Goal: Information Seeking & Learning: Learn about a topic

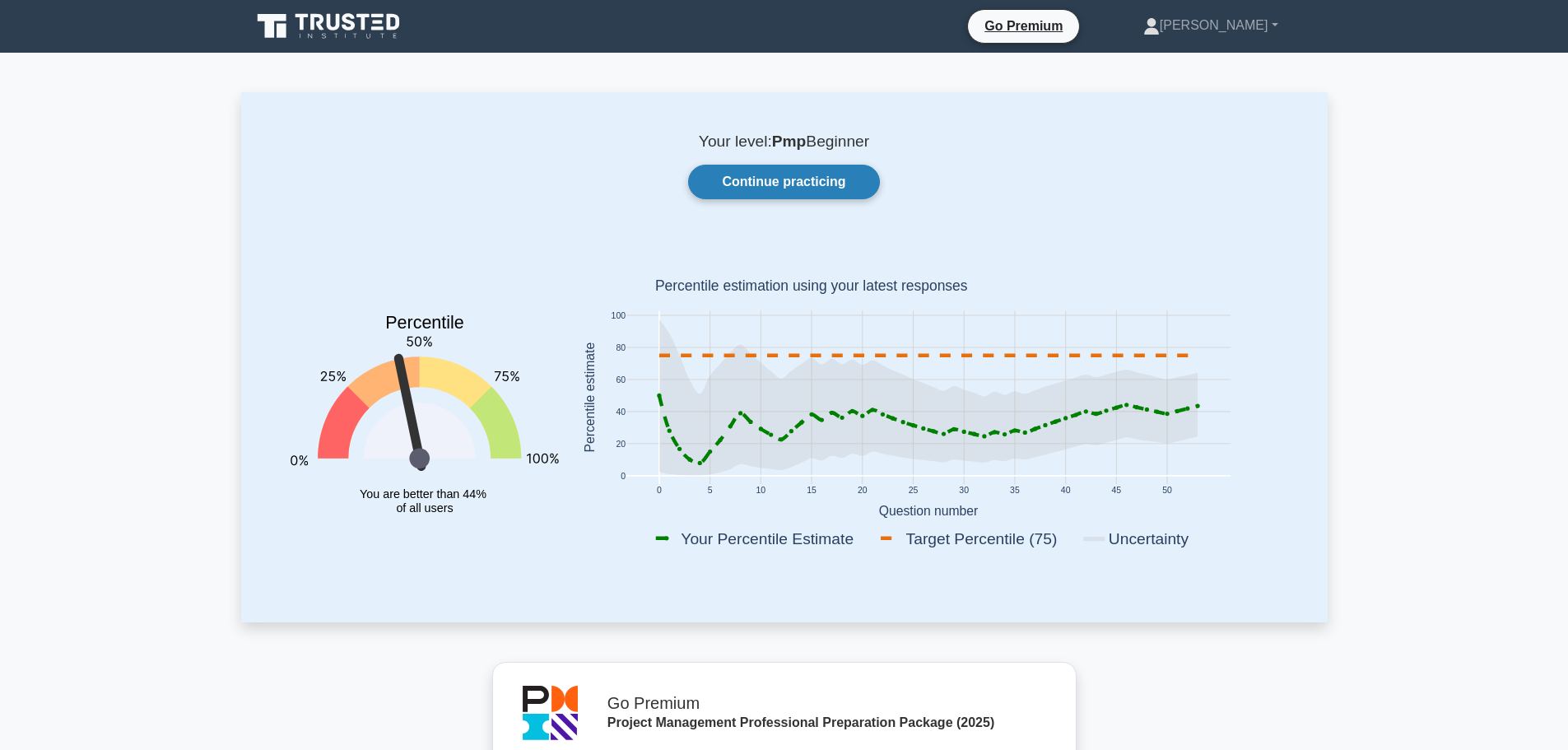
click at [802, 175] on link "Continue practicing" at bounding box center [783, 181] width 191 height 35
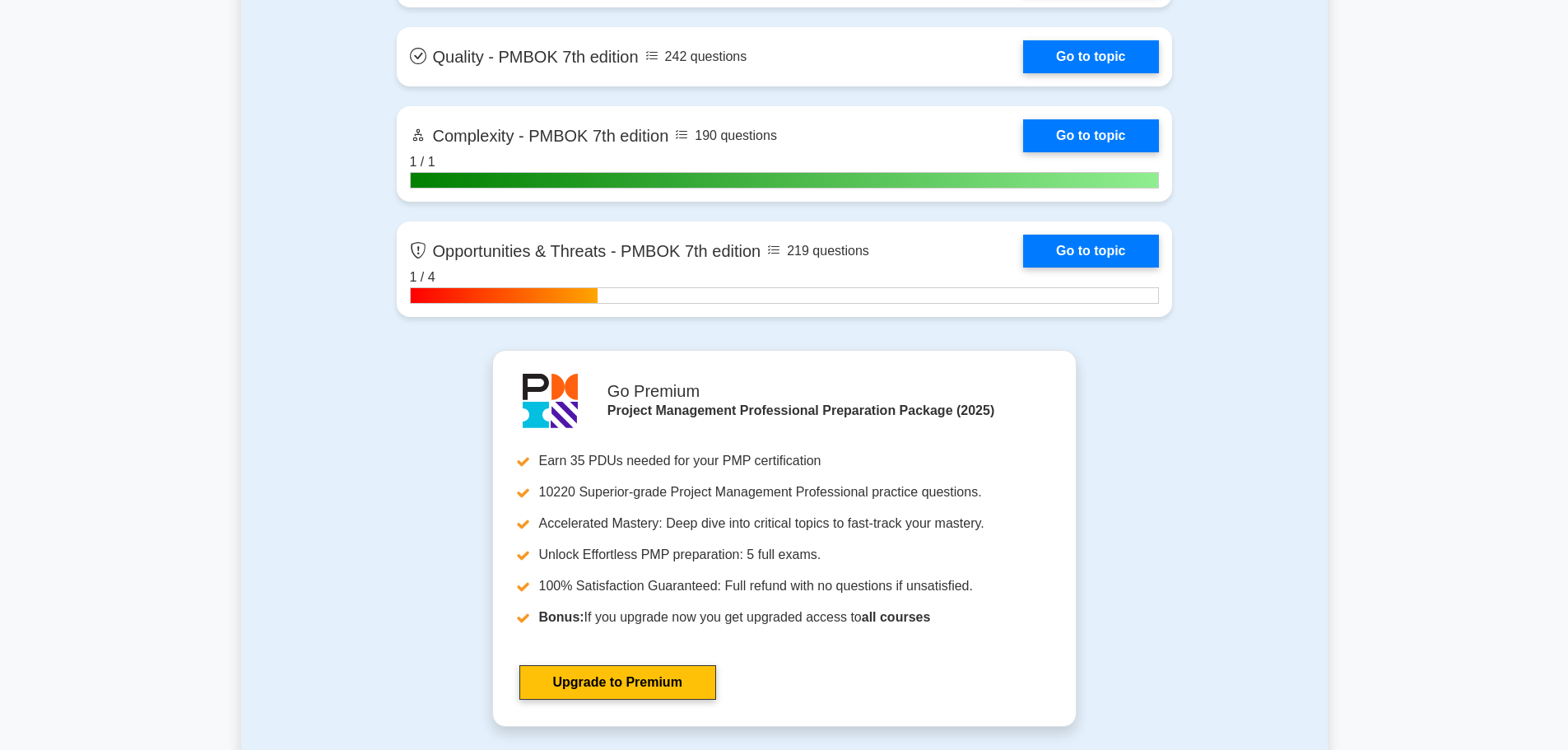
scroll to position [5267, 0]
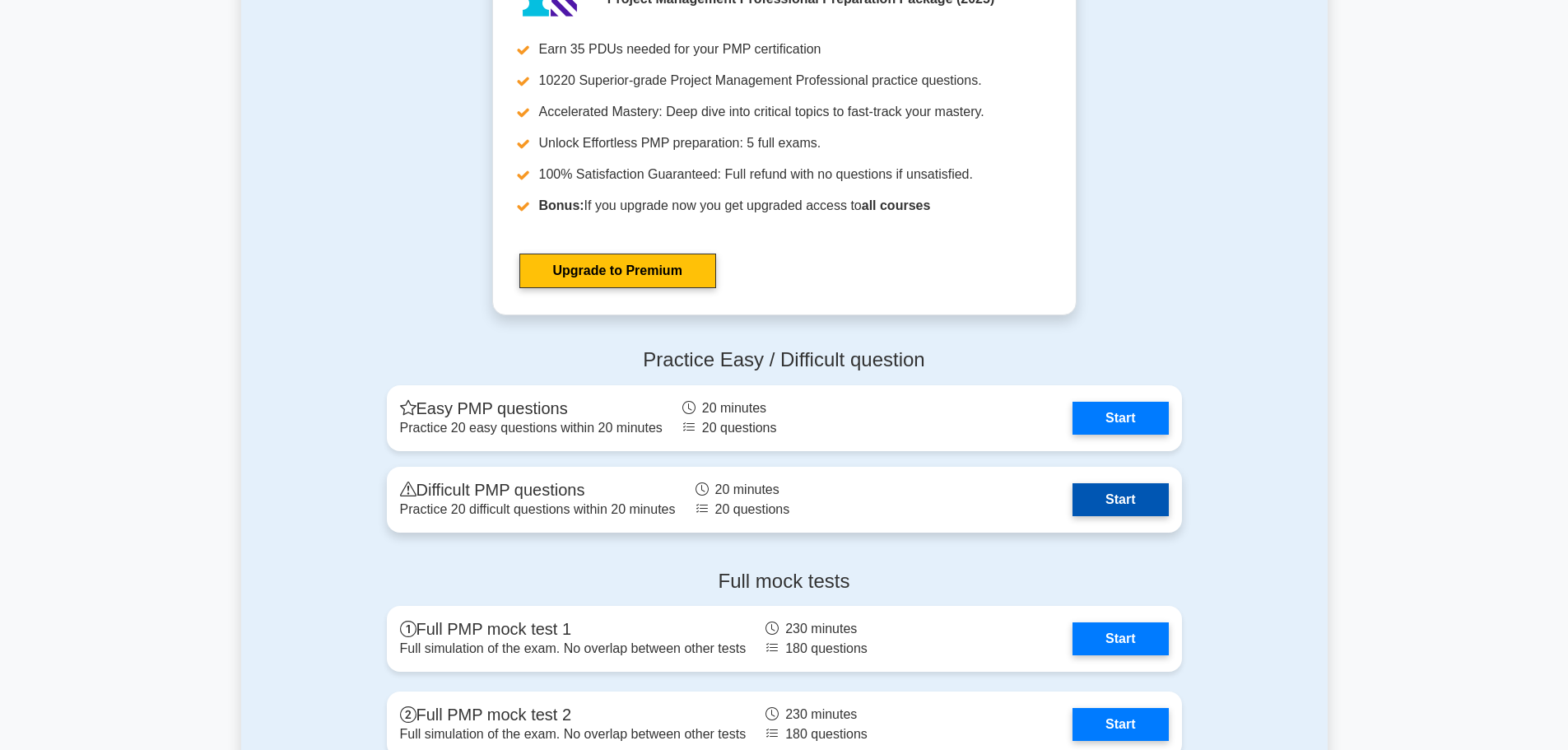
click at [1121, 492] on link "Start" at bounding box center [1121, 499] width 96 height 33
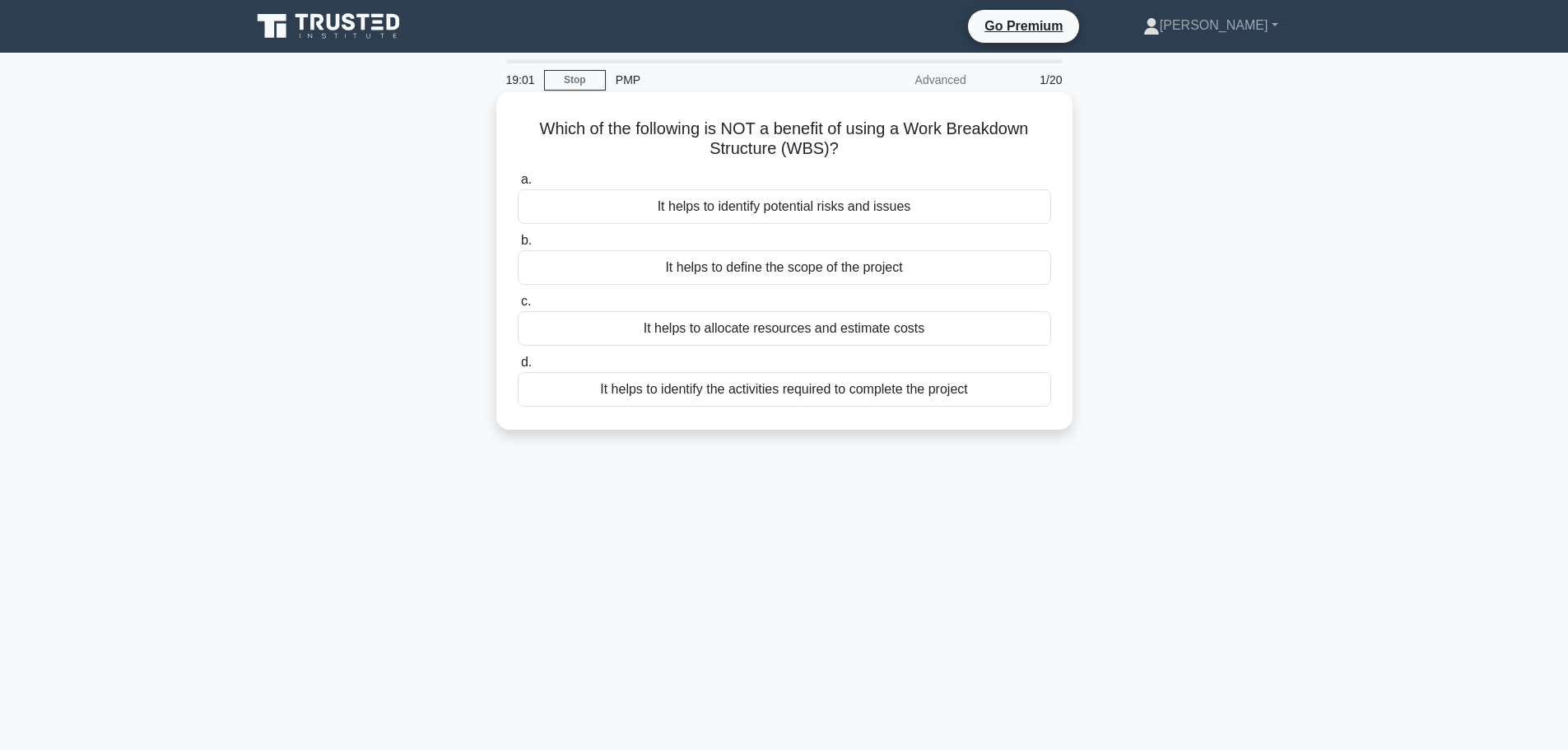
click at [880, 199] on div "It helps to identify potential risks and issues" at bounding box center [784, 206] width 533 height 35
click at [518, 185] on input "a. It helps to identify potential risks and issues" at bounding box center [518, 180] width 0 height 10
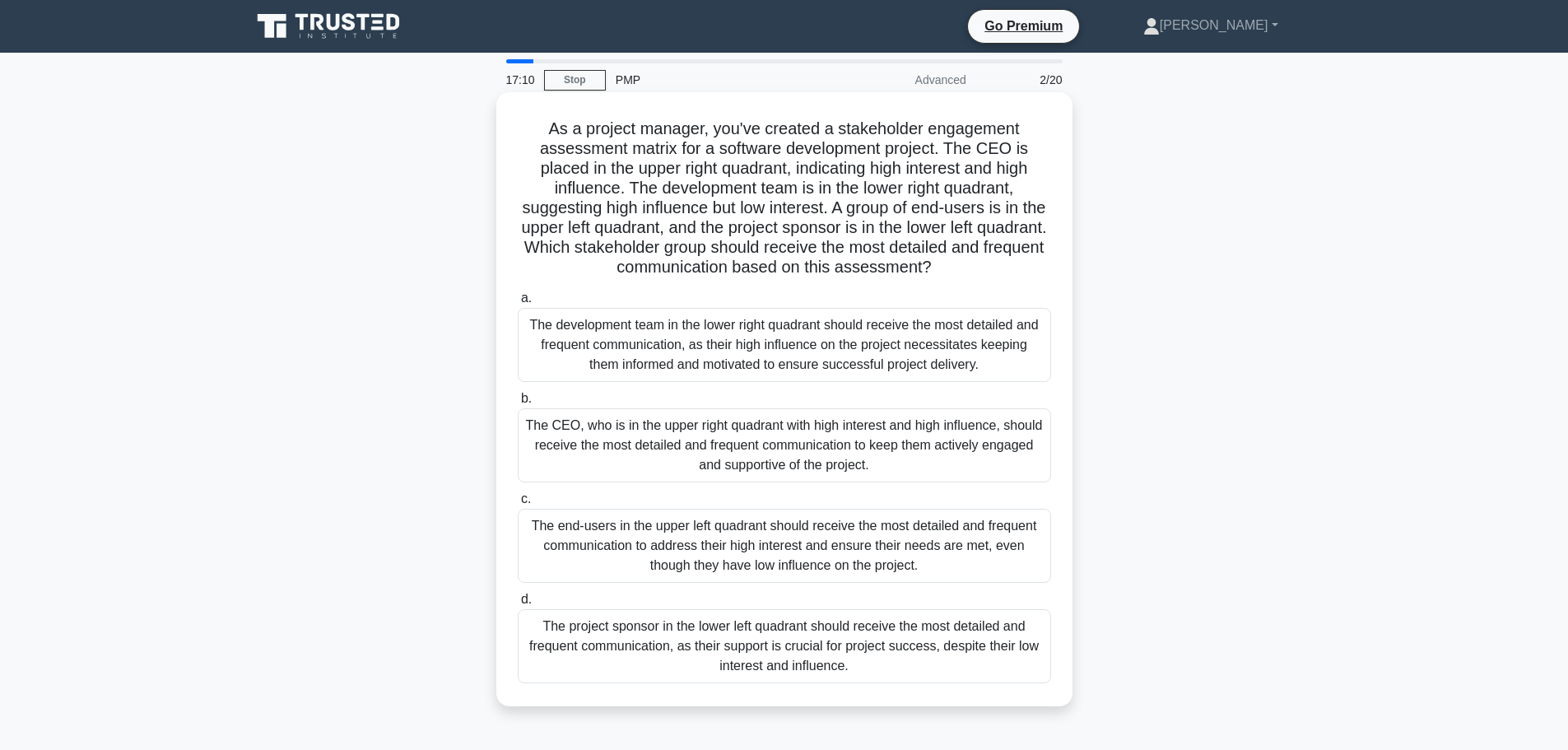
click at [964, 455] on div "The CEO, who is in the upper right quadrant with high interest and high influen…" at bounding box center [784, 445] width 533 height 74
click at [518, 404] on input "b. The CEO, who is in the upper right quadrant with high interest and high infl…" at bounding box center [518, 398] width 0 height 10
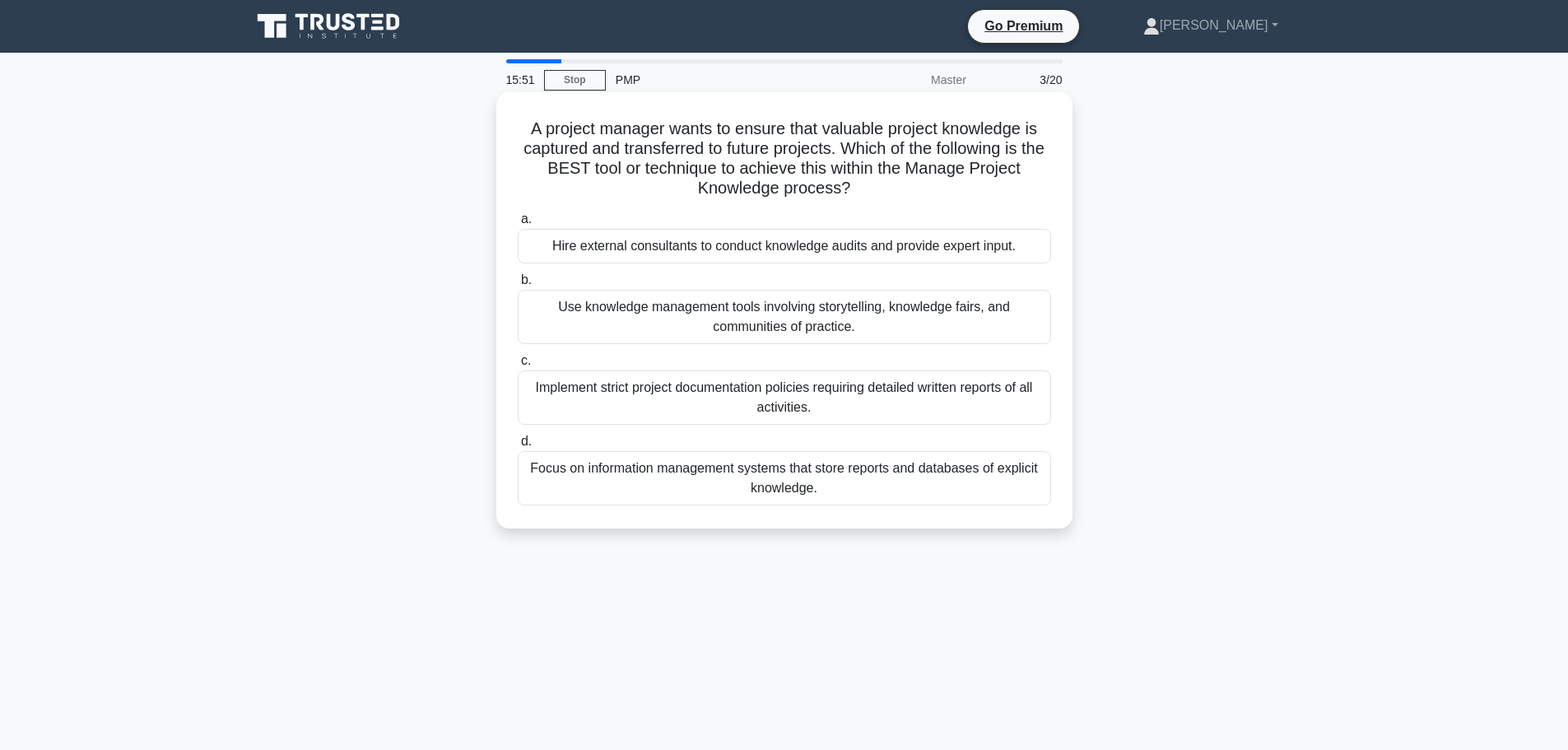
click at [909, 467] on div "Focus on information management systems that store reports and databases of exp…" at bounding box center [784, 478] width 533 height 55
click at [518, 446] on input "d. Focus on information management systems that store reports and databases of …" at bounding box center [518, 441] width 0 height 10
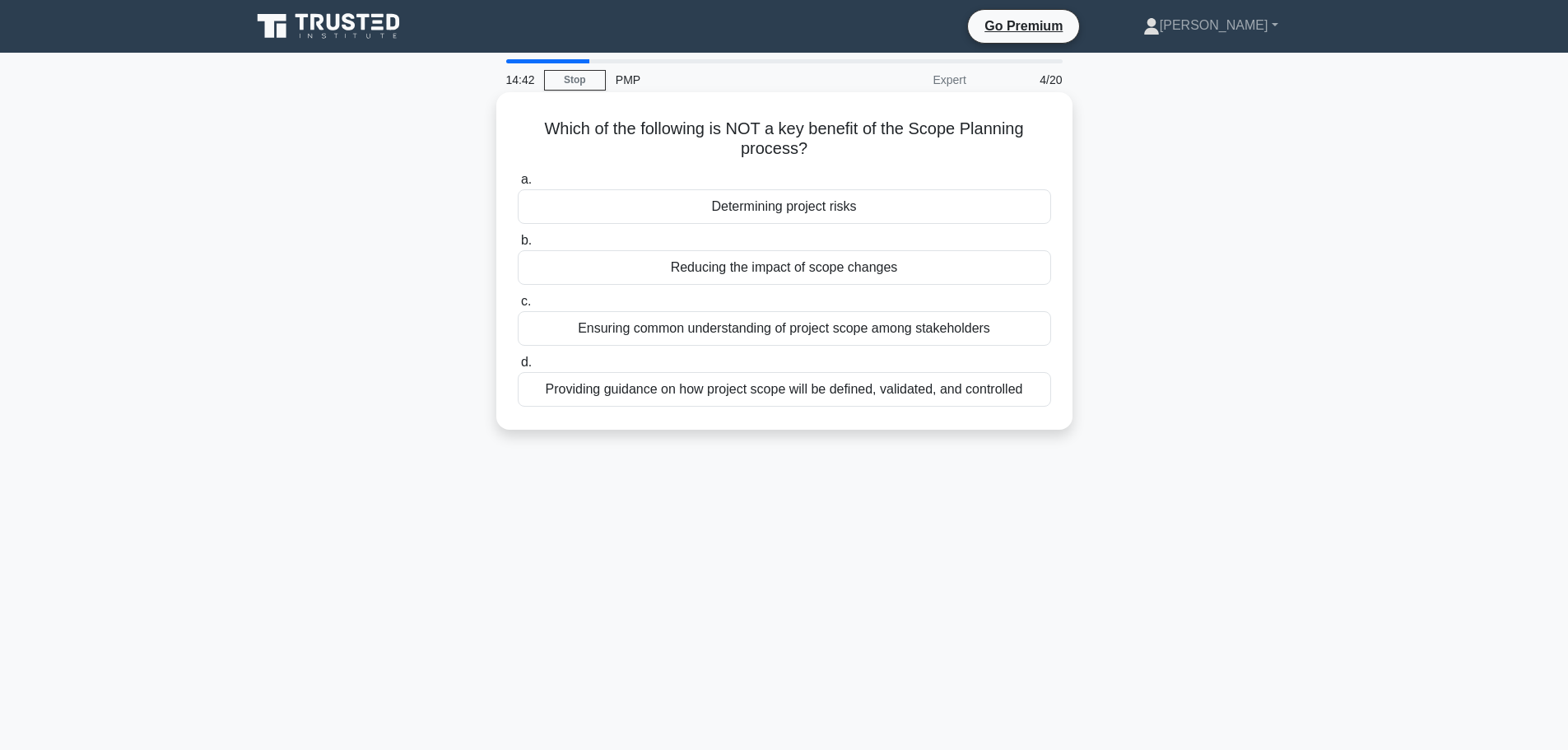
click at [856, 266] on div "Reducing the impact of scope changes" at bounding box center [784, 267] width 533 height 35
click at [518, 246] on input "b. Reducing the impact of scope changes" at bounding box center [518, 240] width 0 height 10
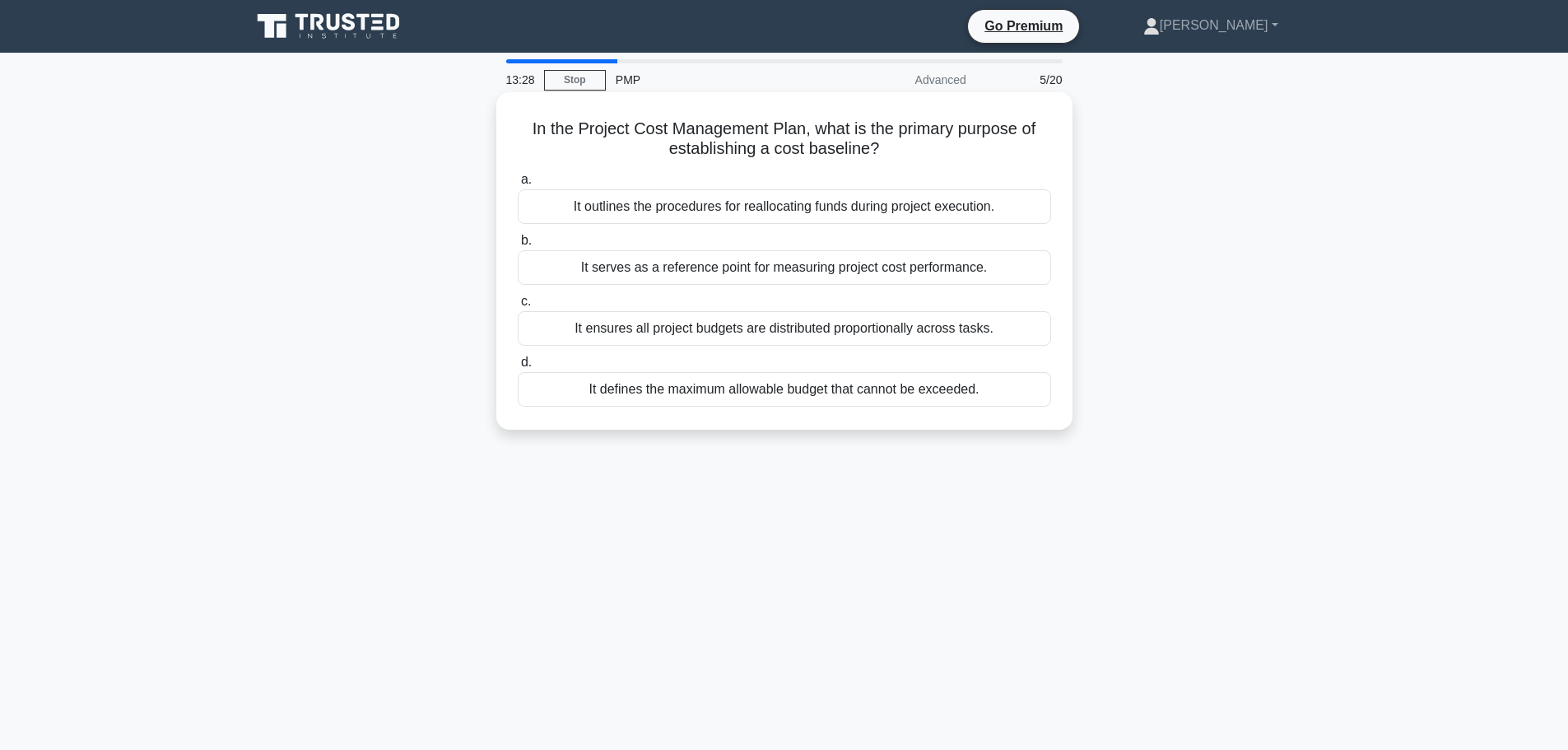
click at [879, 398] on div "It defines the maximum allowable budget that cannot be exceeded." at bounding box center [784, 389] width 533 height 35
click at [518, 367] on input "d. It defines the maximum allowable budget that cannot be exceeded." at bounding box center [518, 362] width 0 height 10
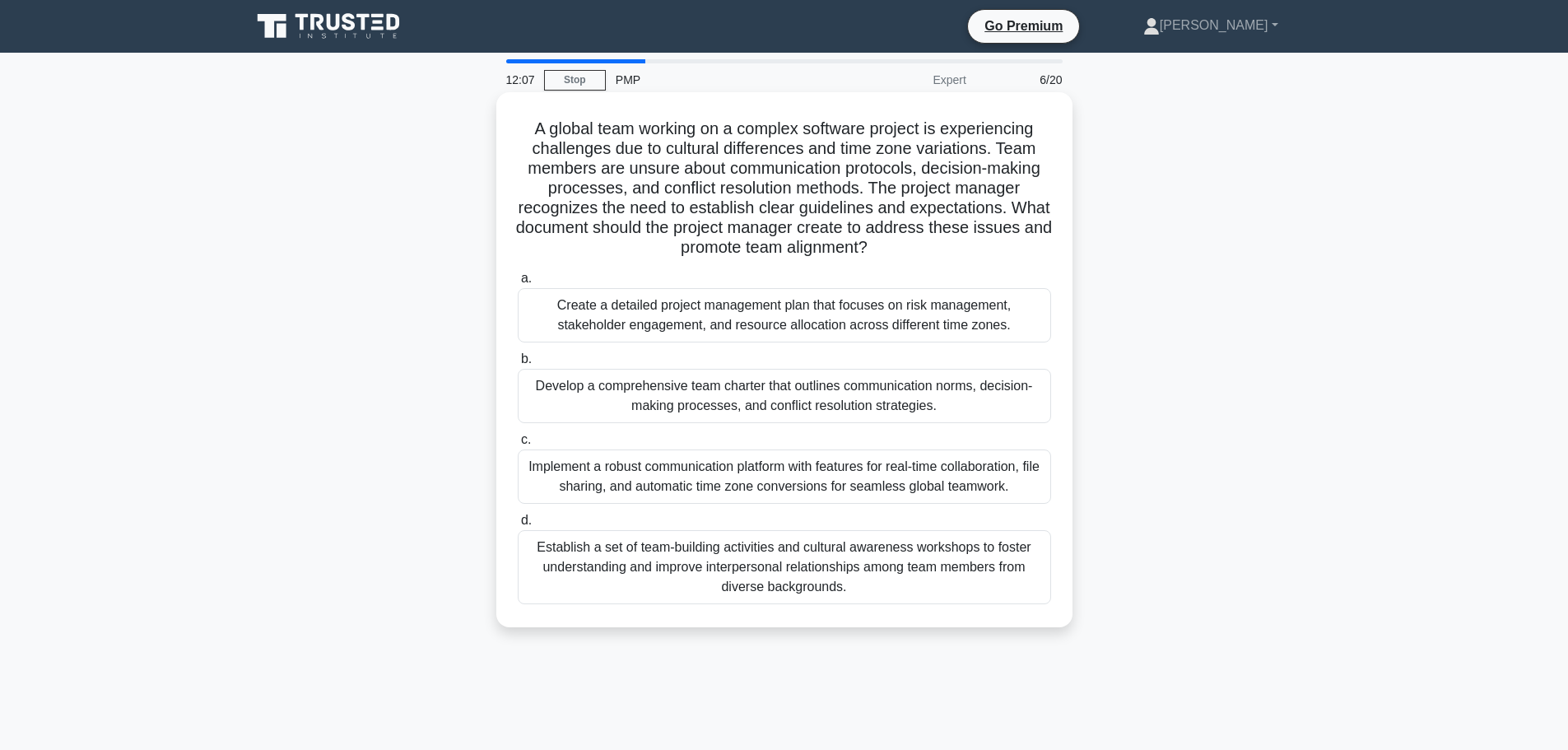
click at [924, 572] on div "Establish a set of team-building activities and cultural awareness workshops to…" at bounding box center [784, 567] width 533 height 74
click at [518, 526] on input "d. Establish a set of team-building activities and cultural awareness workshops…" at bounding box center [518, 520] width 0 height 10
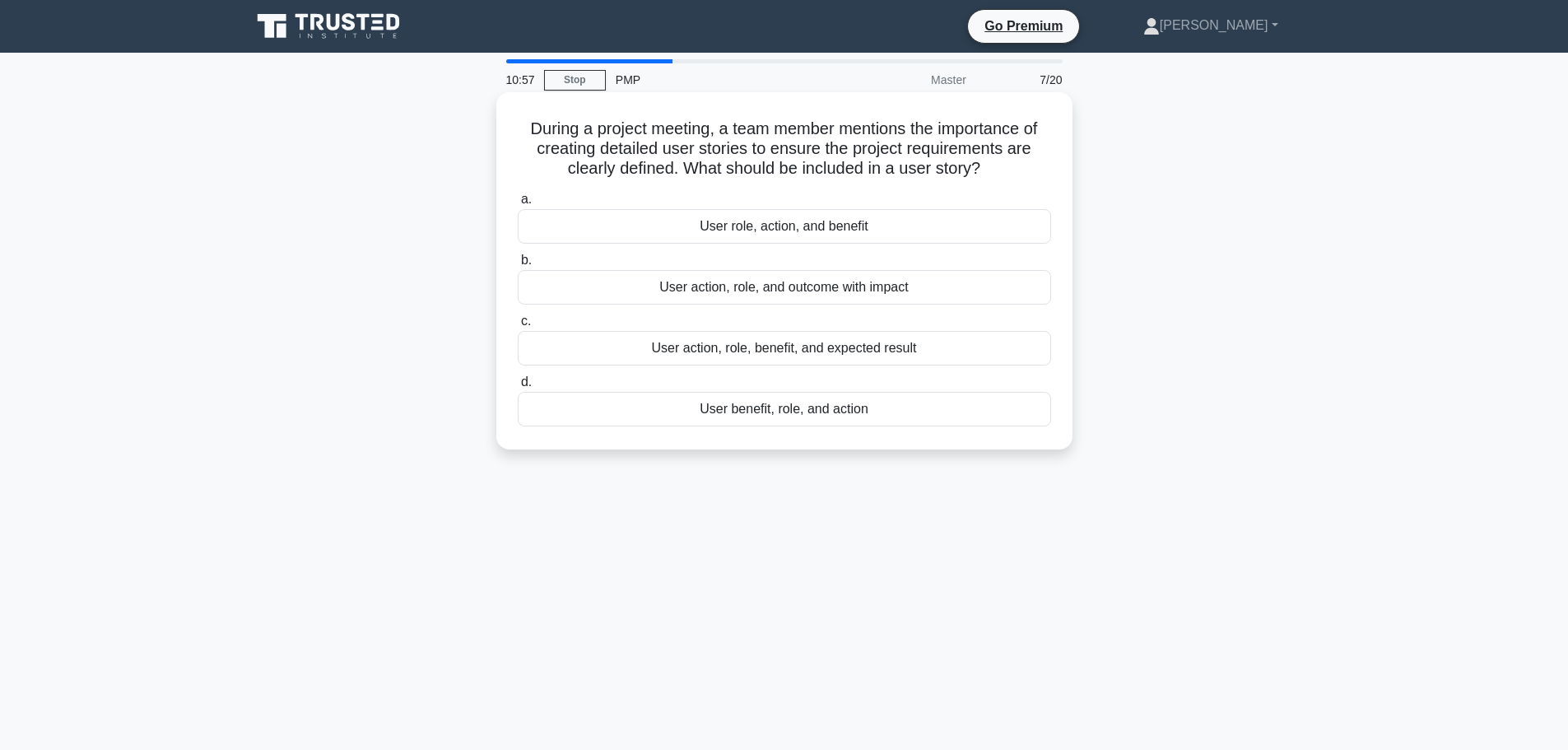
click at [826, 347] on div "User action, role, benefit, and expected result" at bounding box center [784, 348] width 533 height 35
click at [518, 327] on input "c. User action, role, benefit, and expected result" at bounding box center [518, 320] width 0 height 10
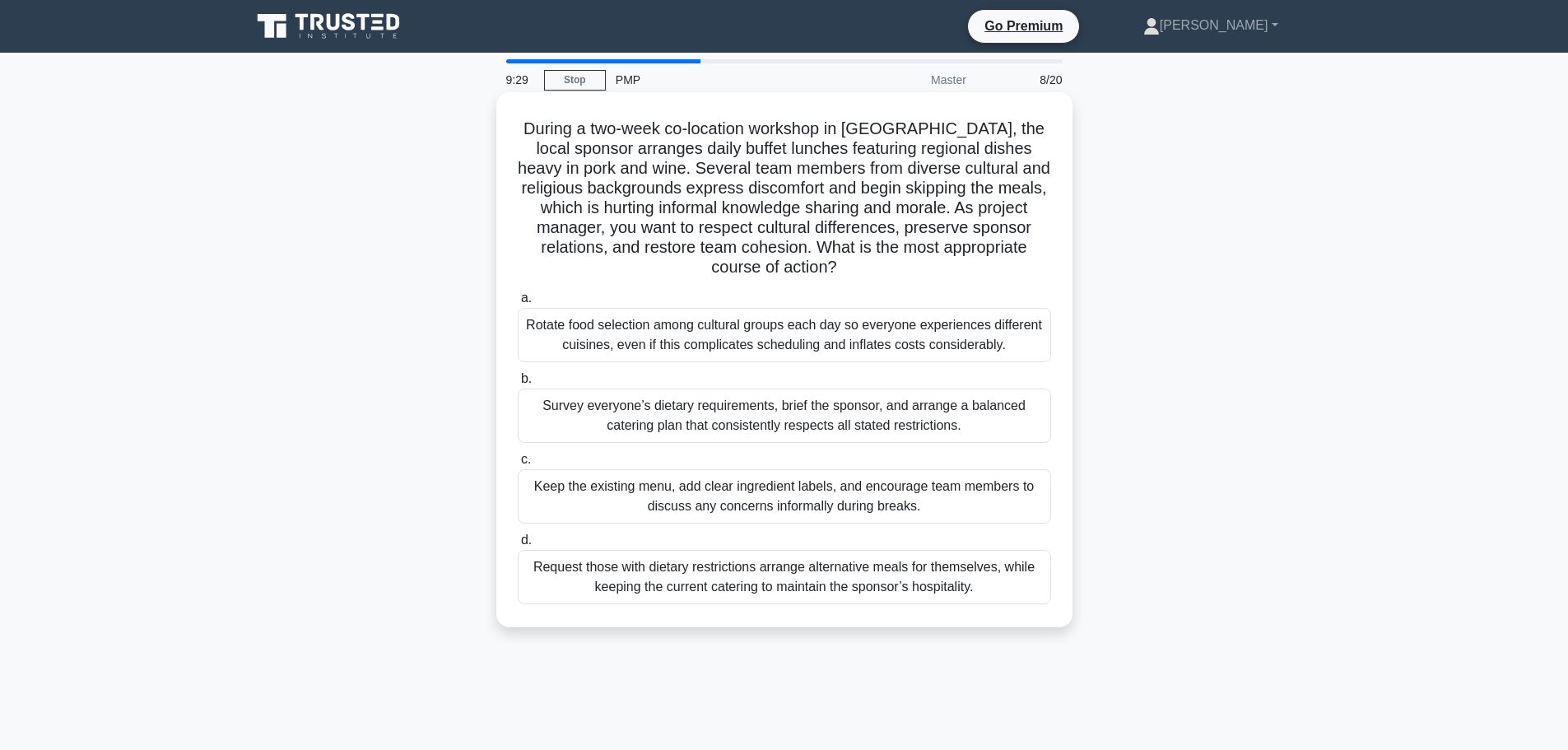
click at [971, 420] on div "Survey everyone’s dietary requirements, brief the sponsor, and arrange a balanc…" at bounding box center [784, 415] width 533 height 55
click at [518, 384] on input "b. Survey everyone’s dietary requirements, brief the sponsor, and arrange a bal…" at bounding box center [518, 379] width 0 height 10
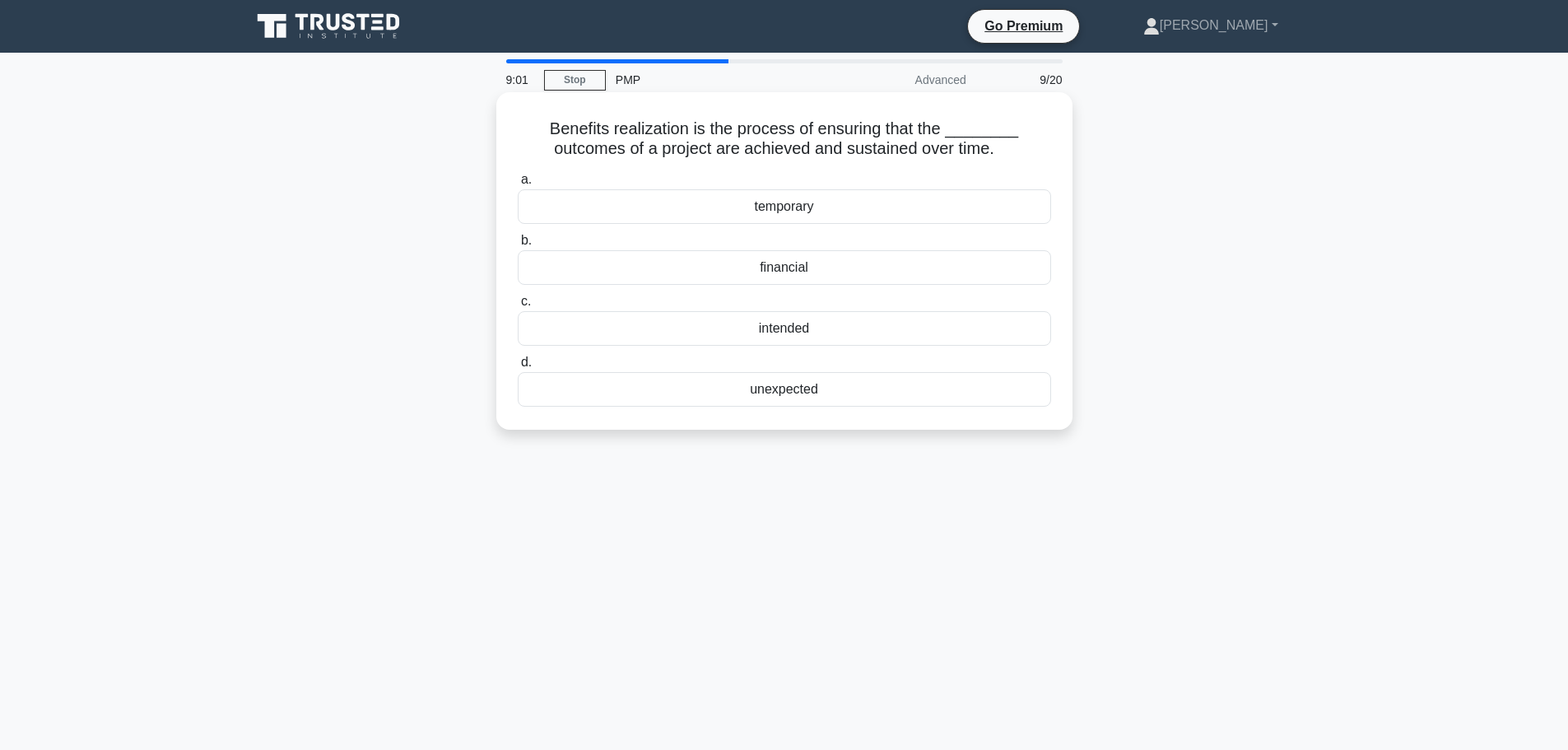
click at [798, 328] on div "intended" at bounding box center [784, 328] width 533 height 35
click at [518, 307] on input "c. intended" at bounding box center [518, 301] width 0 height 10
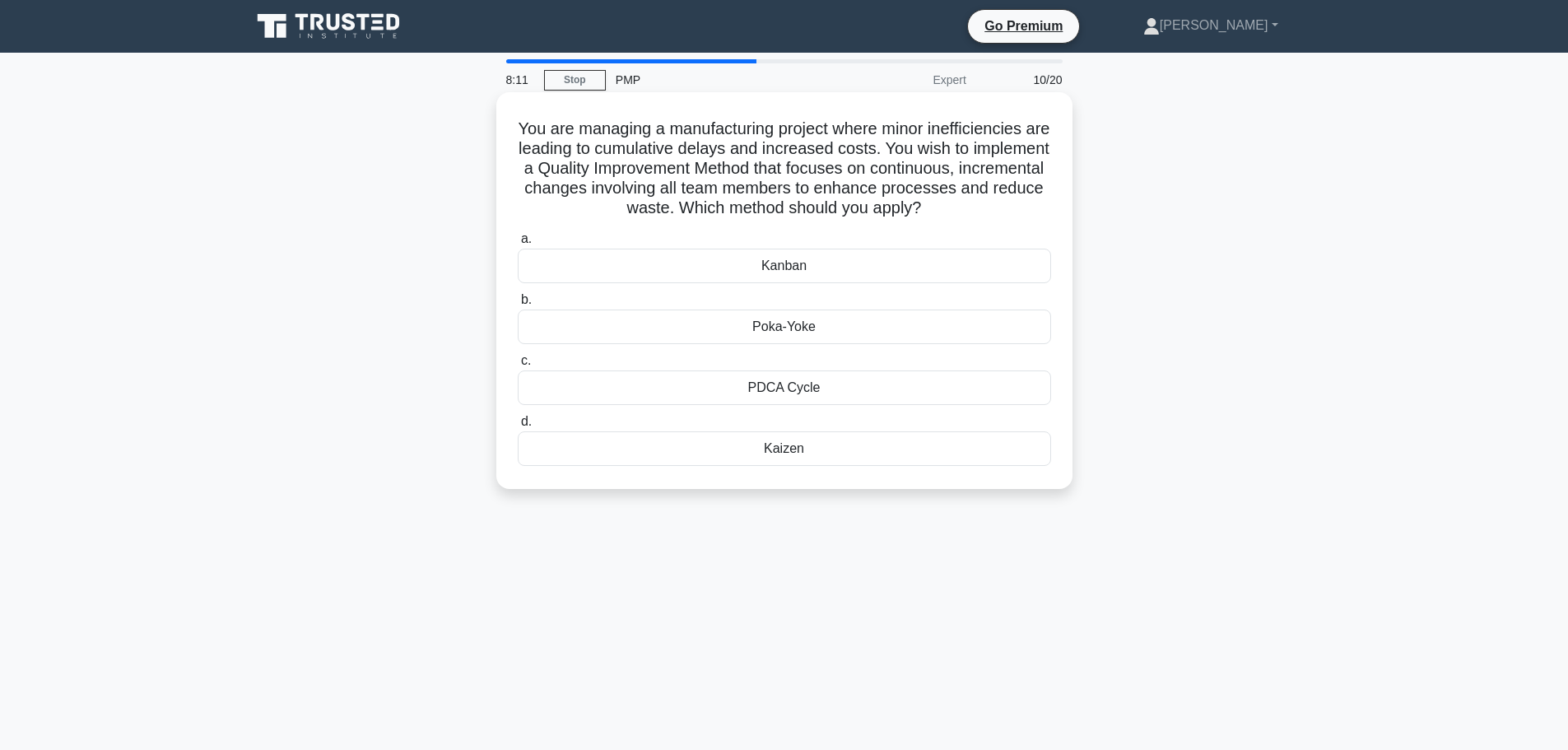
click at [826, 454] on div "Kaizen" at bounding box center [784, 448] width 533 height 35
click at [518, 427] on input "d. Kaizen" at bounding box center [518, 421] width 0 height 10
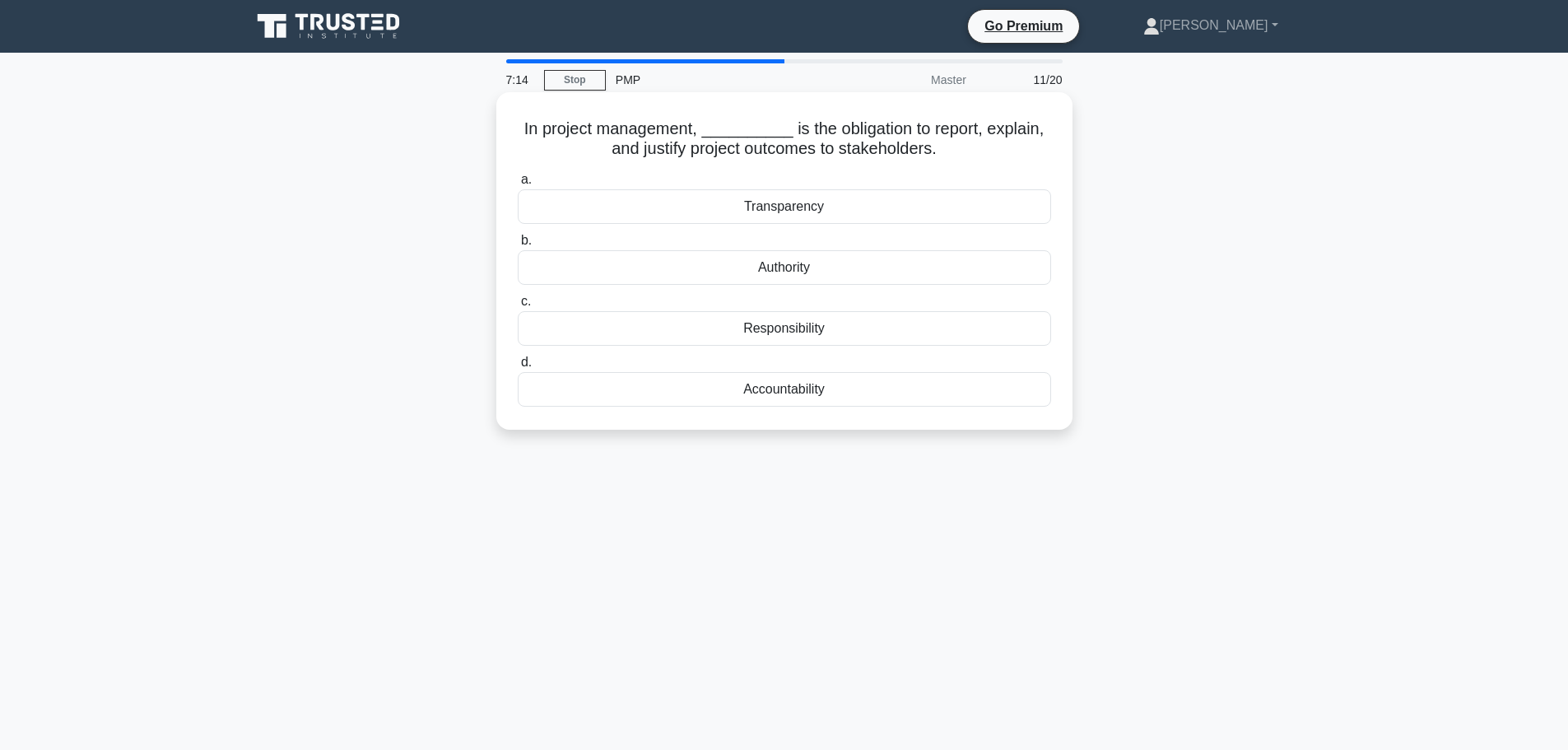
click at [818, 394] on div "Accountability" at bounding box center [784, 389] width 533 height 35
click at [518, 367] on input "d. Accountability" at bounding box center [518, 362] width 0 height 10
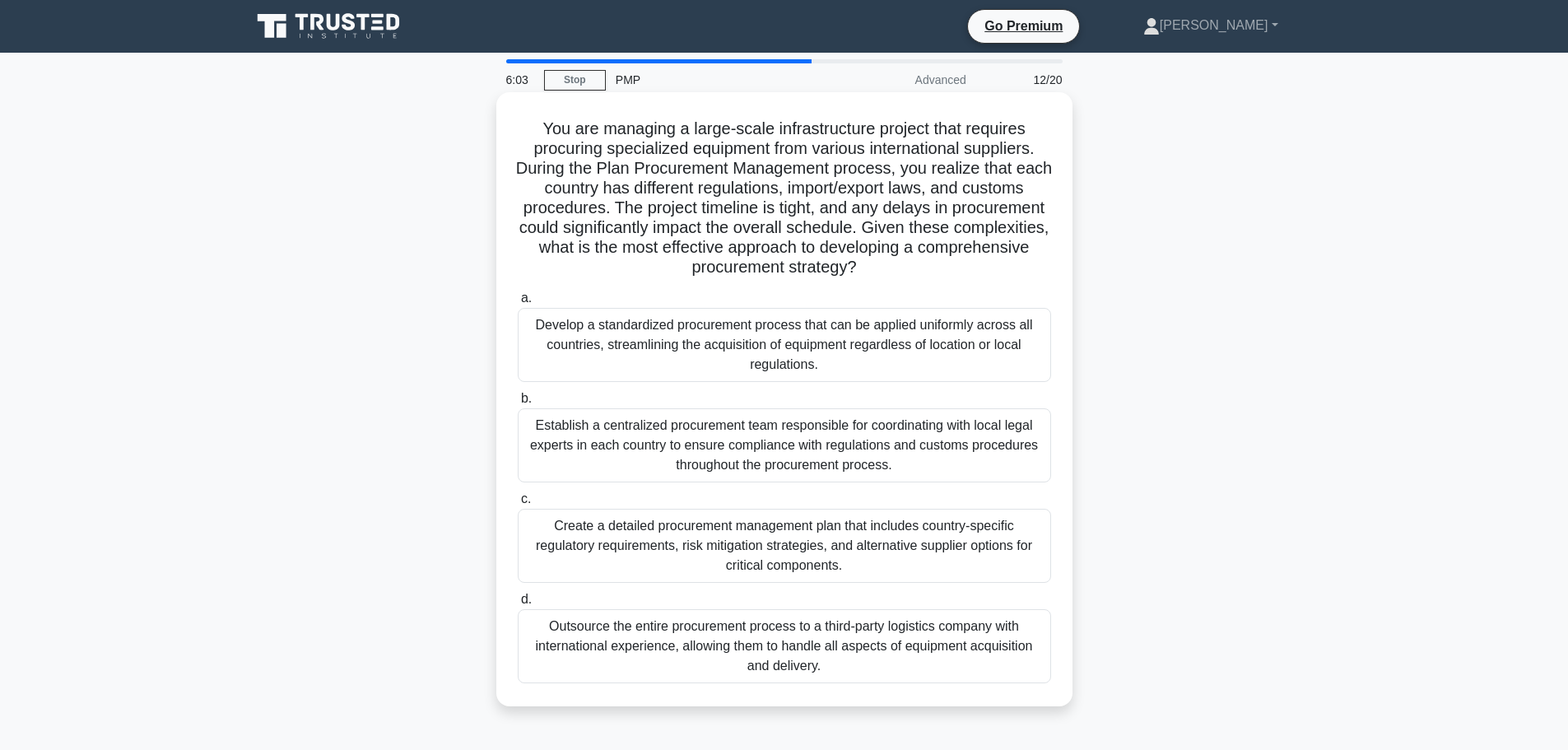
click at [990, 369] on div "Develop a standardized procurement process that can be applied uniformly across…" at bounding box center [784, 344] width 533 height 74
click at [518, 304] on input "a. Develop a standardized procurement process that can be applied uniformly acr…" at bounding box center [518, 298] width 0 height 10
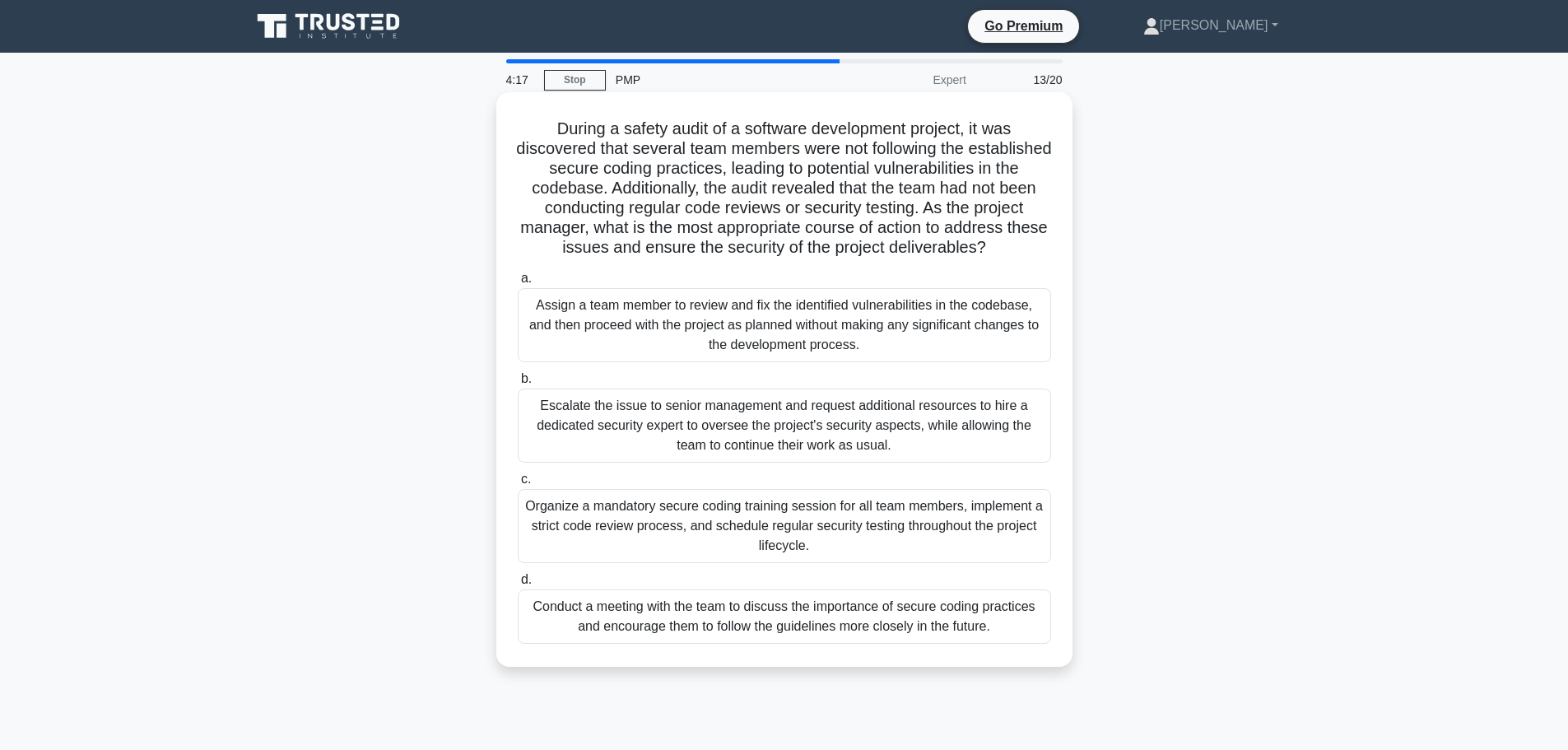
click at [815, 537] on div "Organize a mandatory secure coding training session for all team members, imple…" at bounding box center [784, 525] width 533 height 74
click at [518, 485] on input "c. Organize a mandatory secure coding training session for all team members, im…" at bounding box center [518, 478] width 0 height 10
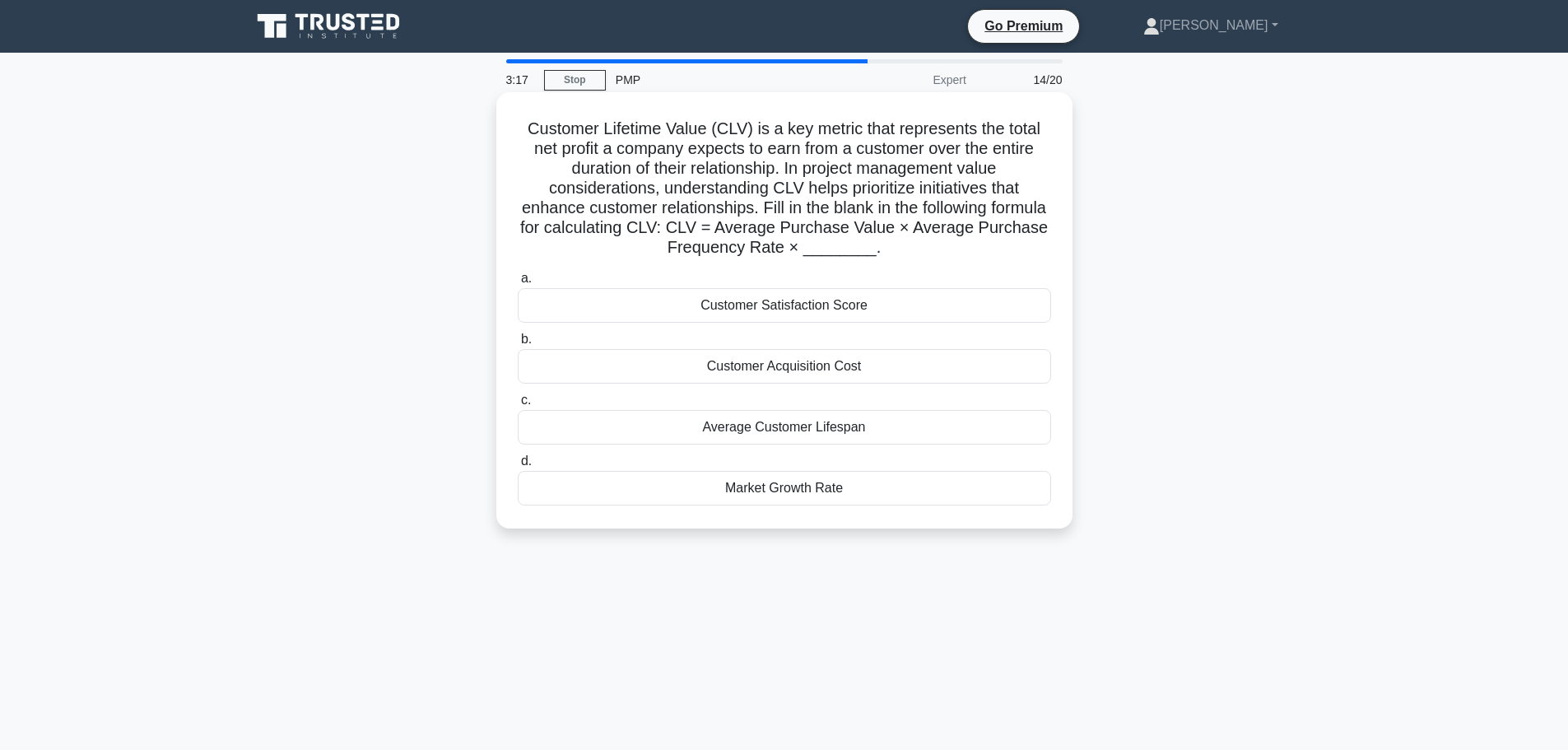
click at [870, 433] on div "Average Customer Lifespan" at bounding box center [784, 427] width 533 height 35
click at [518, 406] on input "c. Average Customer Lifespan" at bounding box center [518, 399] width 0 height 10
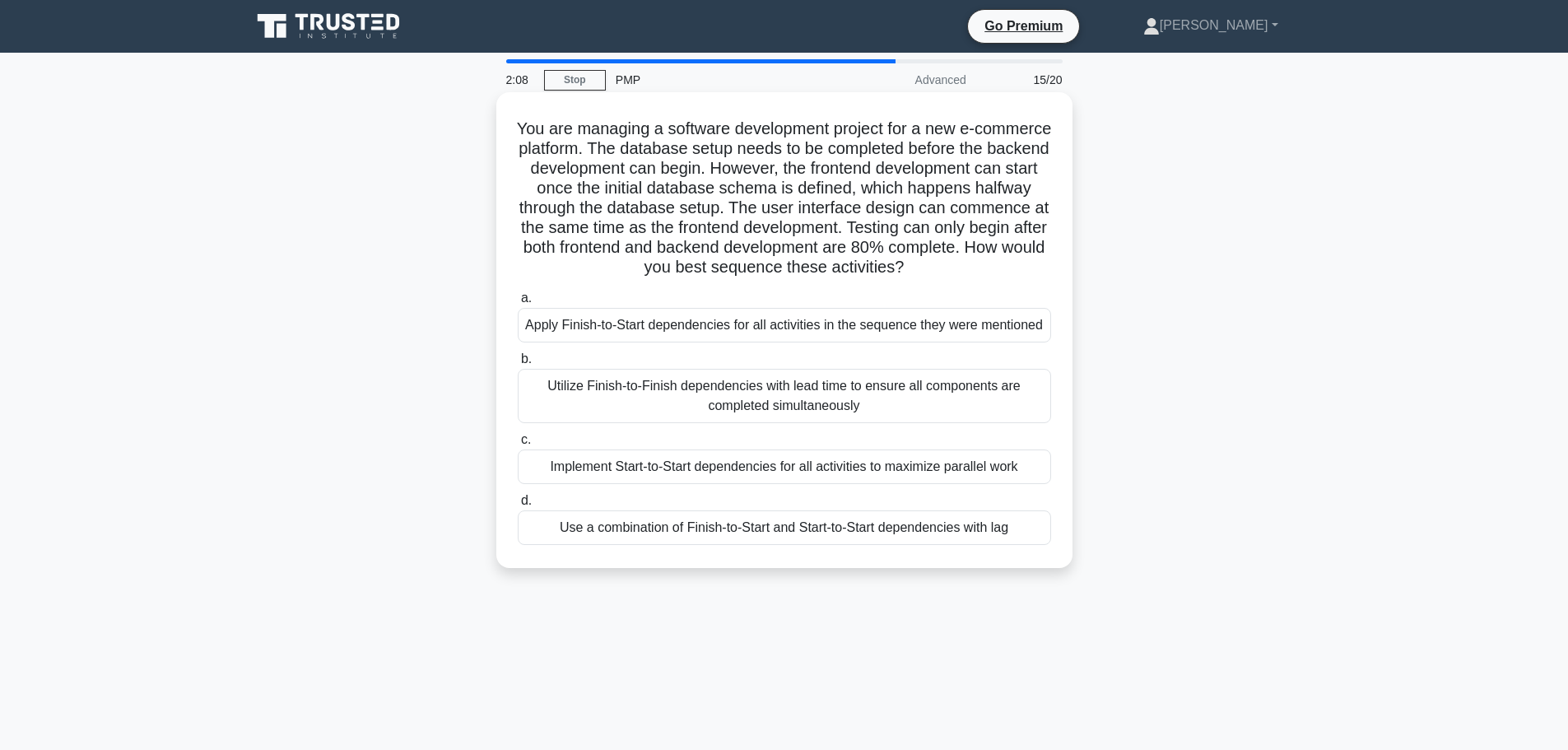
click at [842, 336] on div "Apply Finish-to-Start dependencies for all activities in the sequence they were…" at bounding box center [784, 324] width 533 height 35
click at [518, 304] on input "a. Apply Finish-to-Start dependencies for all activities in the sequence they w…" at bounding box center [518, 298] width 0 height 10
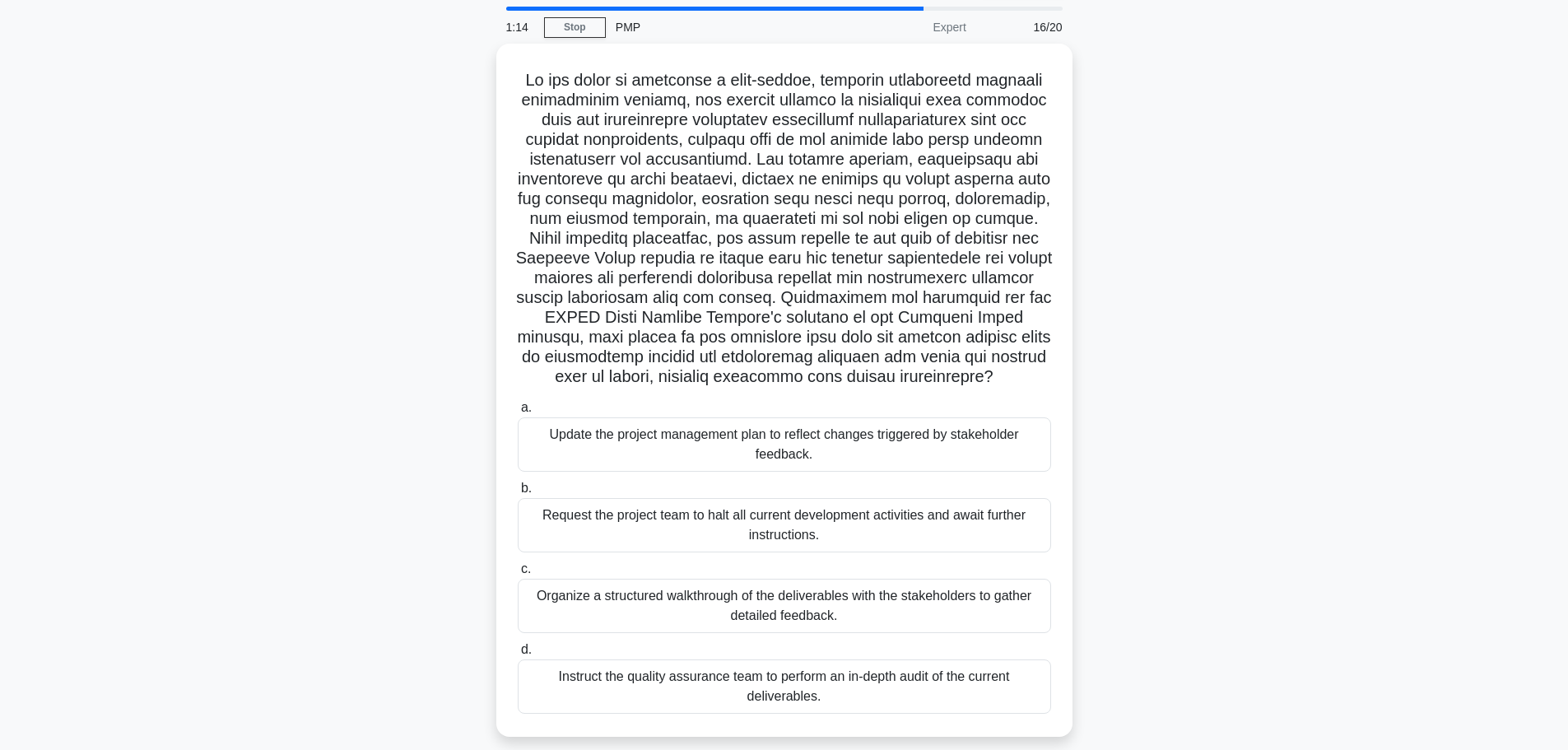
scroll to position [83, 0]
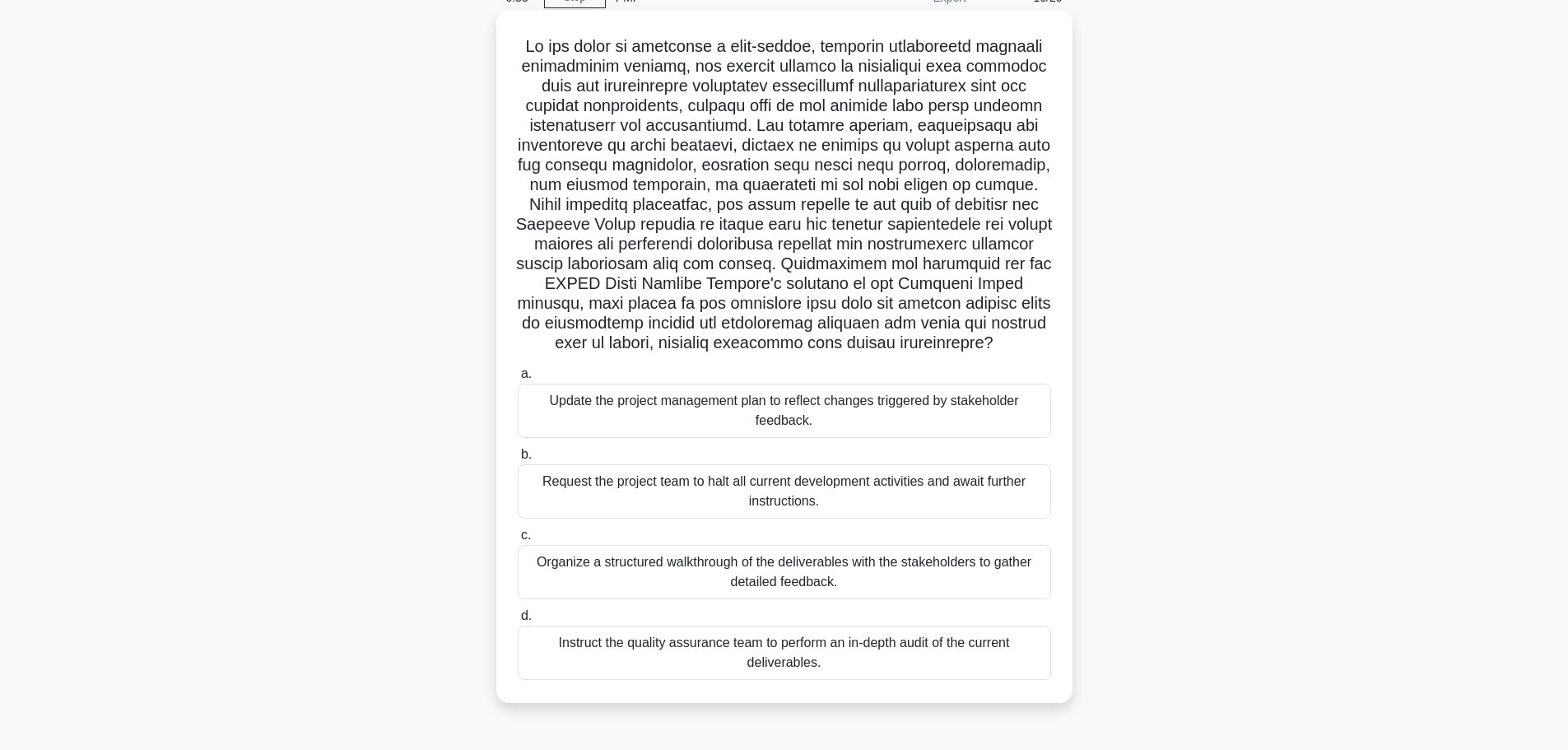
click at [903, 583] on div "Organize a structured walkthrough of the deliverables with the stakeholders to …" at bounding box center [784, 572] width 533 height 55
click at [518, 540] on input "c. Organize a structured walkthrough of the deliverables with the stakeholders …" at bounding box center [518, 535] width 0 height 10
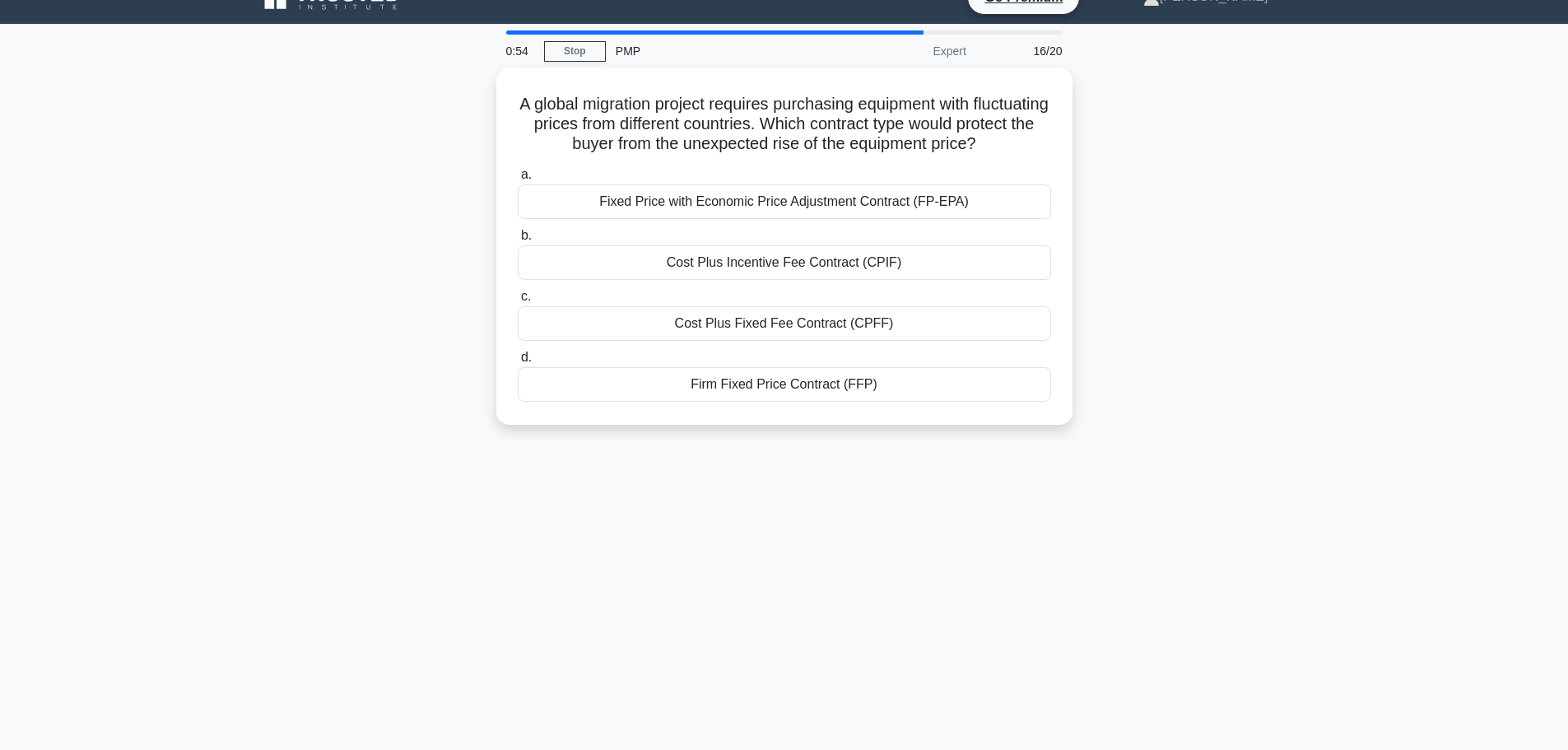
scroll to position [0, 0]
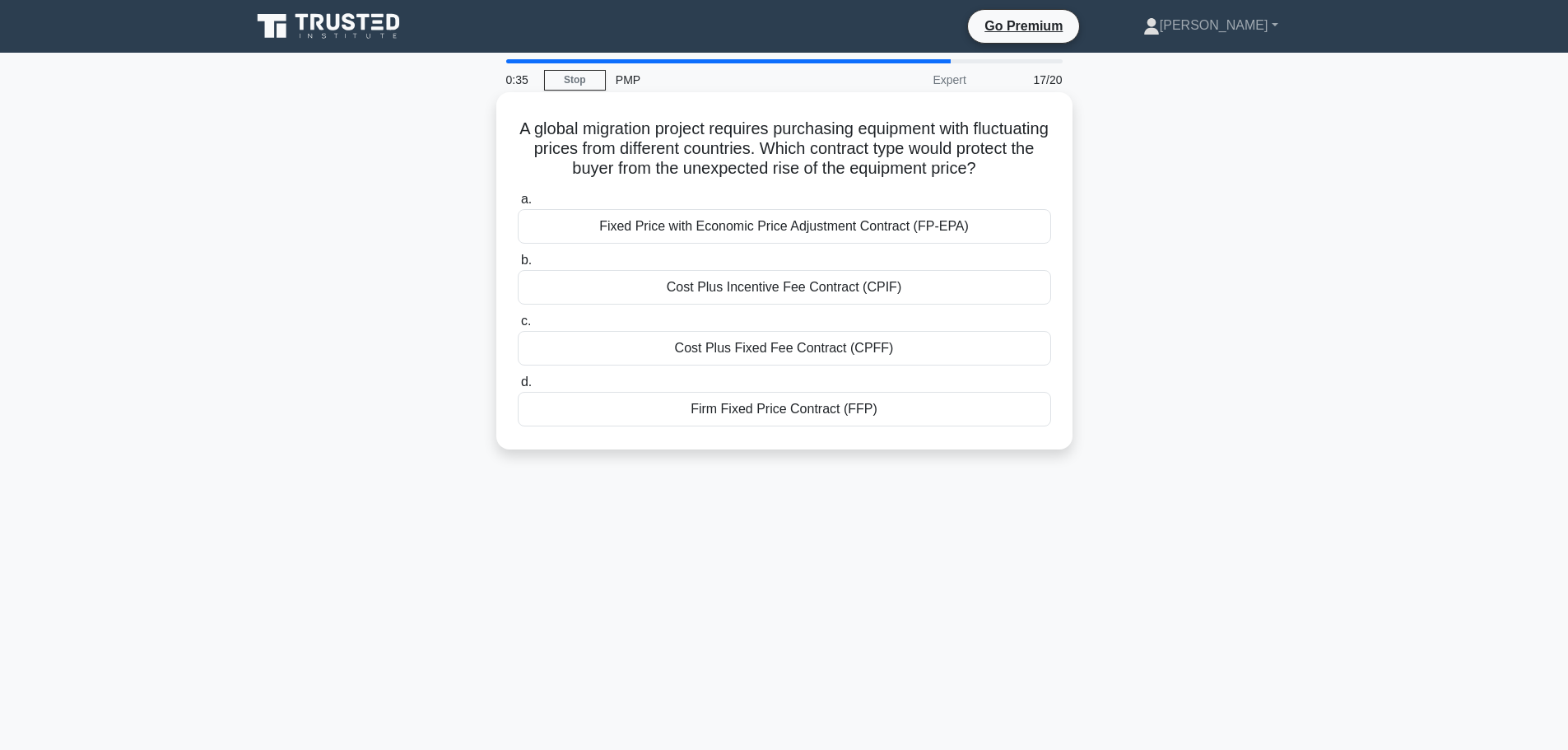
click at [812, 227] on div "Fixed Price with Economic Price Adjustment Contract (FP-EPA)" at bounding box center [784, 226] width 533 height 35
click at [518, 205] on input "a. Fixed Price with Economic Price Adjustment Contract (FP-EPA)" at bounding box center [518, 199] width 0 height 10
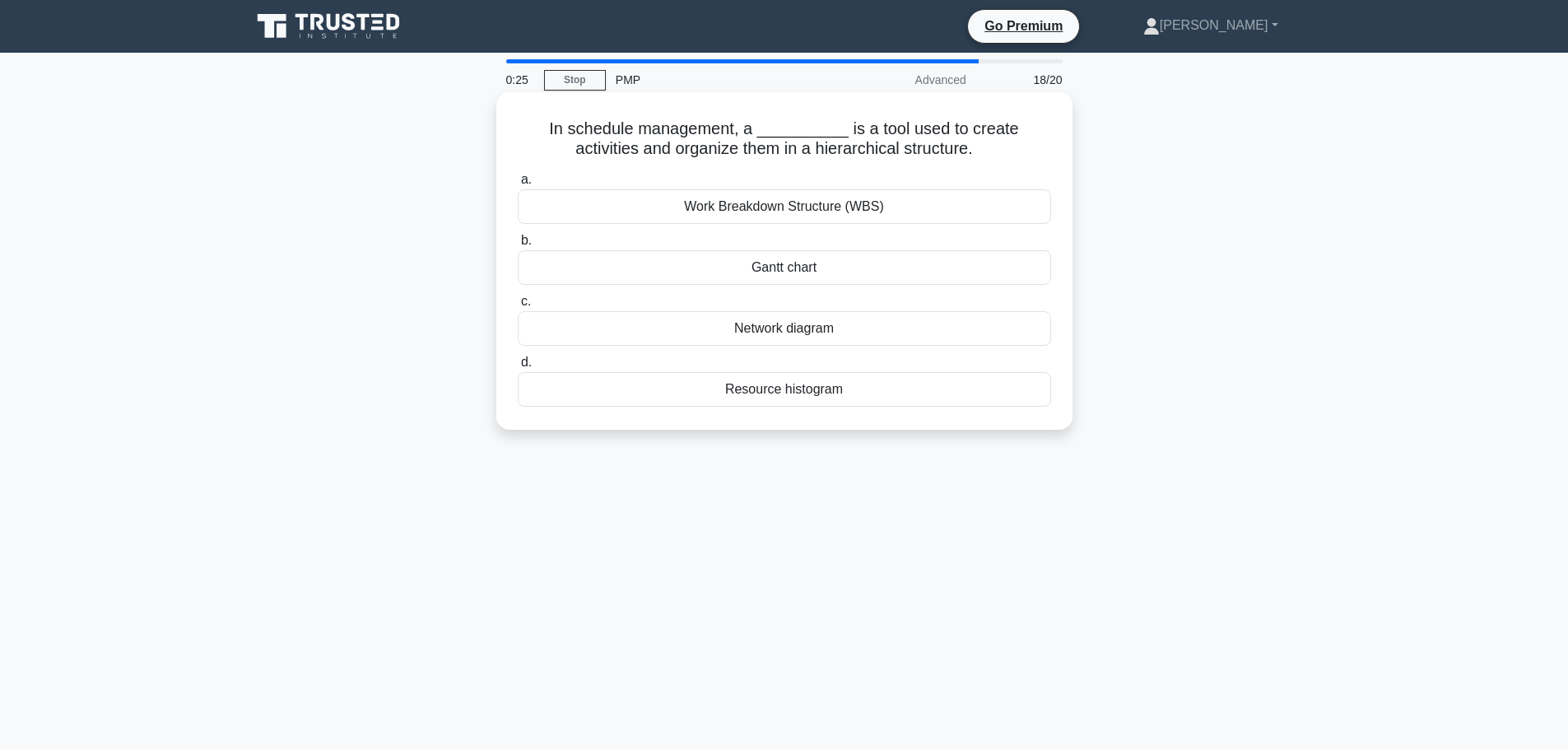
click at [837, 209] on div "Work Breakdown Structure (WBS)" at bounding box center [784, 206] width 533 height 35
click at [518, 185] on input "a. Work Breakdown Structure (WBS)" at bounding box center [518, 180] width 0 height 10
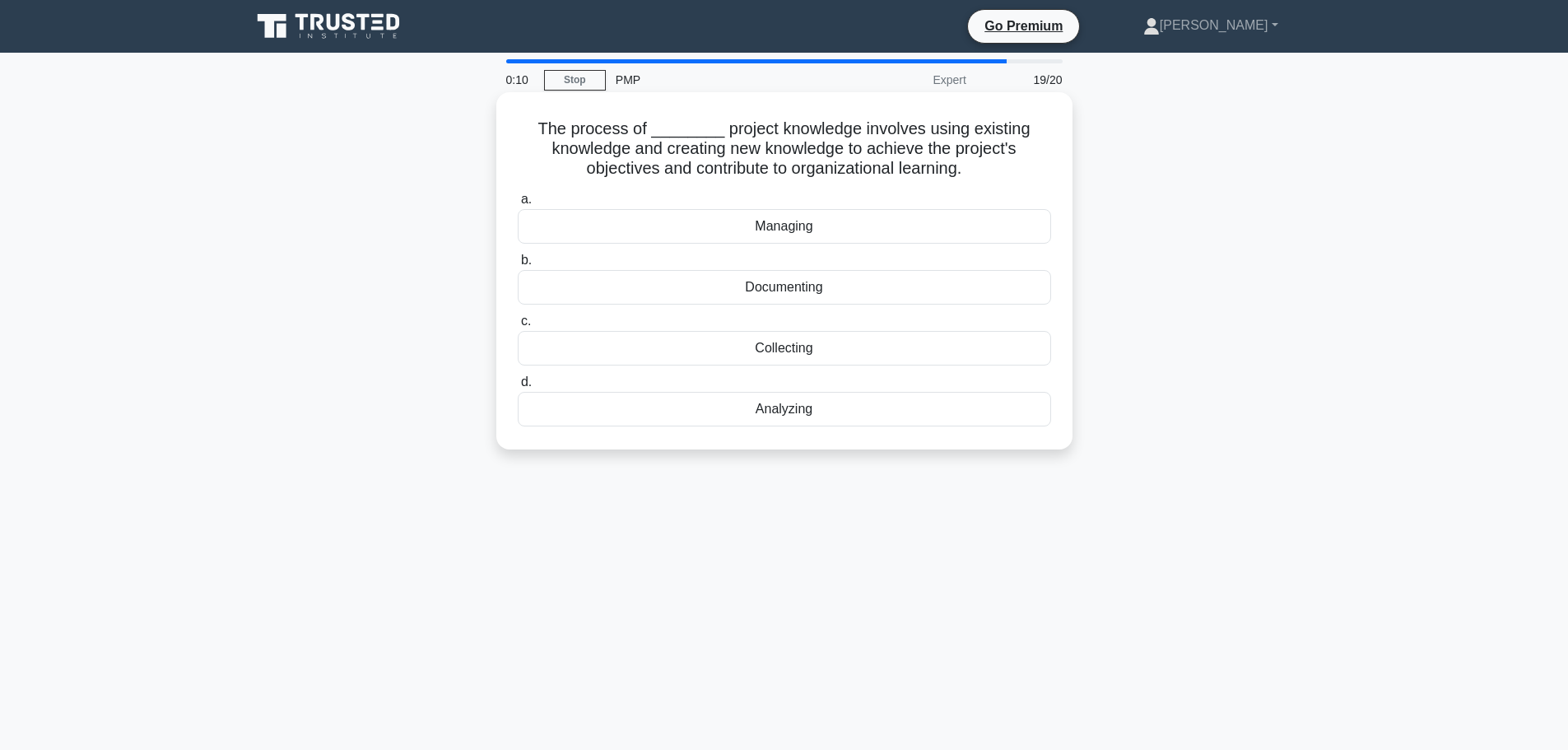
click at [814, 293] on div "Documenting" at bounding box center [784, 287] width 533 height 35
click at [518, 266] on input "b. Documenting" at bounding box center [518, 259] width 0 height 10
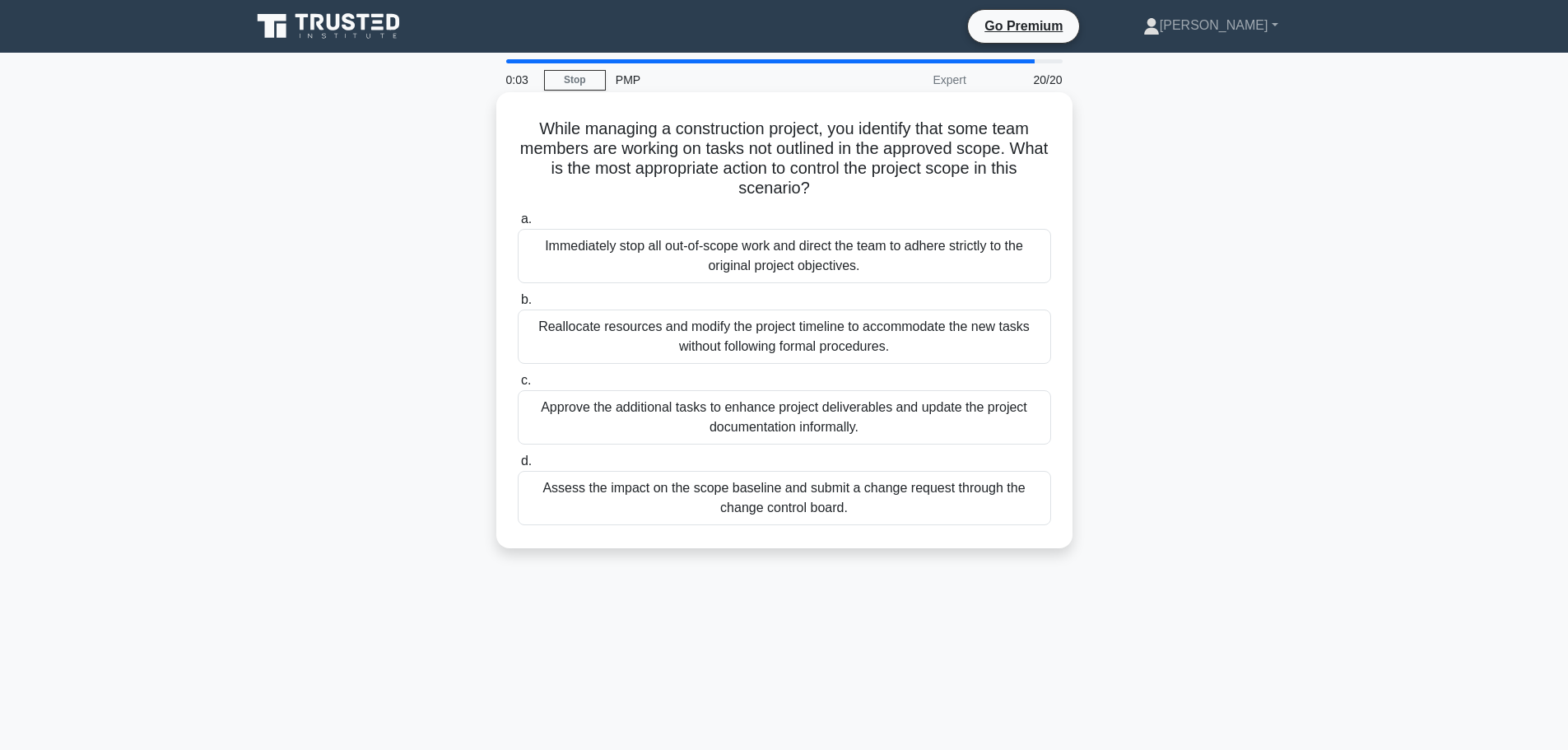
click at [804, 354] on div "Reallocate resources and modify the project timeline to accommodate the new tas…" at bounding box center [784, 336] width 533 height 55
click at [518, 305] on input "b. Reallocate resources and modify the project timeline to accommodate the new …" at bounding box center [518, 299] width 0 height 10
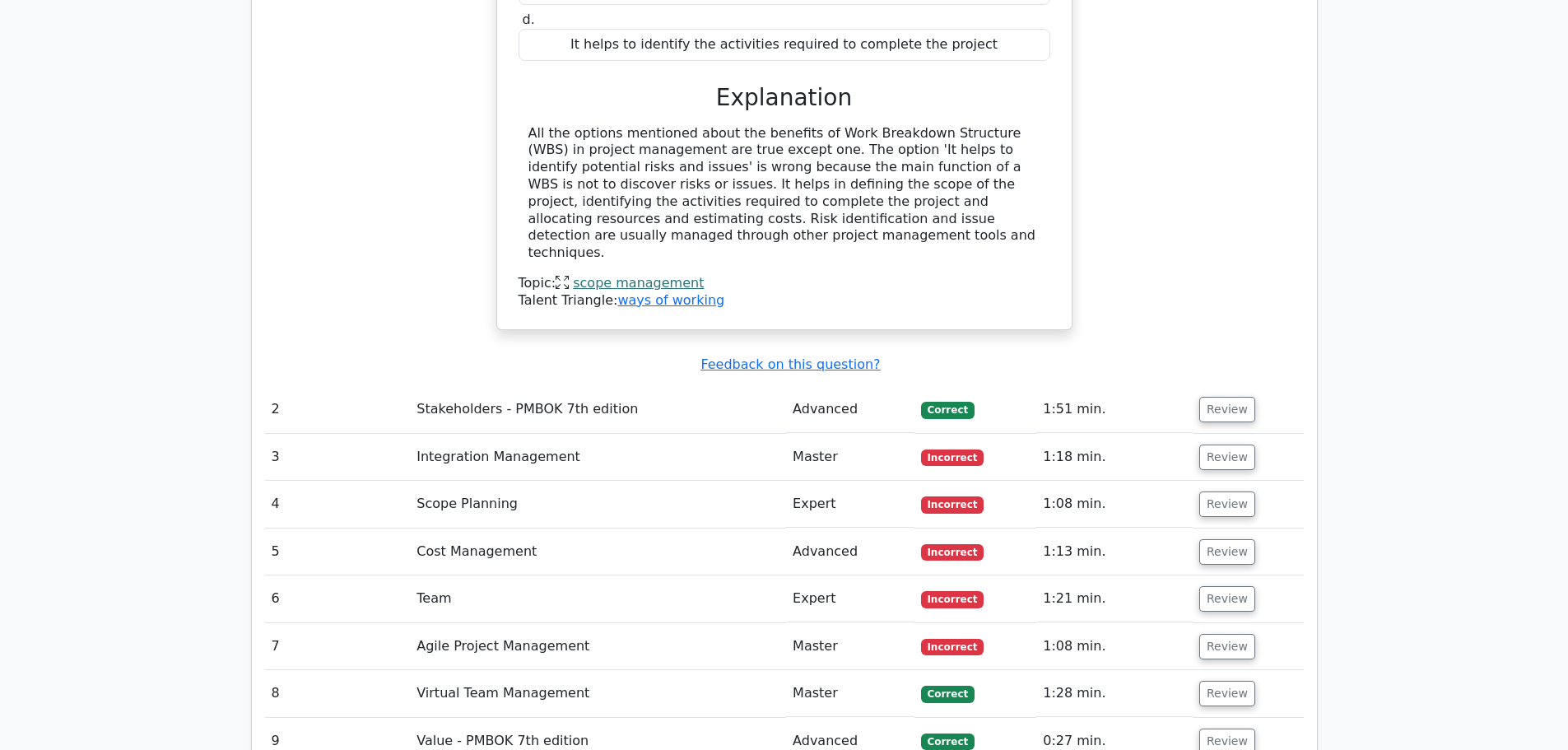
scroll to position [2057, 0]
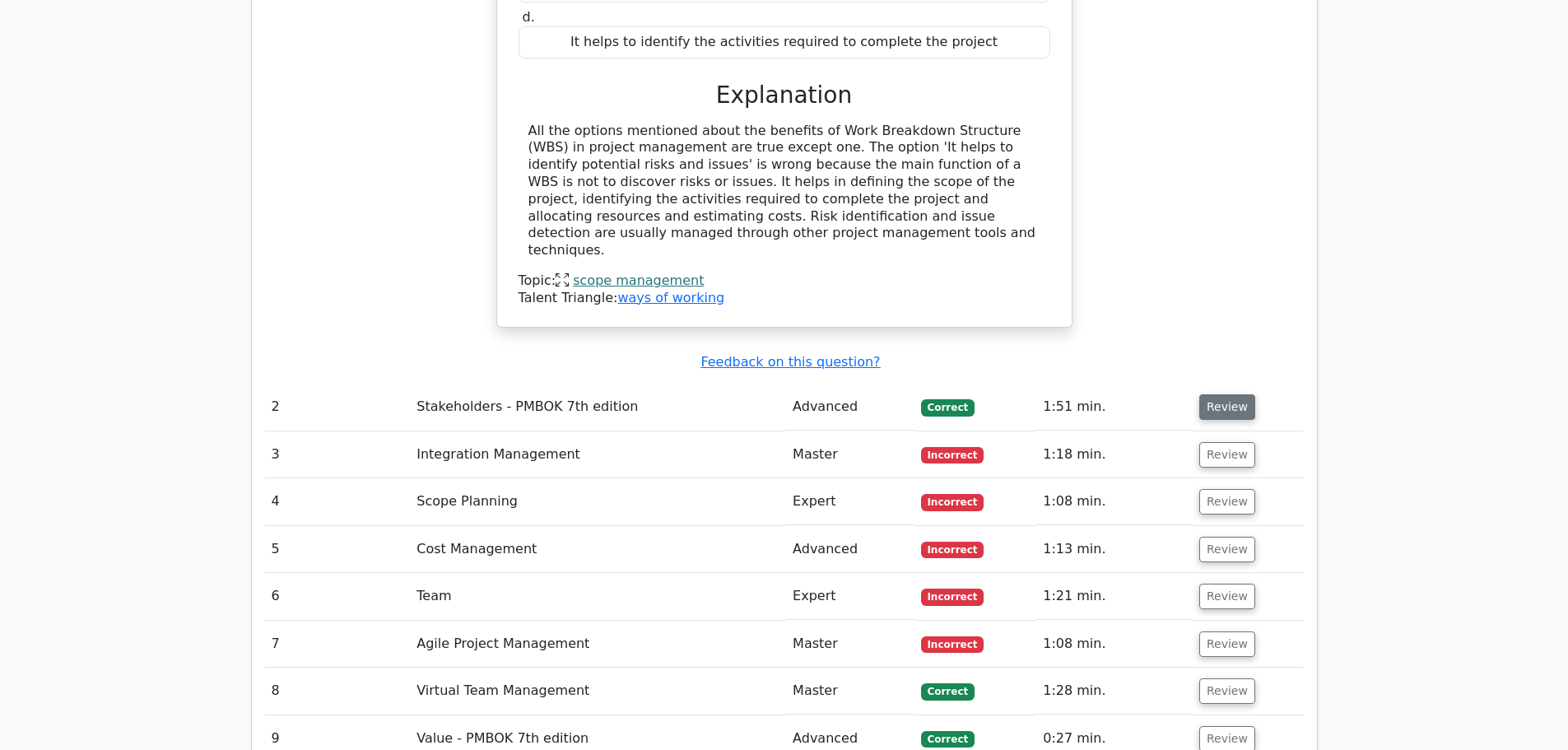
click at [1234, 394] on button "Review" at bounding box center [1228, 406] width 56 height 25
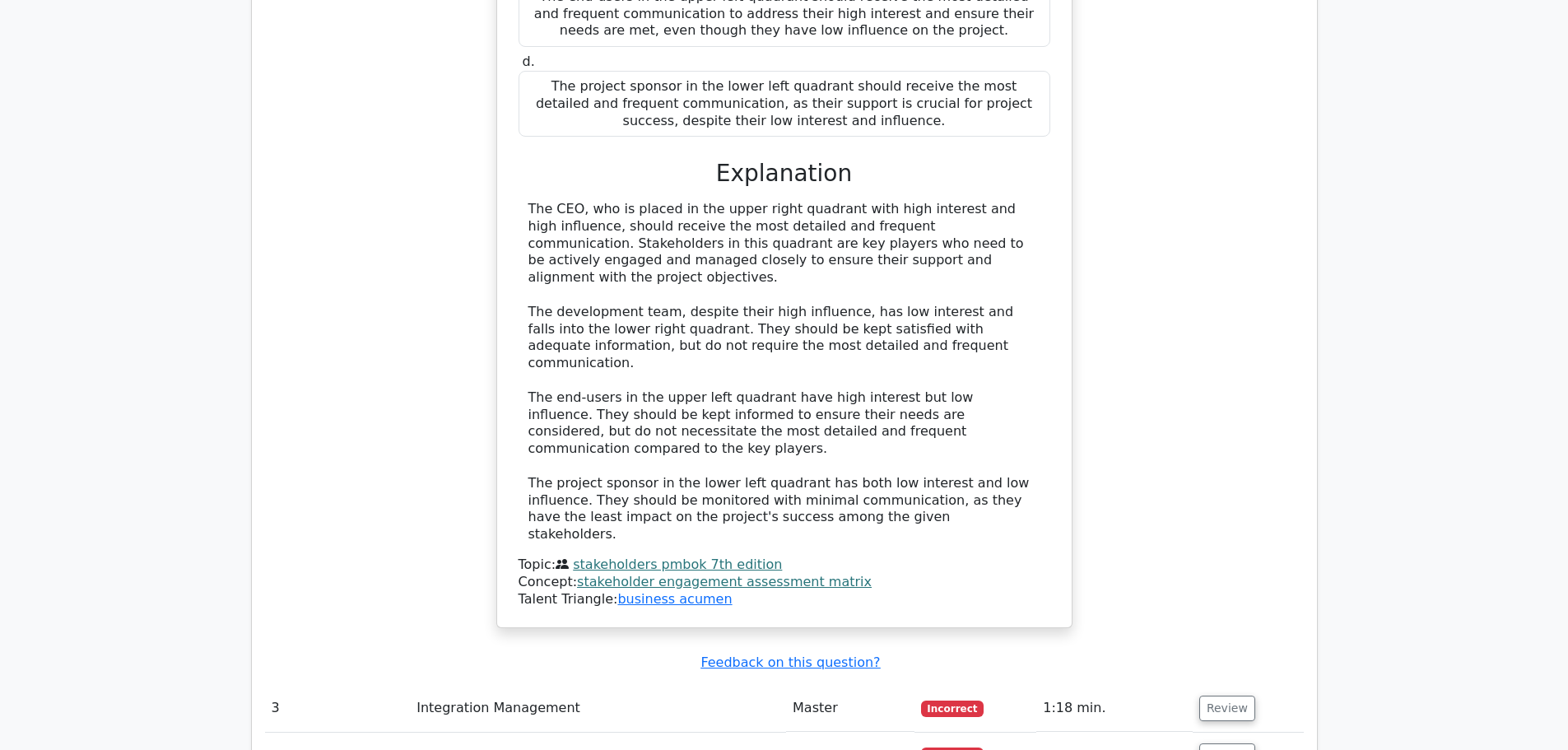
scroll to position [3210, 0]
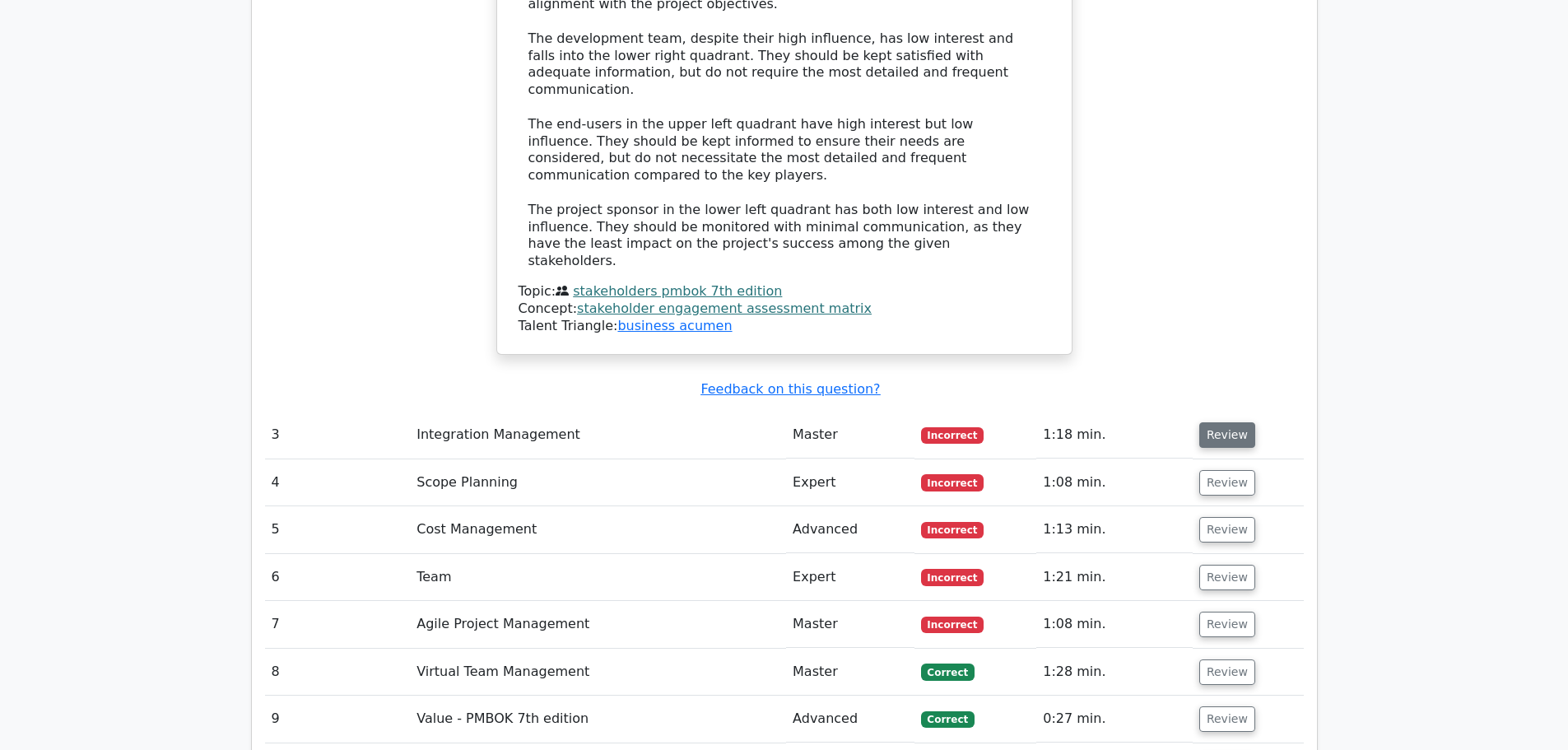
click at [1233, 422] on button "Review" at bounding box center [1228, 434] width 56 height 25
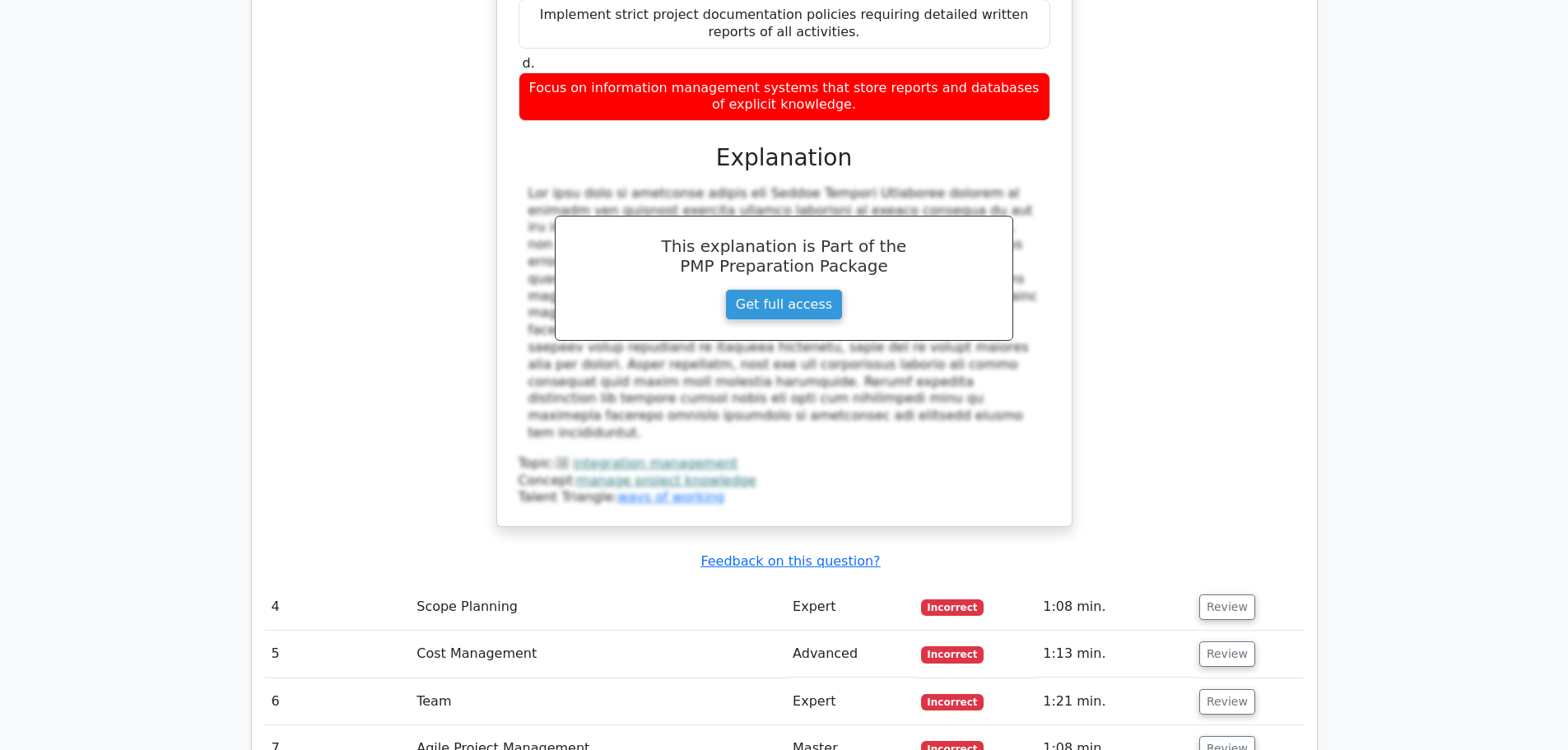
scroll to position [3950, 0]
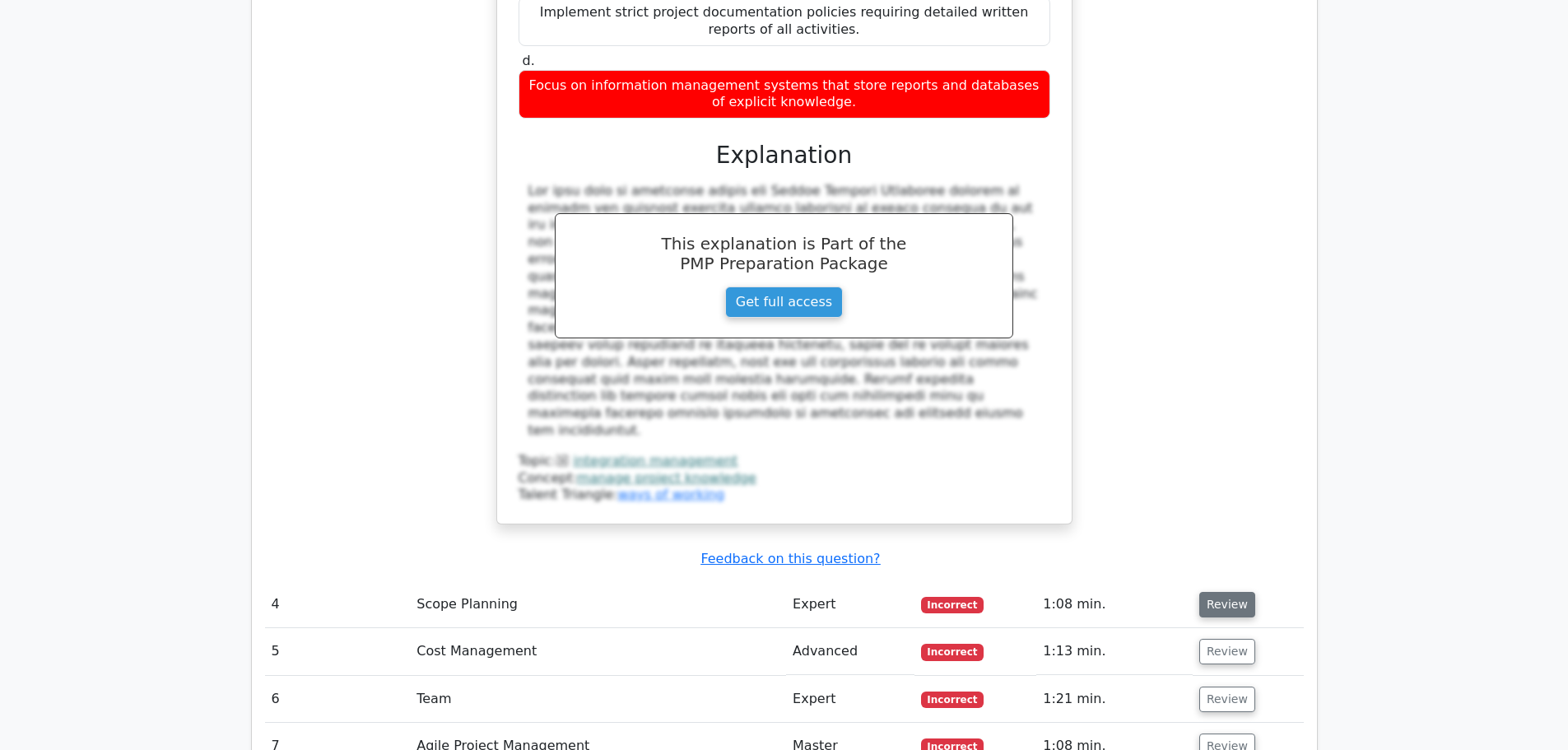
click at [1212, 592] on button "Review" at bounding box center [1228, 604] width 56 height 25
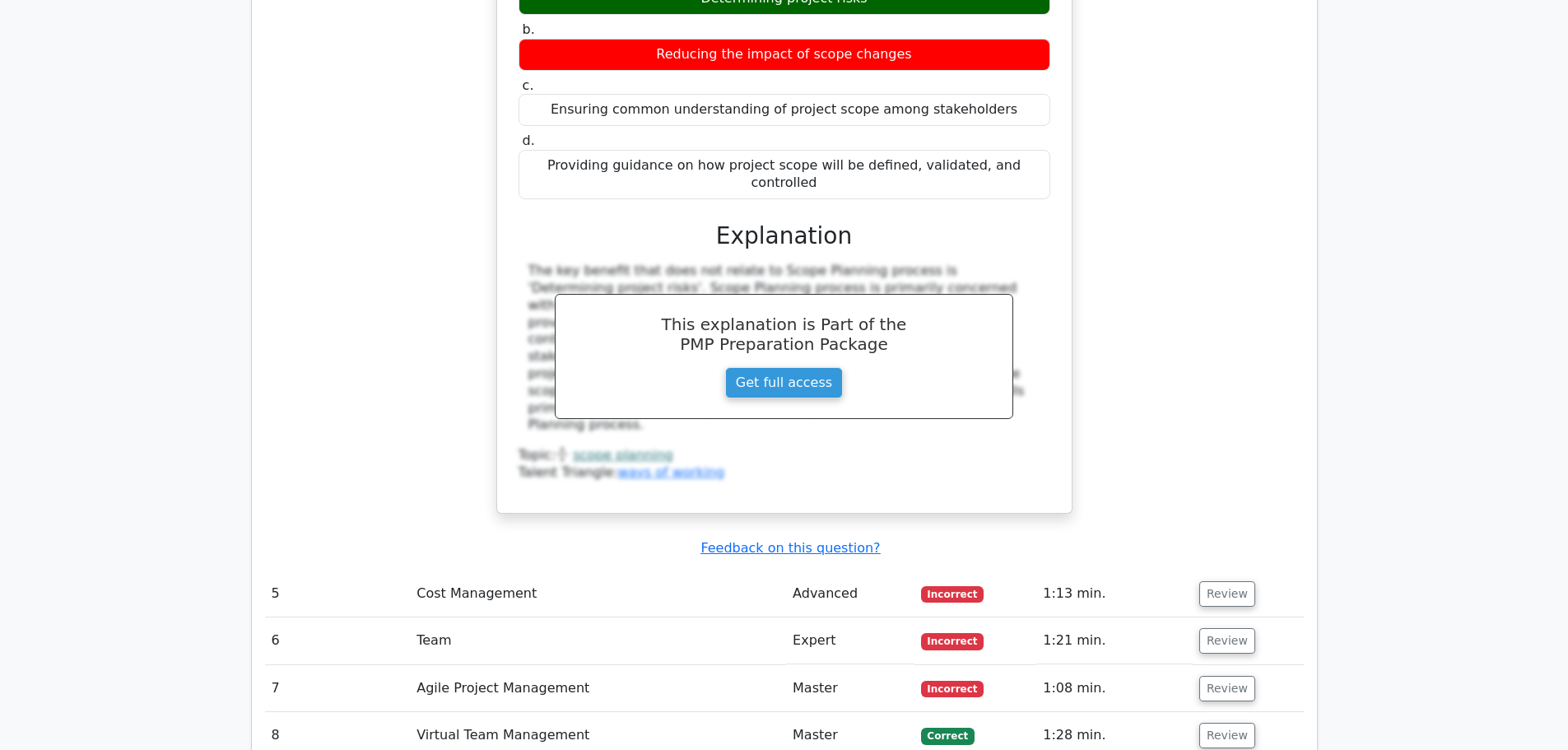
scroll to position [4691, 0]
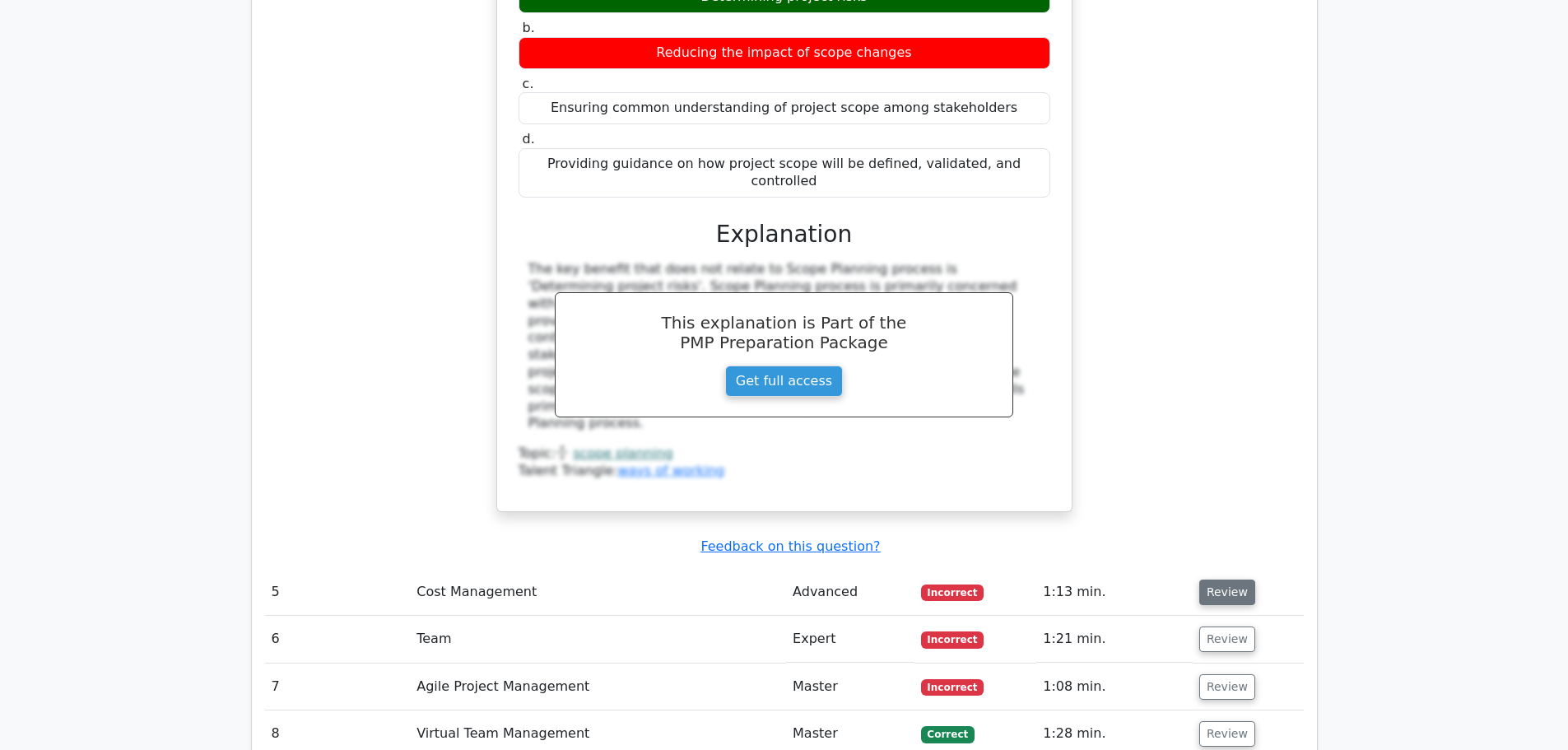
click at [1234, 579] on button "Review" at bounding box center [1228, 591] width 56 height 25
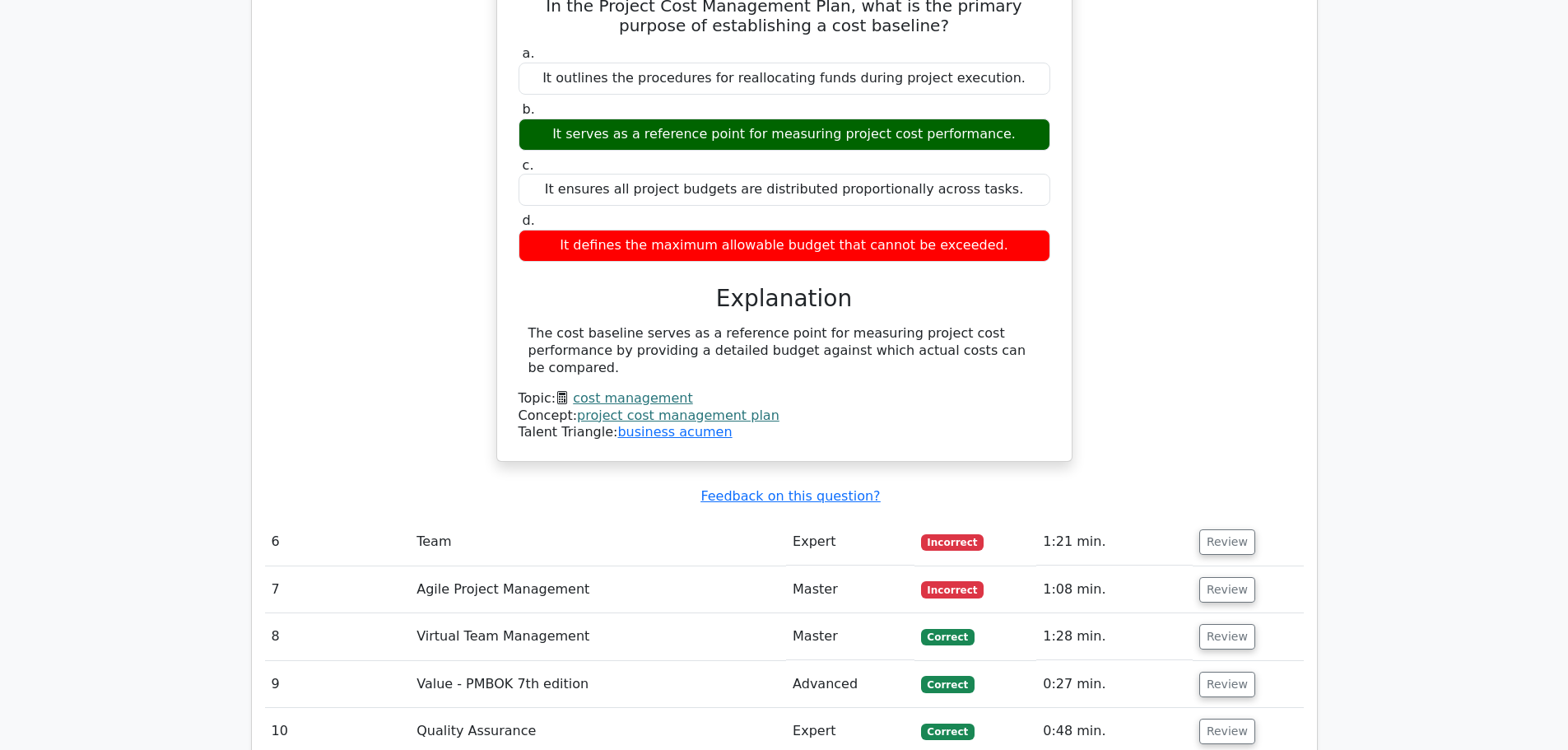
scroll to position [5350, 0]
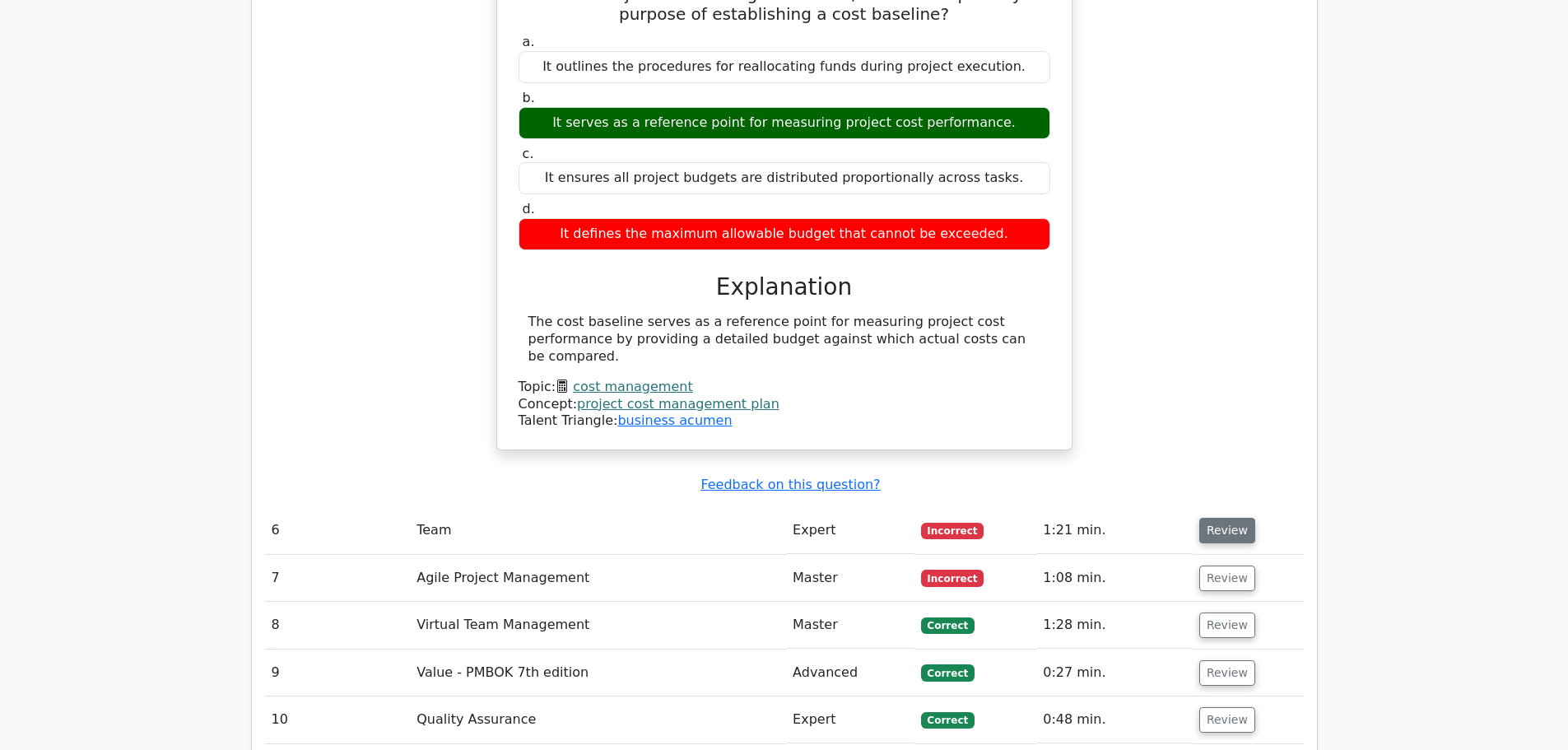
click at [1238, 518] on button "Review" at bounding box center [1228, 530] width 56 height 25
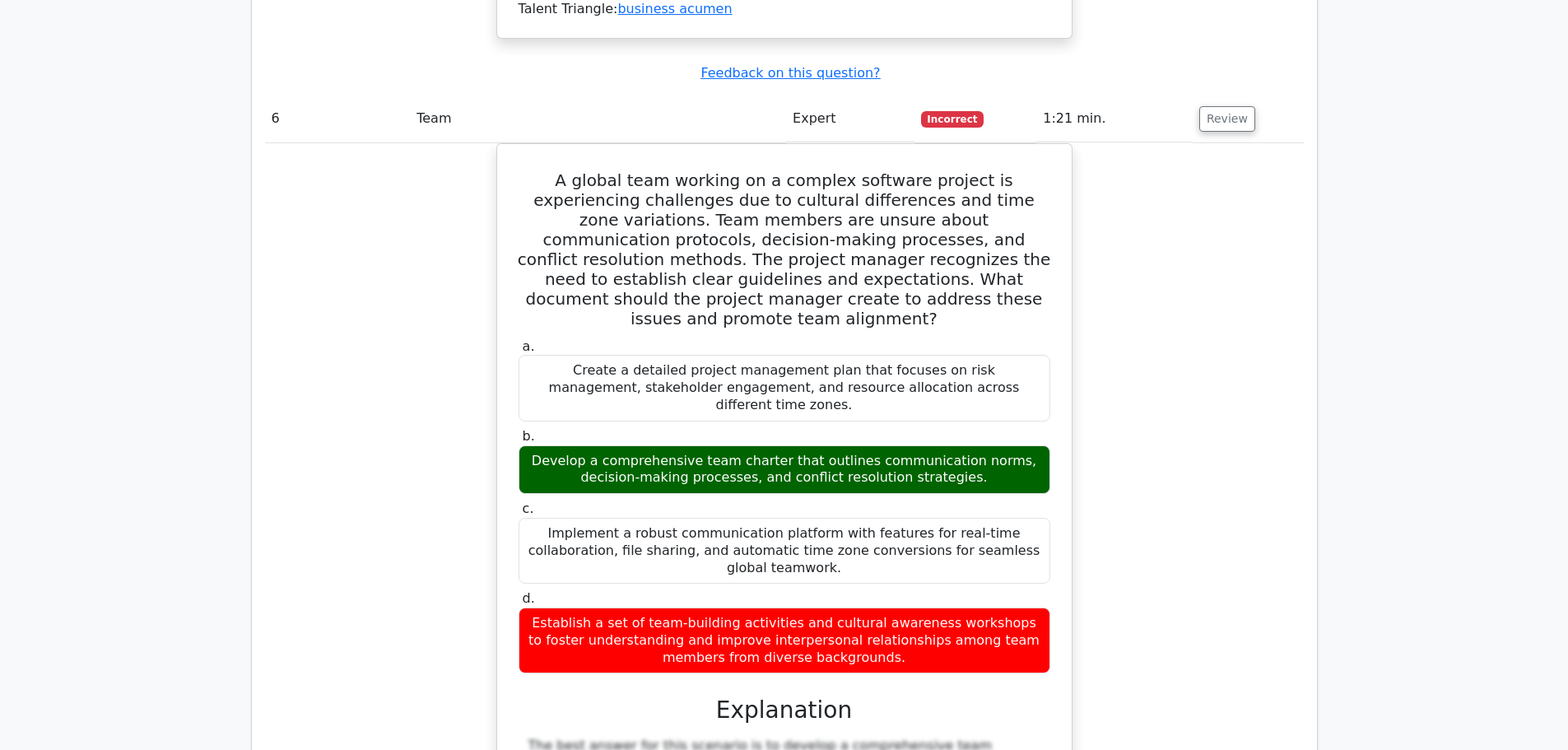
scroll to position [6337, 0]
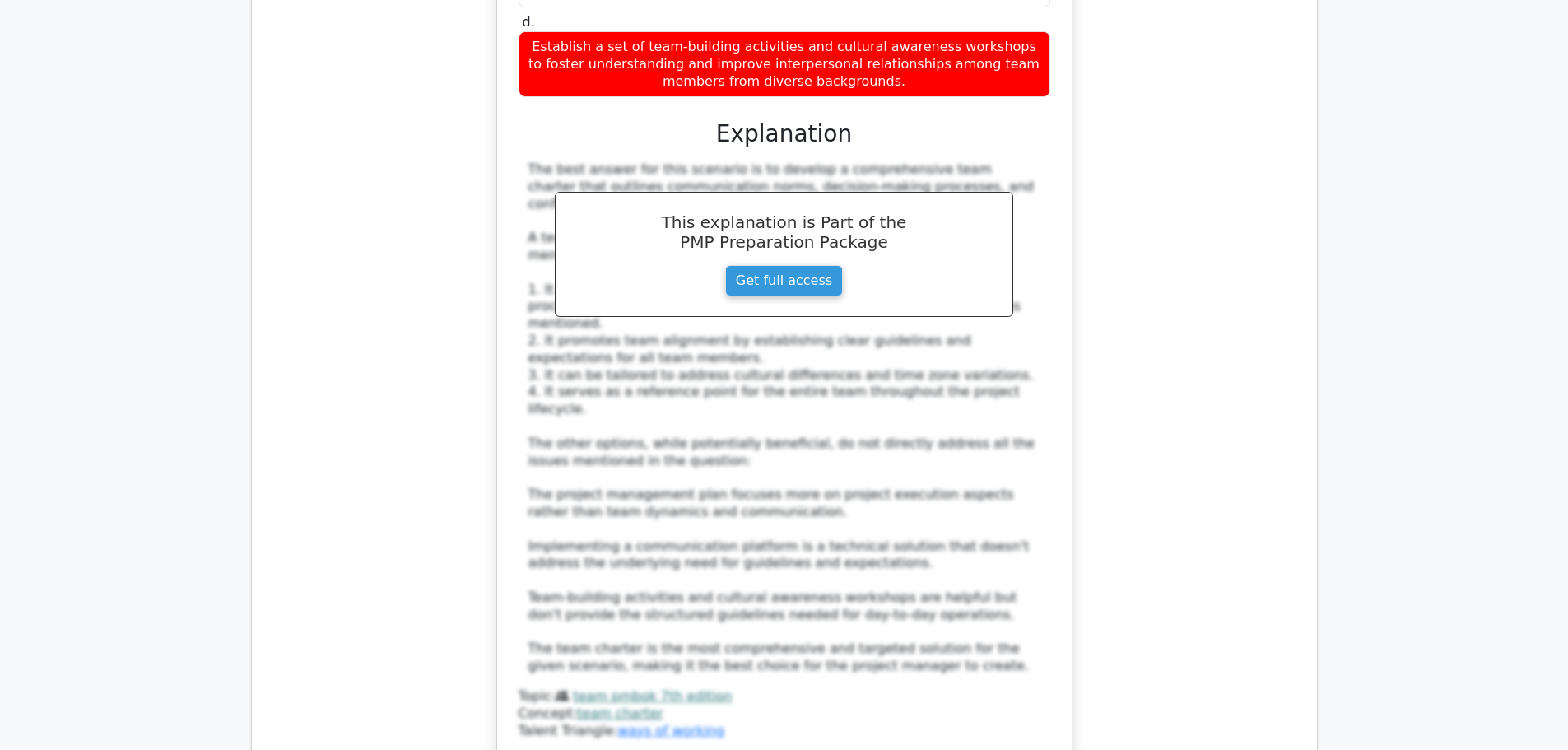
click at [1189, 460] on td "A global team working on a complex software project is experiencing challenges …" at bounding box center [784, 192] width 1039 height 1250
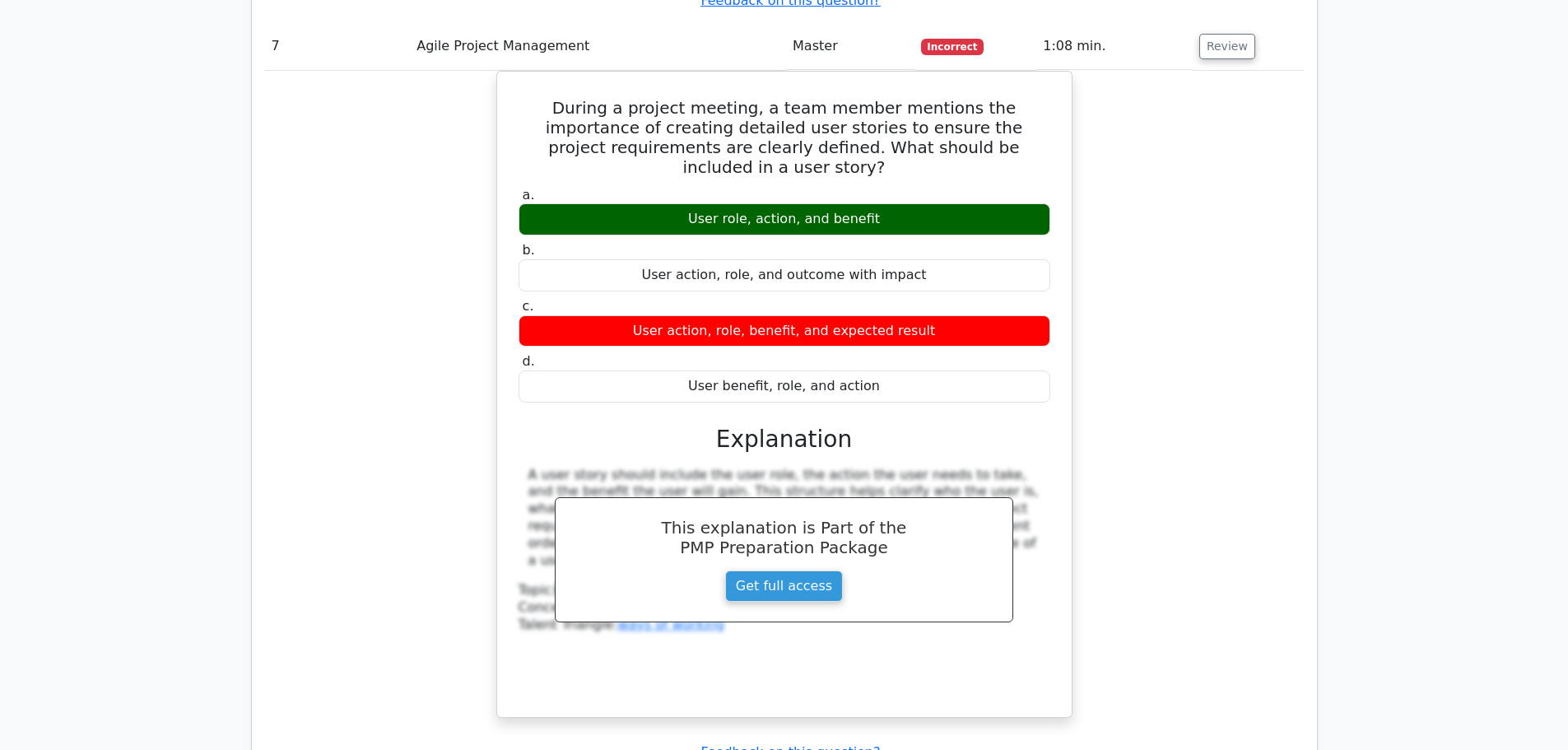
scroll to position [7160, 0]
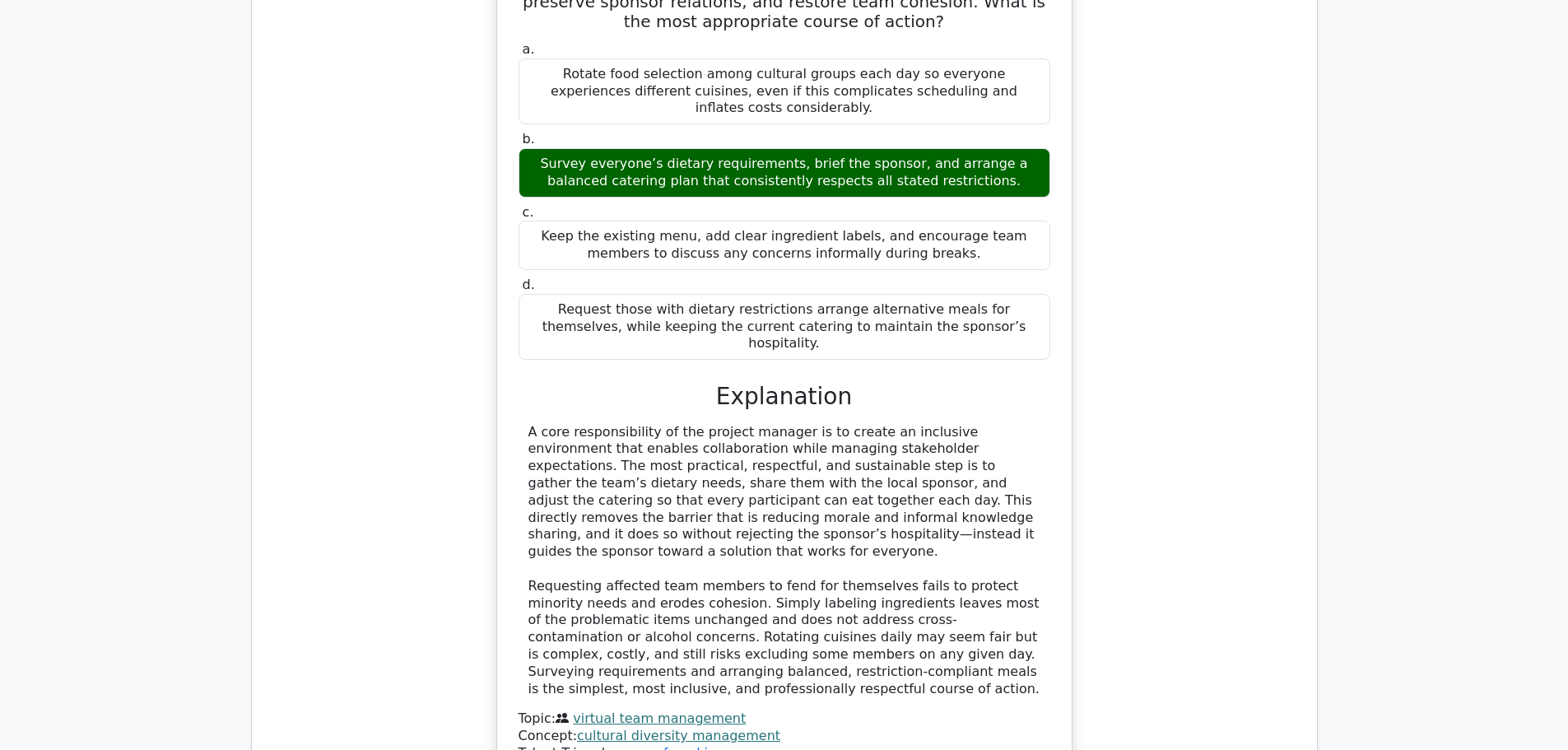
scroll to position [8230, 0]
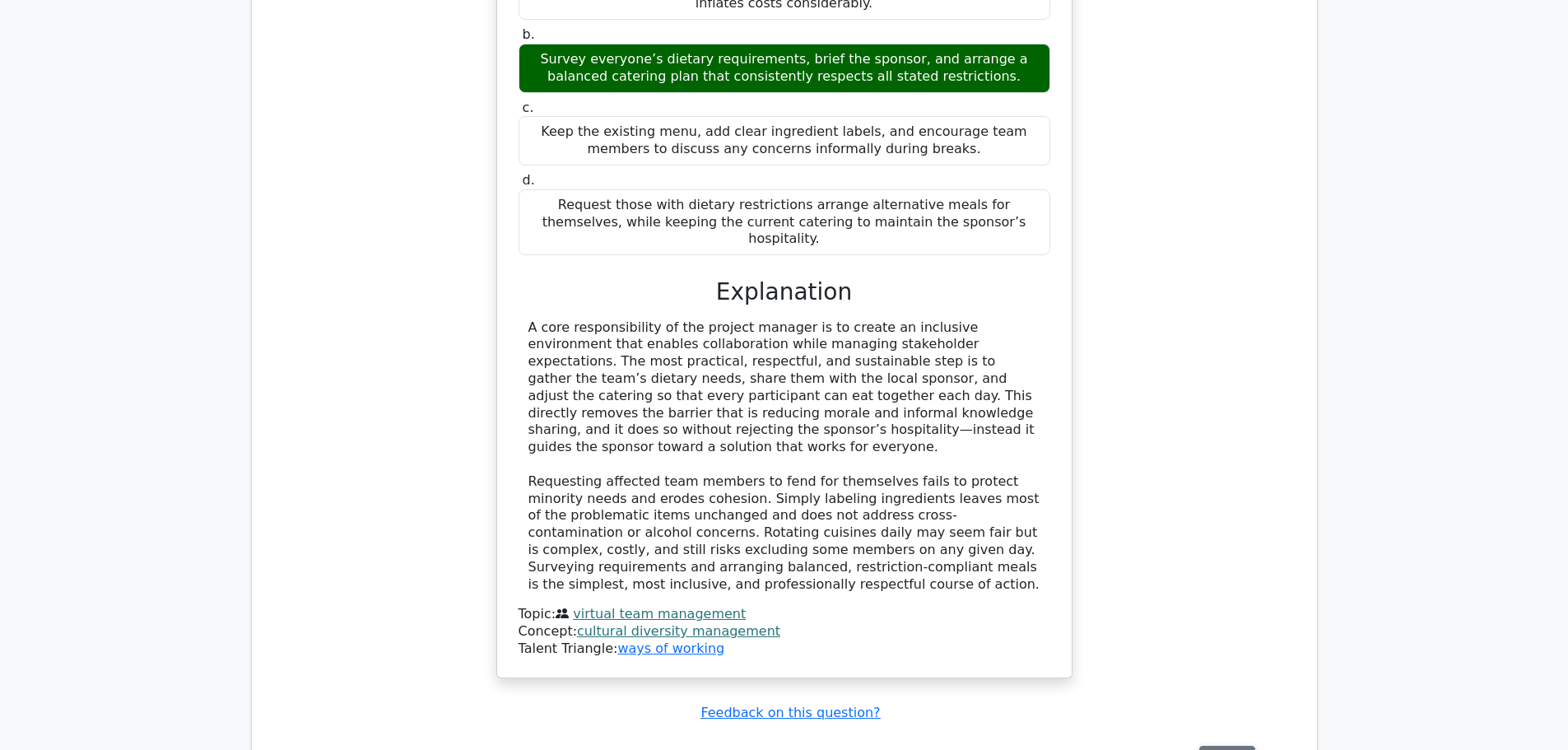
click at [1236, 745] on button "Review" at bounding box center [1228, 758] width 56 height 25
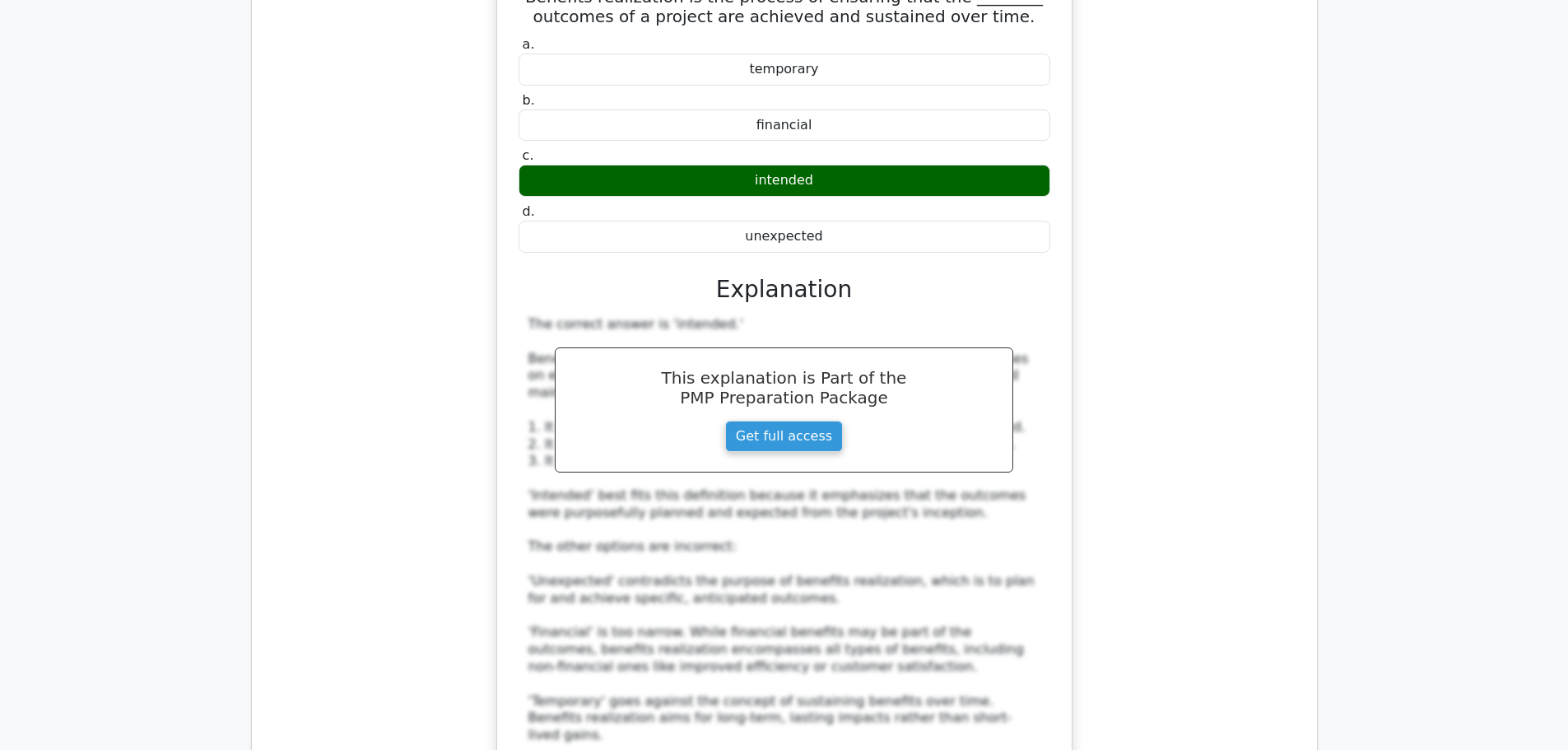
scroll to position [9053, 0]
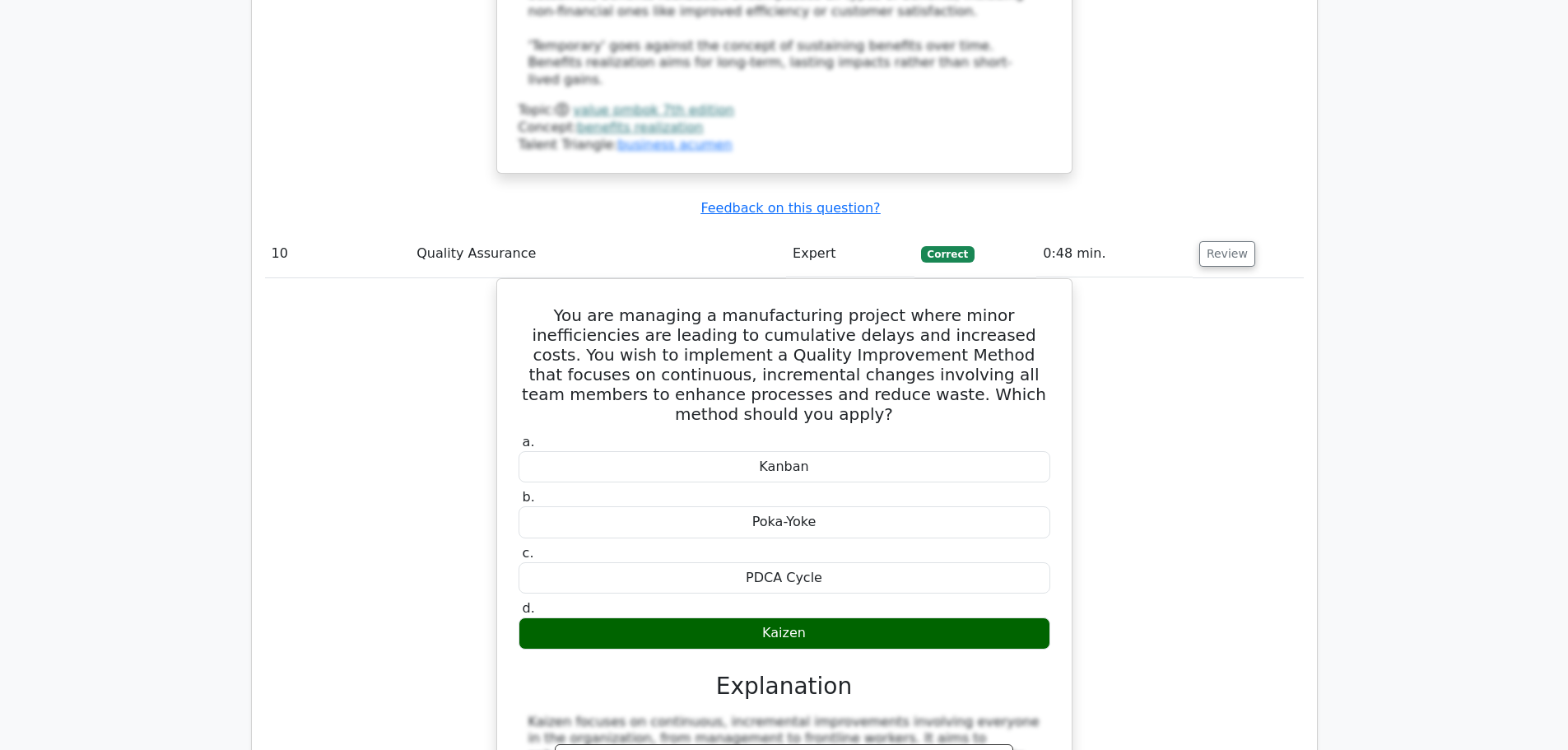
scroll to position [9958, 0]
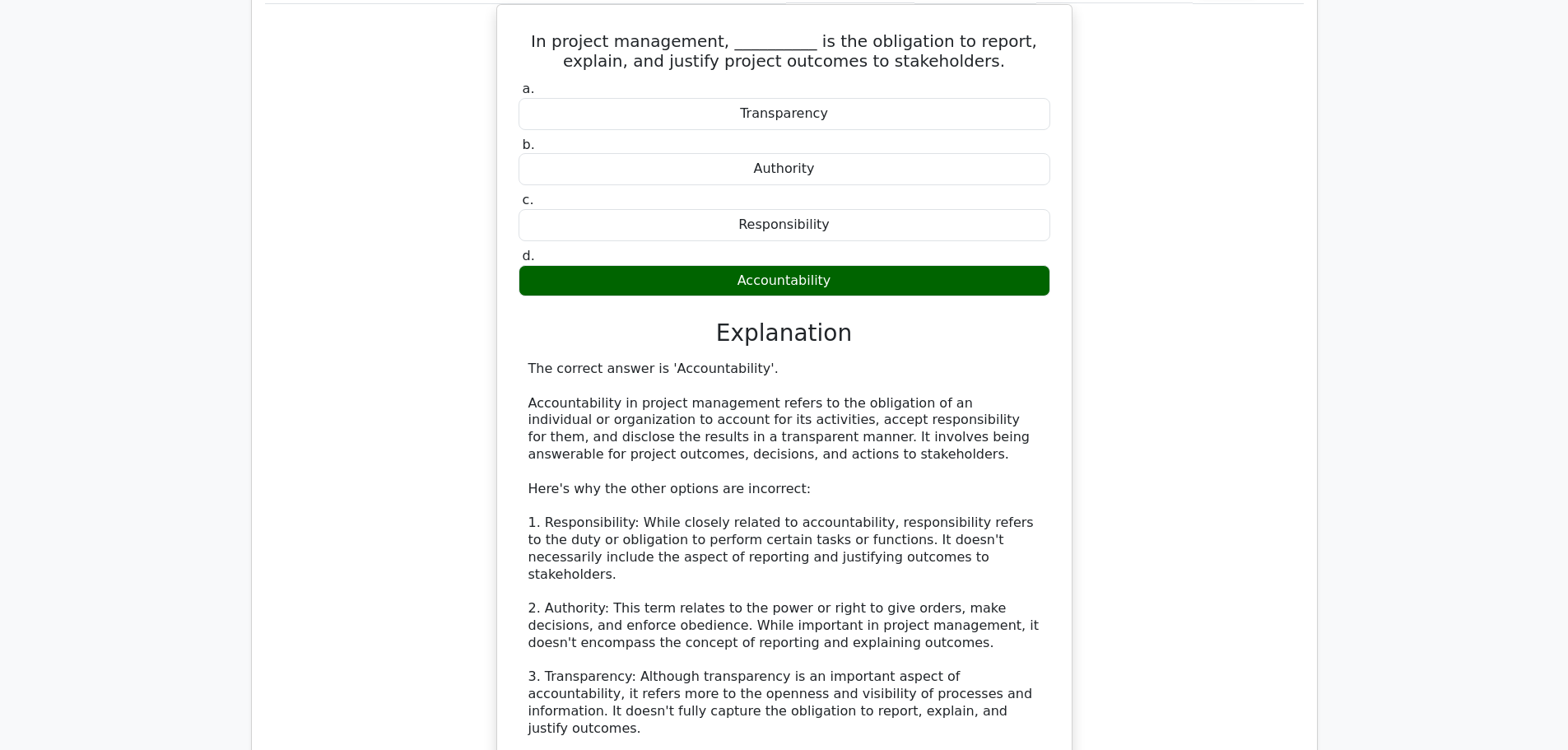
scroll to position [10781, 0]
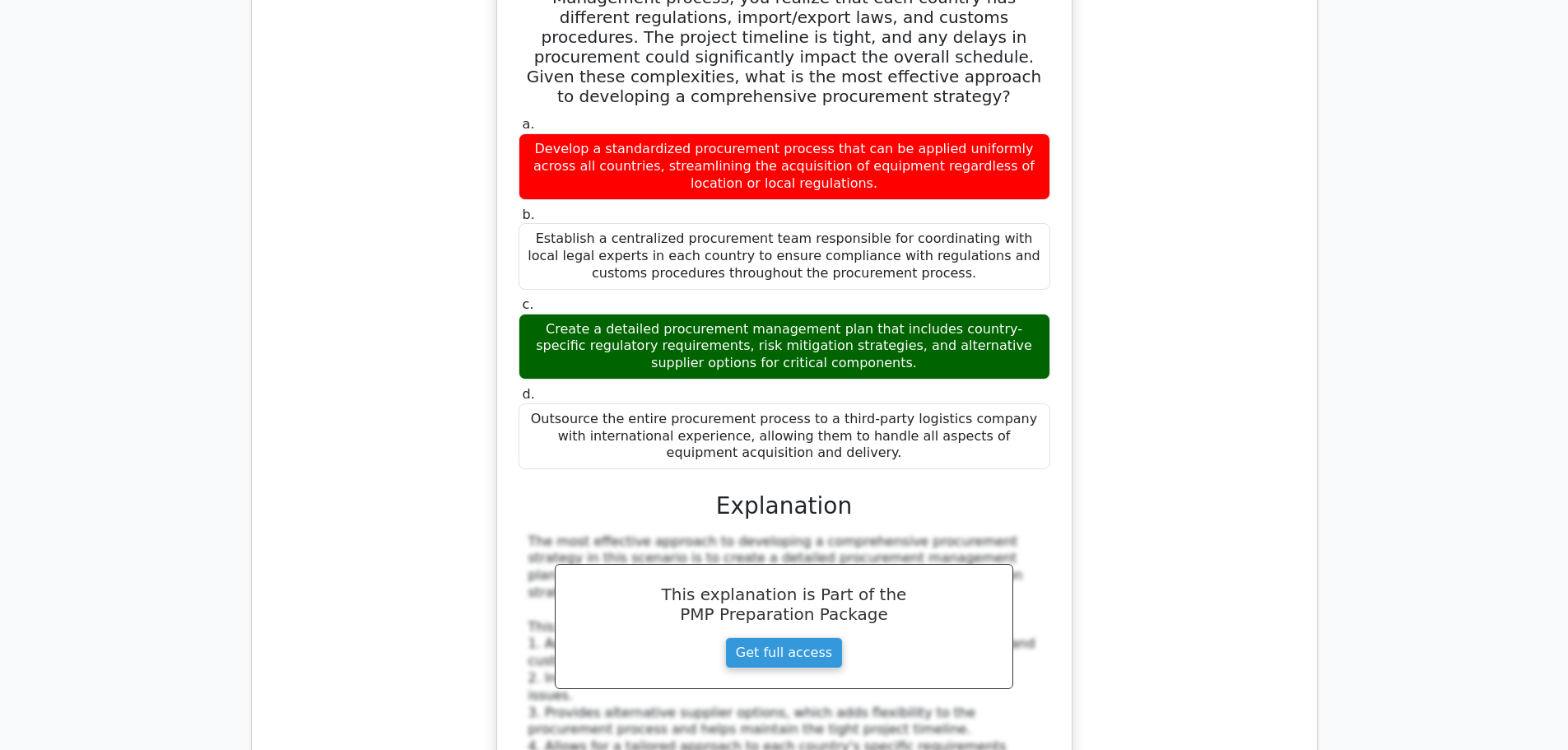
scroll to position [12098, 0]
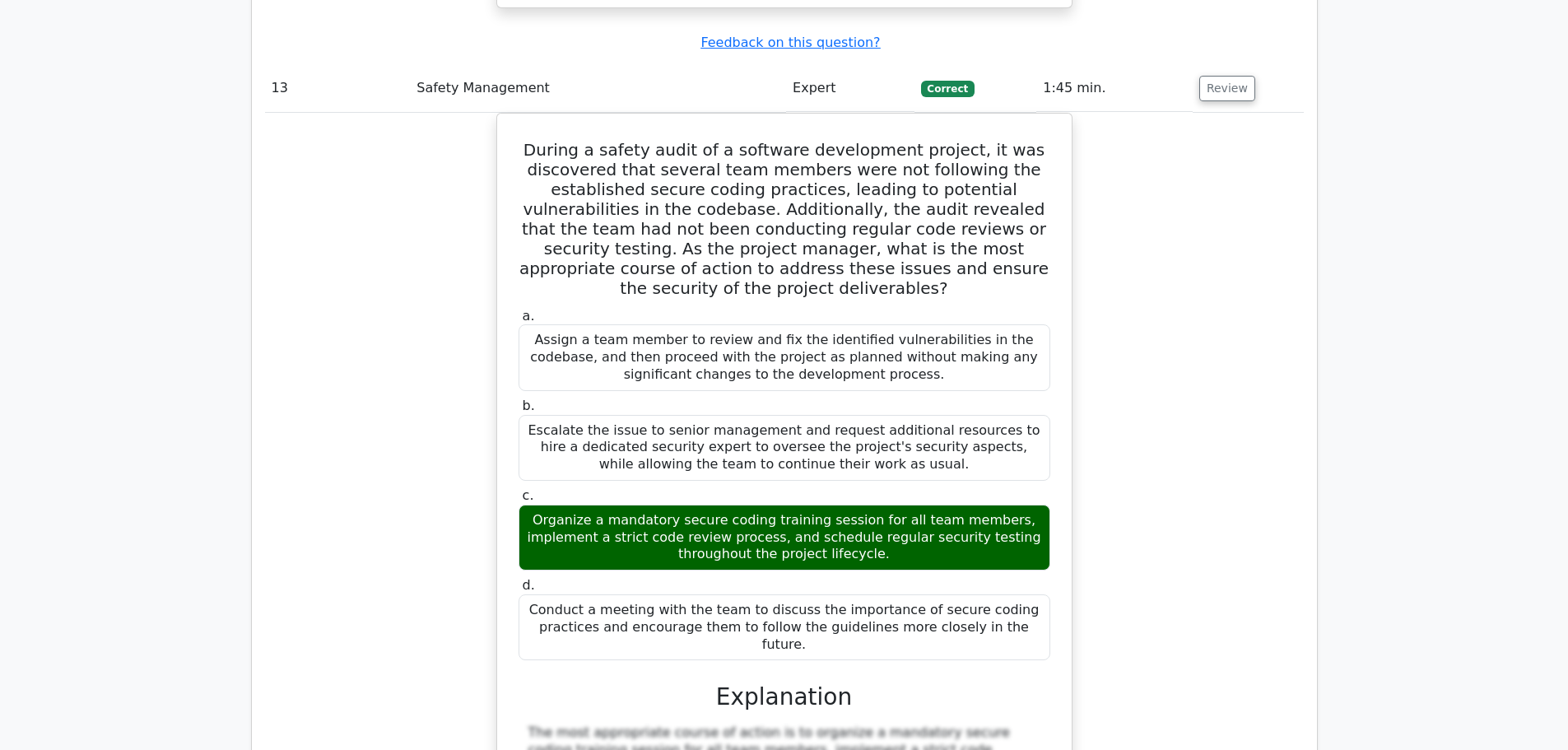
scroll to position [13250, 0]
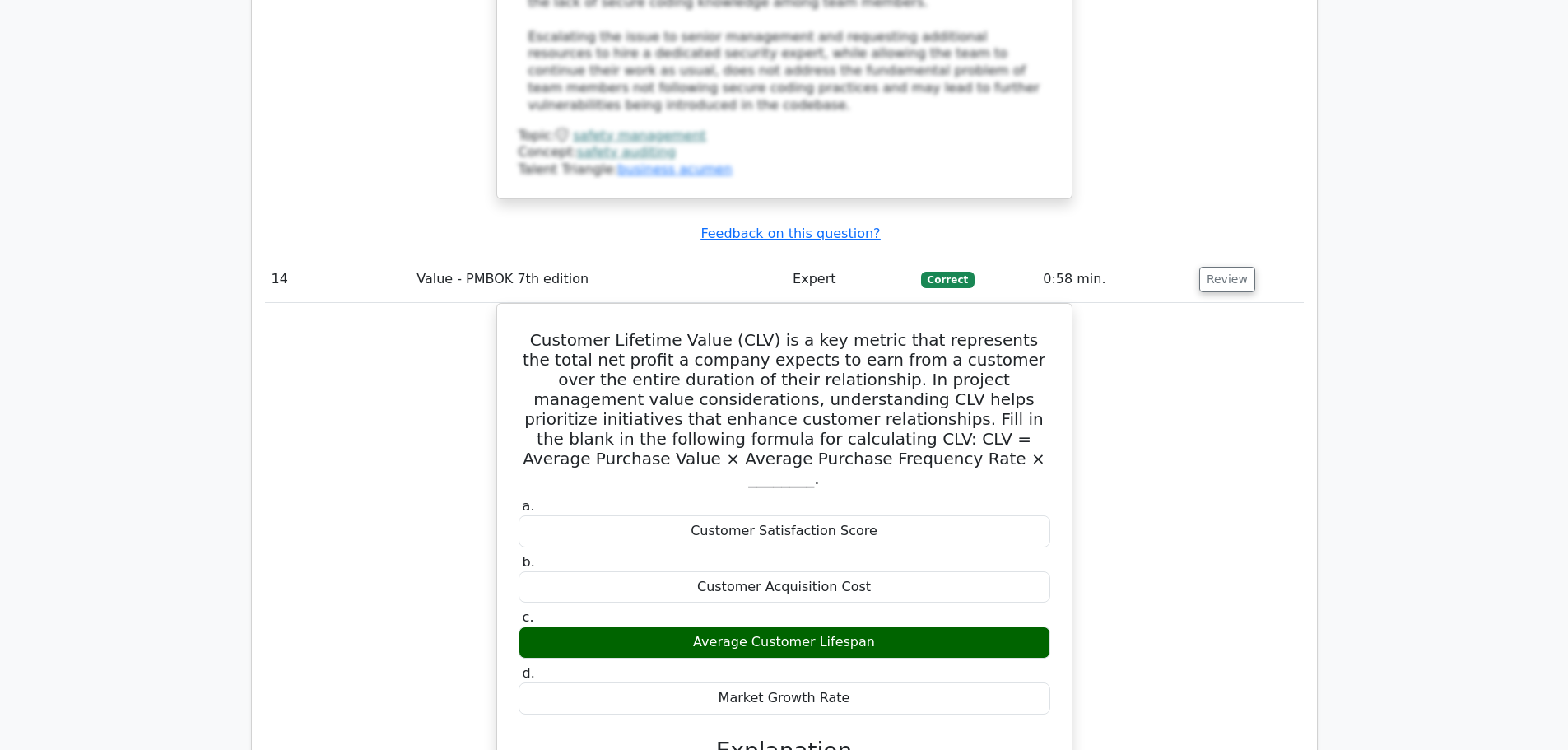
scroll to position [14238, 0]
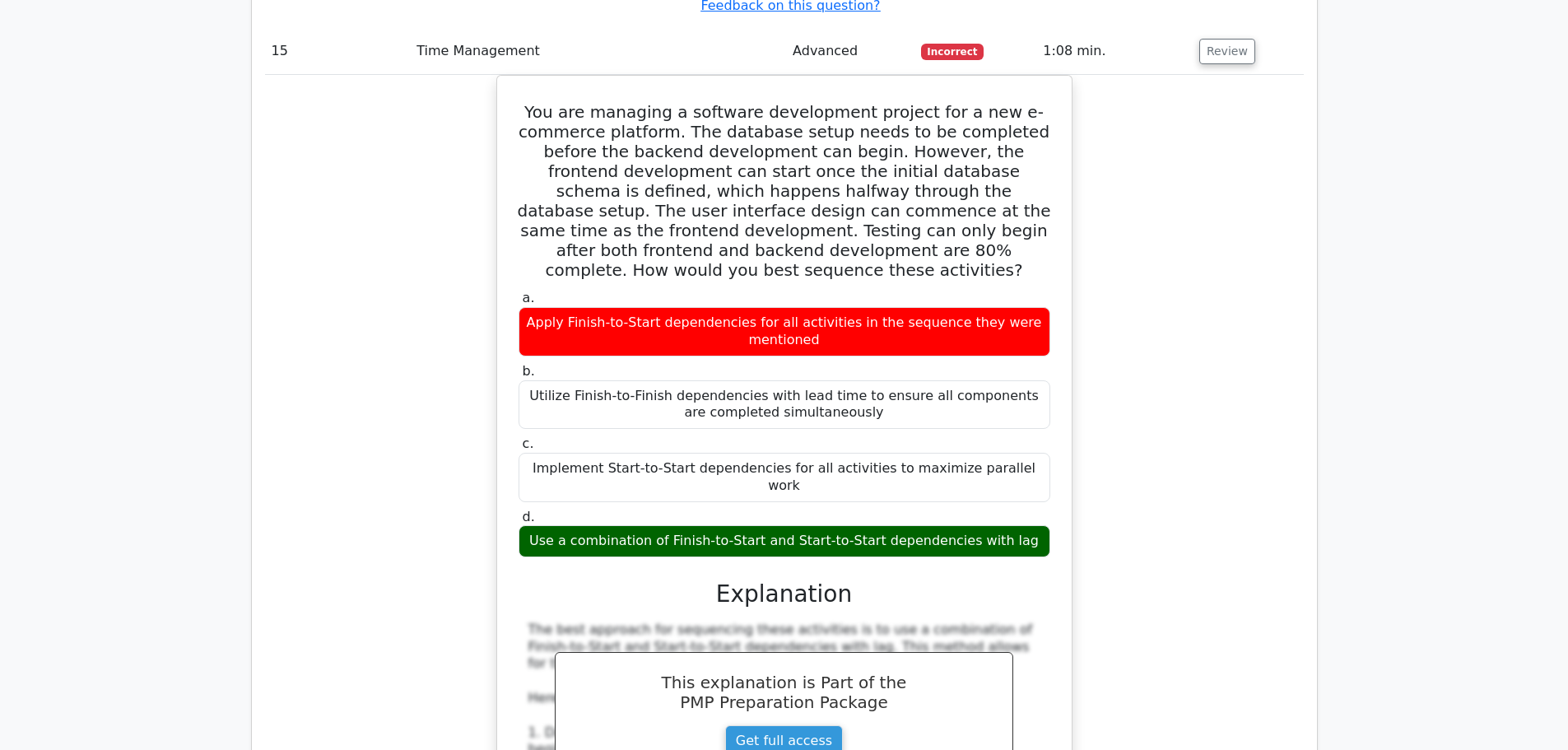
scroll to position [15226, 0]
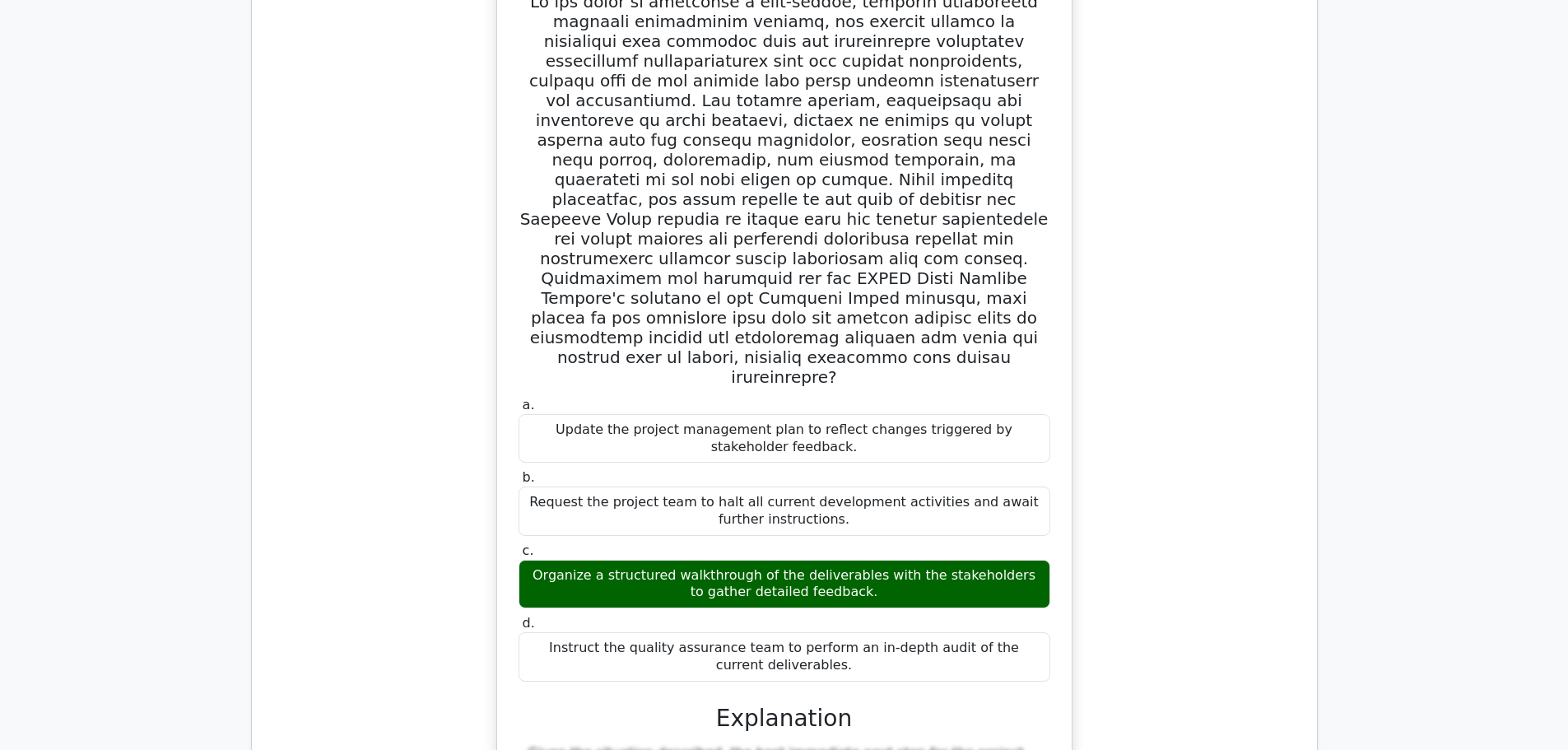
scroll to position [16542, 0]
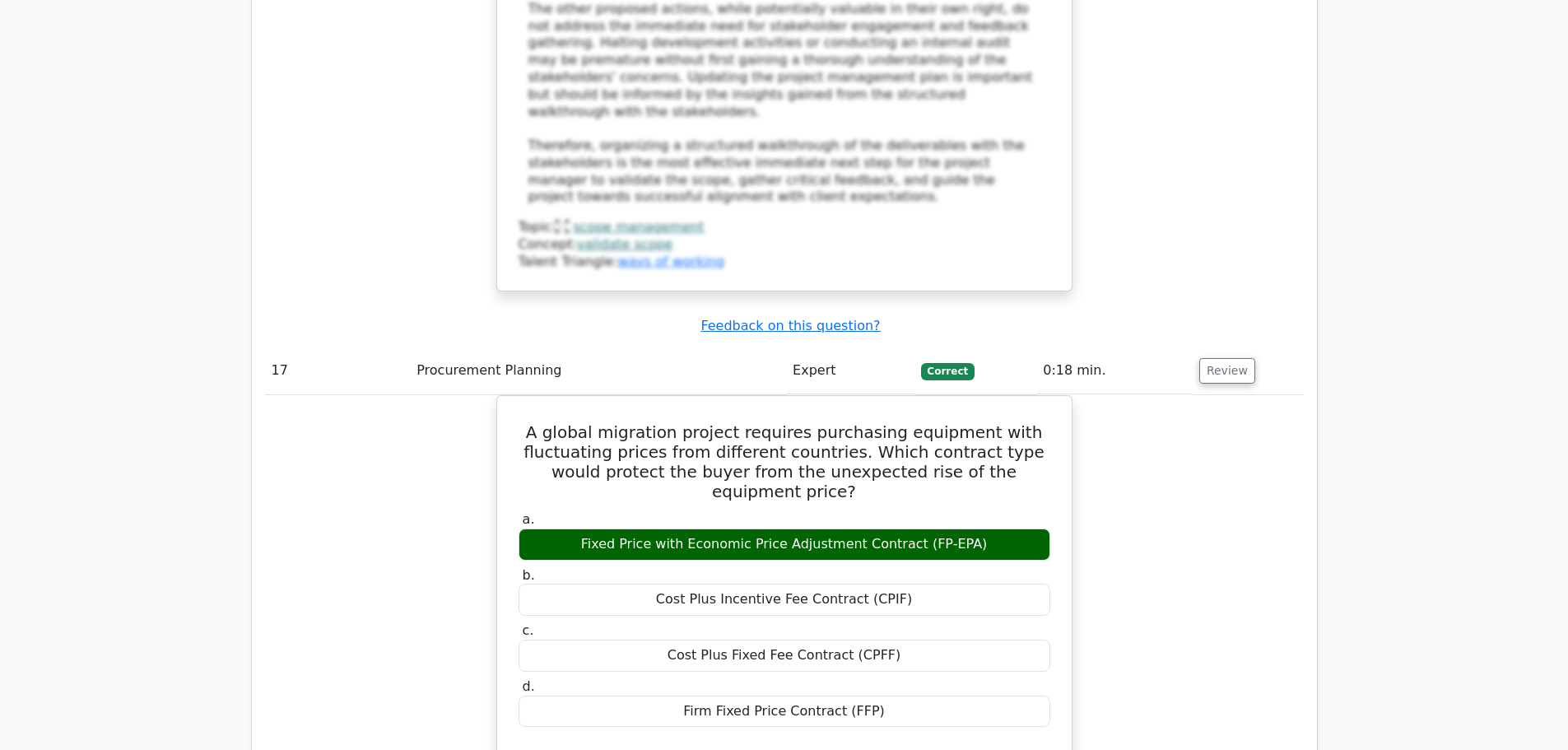
scroll to position [17529, 0]
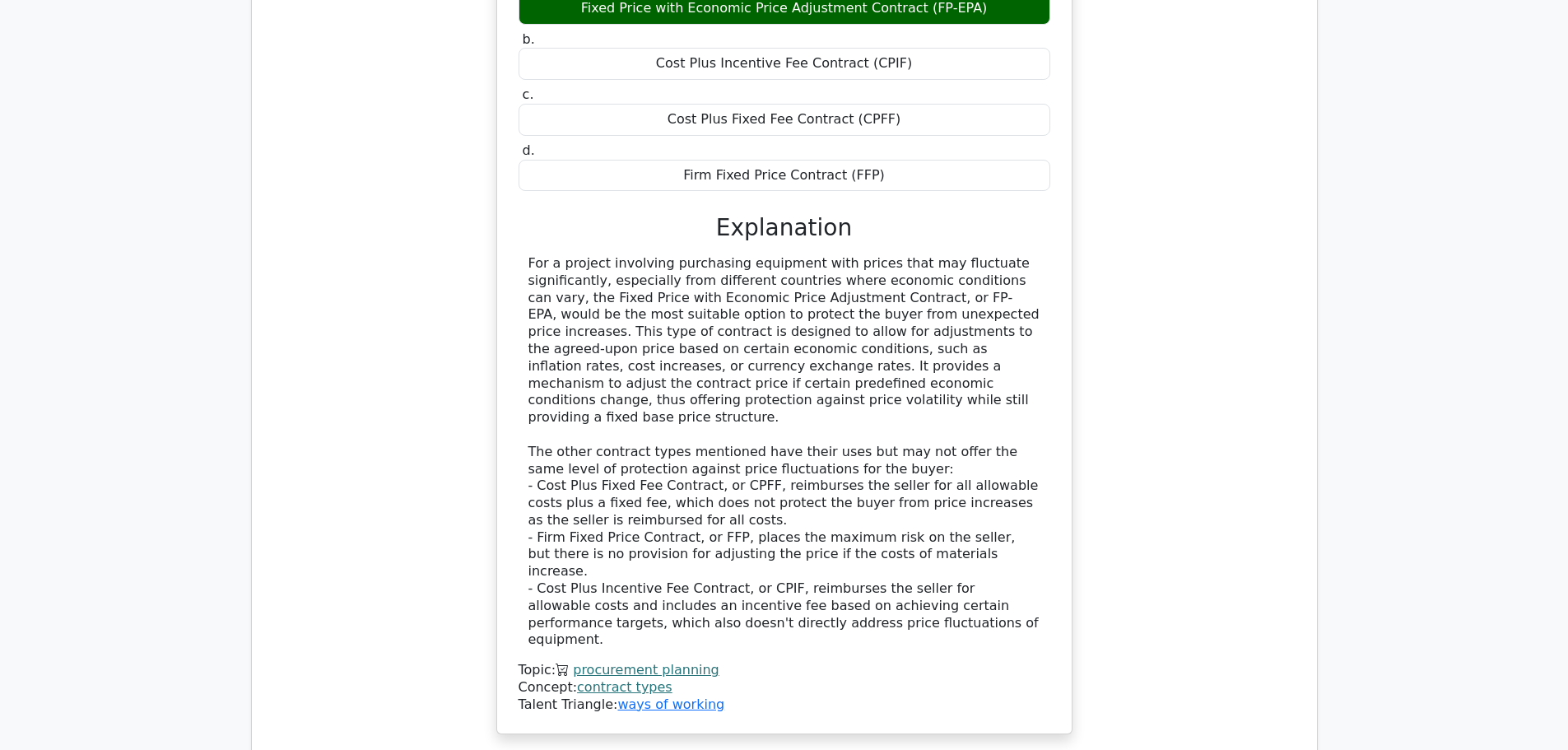
scroll to position [18270, 0]
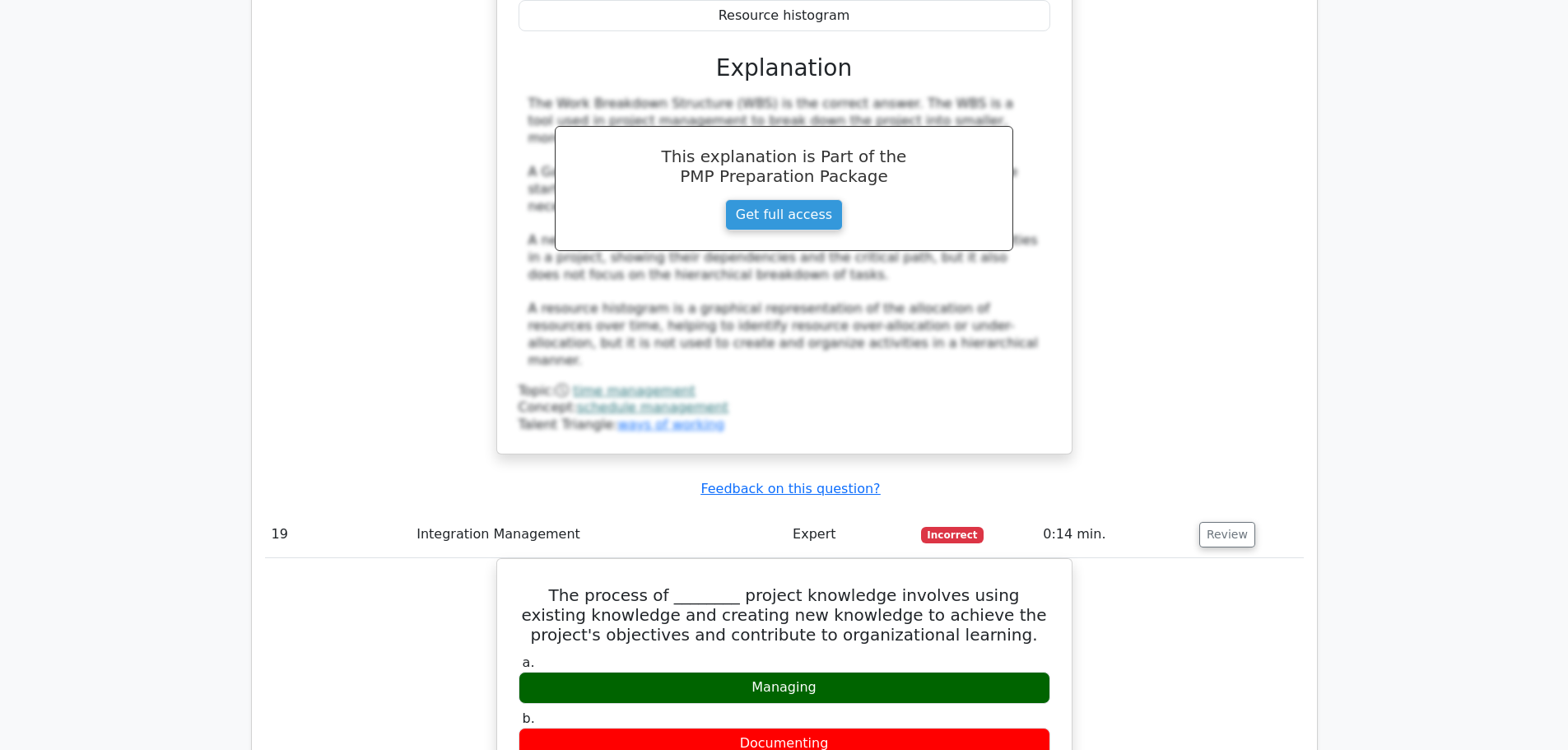
scroll to position [19258, 0]
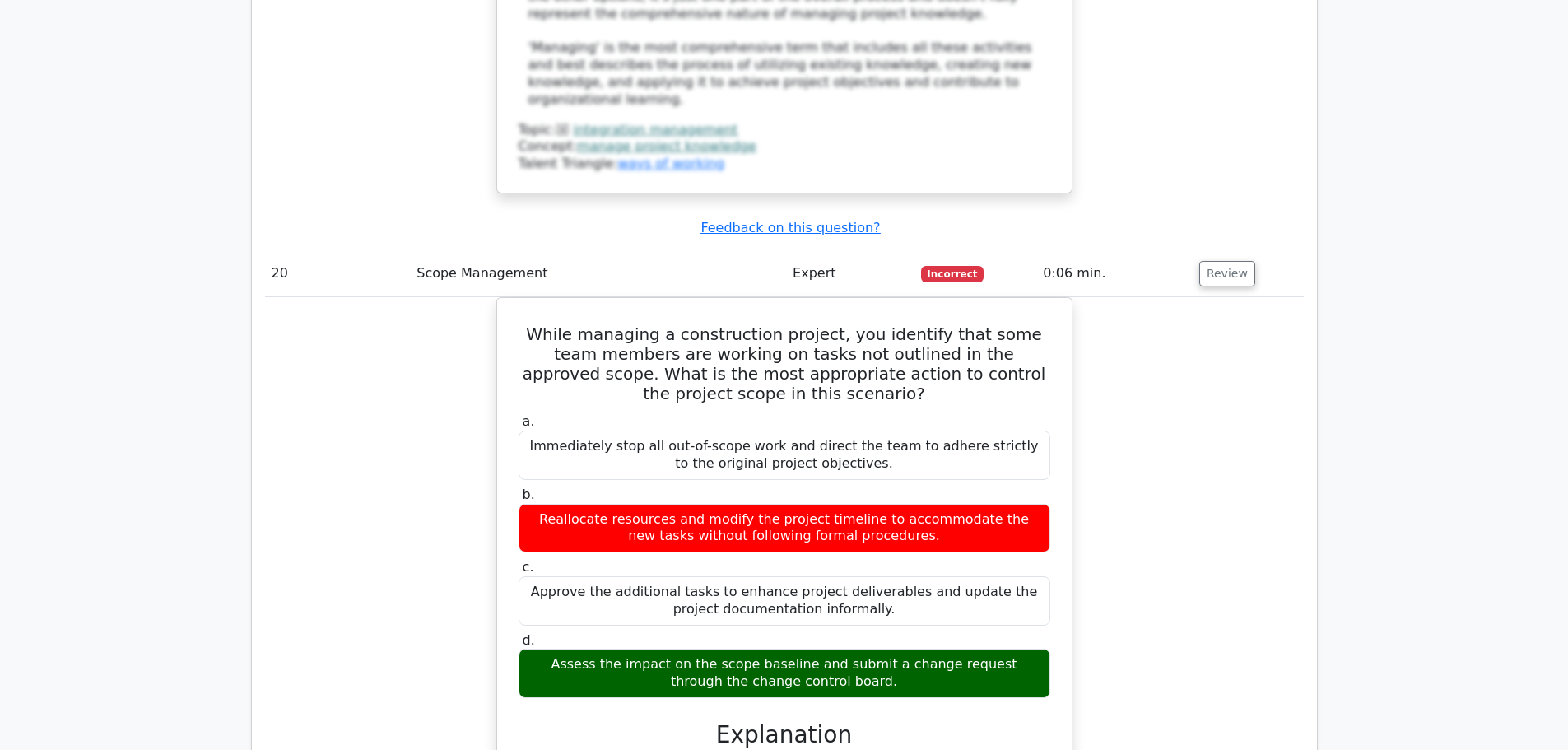
scroll to position [20410, 0]
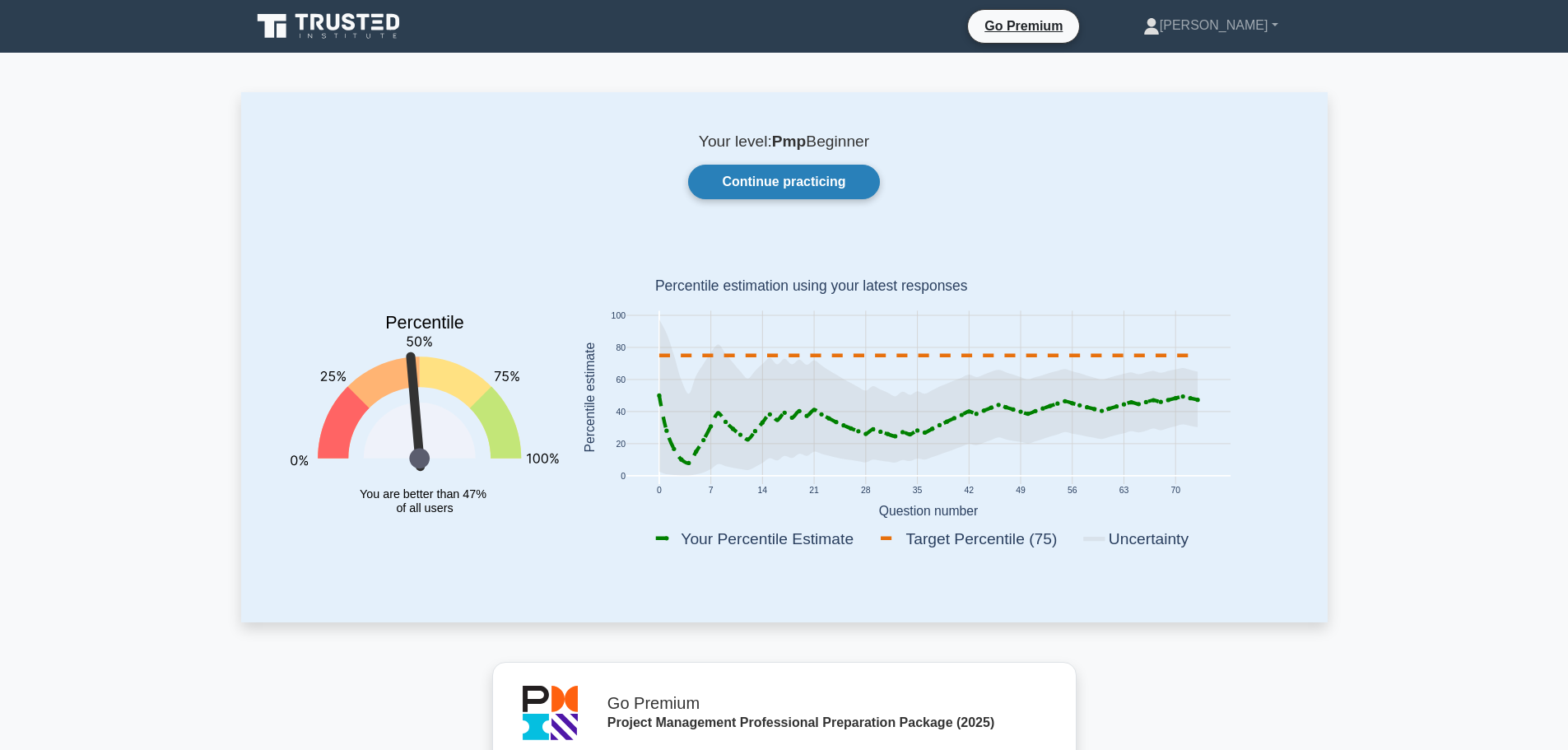
click at [779, 180] on link "Continue practicing" at bounding box center [783, 181] width 191 height 35
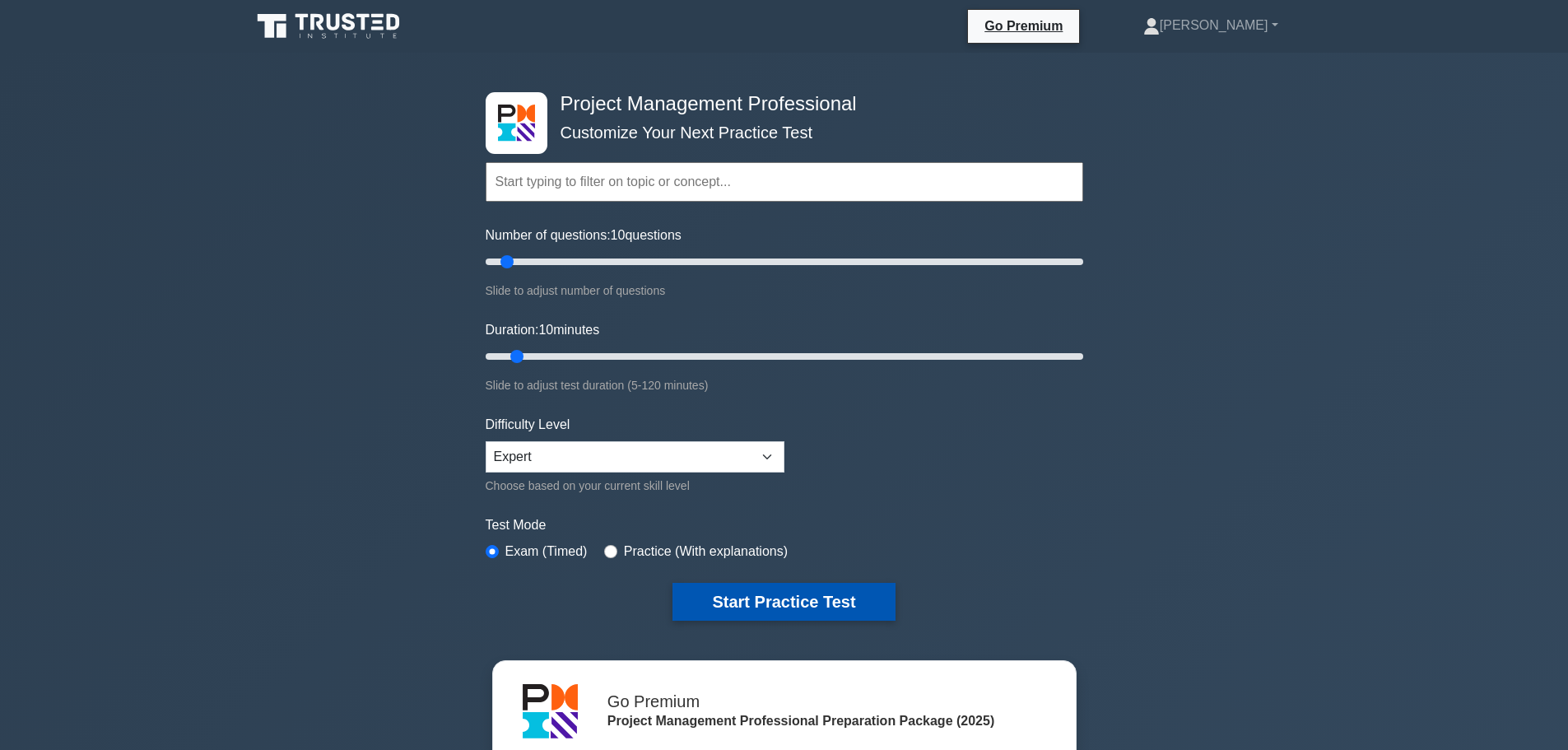
click at [843, 591] on button "Start Practice Test" at bounding box center [783, 602] width 222 height 38
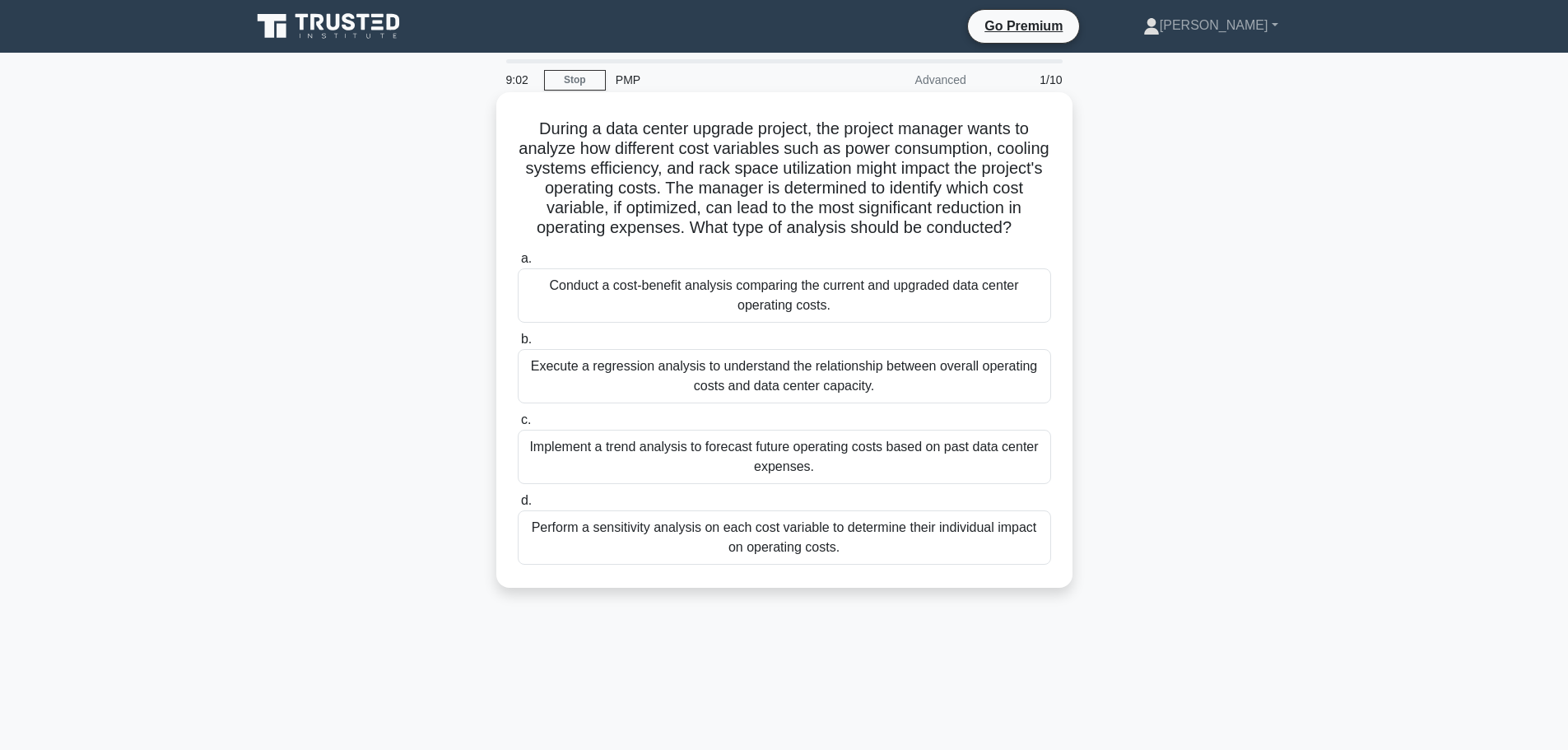
click at [980, 460] on div "Implement a trend analysis to forecast future operating costs based on past dat…" at bounding box center [784, 457] width 533 height 55
click at [518, 426] on input "c. Implement a trend analysis to forecast future operating costs based on past …" at bounding box center [518, 419] width 0 height 10
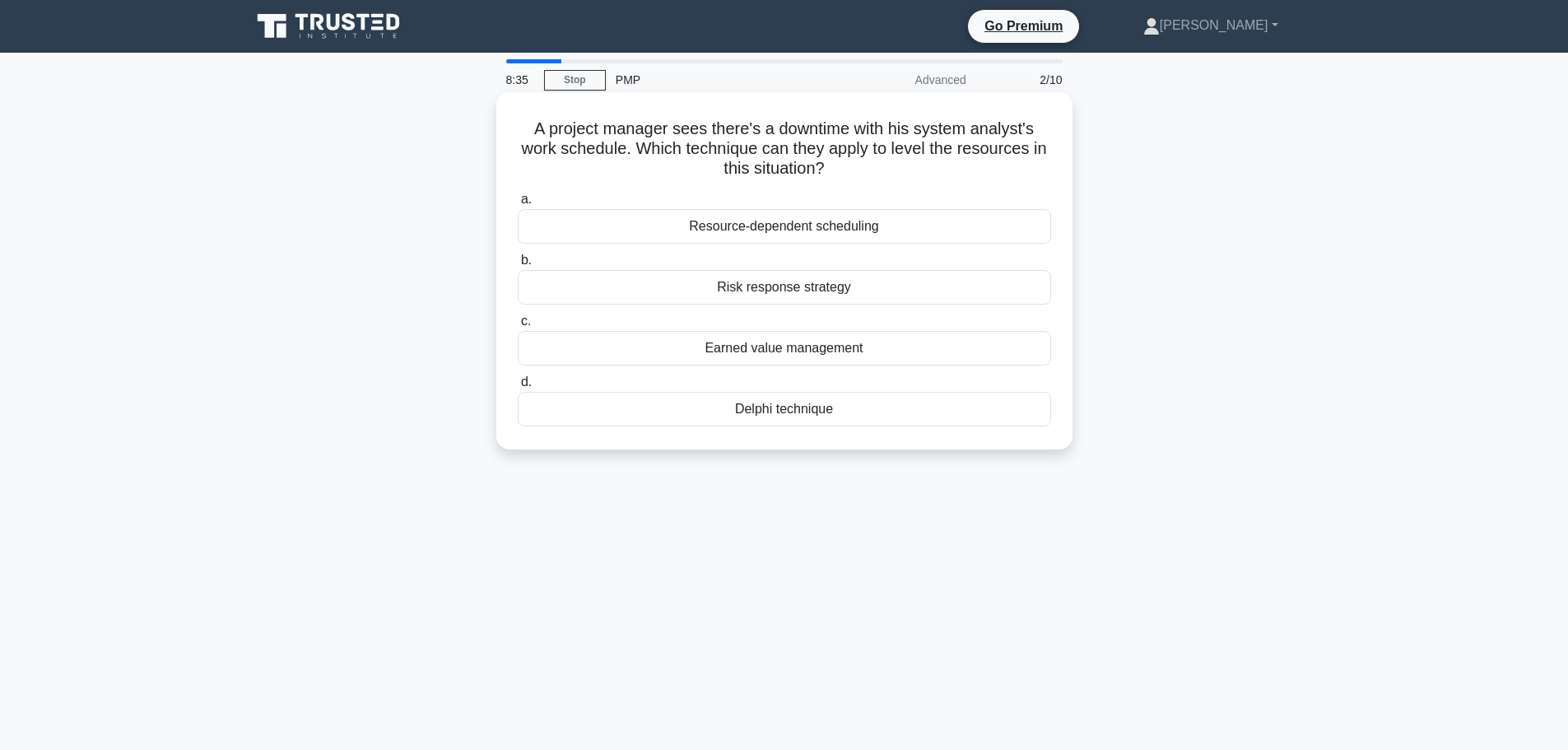
click at [741, 228] on div "Resource-dependent scheduling" at bounding box center [784, 226] width 533 height 35
click at [518, 205] on input "a. Resource-dependent scheduling" at bounding box center [518, 199] width 0 height 10
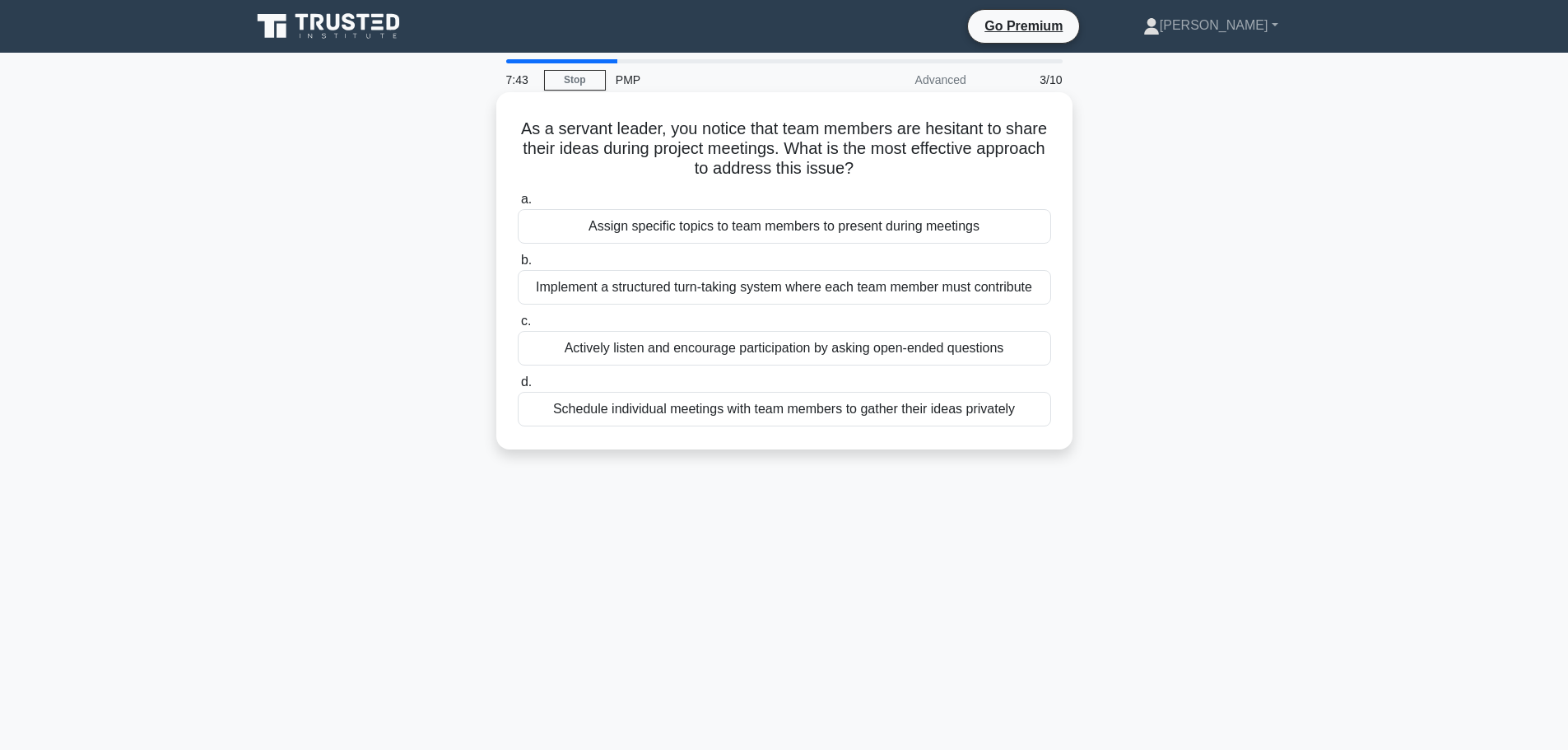
click at [740, 290] on div "Implement a structured turn-taking system where each team member must contribute" at bounding box center [784, 287] width 533 height 35
click at [518, 266] on input "b. Implement a structured turn-taking system where each team member must contri…" at bounding box center [518, 259] width 0 height 10
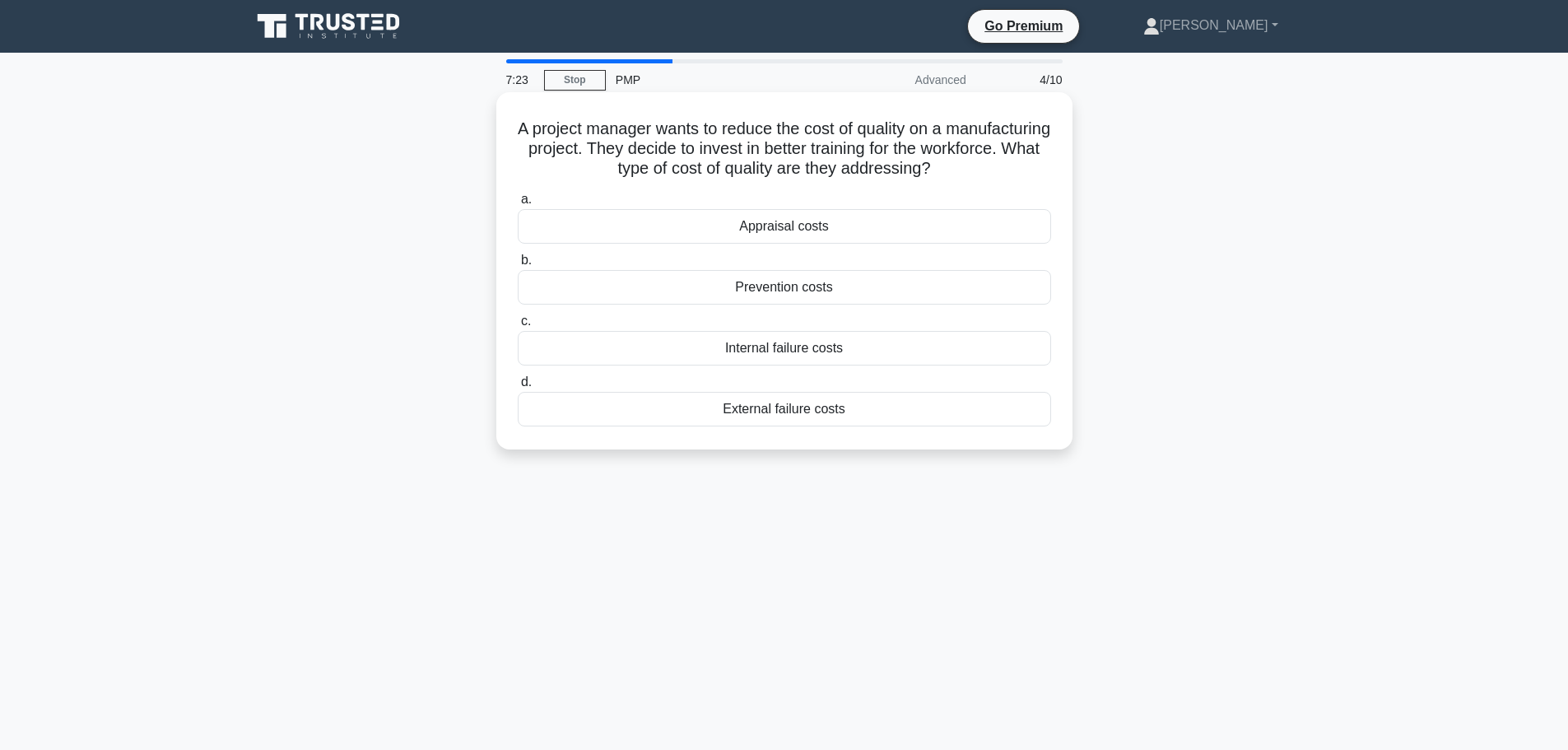
click at [821, 348] on div "Internal failure costs" at bounding box center [784, 348] width 533 height 35
click at [518, 327] on input "c. Internal failure costs" at bounding box center [518, 320] width 0 height 10
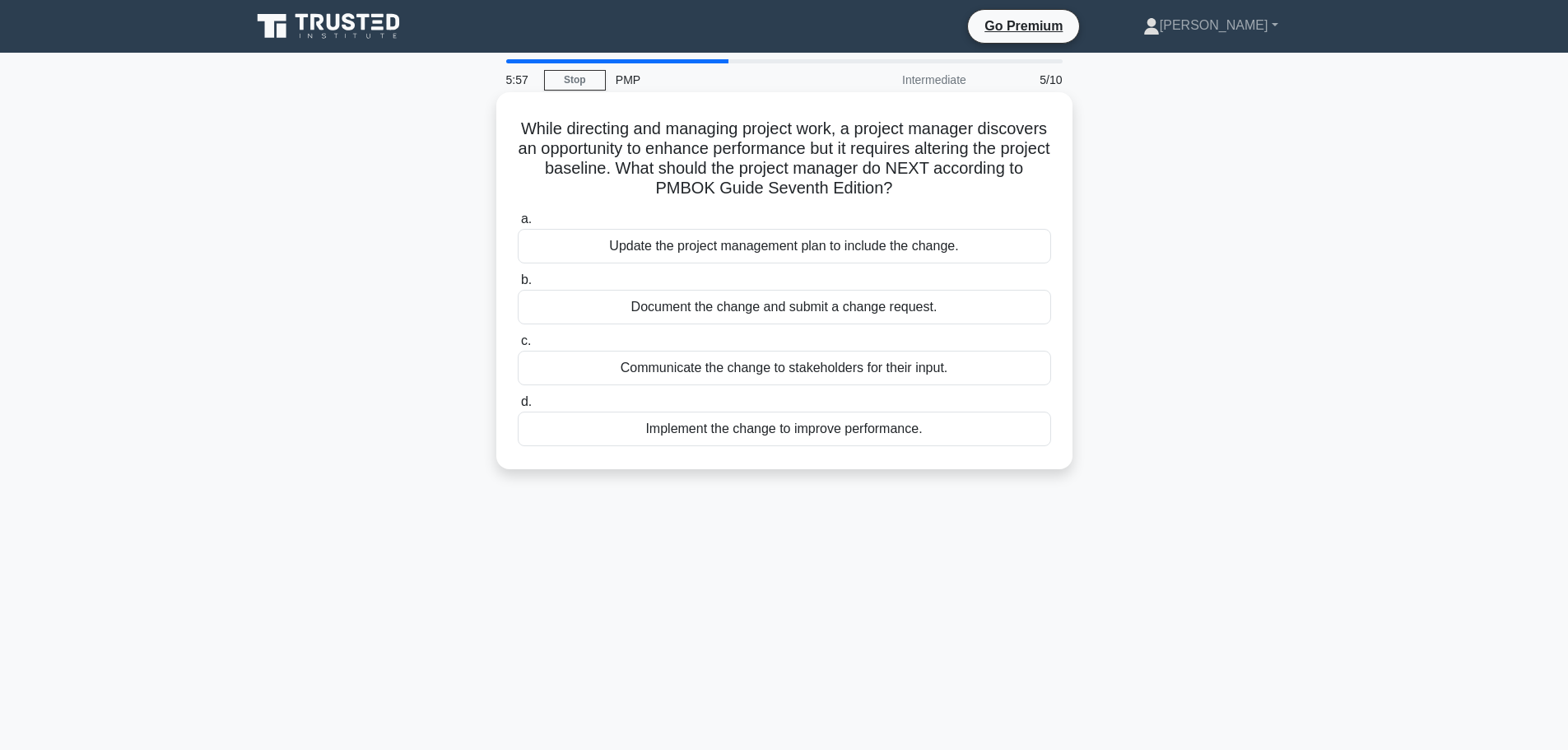
click at [802, 306] on div "Document the change and submit a change request." at bounding box center [784, 306] width 533 height 35
click at [518, 286] on input "b. Document the change and submit a change request." at bounding box center [518, 279] width 0 height 10
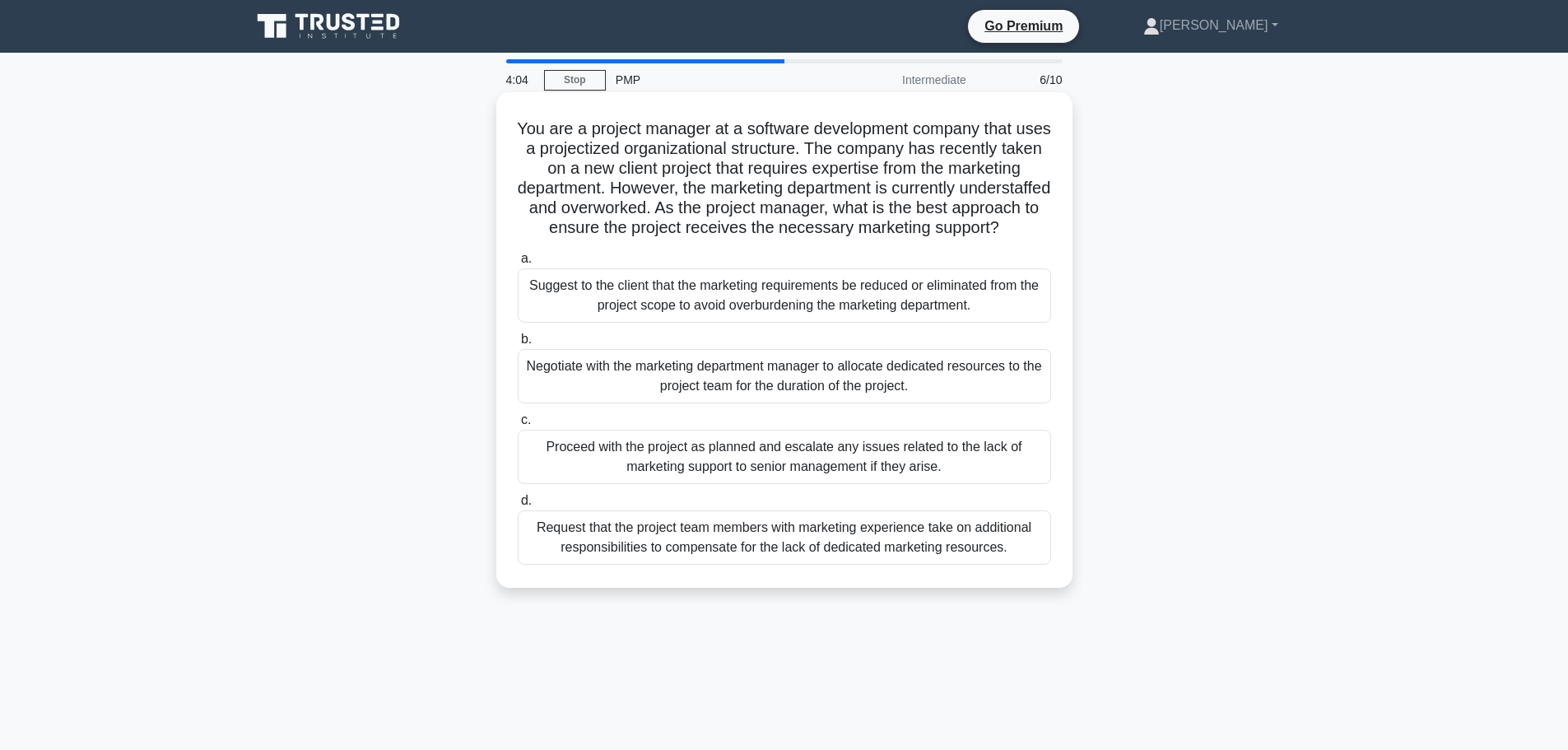
click at [865, 401] on div "Negotiate with the marketing department manager to allocate dedicated resources…" at bounding box center [784, 376] width 533 height 55
click at [518, 345] on input "b. Negotiate with the marketing department manager to allocate dedicated resour…" at bounding box center [518, 339] width 0 height 10
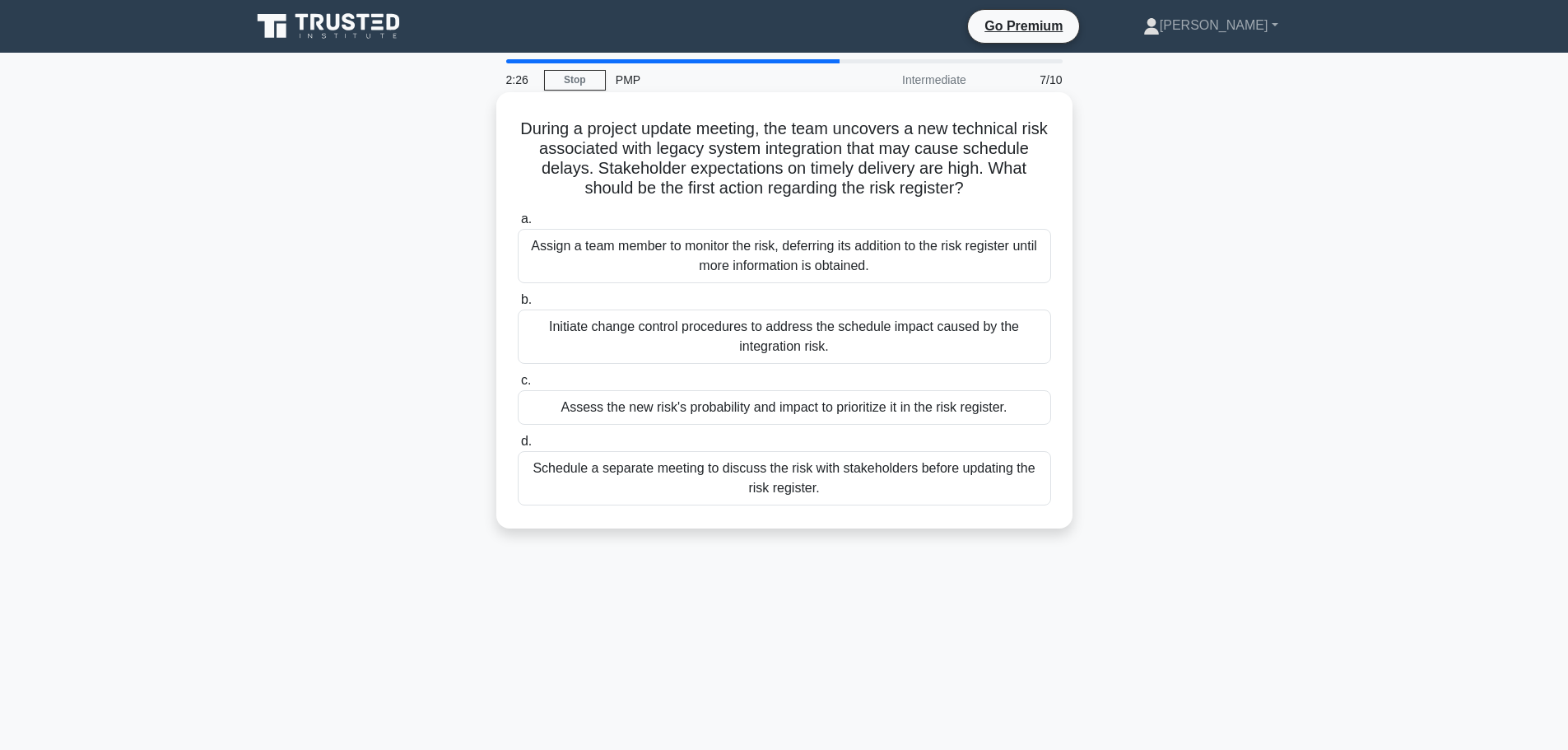
click at [790, 481] on div "Schedule a separate meeting to discuss the risk with stakeholders before updati…" at bounding box center [784, 478] width 533 height 55
click at [518, 446] on input "d. Schedule a separate meeting to discuss the risk with stakeholders before upd…" at bounding box center [518, 441] width 0 height 10
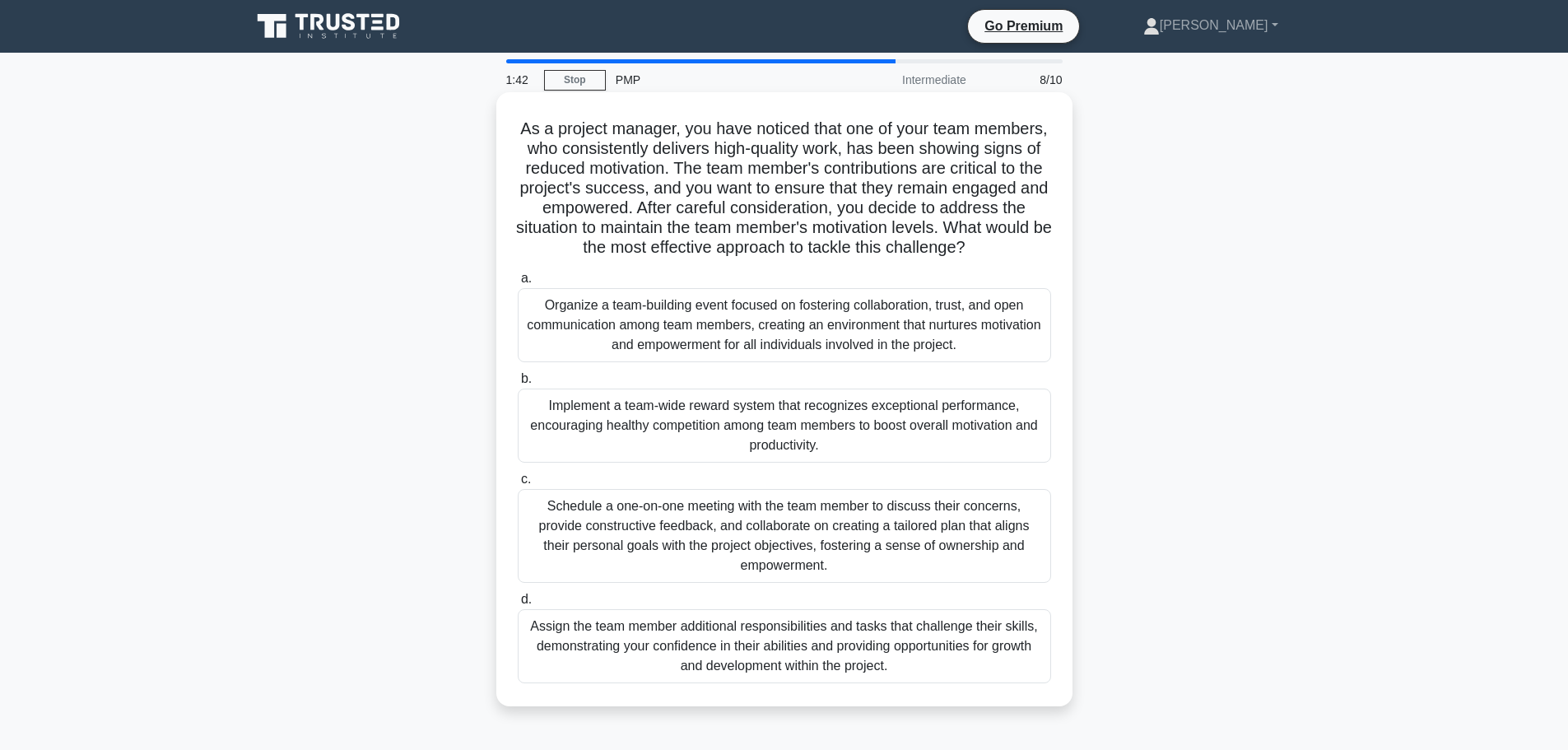
click at [897, 555] on div "Schedule a one-on-one meeting with the team member to discuss their concerns, p…" at bounding box center [784, 536] width 533 height 94
click at [518, 485] on input "c. Schedule a one-on-one meeting with the team member to discuss their concerns…" at bounding box center [518, 478] width 0 height 10
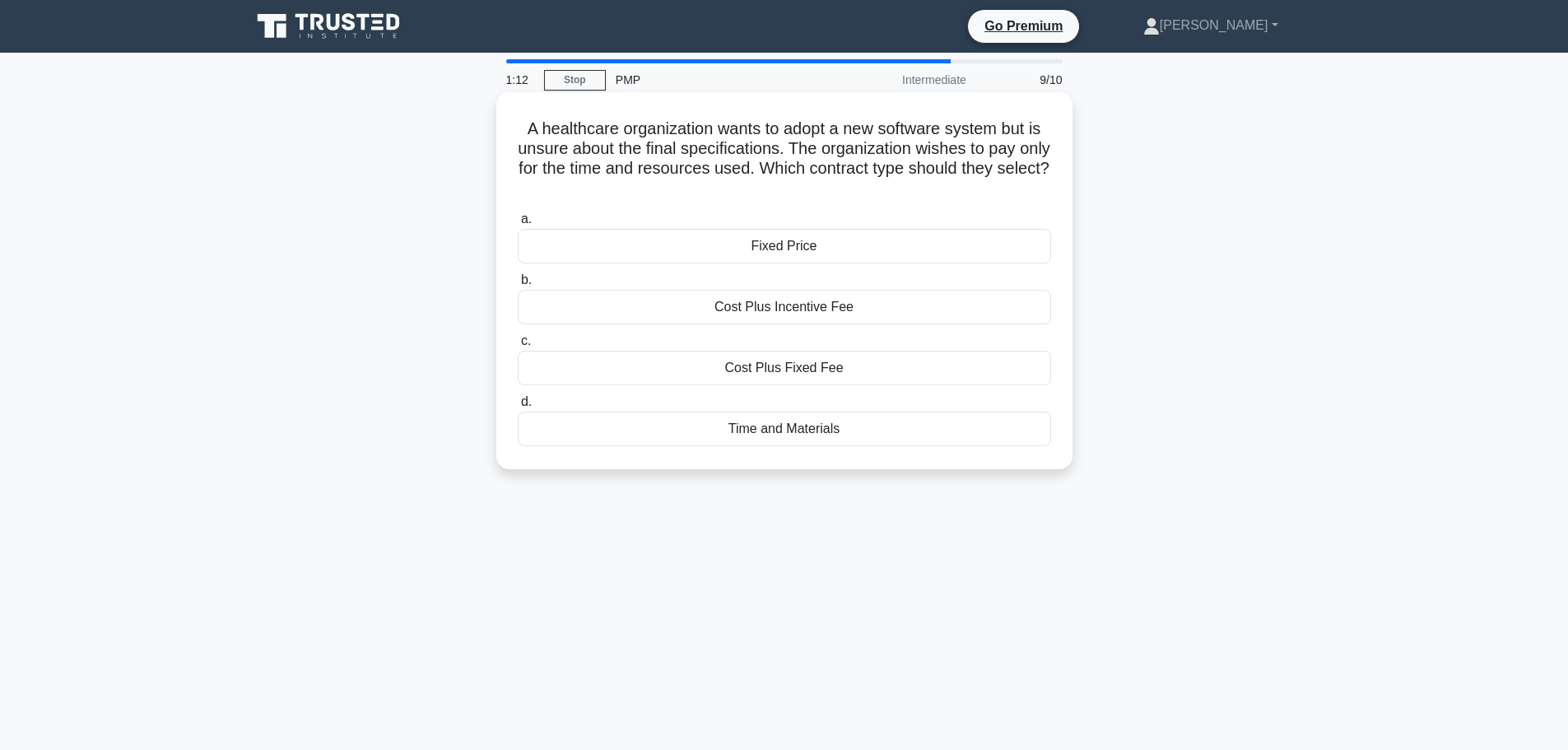
click at [854, 420] on div "Time and Materials" at bounding box center [784, 429] width 533 height 35
click at [518, 407] on input "d. Time and Materials" at bounding box center [518, 401] width 0 height 10
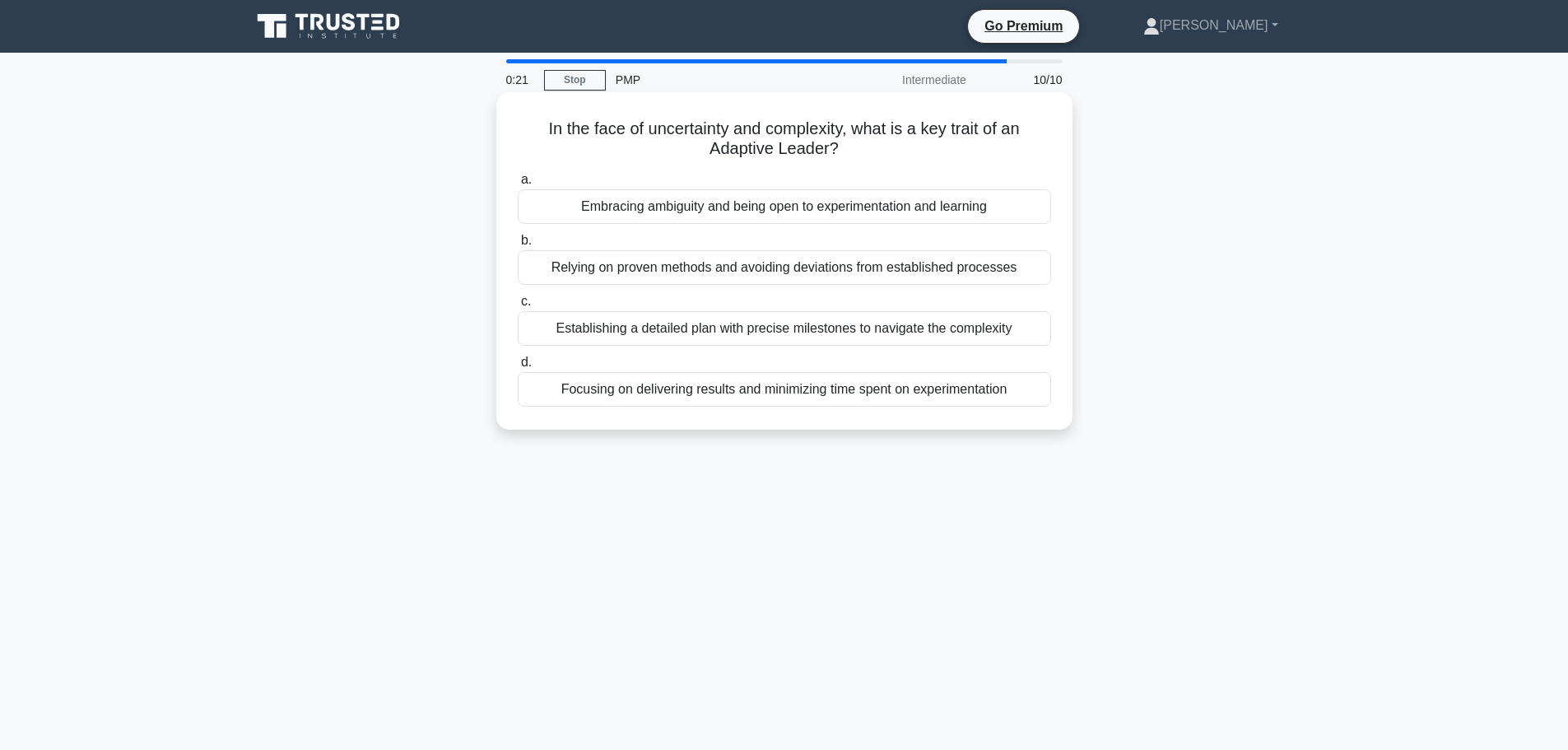
click at [937, 333] on div "Establishing a detailed plan with precise milestones to navigate the complexity" at bounding box center [784, 328] width 533 height 35
click at [518, 307] on input "c. Establishing a detailed plan with precise milestones to navigate the complex…" at bounding box center [518, 301] width 0 height 10
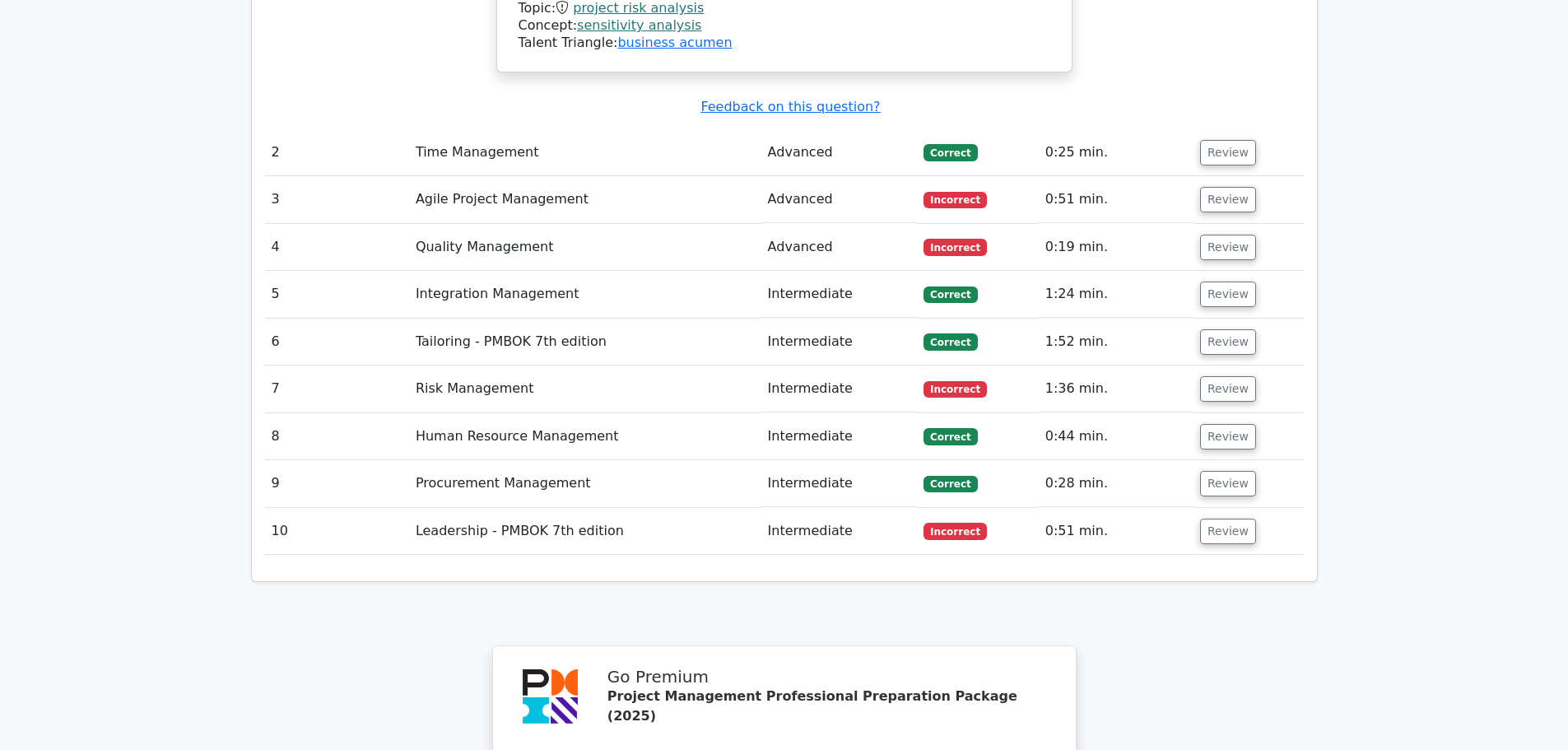
scroll to position [2552, 0]
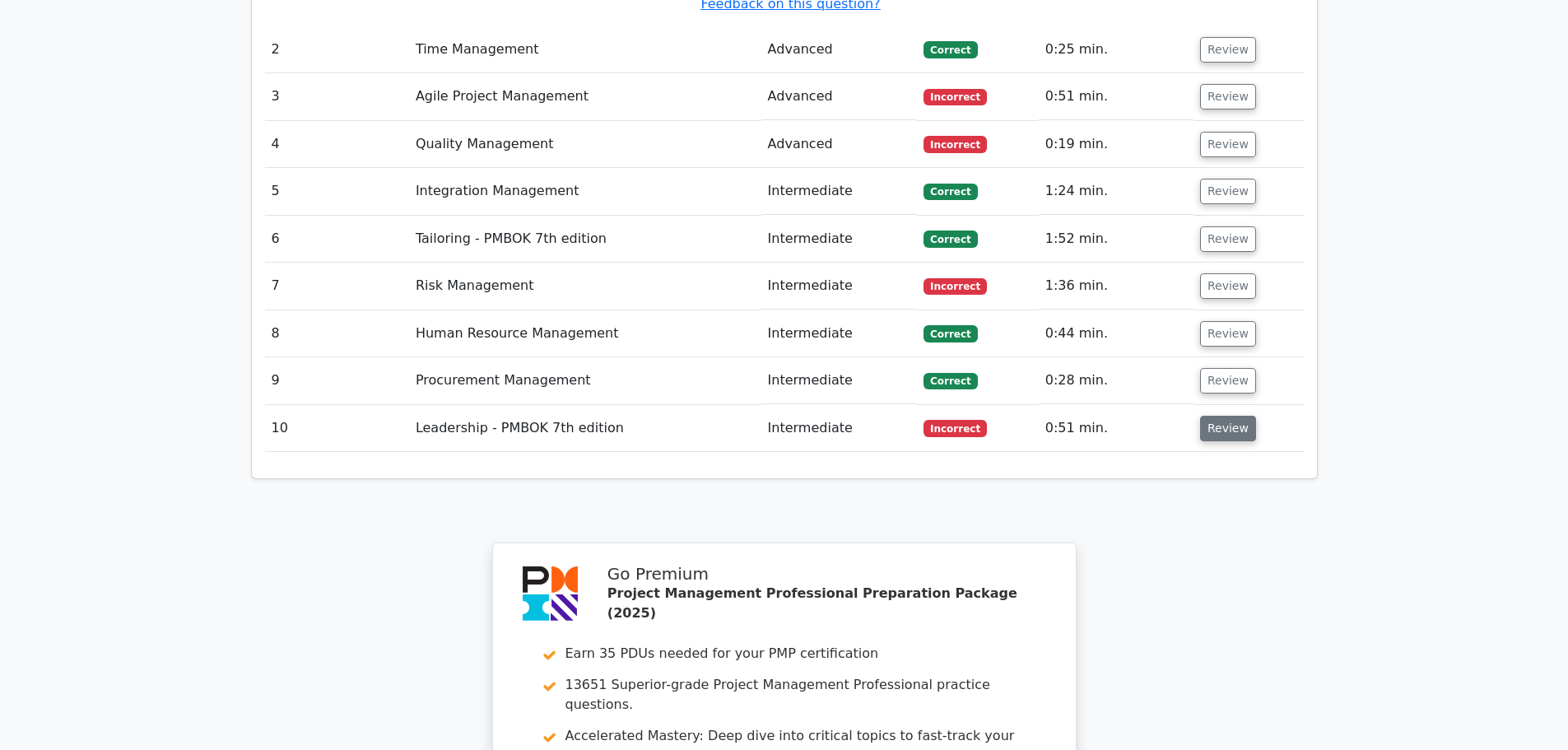
click at [1229, 415] on button "Review" at bounding box center [1229, 428] width 56 height 25
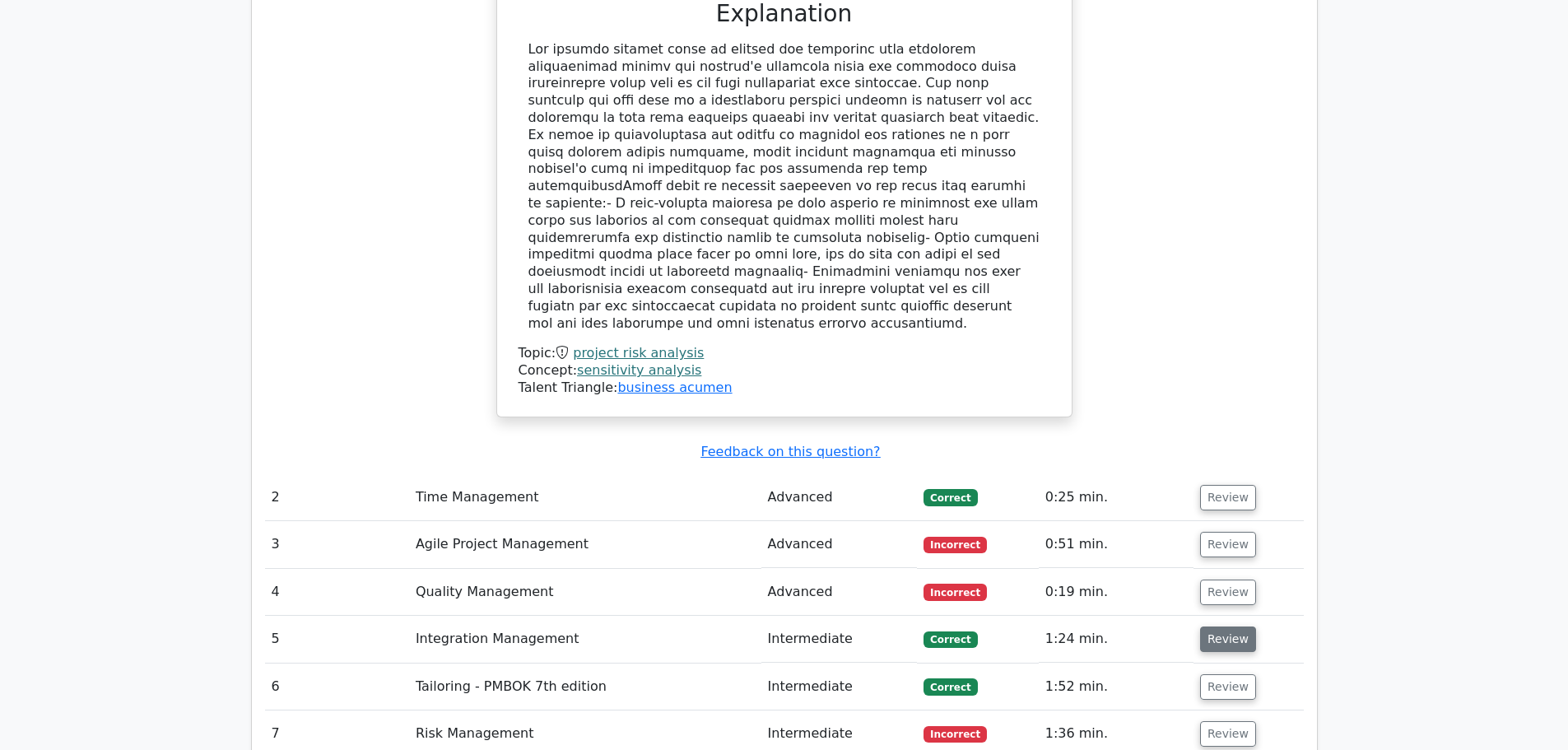
scroll to position [2140, 0]
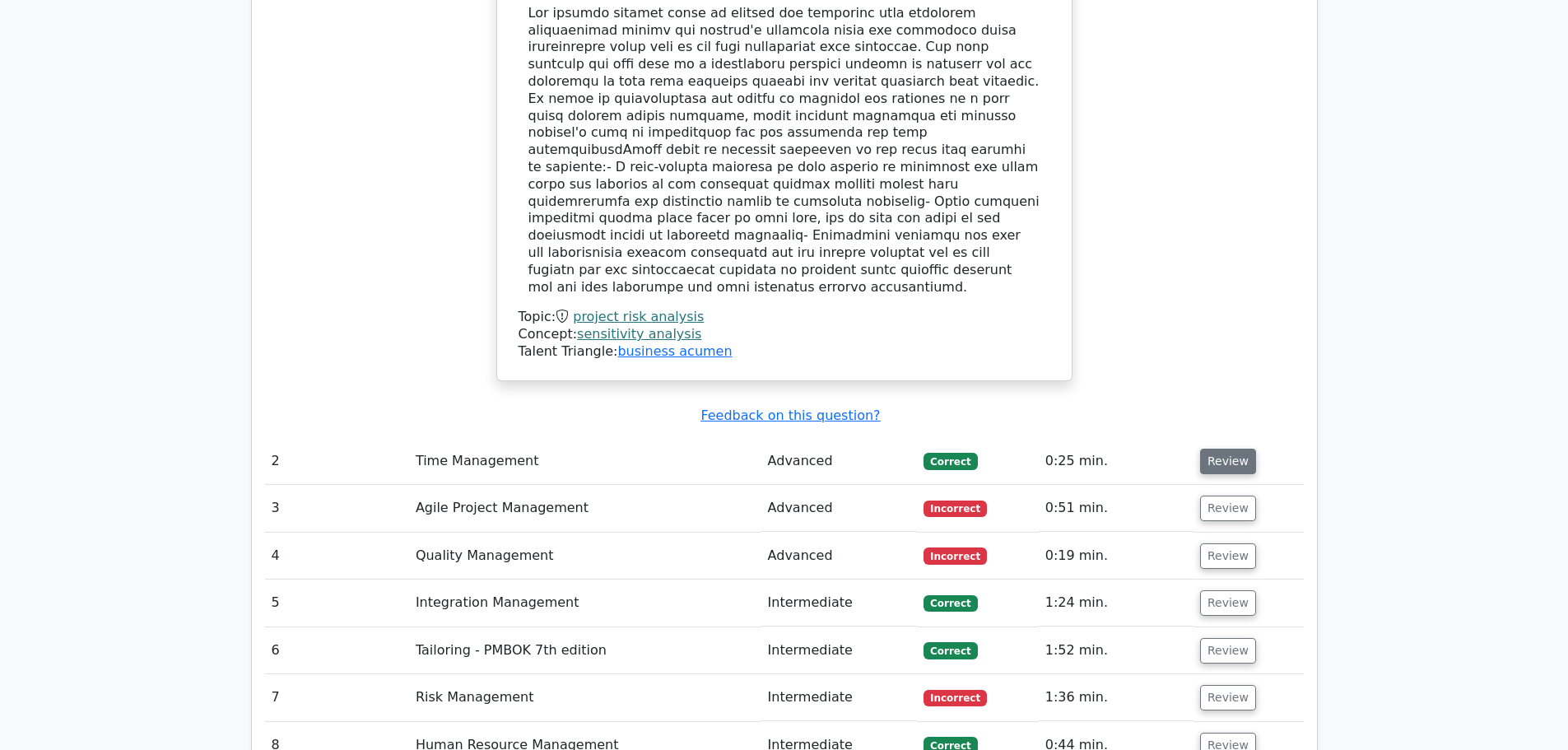
click at [1228, 448] on button "Review" at bounding box center [1229, 461] width 56 height 25
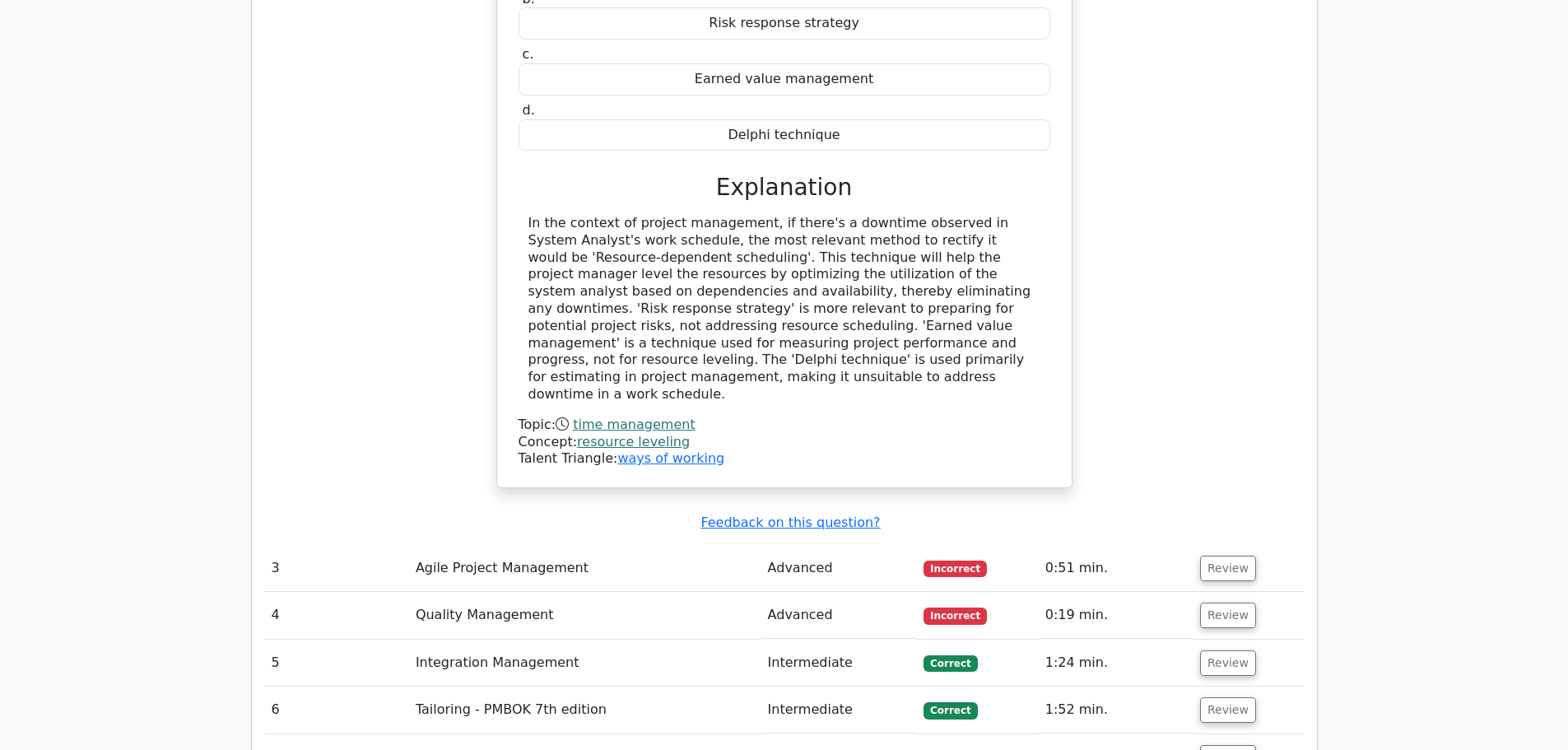
scroll to position [2798, 0]
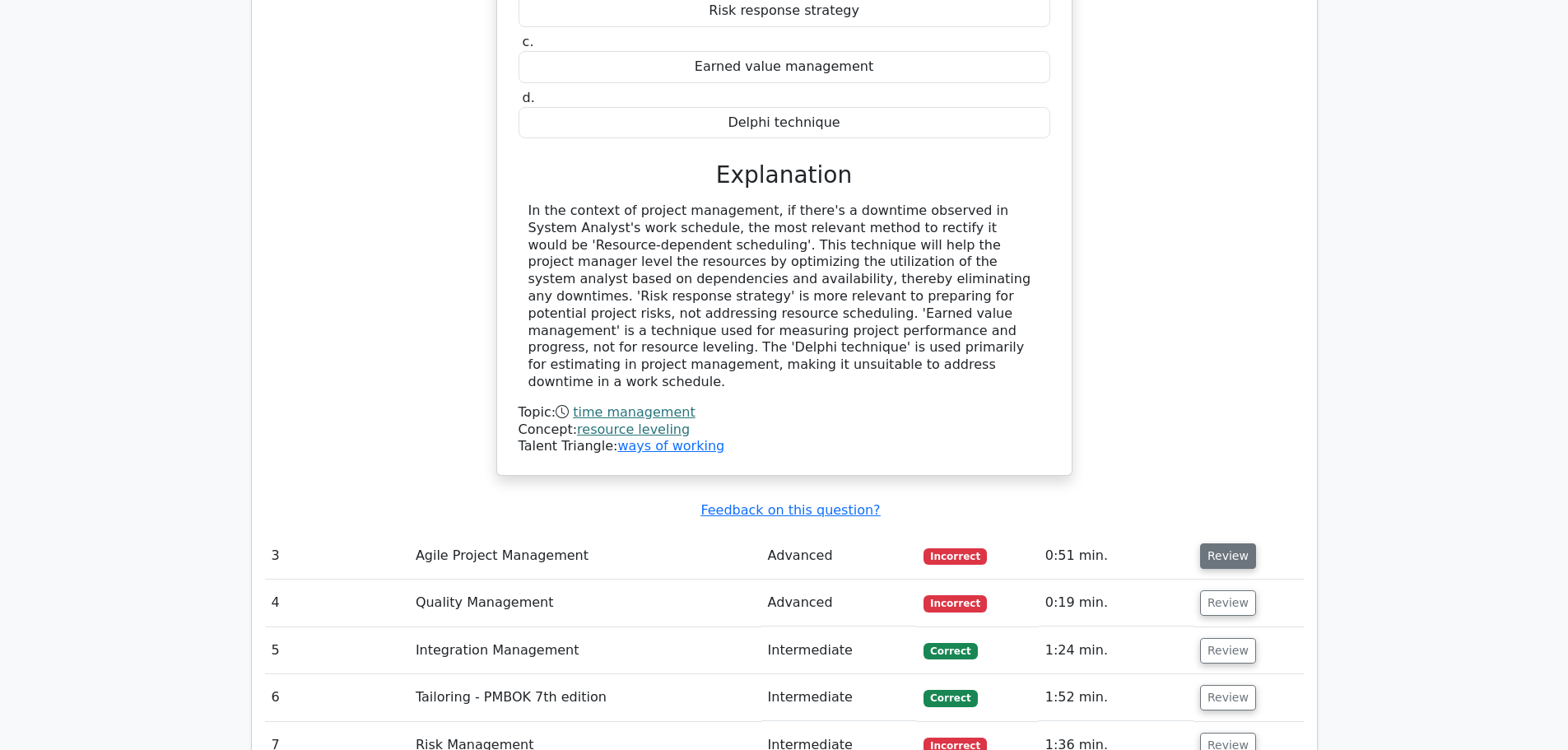
click at [1208, 543] on button "Review" at bounding box center [1229, 555] width 56 height 25
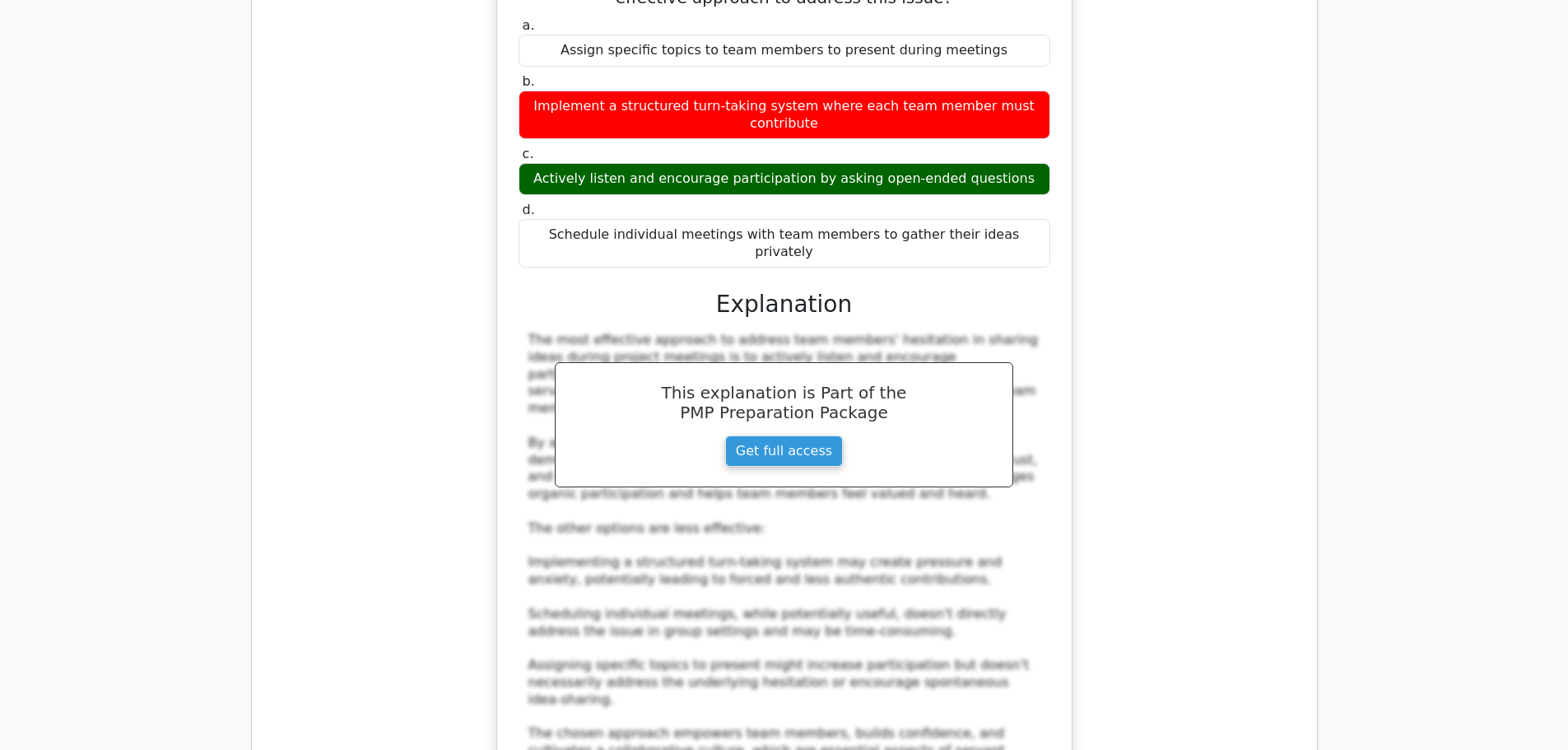
scroll to position [3868, 0]
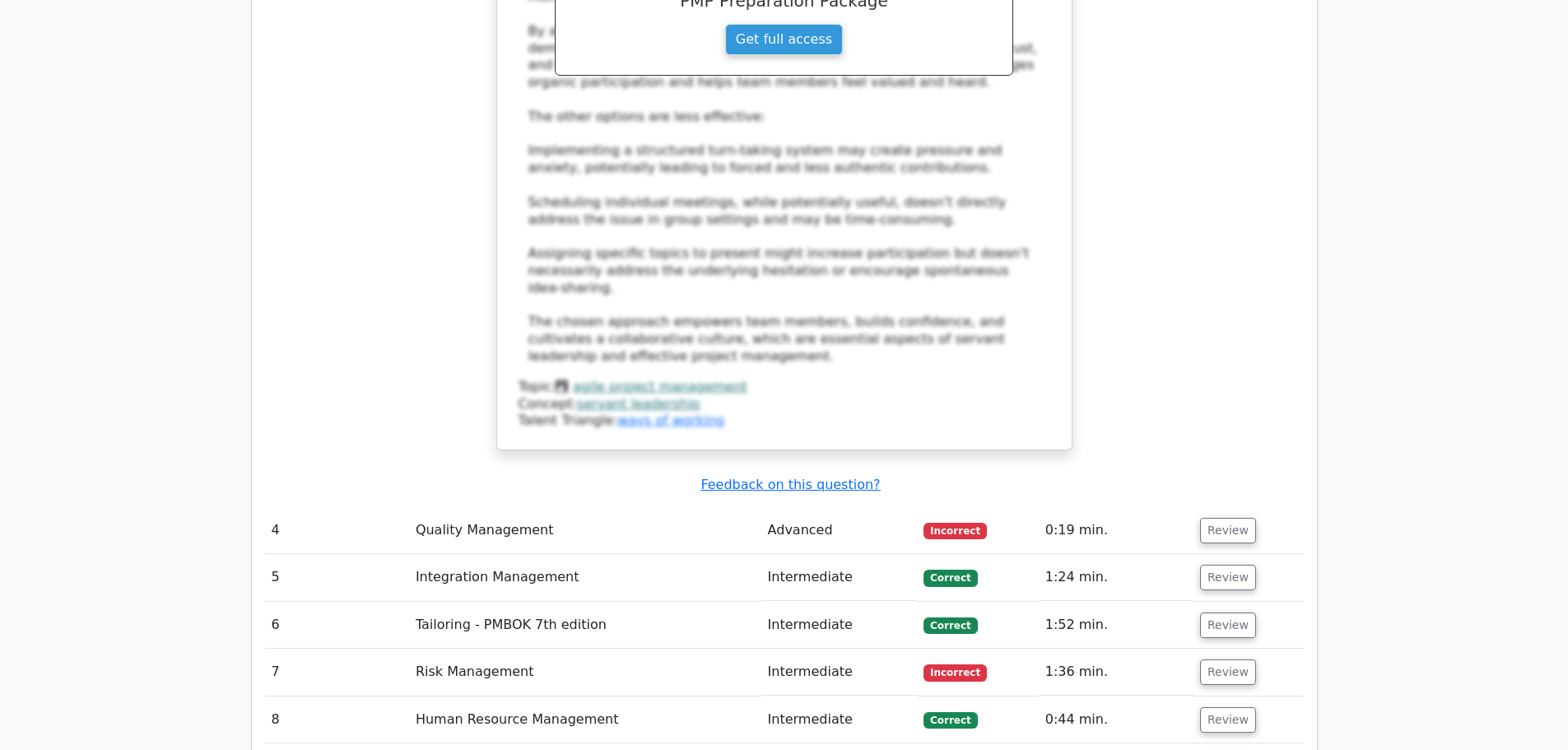
click at [1241, 507] on td "Review" at bounding box center [1248, 530] width 110 height 47
click at [1239, 518] on button "Review" at bounding box center [1229, 530] width 56 height 25
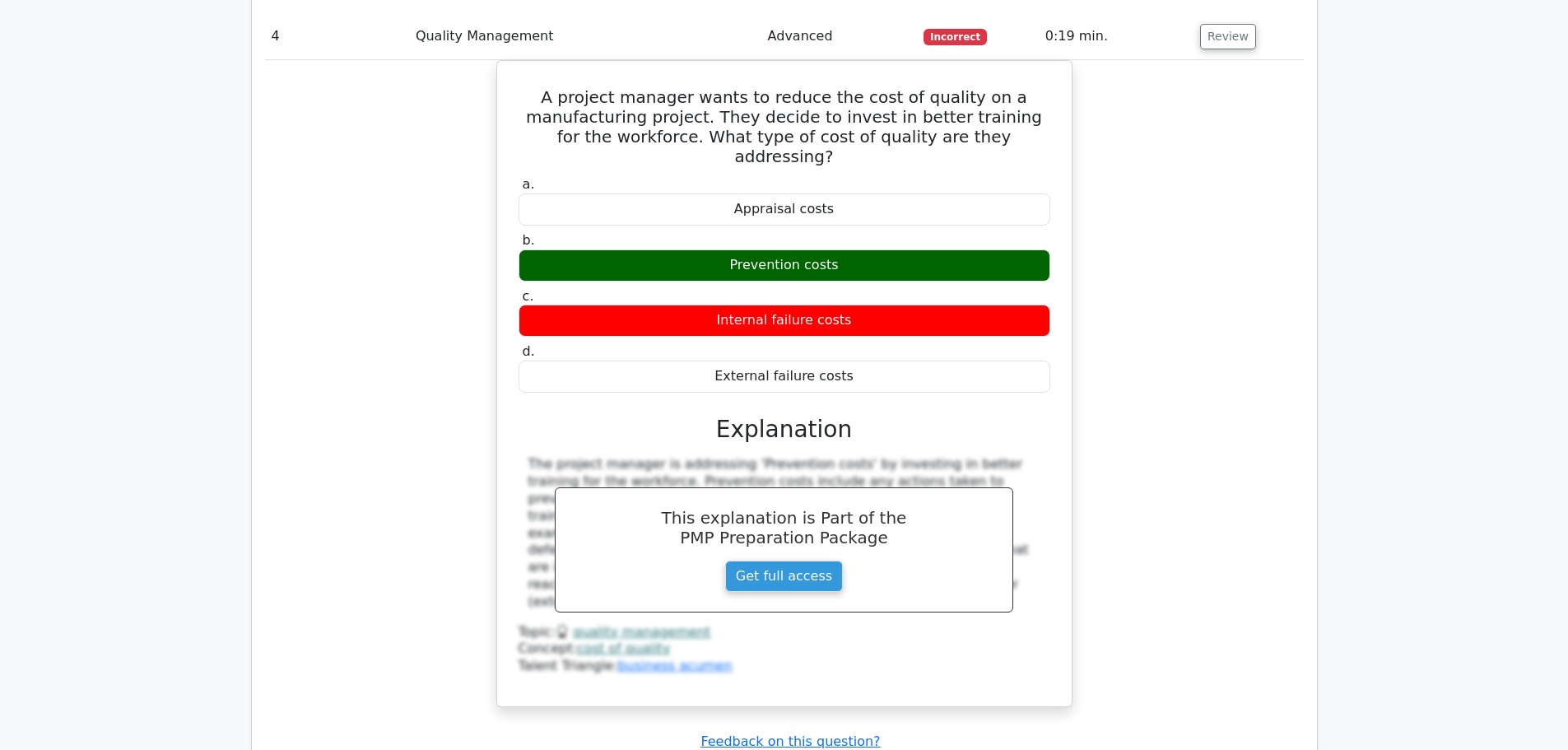
scroll to position [4609, 0]
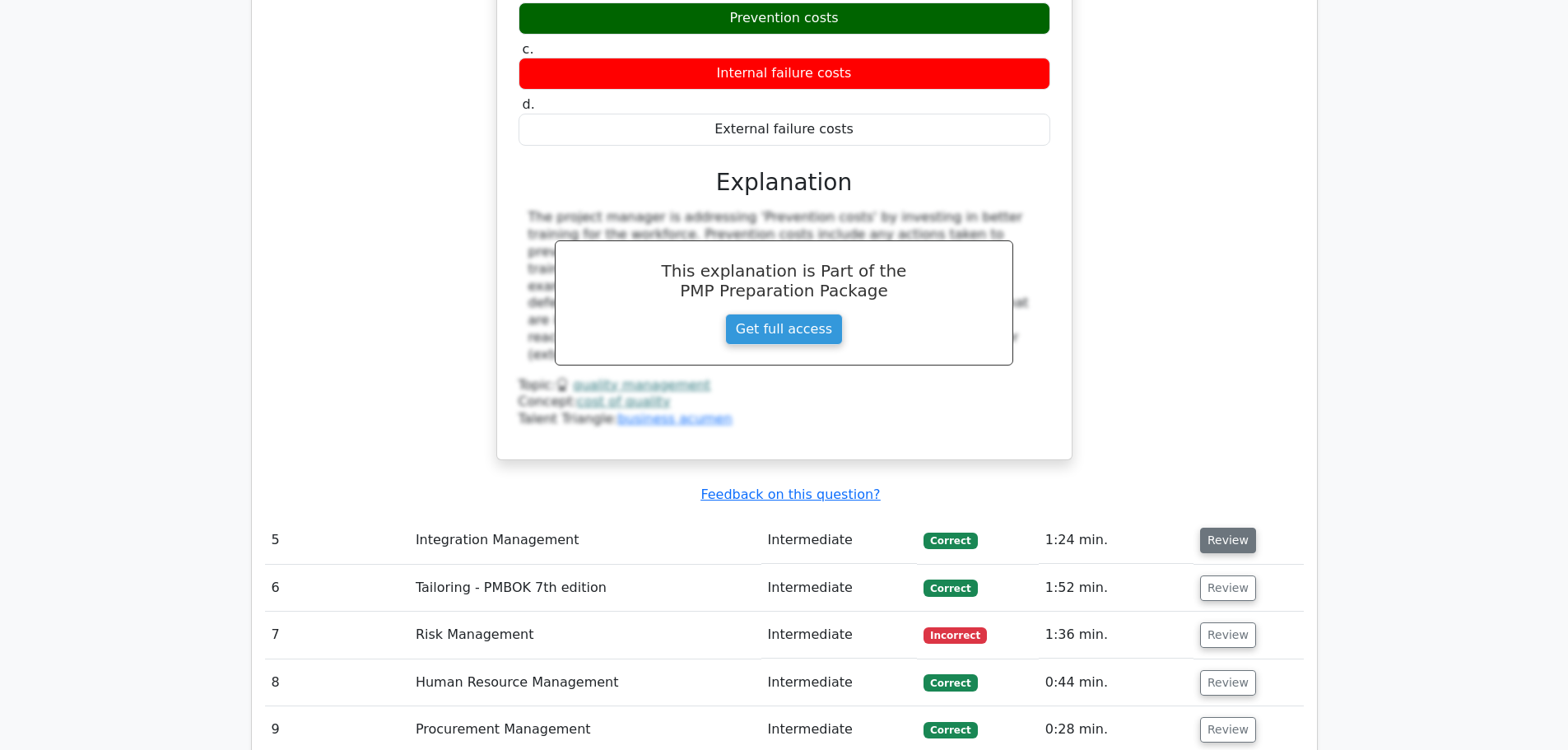
click at [1216, 527] on button "Review" at bounding box center [1229, 539] width 56 height 25
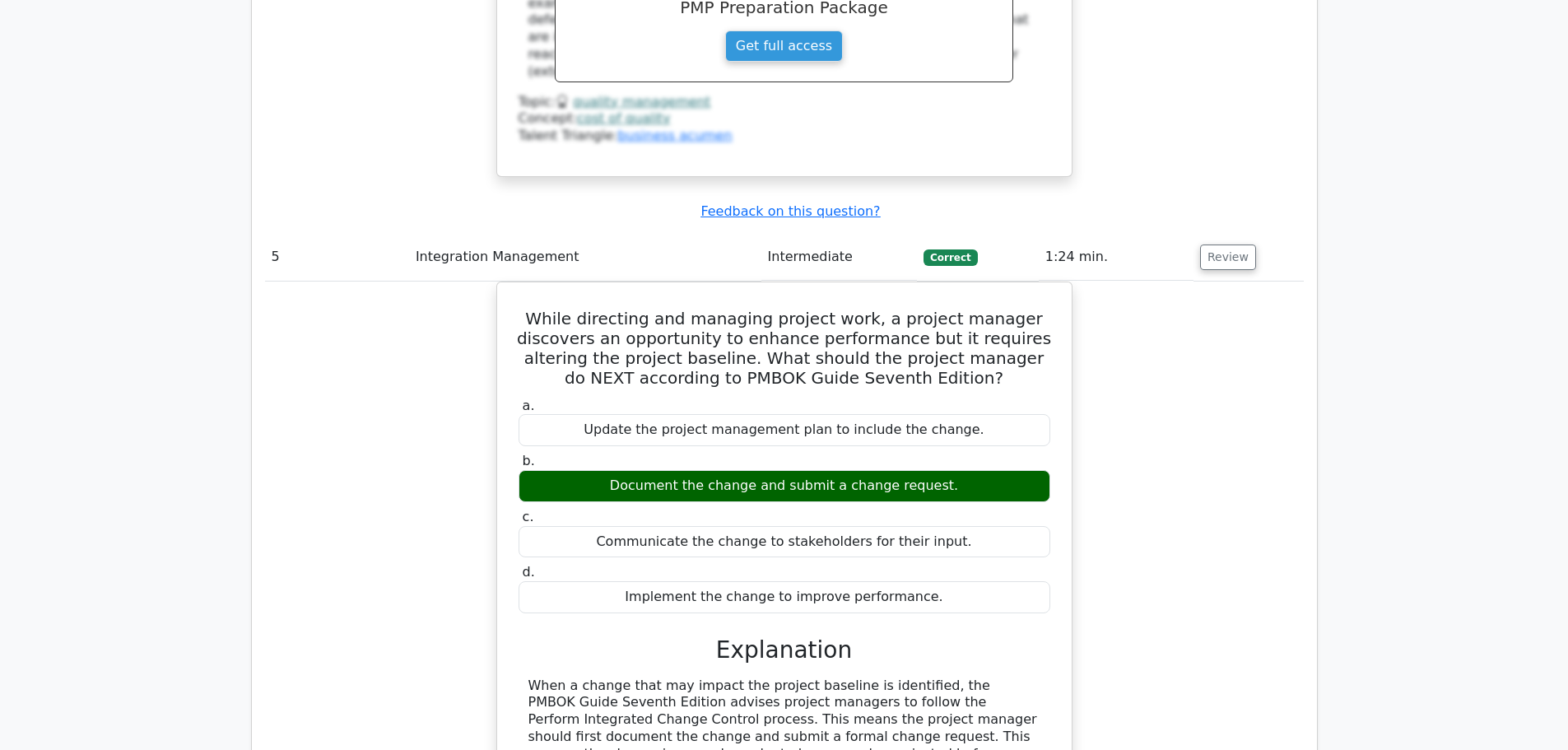
scroll to position [5267, 0]
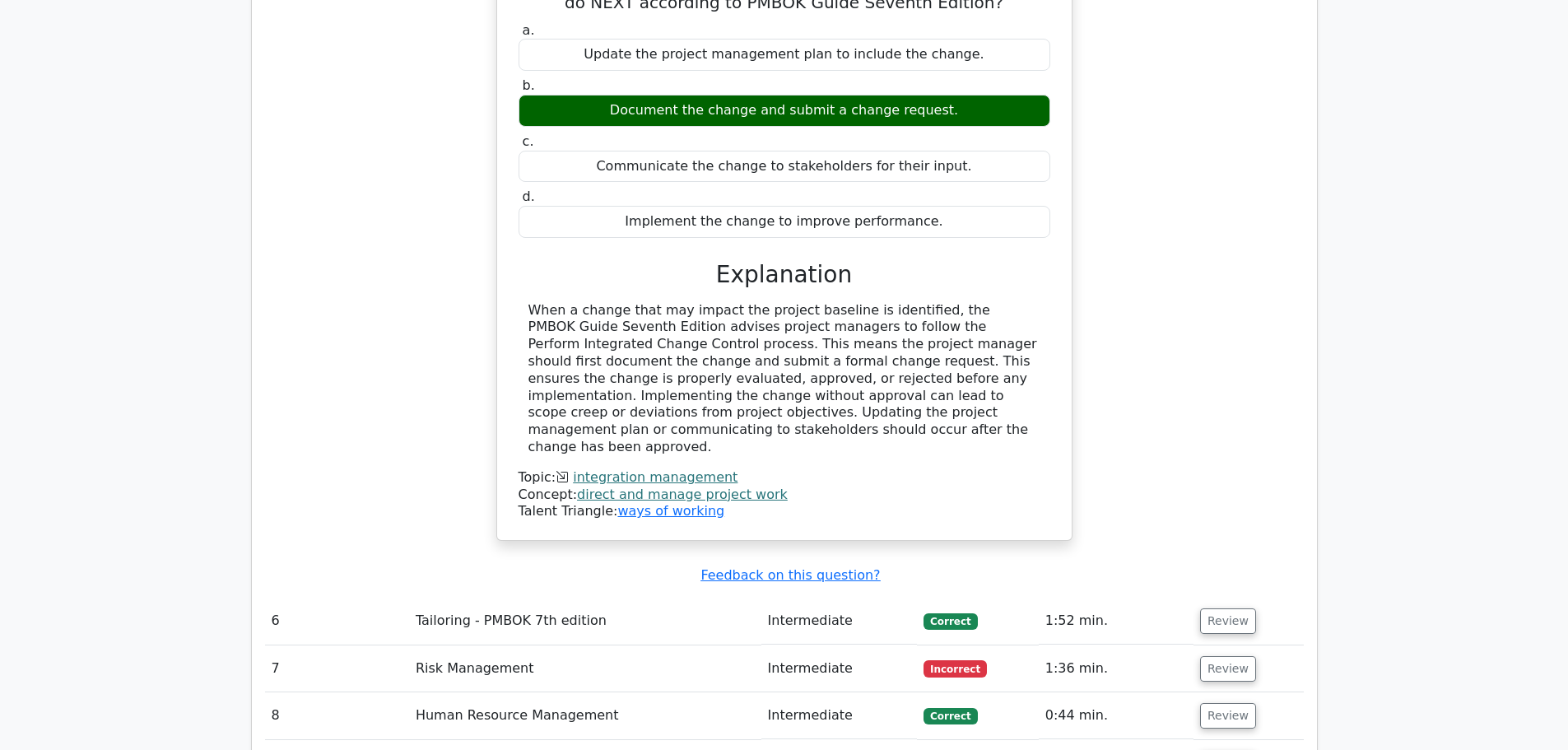
click at [1235, 598] on td "Review" at bounding box center [1248, 621] width 110 height 47
click at [1234, 608] on button "Review" at bounding box center [1229, 620] width 56 height 25
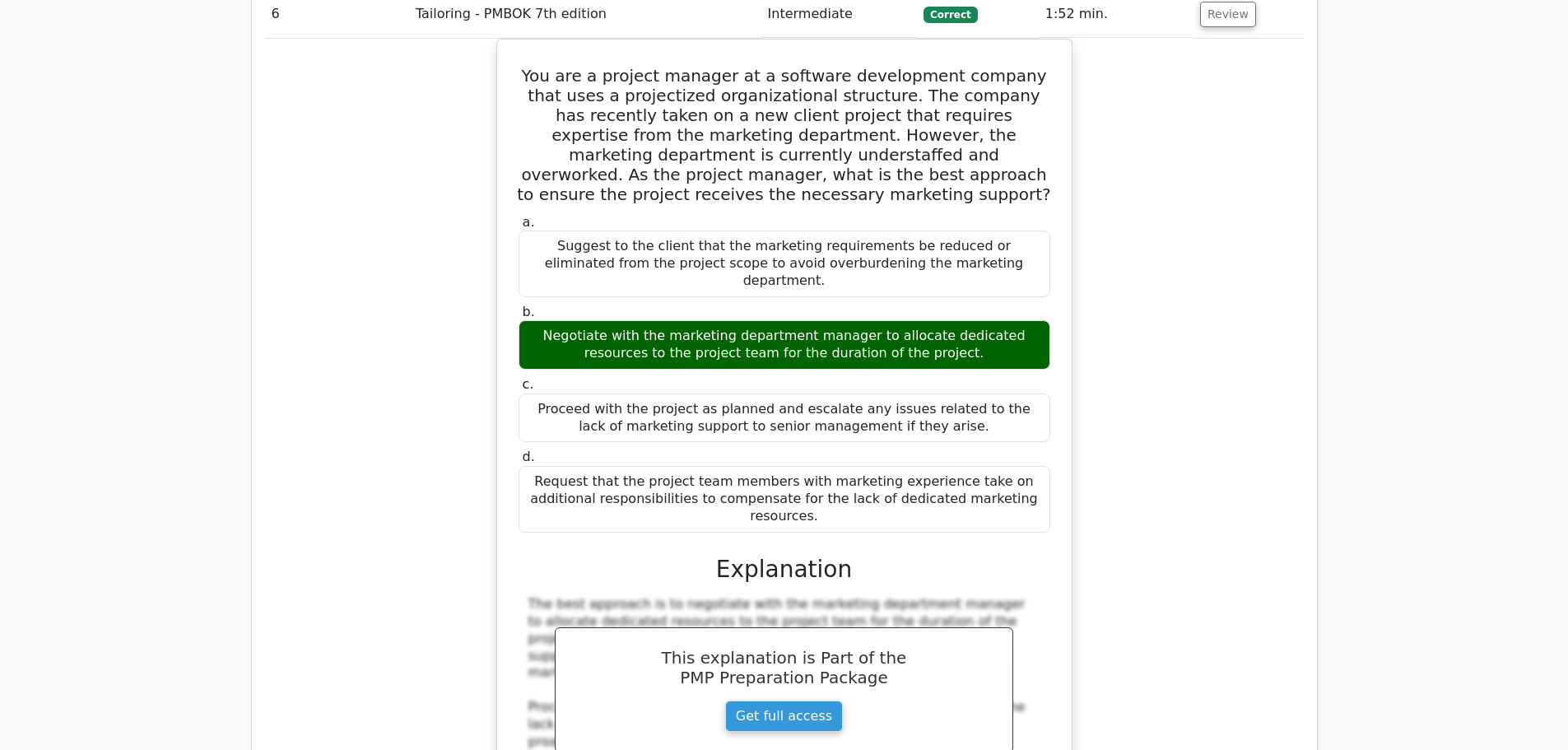
scroll to position [6172, 0]
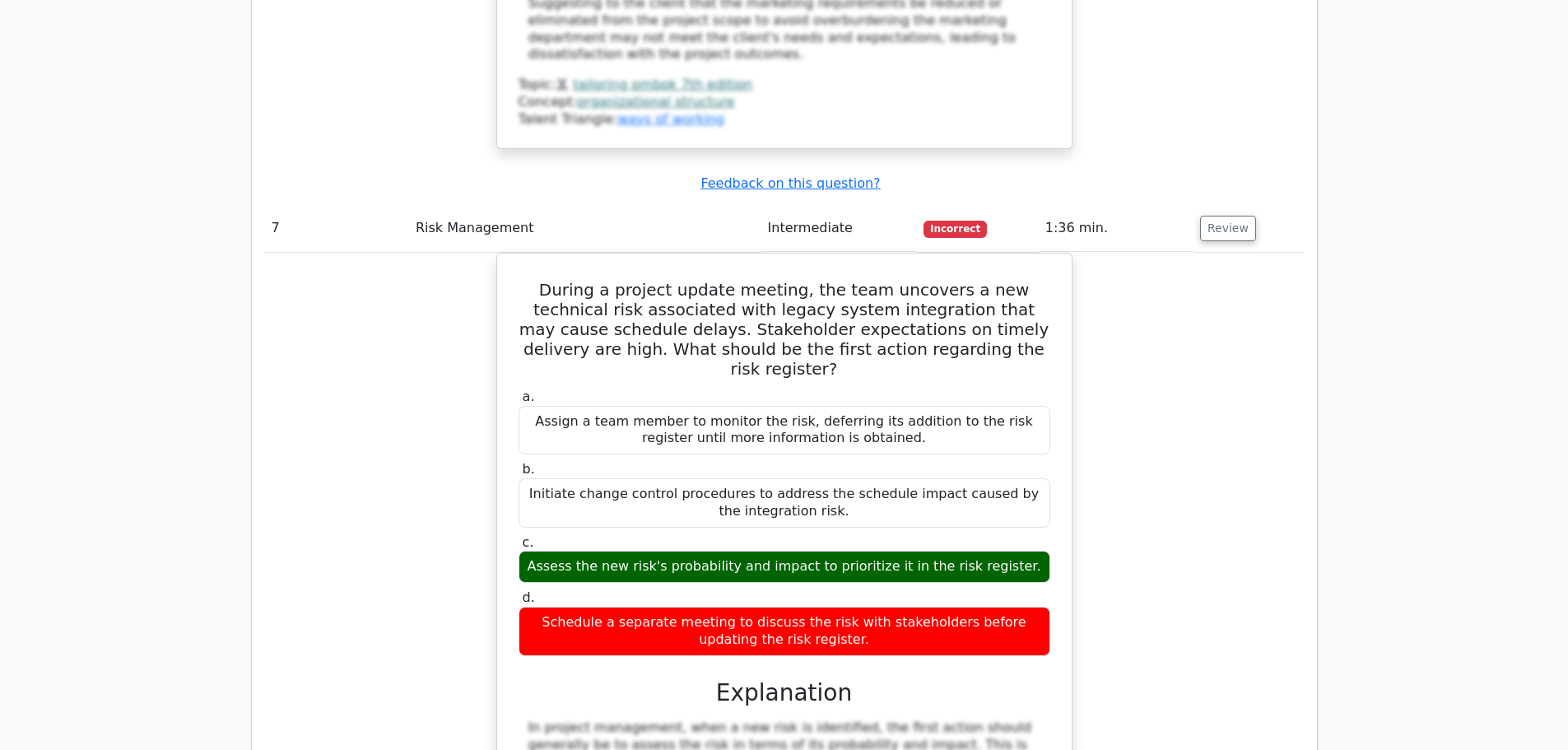
scroll to position [7160, 0]
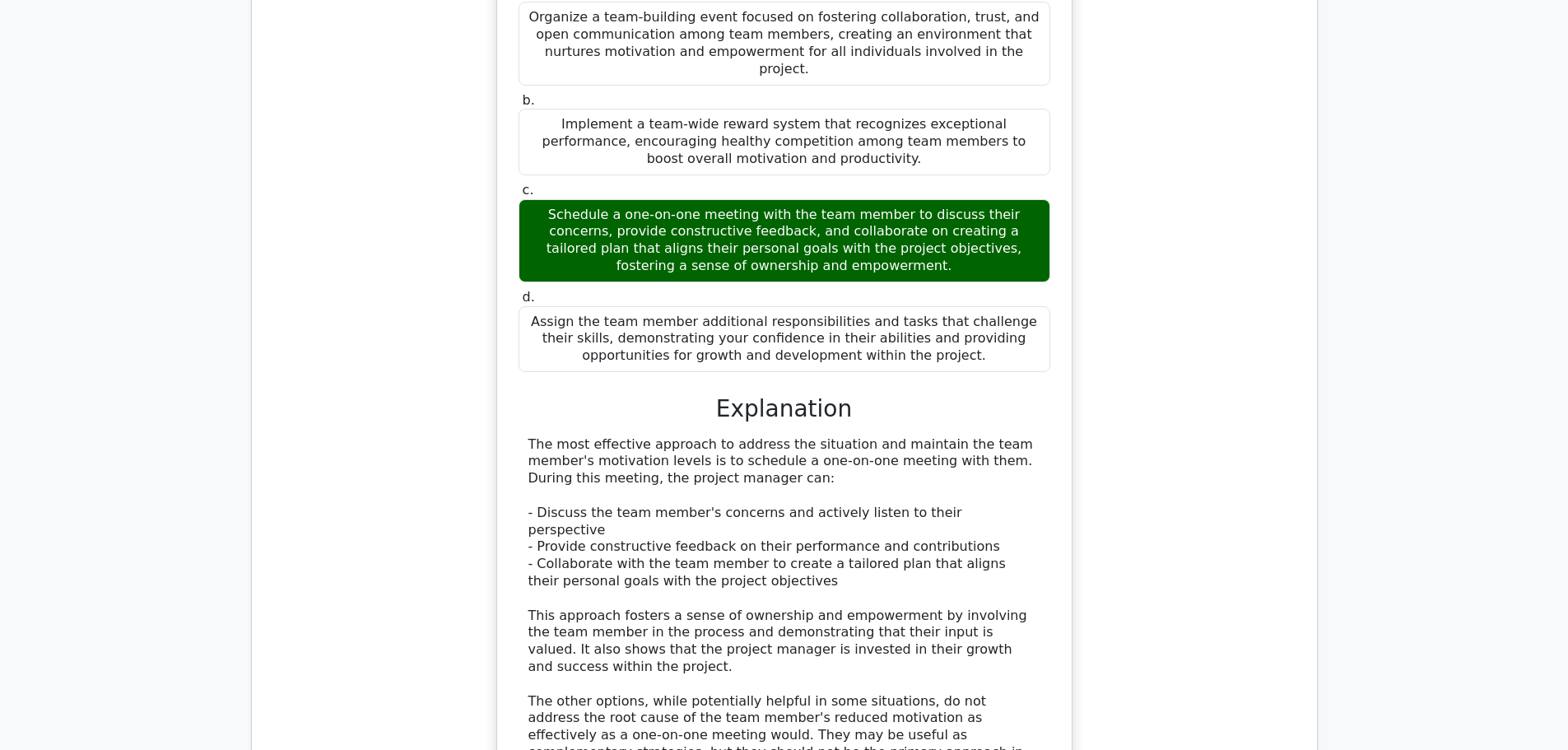
scroll to position [8230, 0]
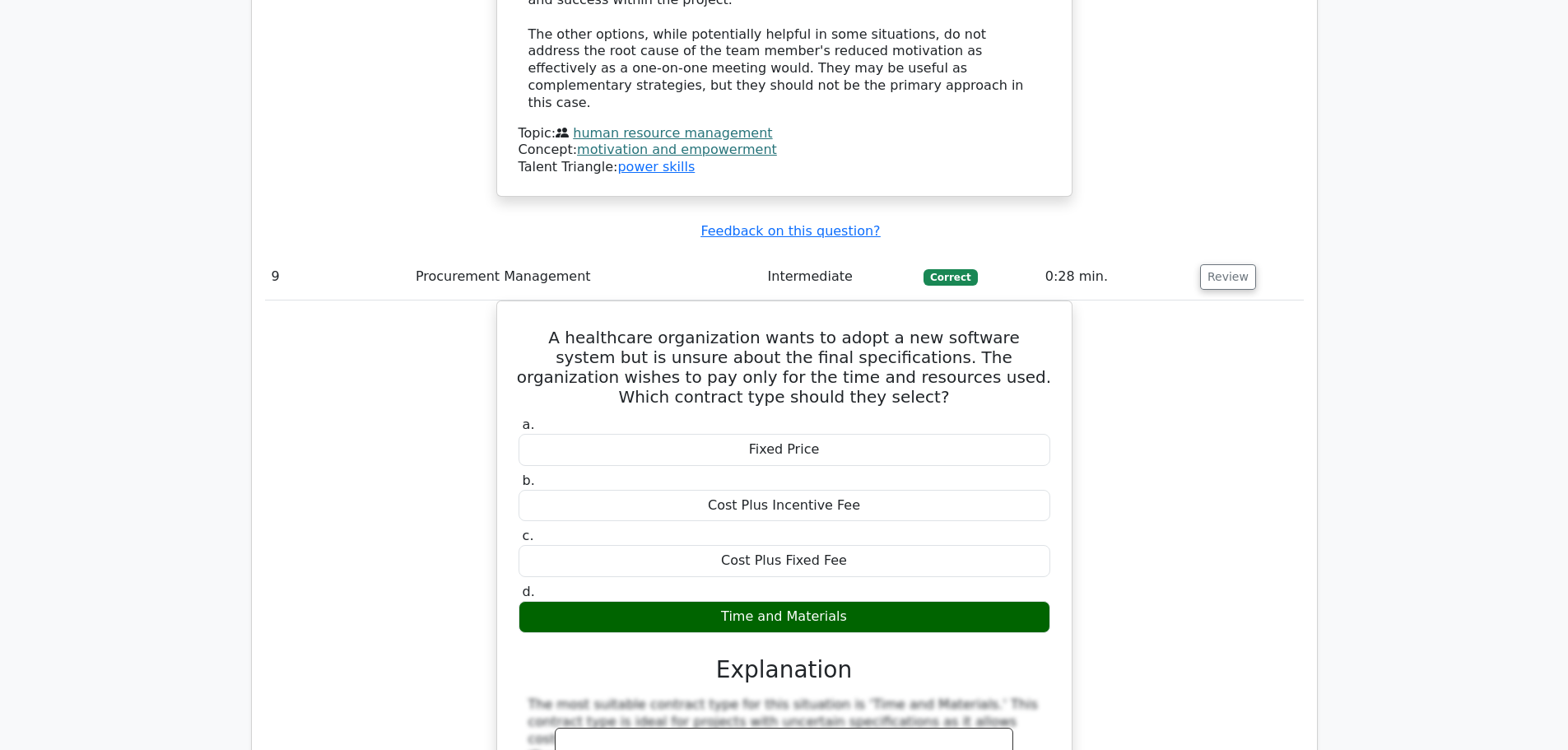
scroll to position [8971, 0]
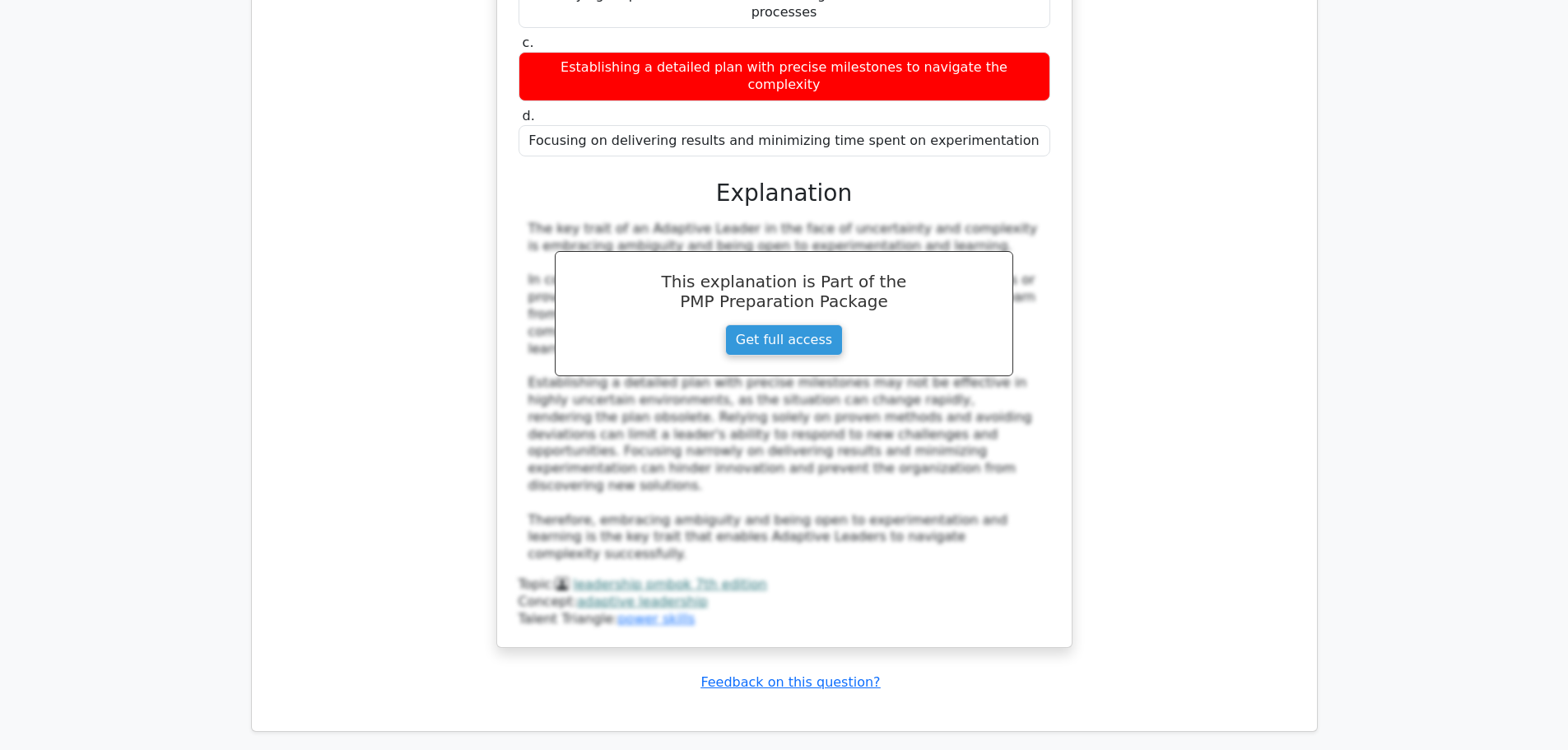
scroll to position [10305, 0]
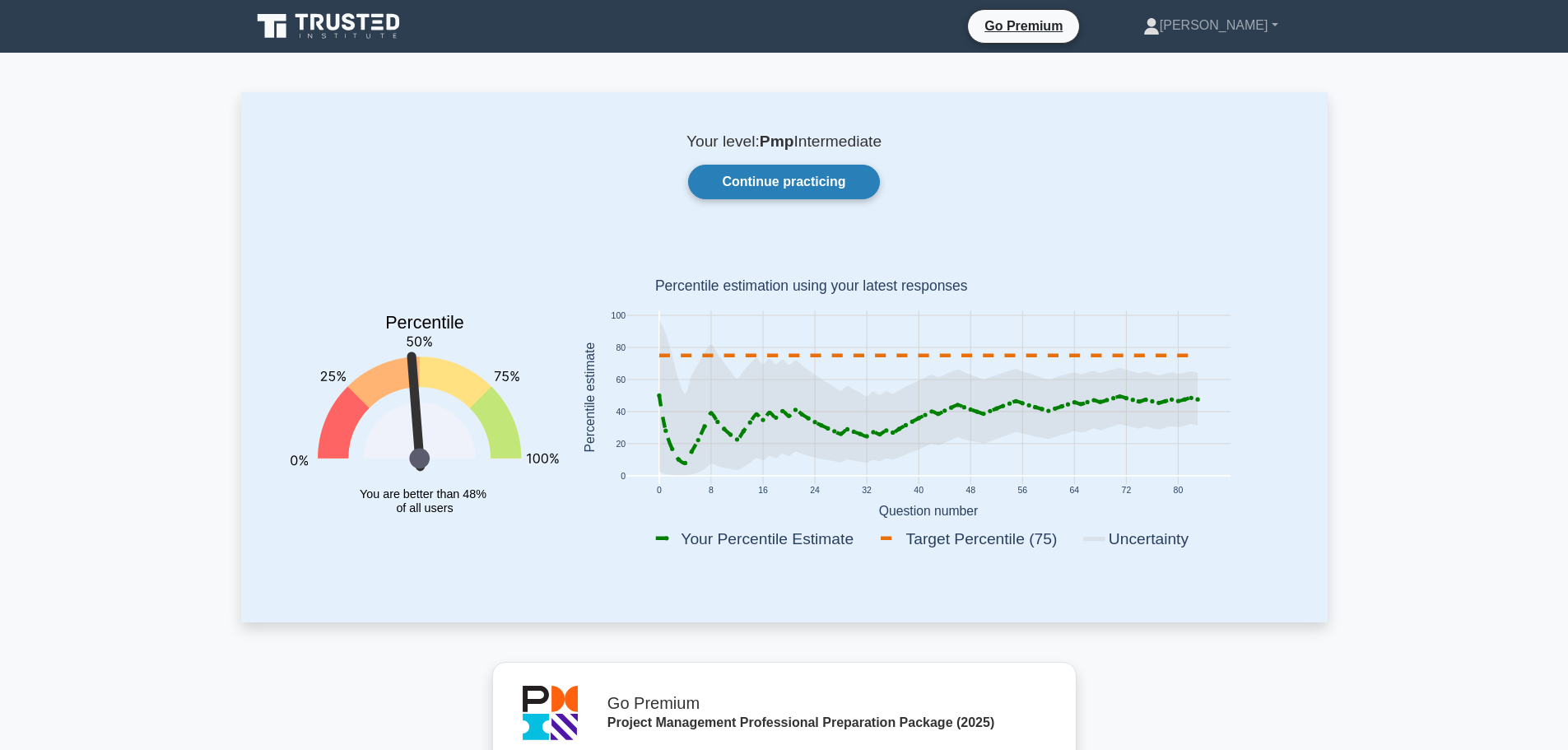
click at [792, 179] on link "Continue practicing" at bounding box center [783, 181] width 191 height 35
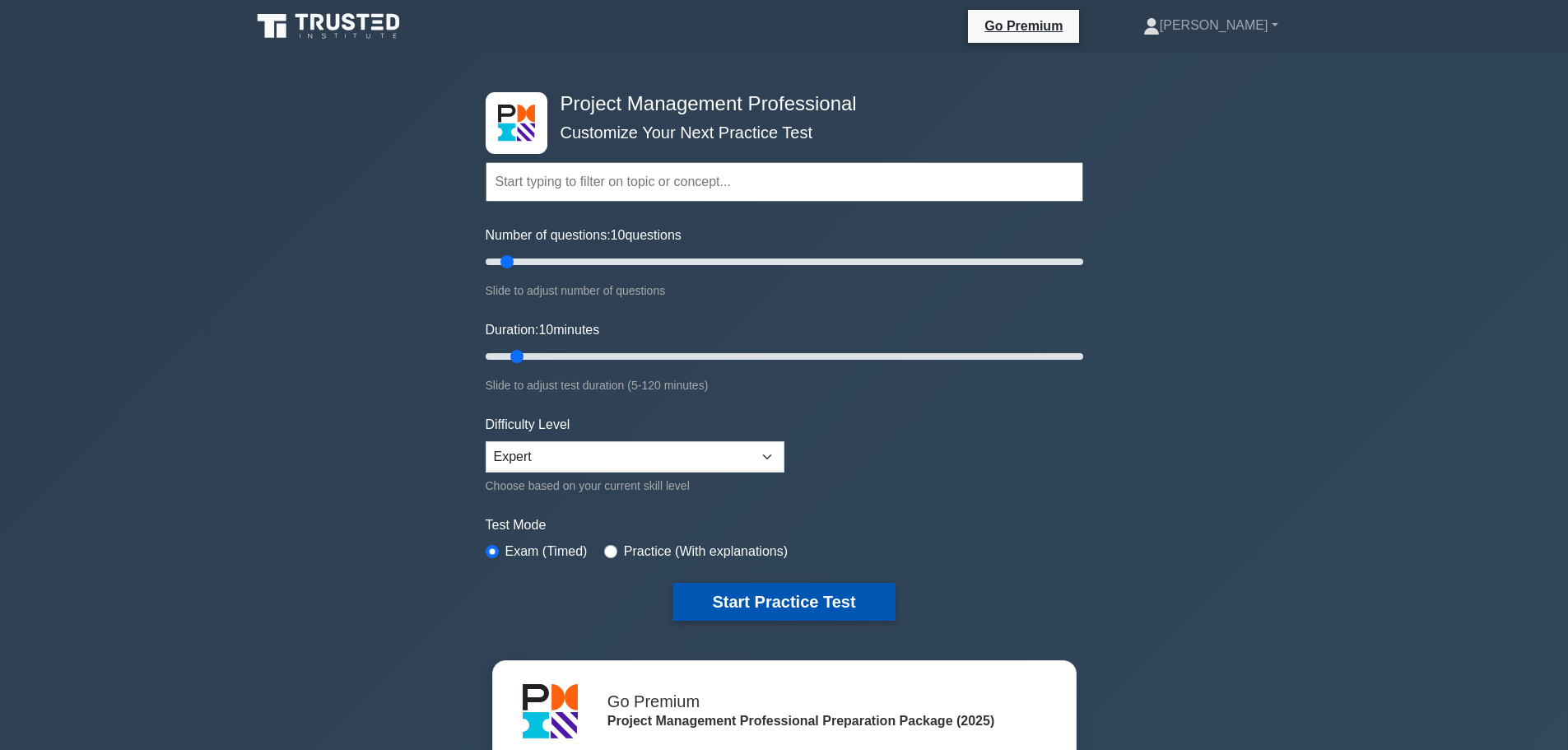
click at [818, 589] on button "Start Practice Test" at bounding box center [783, 602] width 222 height 38
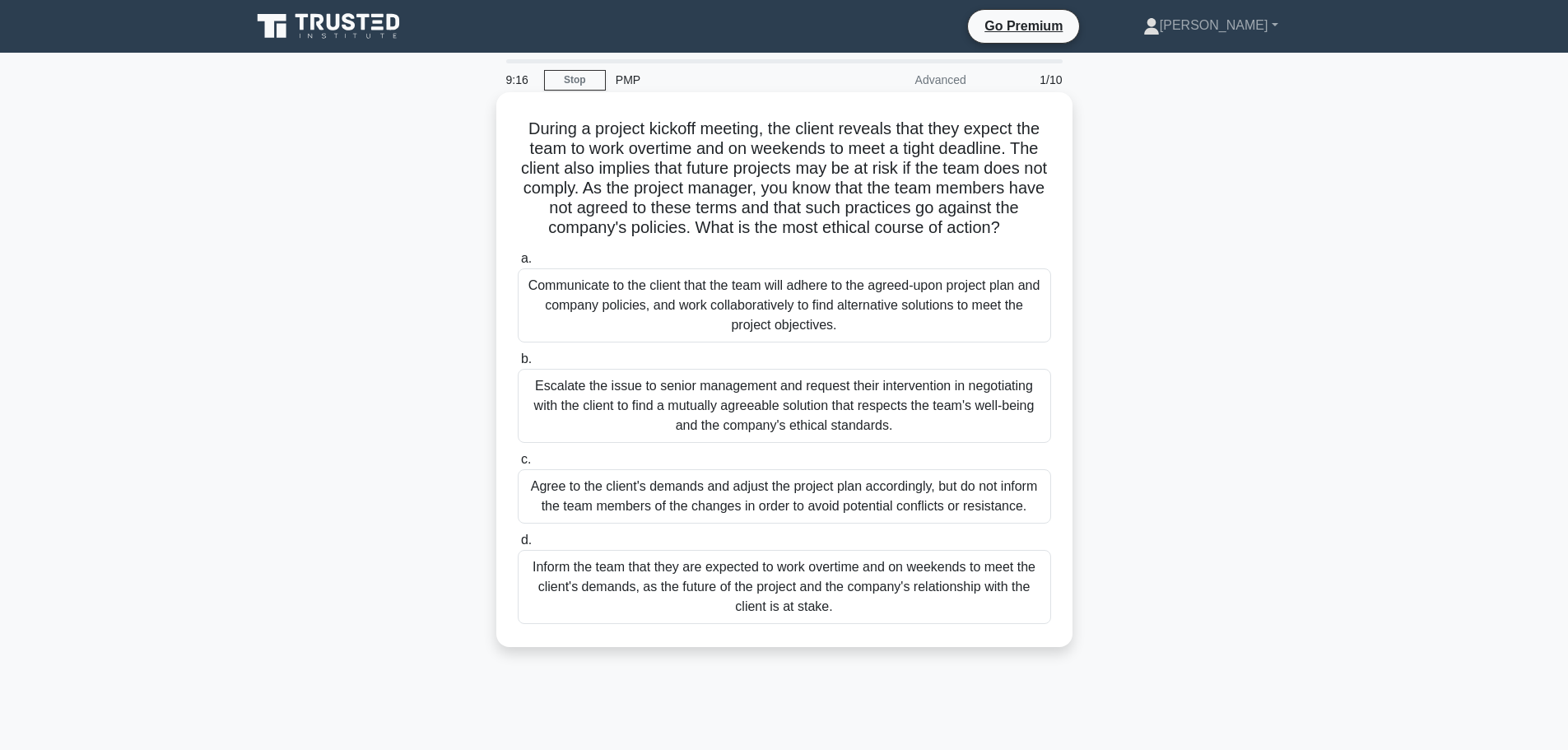
click at [873, 319] on div "Communicate to the client that the team will adhere to the agreed-upon project …" at bounding box center [784, 305] width 533 height 74
click at [518, 264] on input "a. Communicate to the client that the team will adhere to the agreed-upon proje…" at bounding box center [518, 258] width 0 height 10
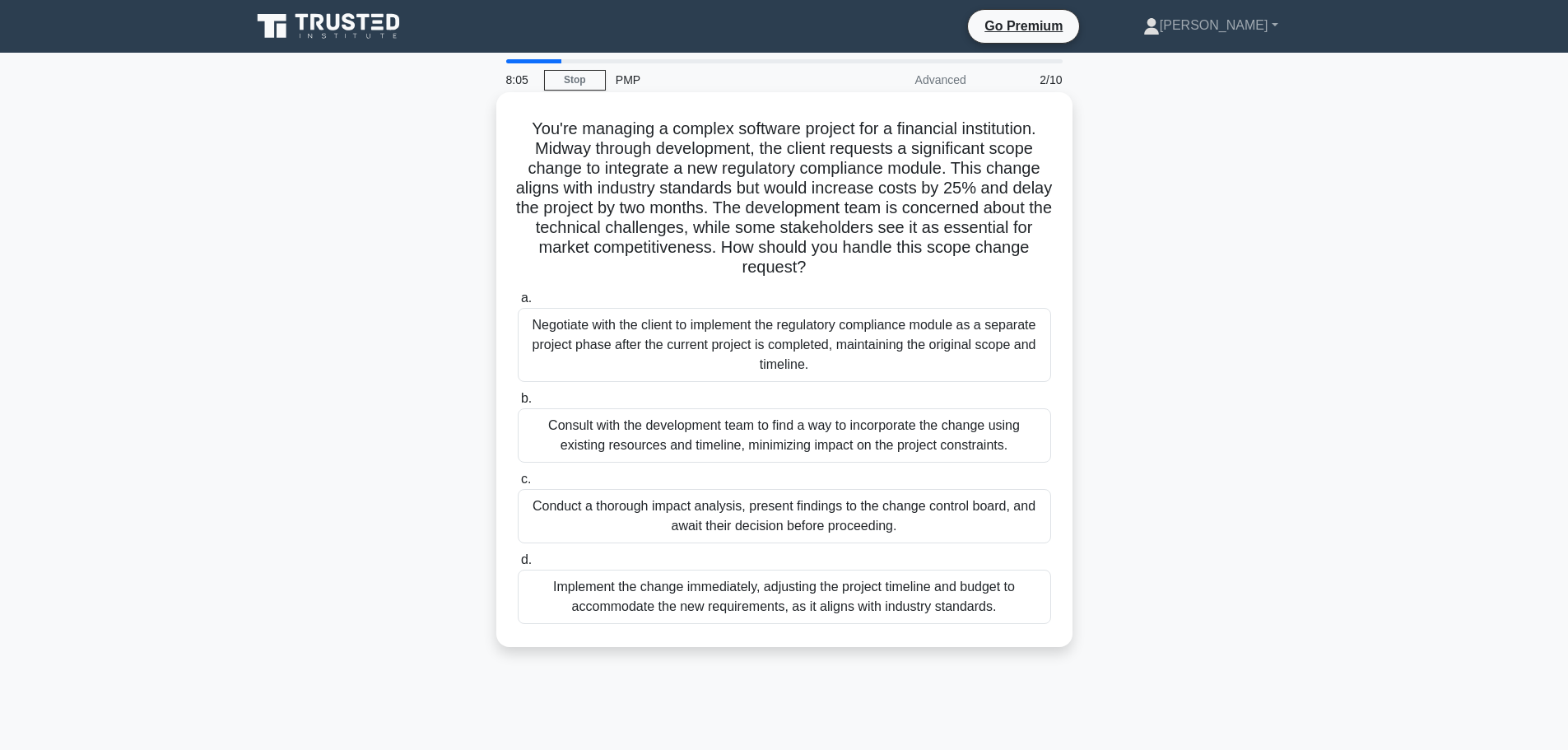
click at [894, 519] on div "Conduct a thorough impact analysis, present findings to the change control boar…" at bounding box center [784, 516] width 533 height 55
click at [518, 485] on input "c. Conduct a thorough impact analysis, present findings to the change control b…" at bounding box center [518, 478] width 0 height 10
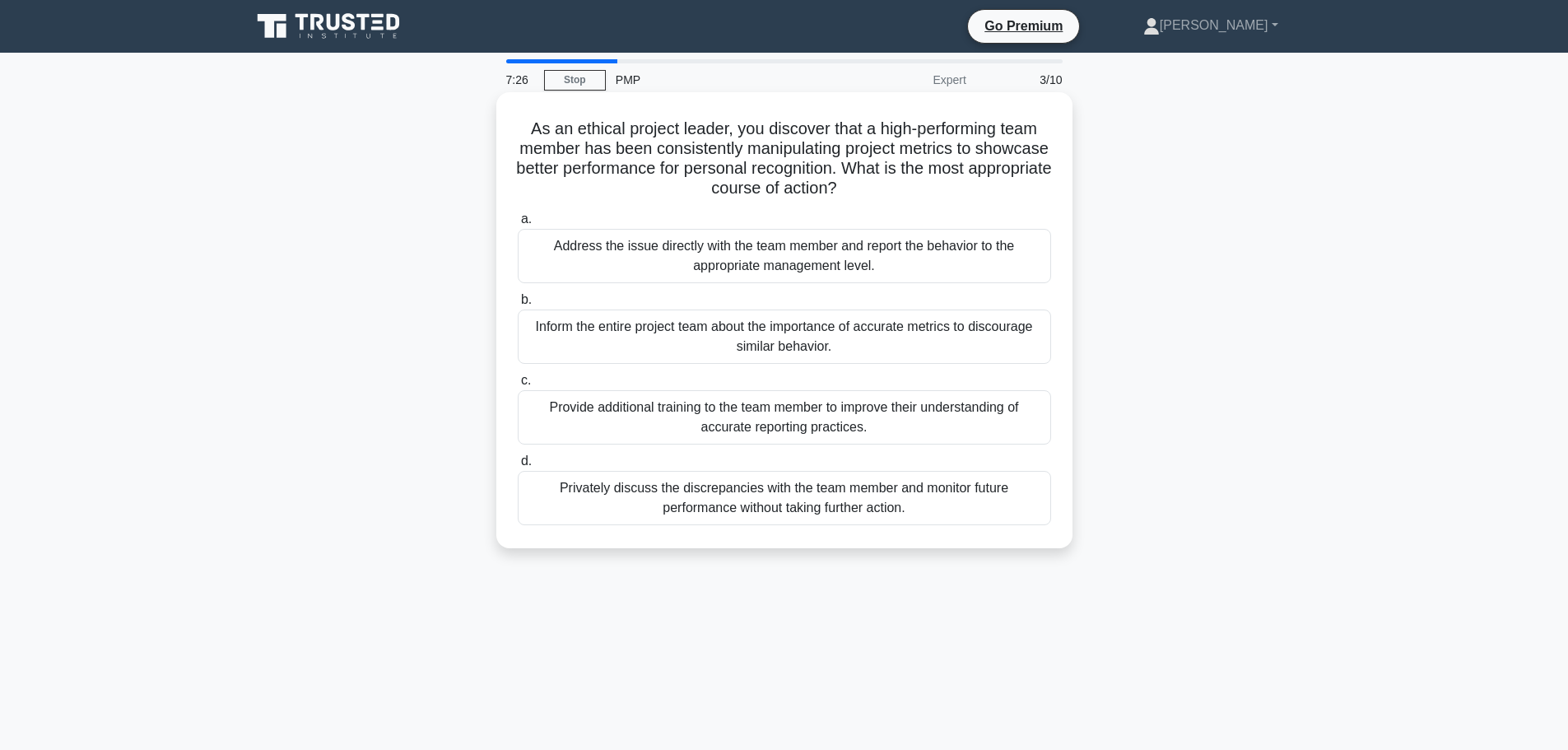
click at [791, 341] on div "Inform the entire project team about the importance of accurate metrics to disc…" at bounding box center [784, 336] width 533 height 55
click at [518, 305] on input "b. Inform the entire project team about the importance of accurate metrics to d…" at bounding box center [518, 299] width 0 height 10
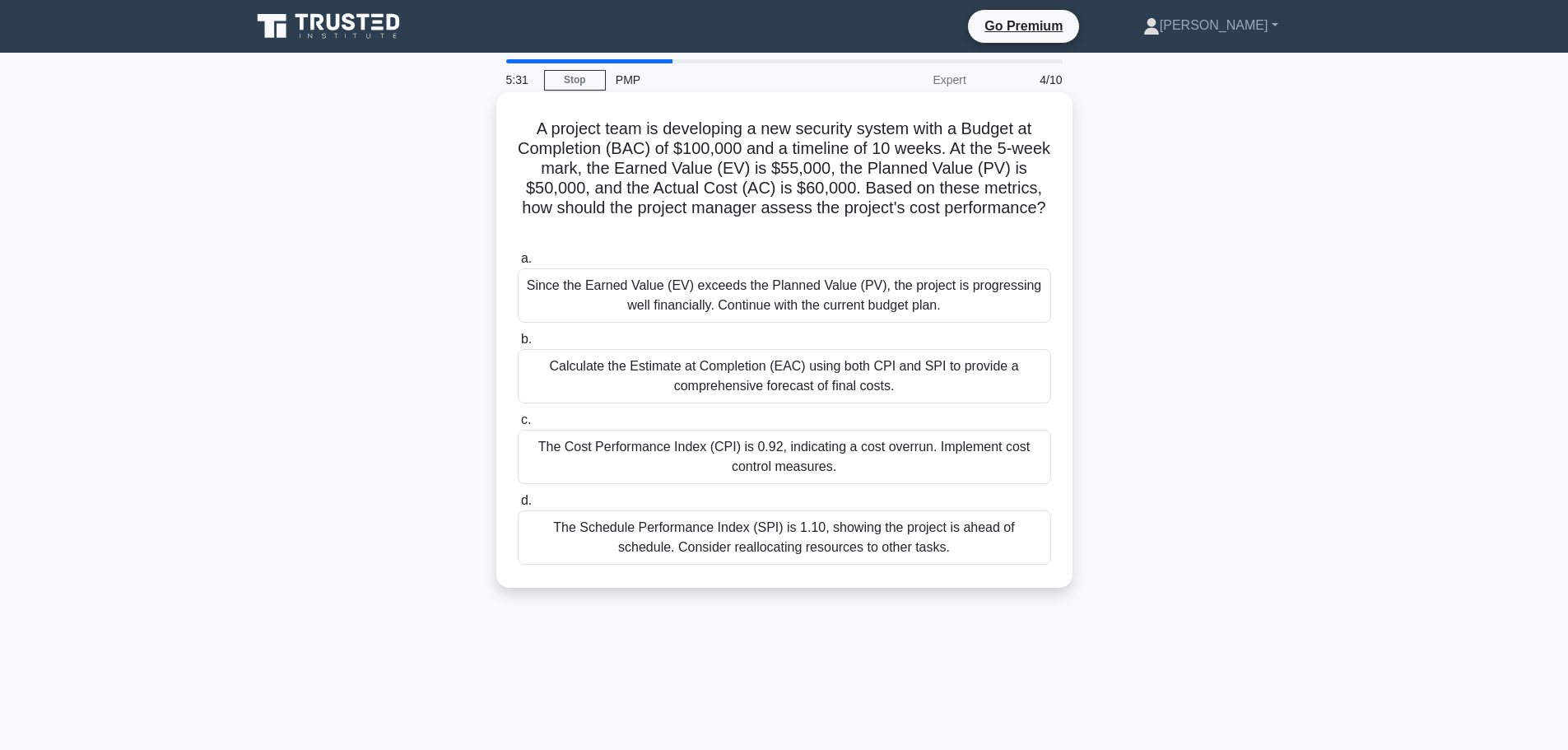
click at [1011, 449] on div "The Cost Performance Index (CPI) is 0.92, indicating a cost overrun. Implement …" at bounding box center [784, 457] width 533 height 55
click at [518, 426] on input "c. The Cost Performance Index (CPI) is 0.92, indicating a cost overrun. Impleme…" at bounding box center [518, 419] width 0 height 10
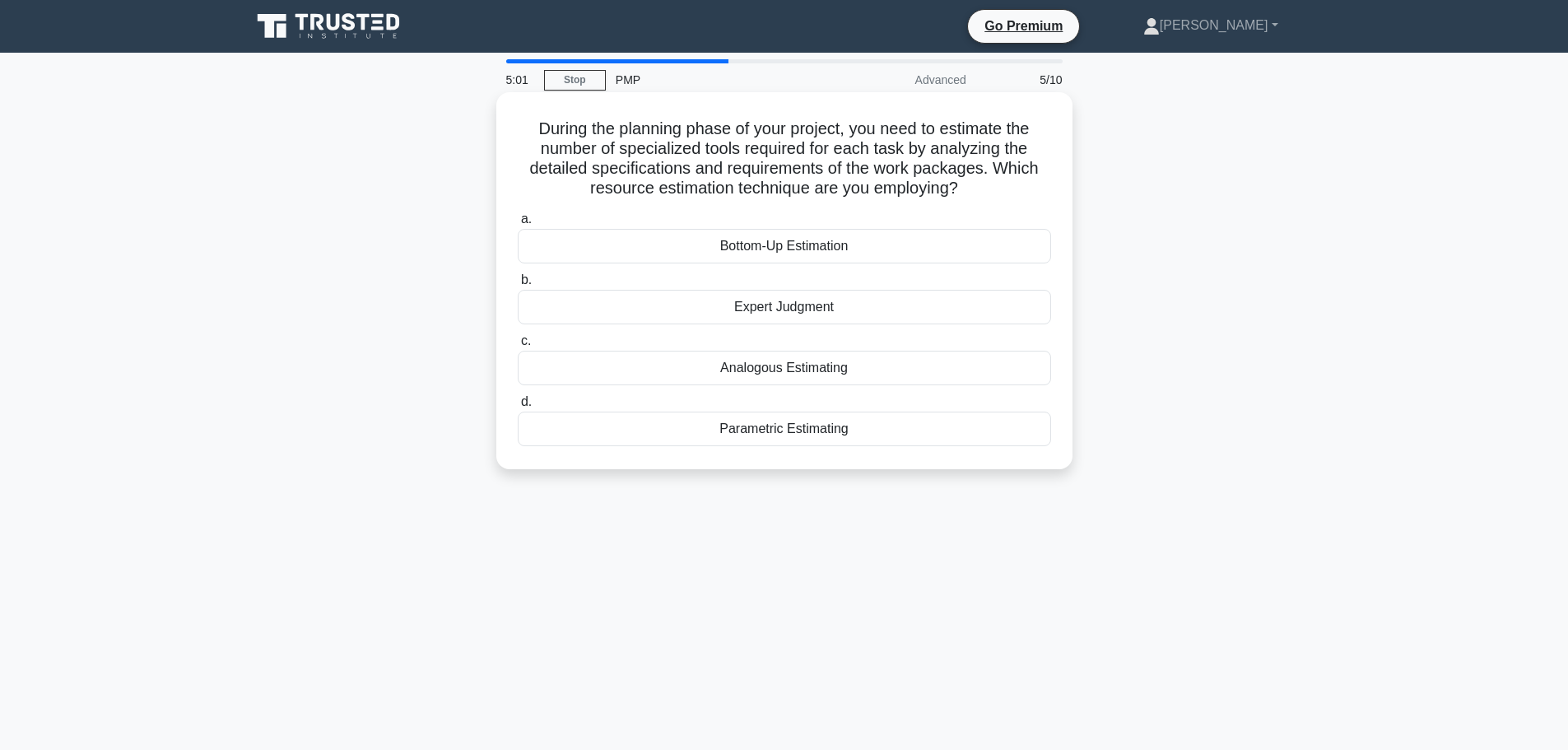
click at [856, 429] on div "Parametric Estimating" at bounding box center [784, 429] width 533 height 35
click at [518, 407] on input "d. Parametric Estimating" at bounding box center [518, 401] width 0 height 10
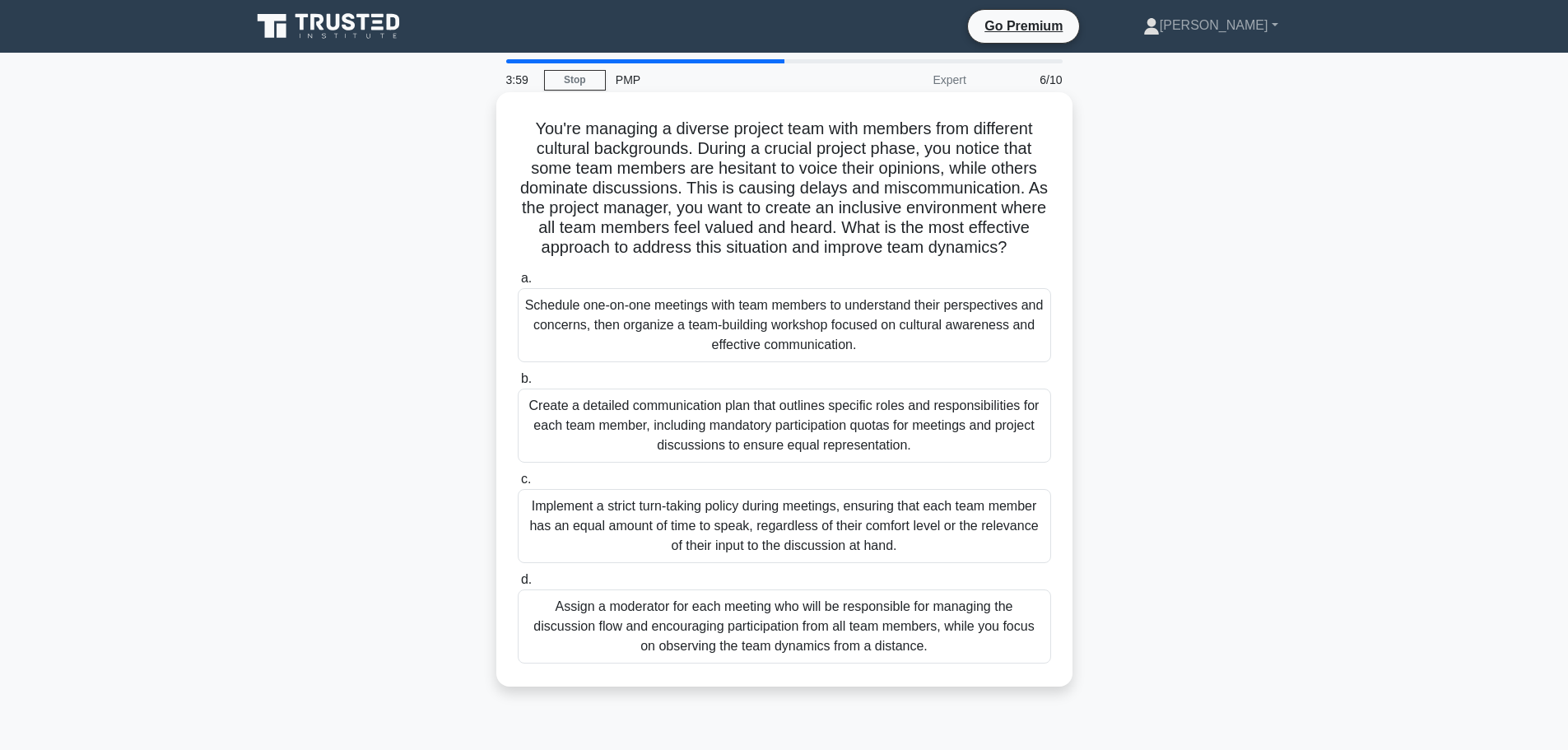
click at [946, 462] on div "Create a detailed communication plan that outlines specific roles and responsib…" at bounding box center [784, 425] width 533 height 74
click at [518, 384] on input "b. Create a detailed communication plan that outlines specific roles and respon…" at bounding box center [518, 379] width 0 height 10
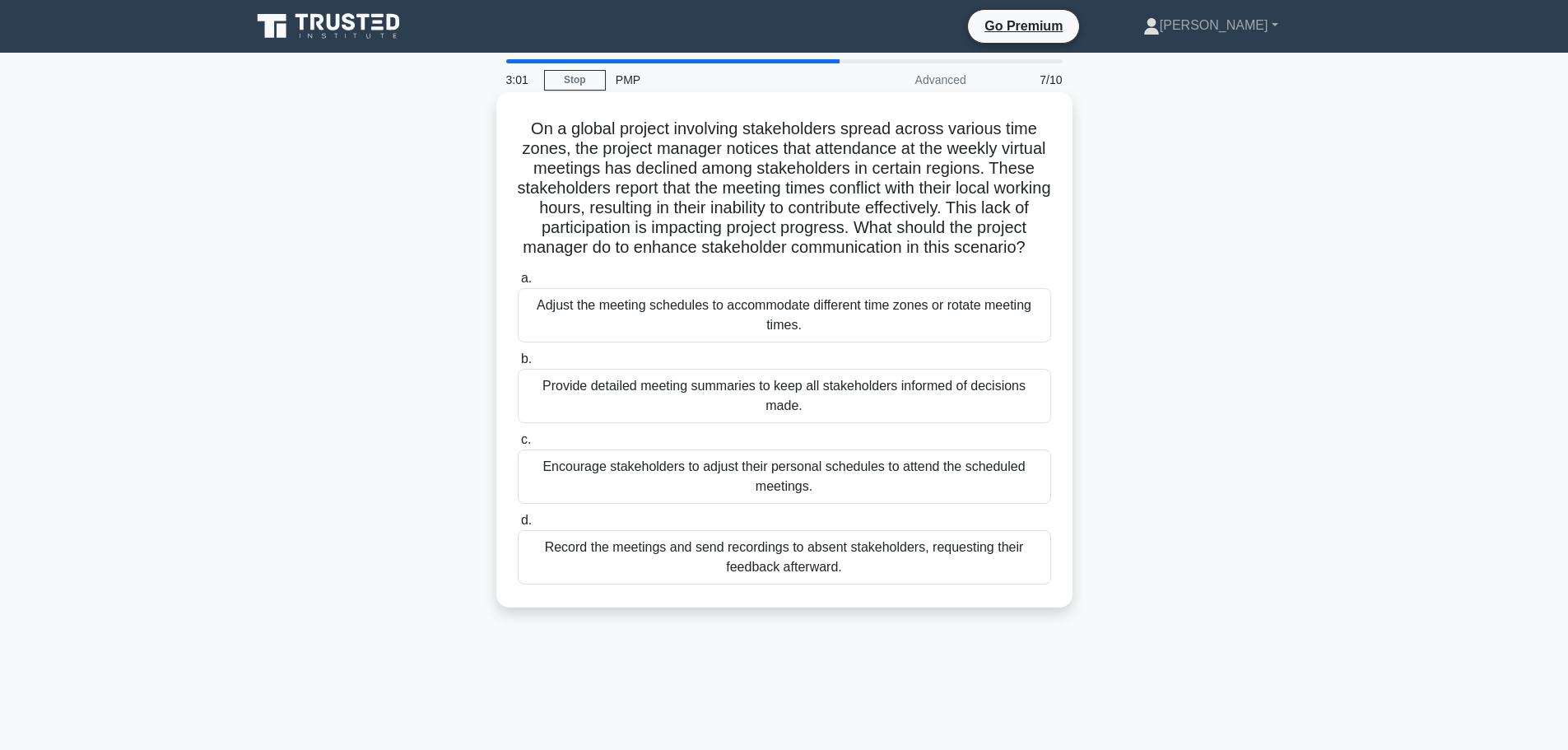
click at [883, 342] on div "Adjust the meeting schedules to accommodate different time zones or rotate meet…" at bounding box center [784, 315] width 533 height 55
click at [518, 284] on input "a. Adjust the meeting schedules to accommodate different time zones or rotate m…" at bounding box center [518, 278] width 0 height 10
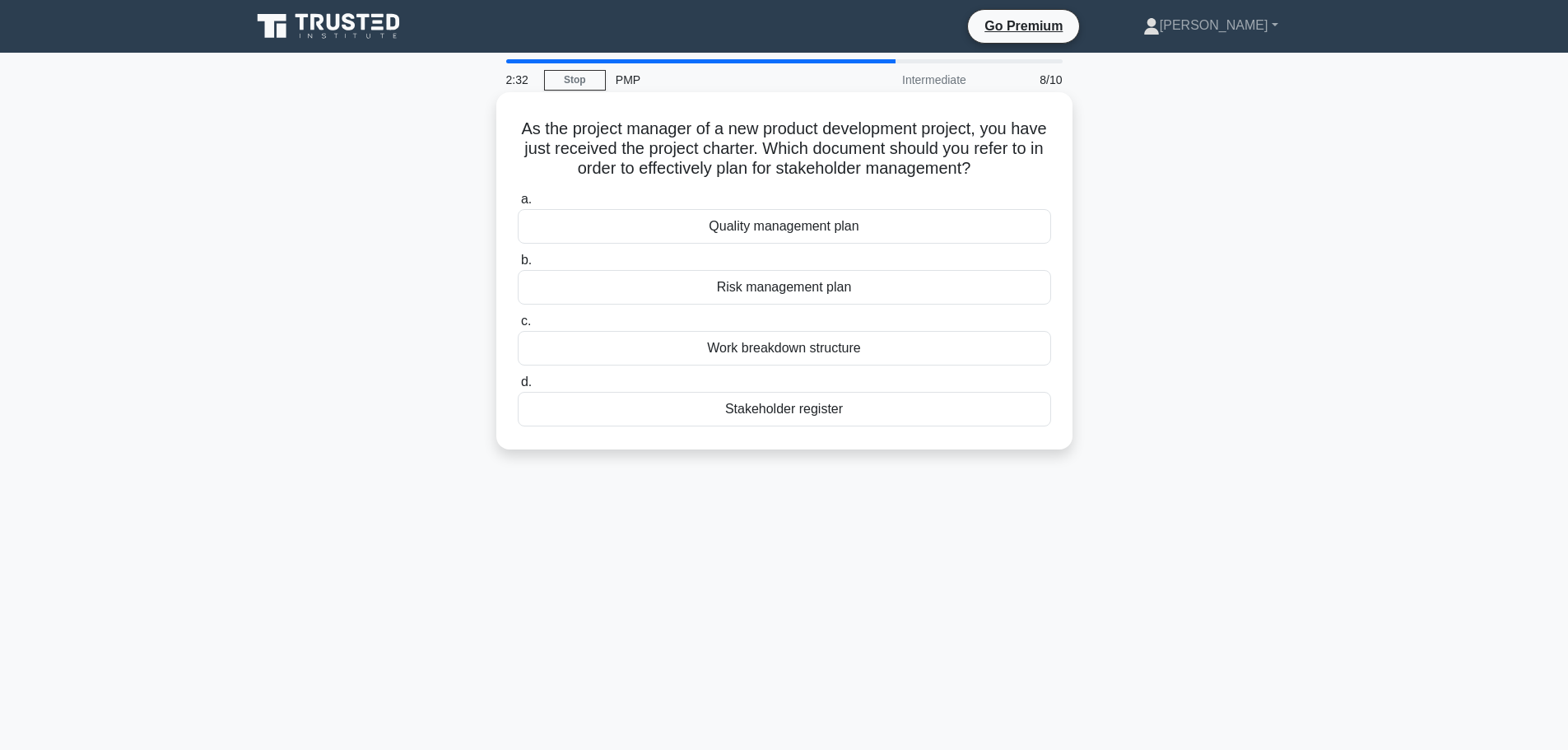
click at [906, 356] on div "Work breakdown structure" at bounding box center [784, 348] width 533 height 35
click at [518, 327] on input "c. Work breakdown structure" at bounding box center [518, 320] width 0 height 10
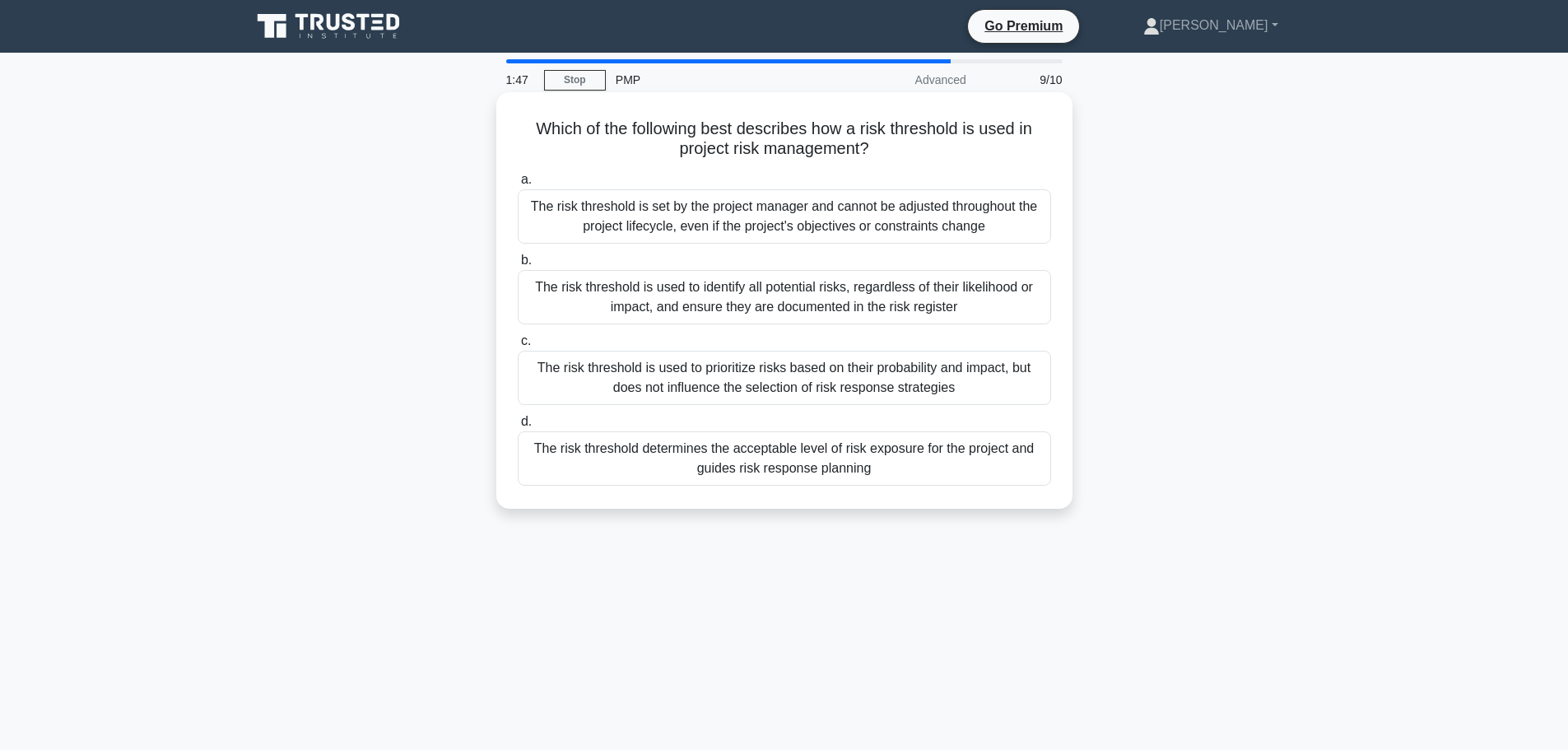
click at [894, 308] on div "The risk threshold is used to identify all potential risks, regardless of their…" at bounding box center [784, 297] width 533 height 55
click at [518, 266] on input "b. The risk threshold is used to identify all potential risks, regardless of th…" at bounding box center [518, 259] width 0 height 10
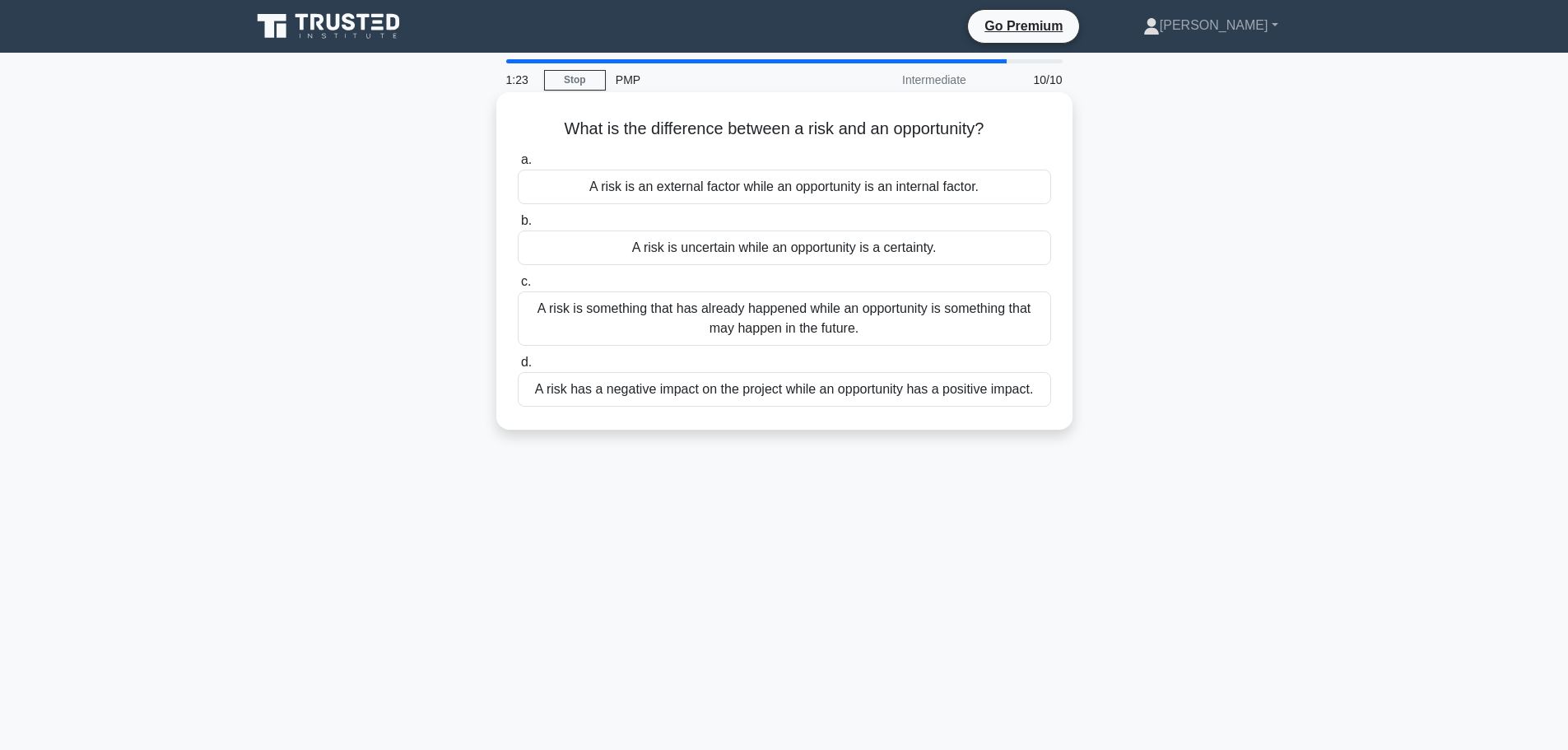
click at [845, 255] on div "A risk is uncertain while an opportunity is a certainty." at bounding box center [784, 247] width 533 height 35
click at [518, 227] on input "b. A risk is uncertain while an opportunity is a certainty." at bounding box center [518, 220] width 0 height 10
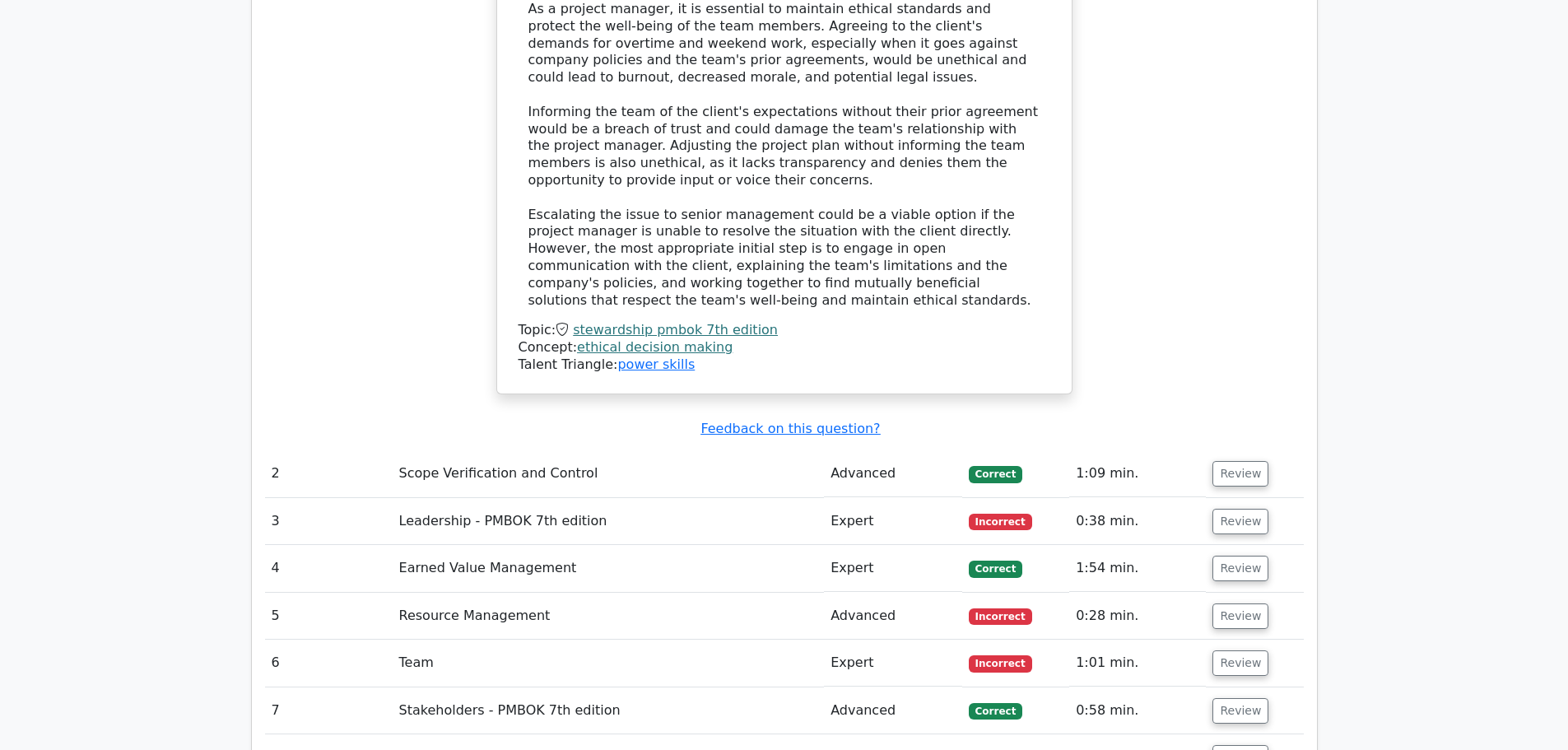
scroll to position [2552, 0]
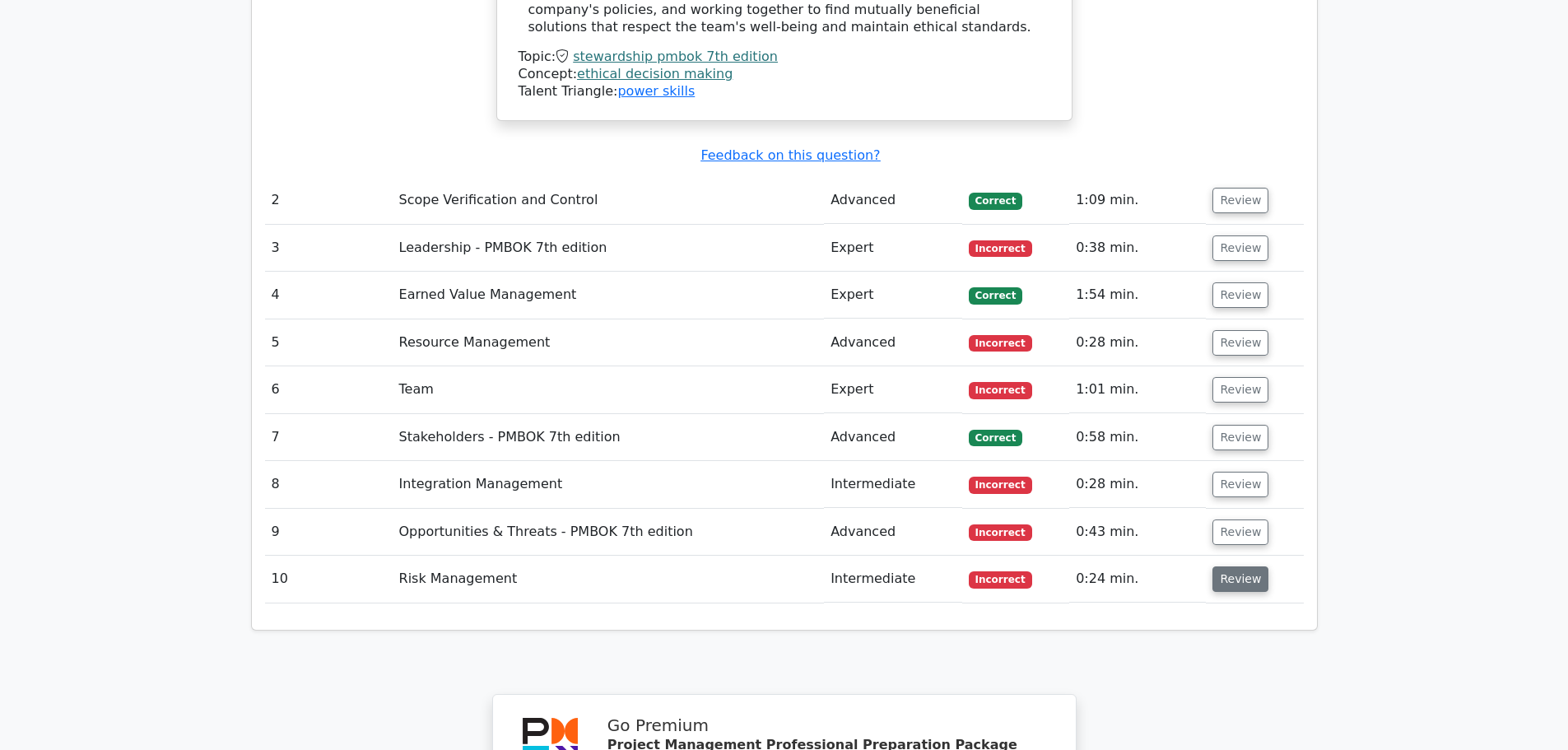
click at [1254, 566] on button "Review" at bounding box center [1241, 578] width 56 height 25
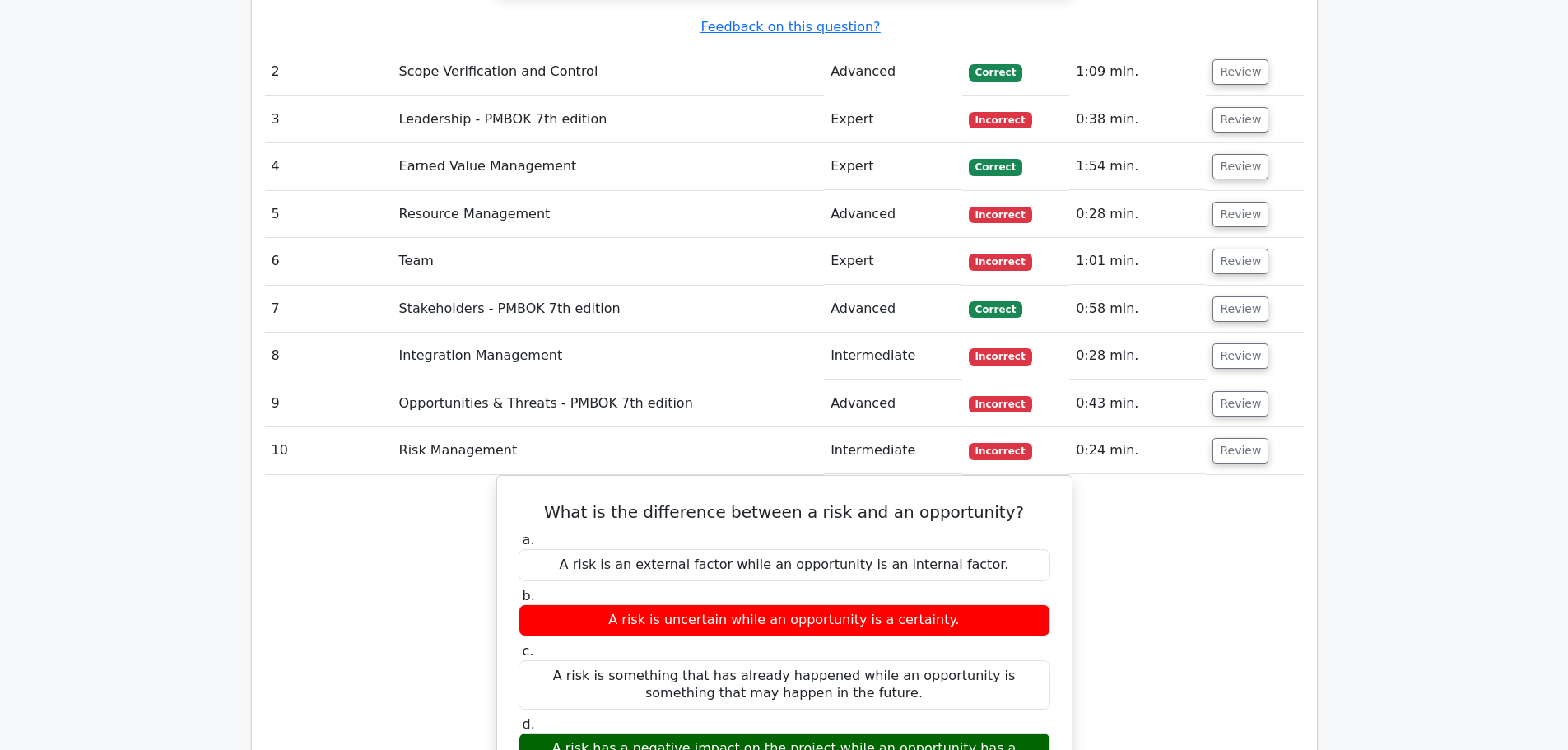
scroll to position [2633, 0]
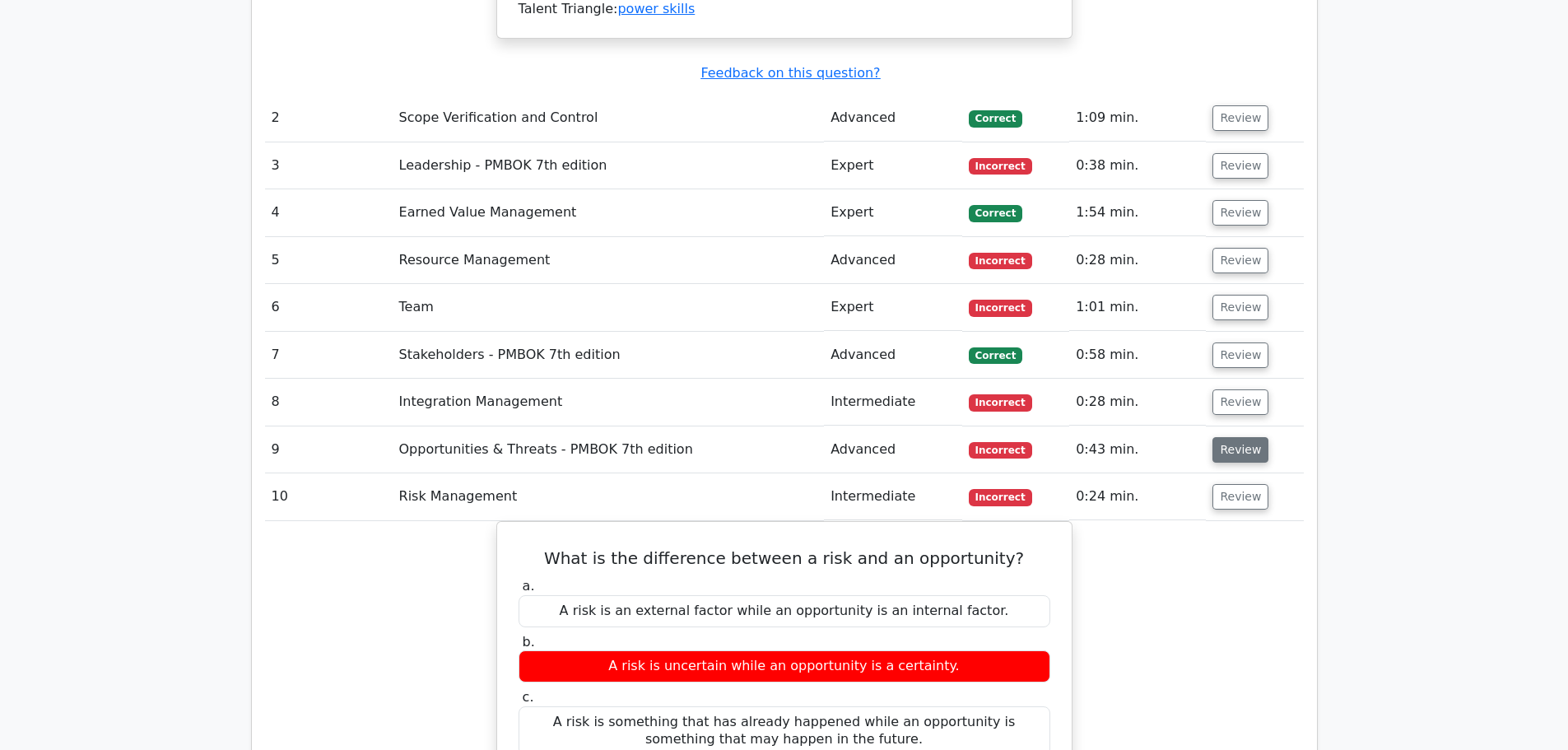
click at [1236, 437] on button "Review" at bounding box center [1241, 449] width 56 height 25
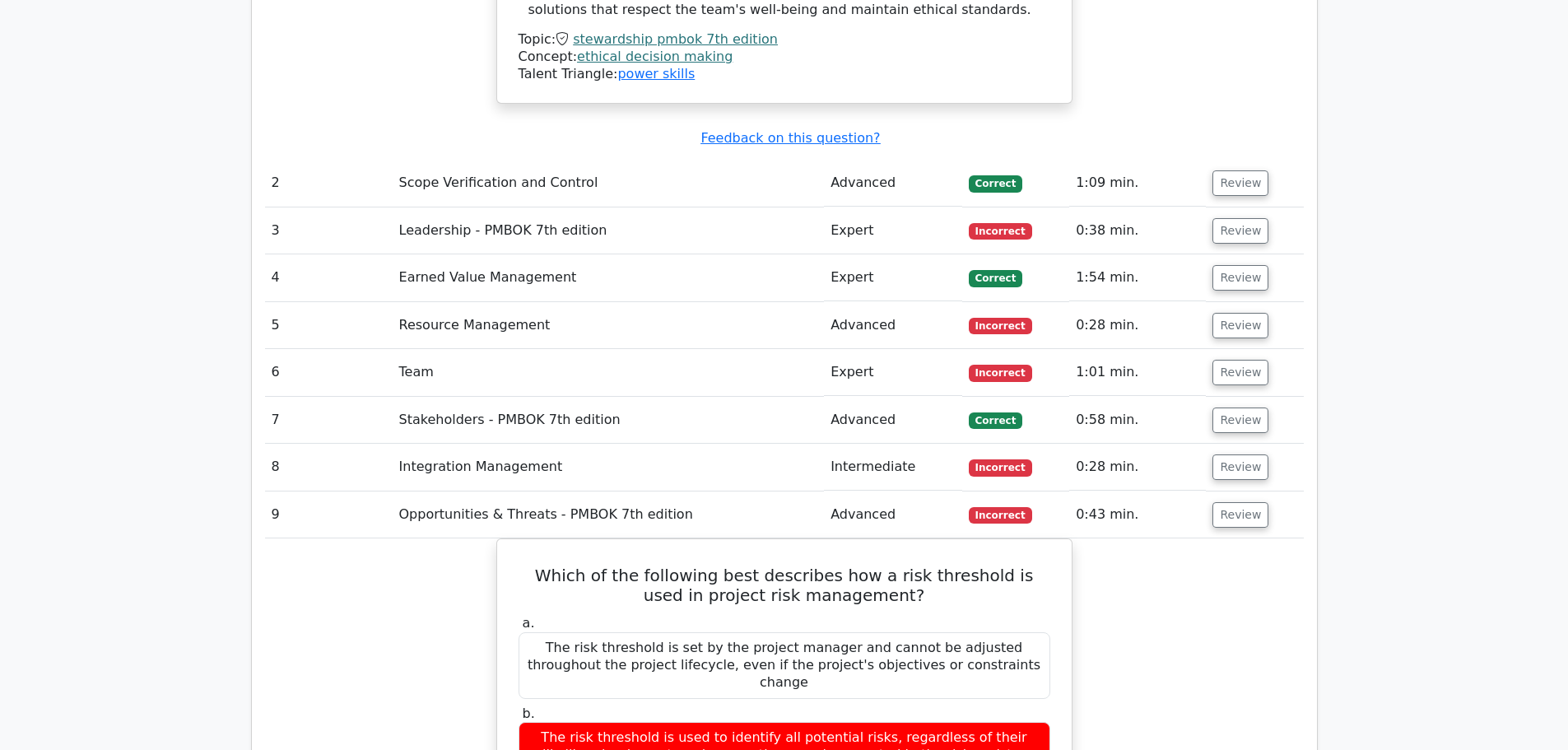
scroll to position [2552, 0]
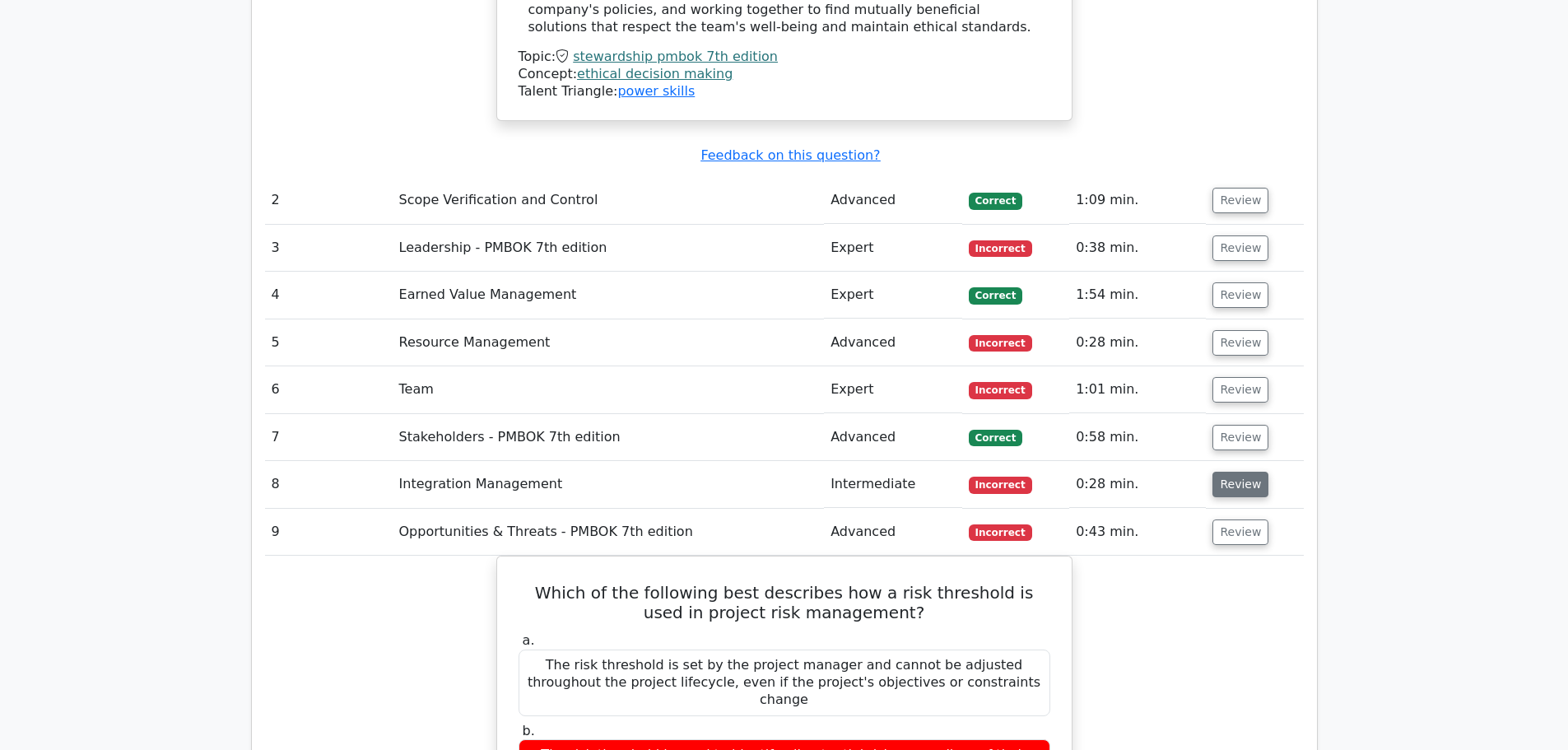
click at [1229, 472] on button "Review" at bounding box center [1241, 484] width 56 height 25
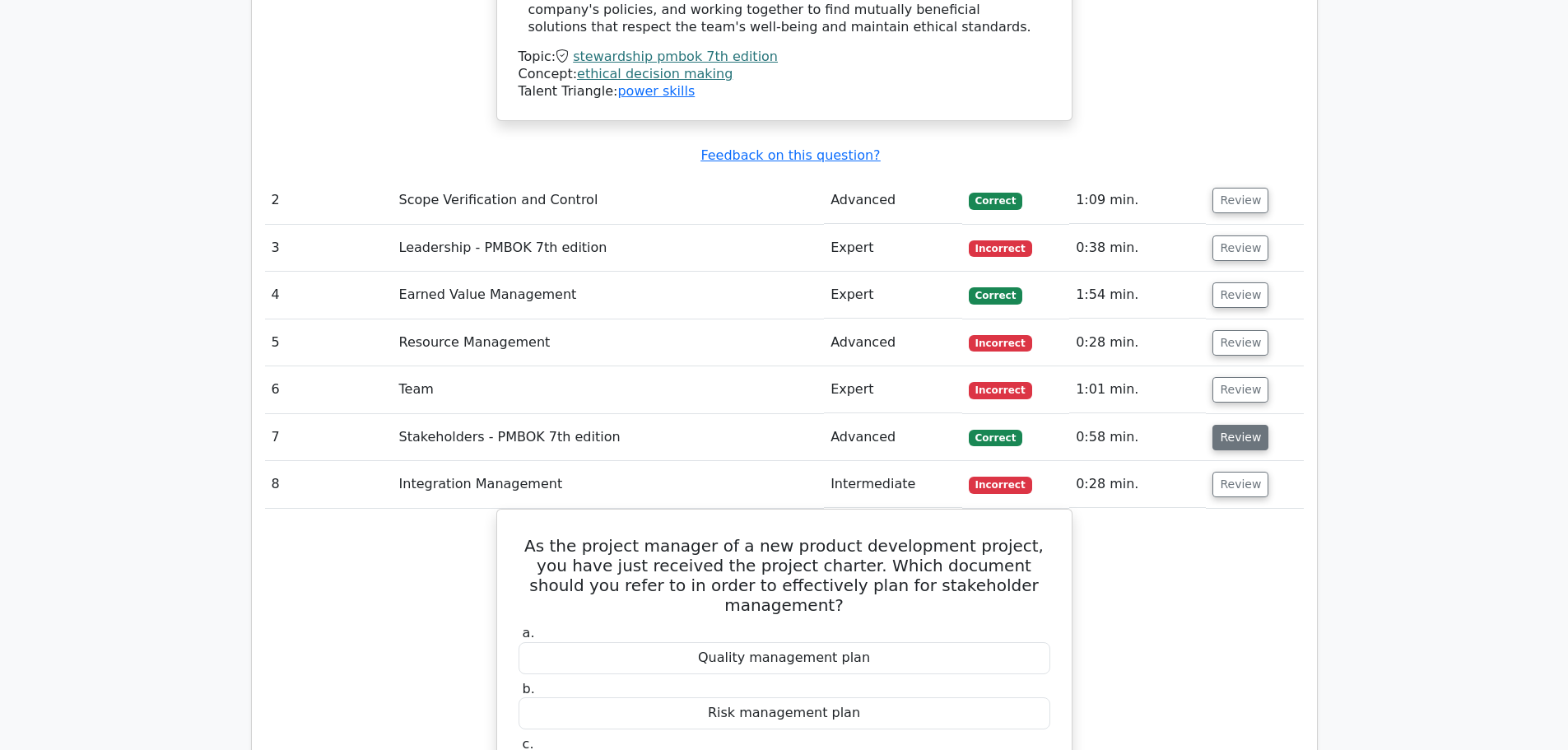
click at [1232, 425] on button "Review" at bounding box center [1241, 437] width 56 height 25
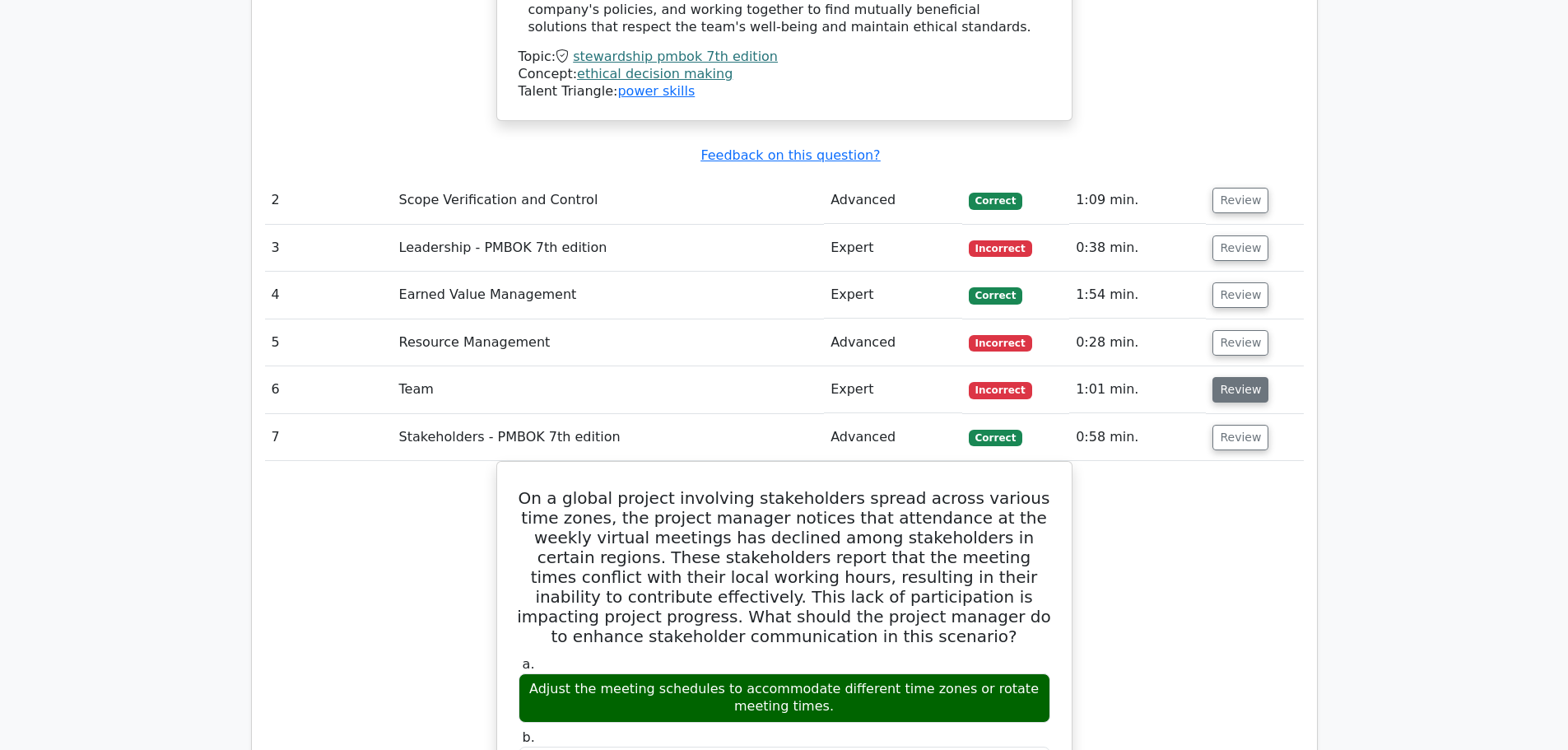
click at [1246, 377] on button "Review" at bounding box center [1241, 389] width 56 height 25
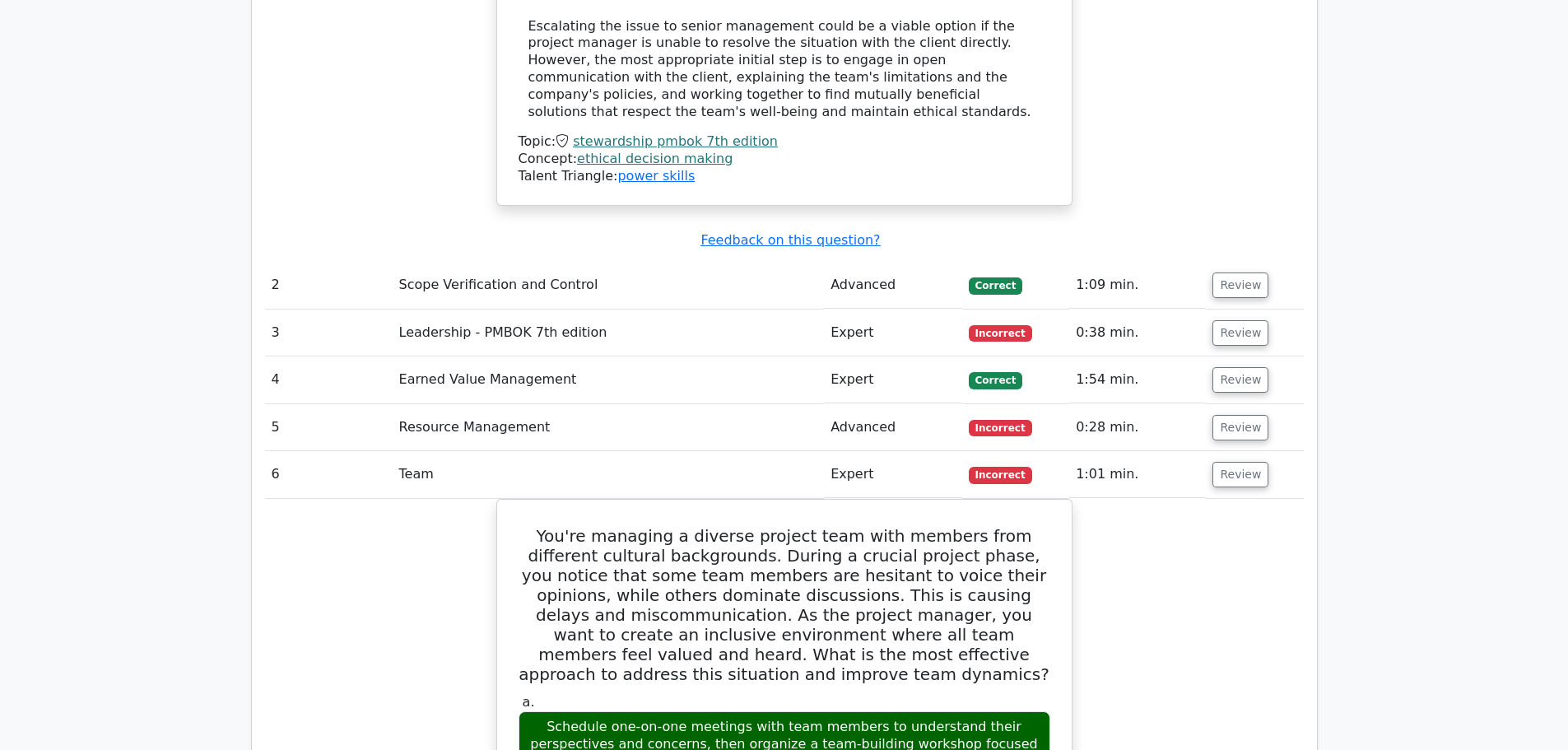
scroll to position [2386, 0]
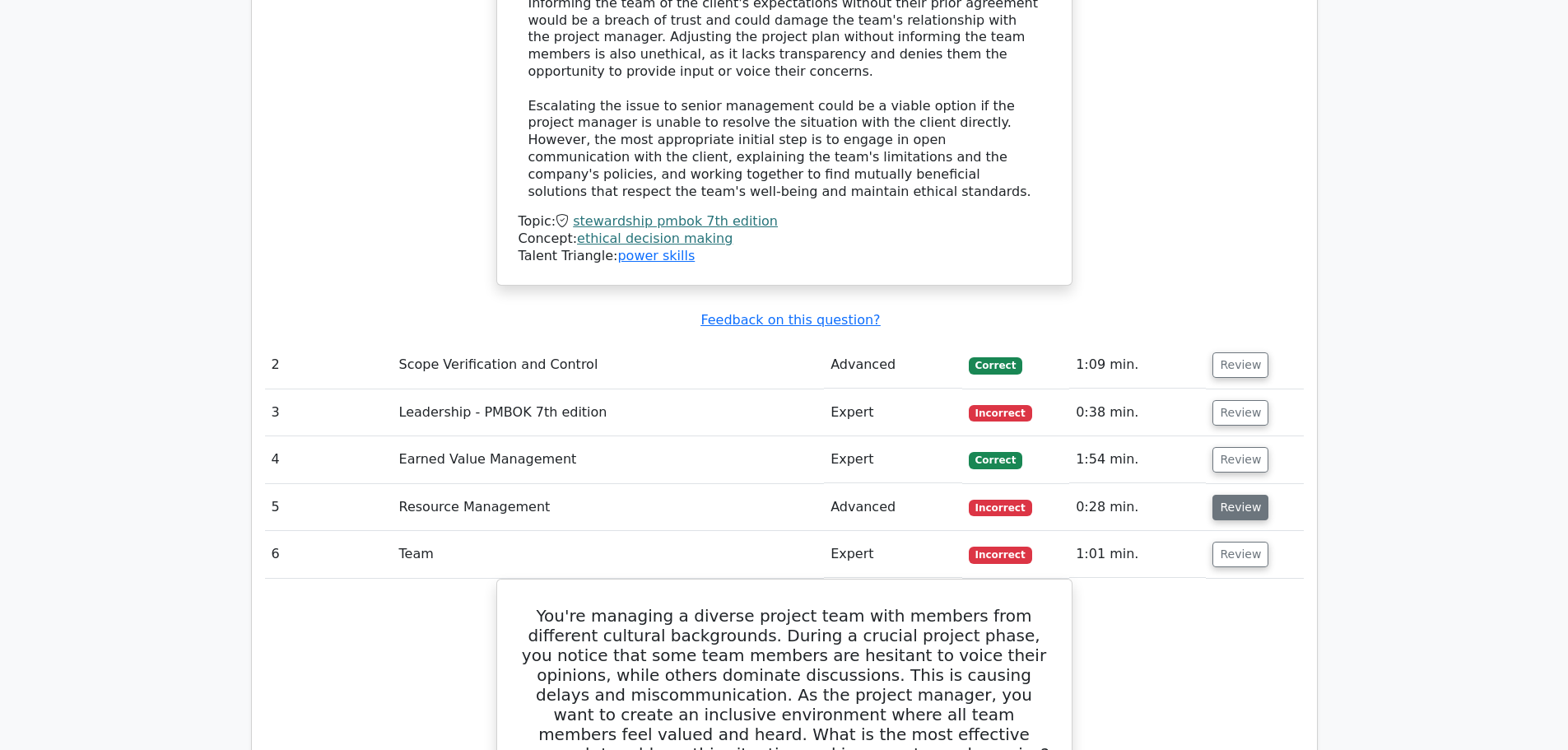
click at [1215, 494] on button "Review" at bounding box center [1241, 507] width 56 height 25
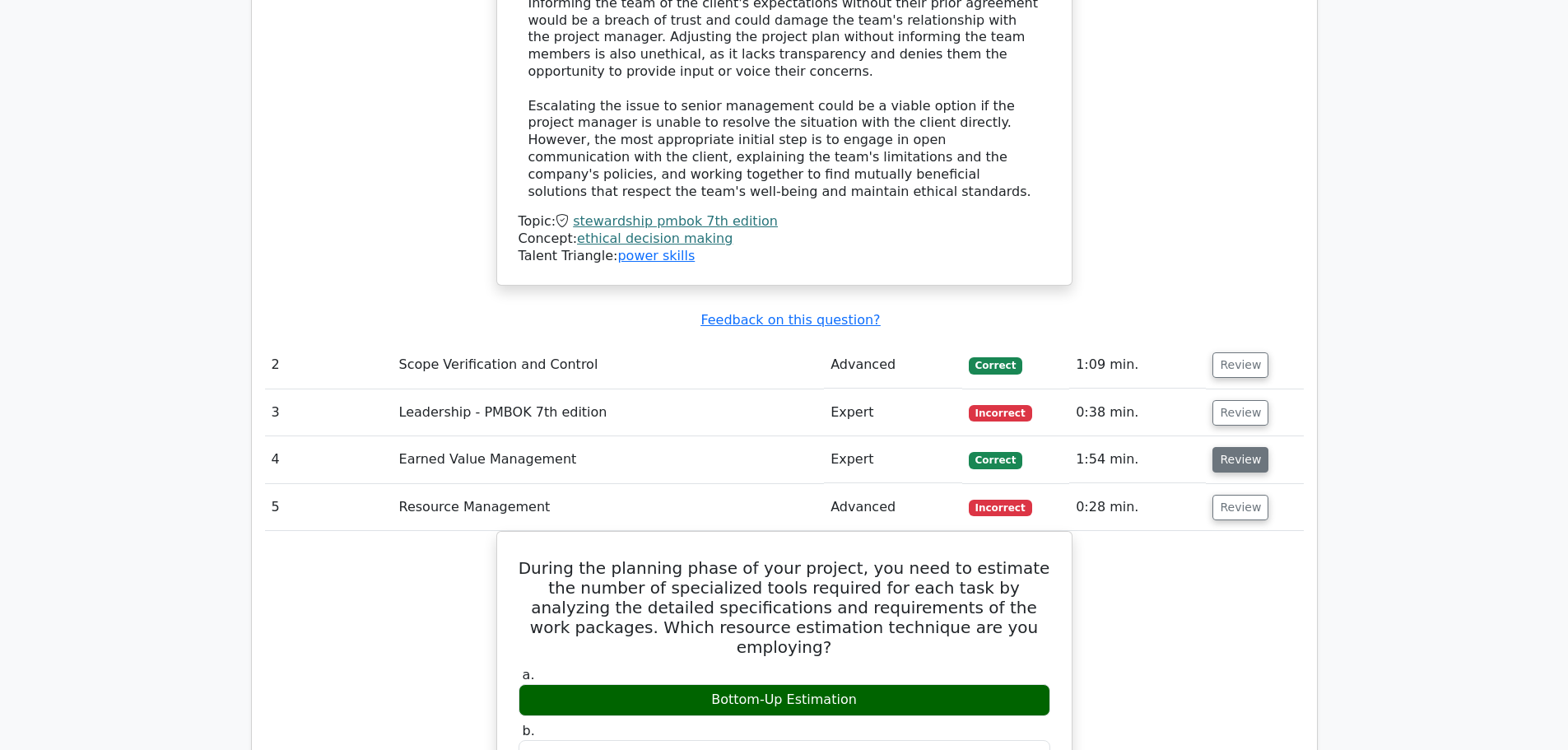
click at [1233, 446] on button "Review" at bounding box center [1241, 459] width 56 height 25
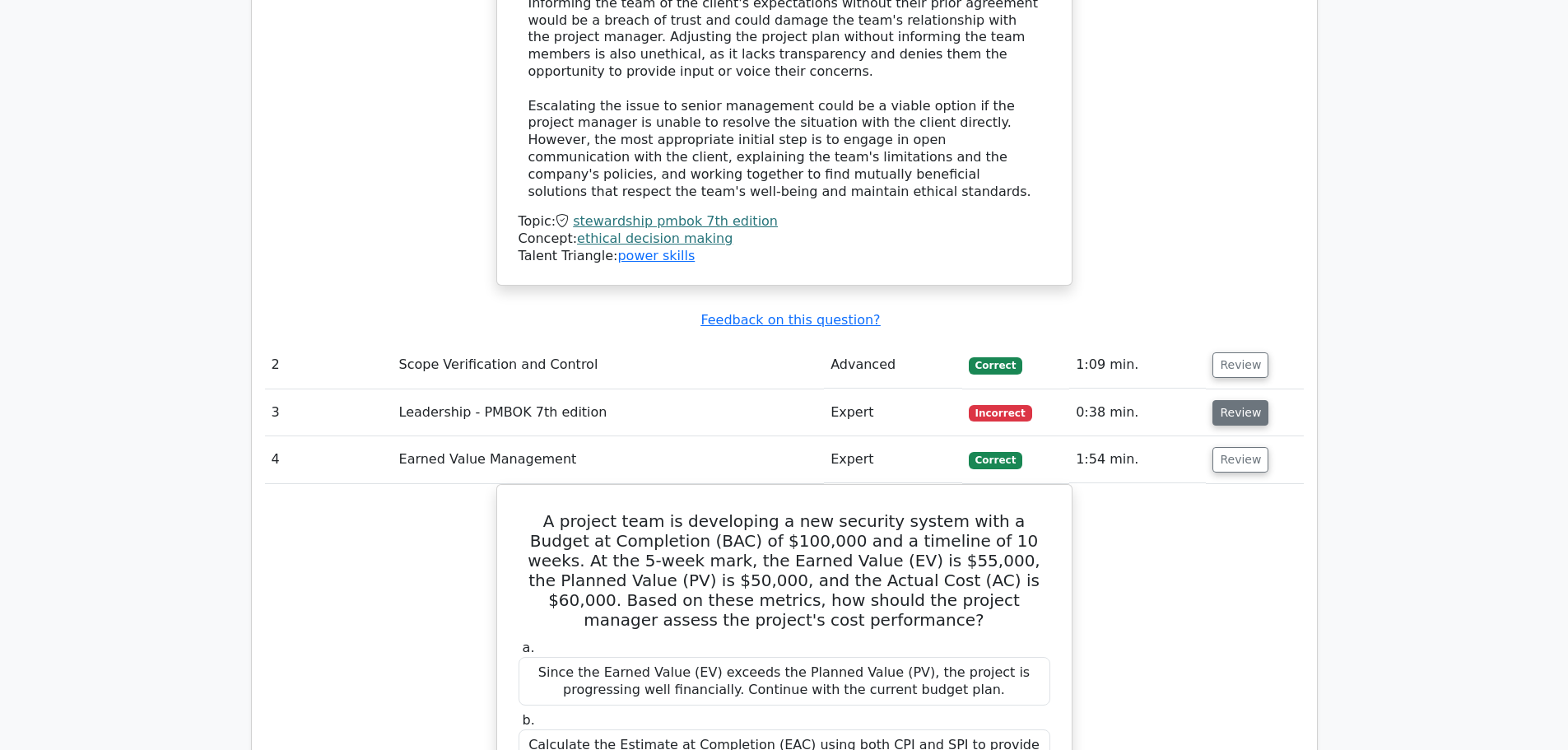
click at [1228, 400] on button "Review" at bounding box center [1241, 413] width 56 height 25
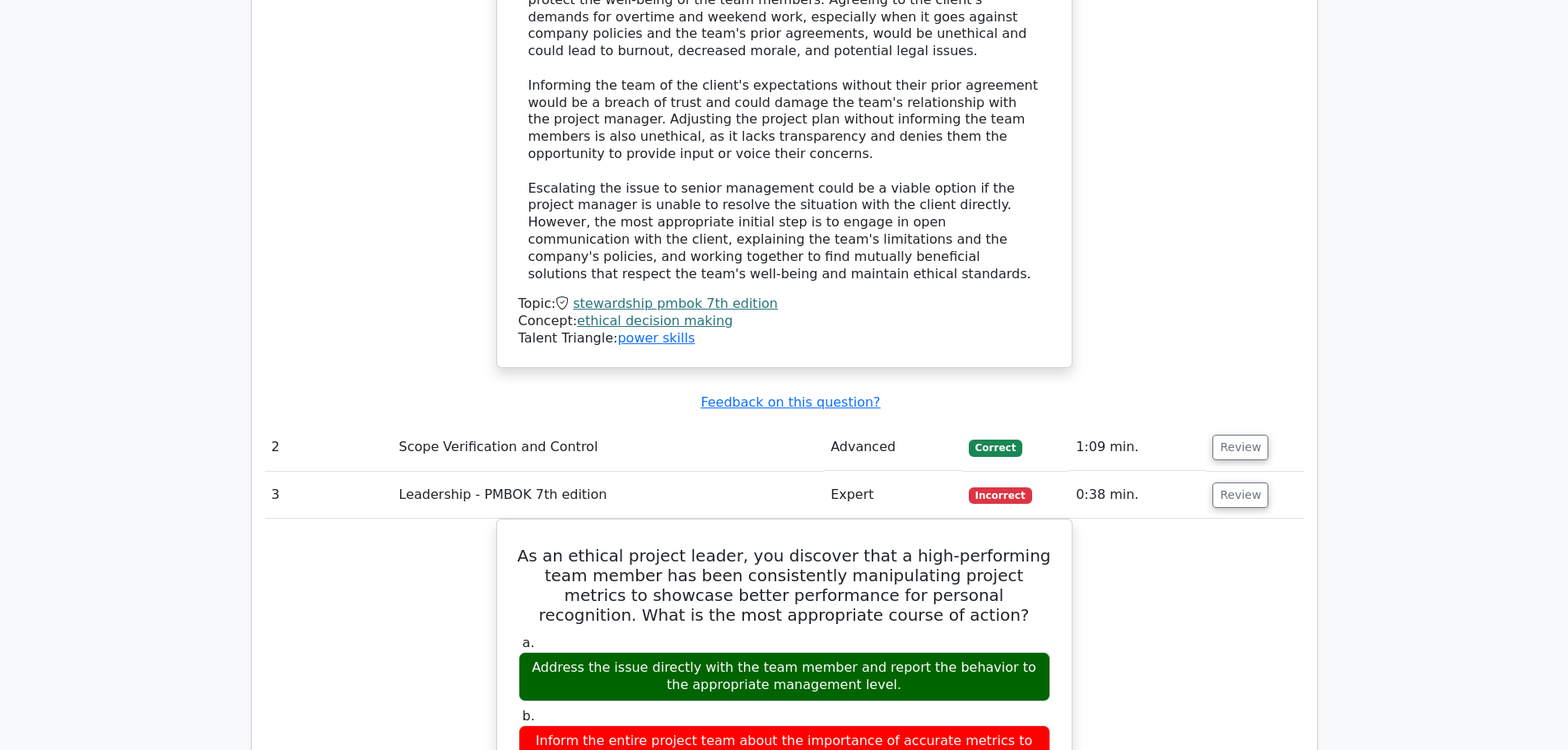
scroll to position [2057, 0]
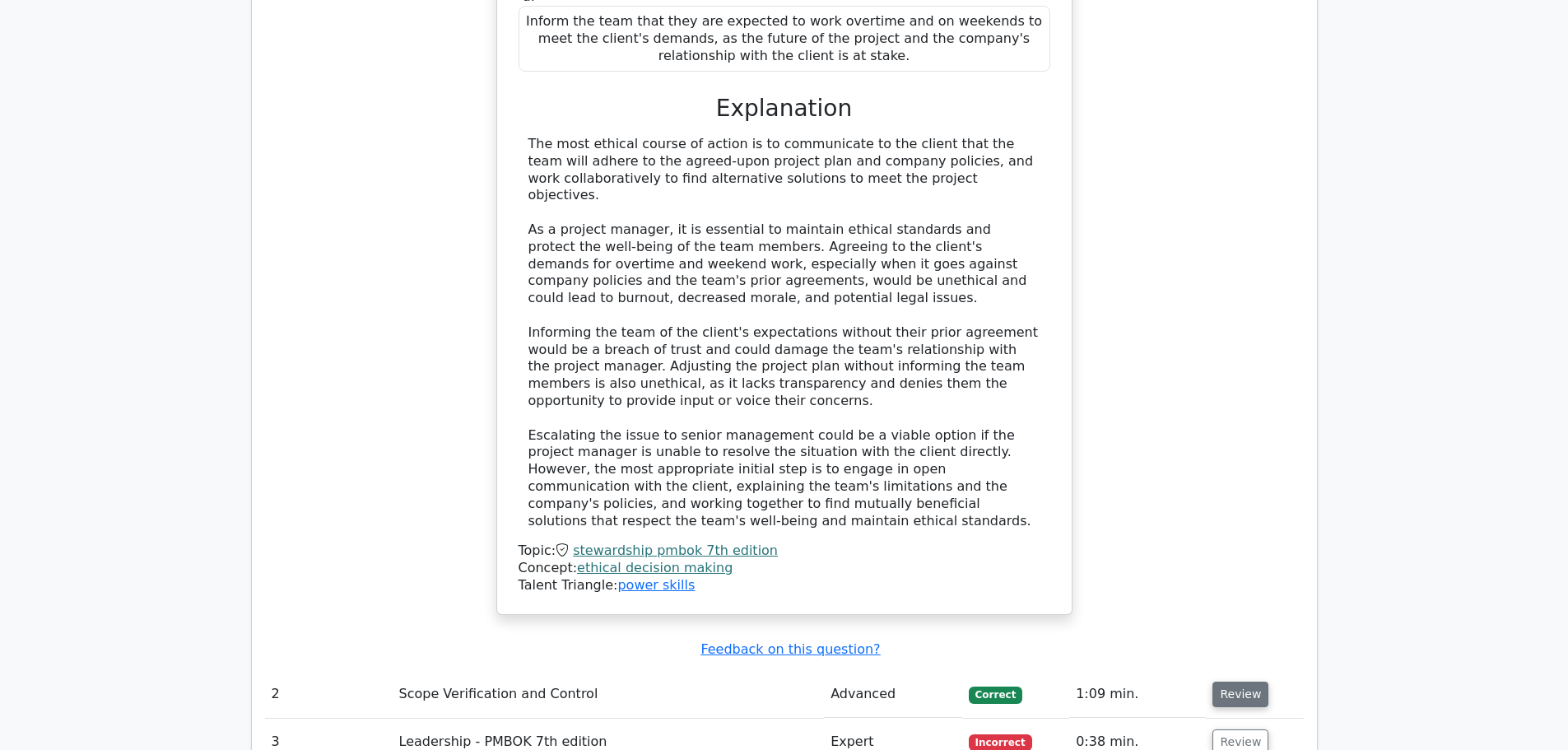
click at [1225, 681] on button "Review" at bounding box center [1241, 694] width 56 height 25
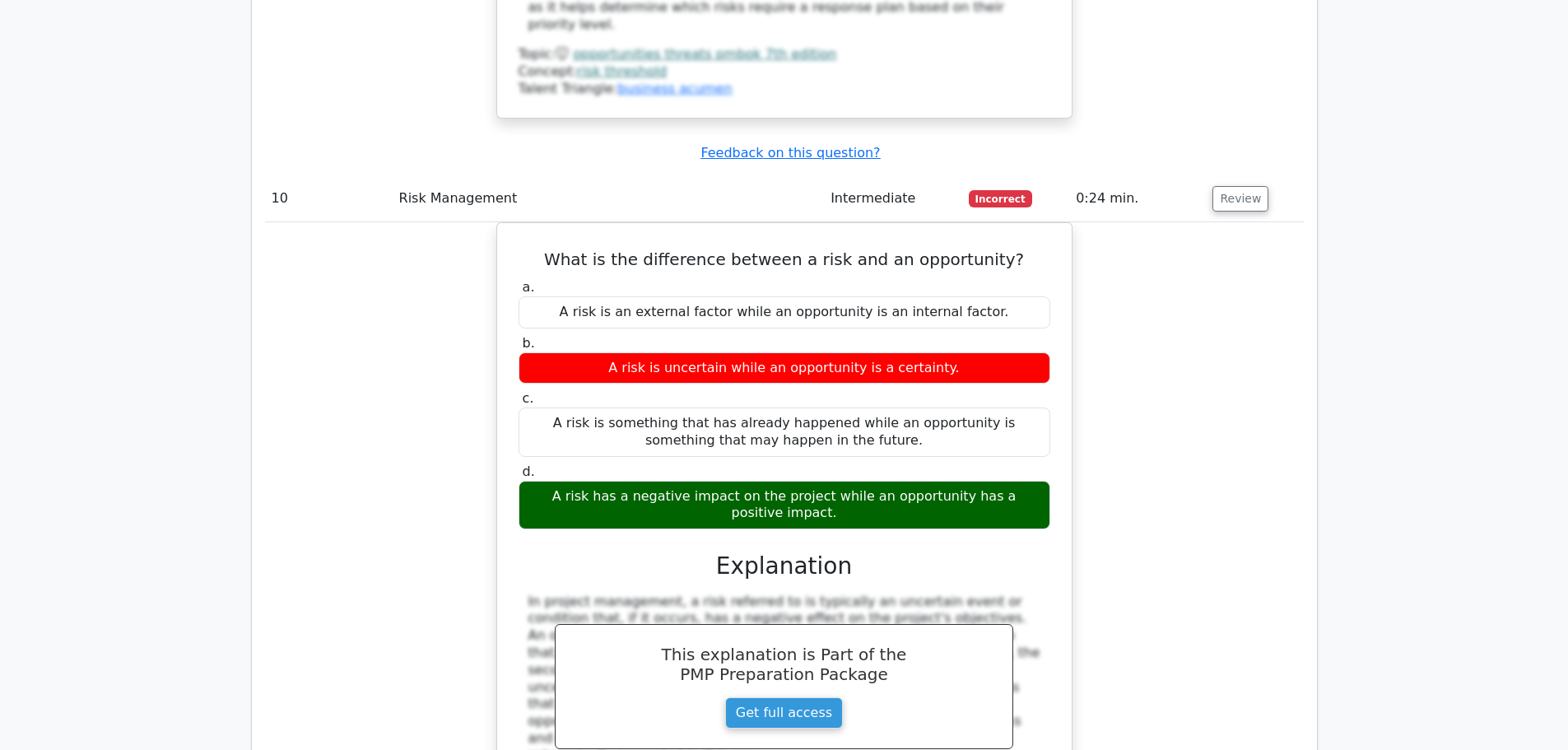
scroll to position [10917, 0]
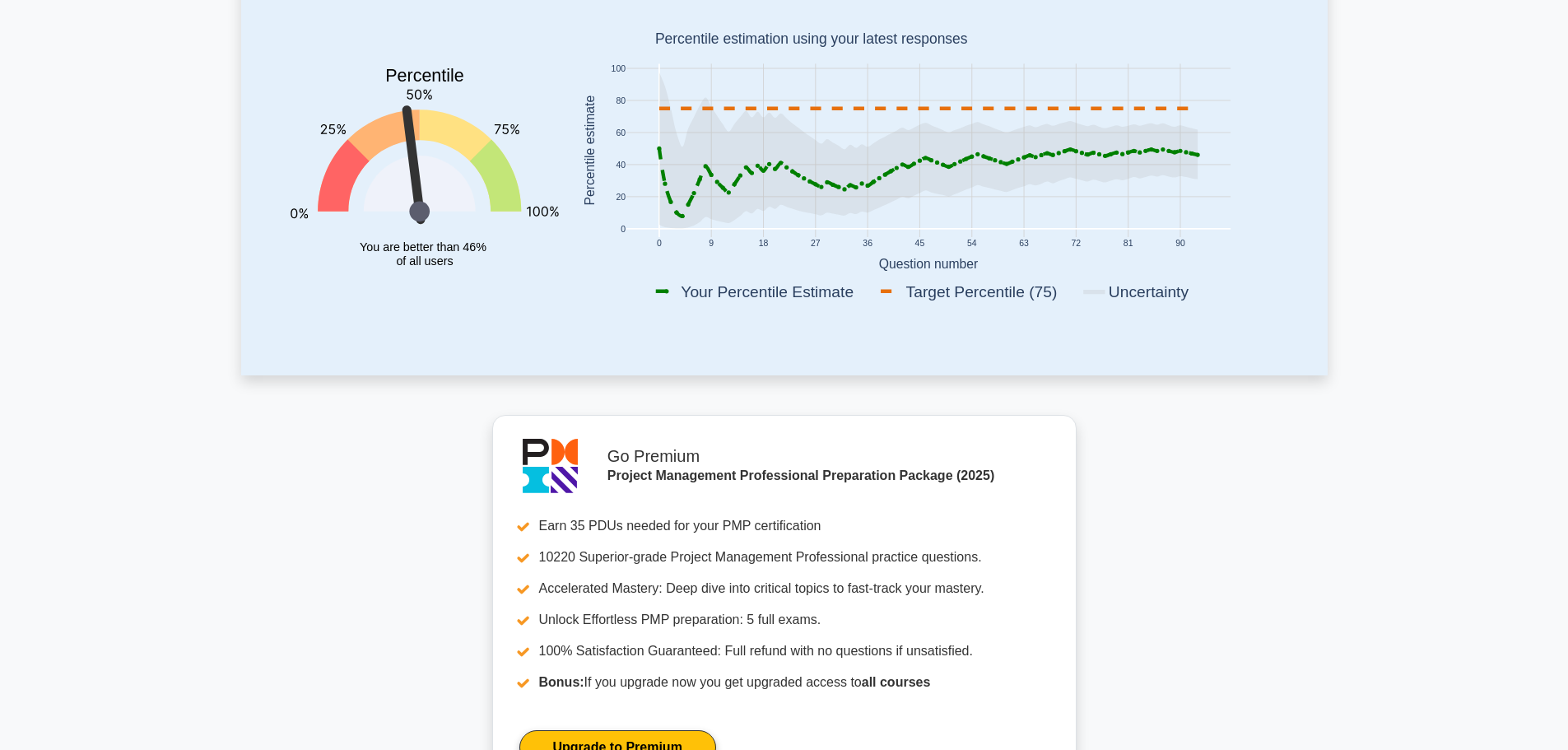
scroll to position [83, 0]
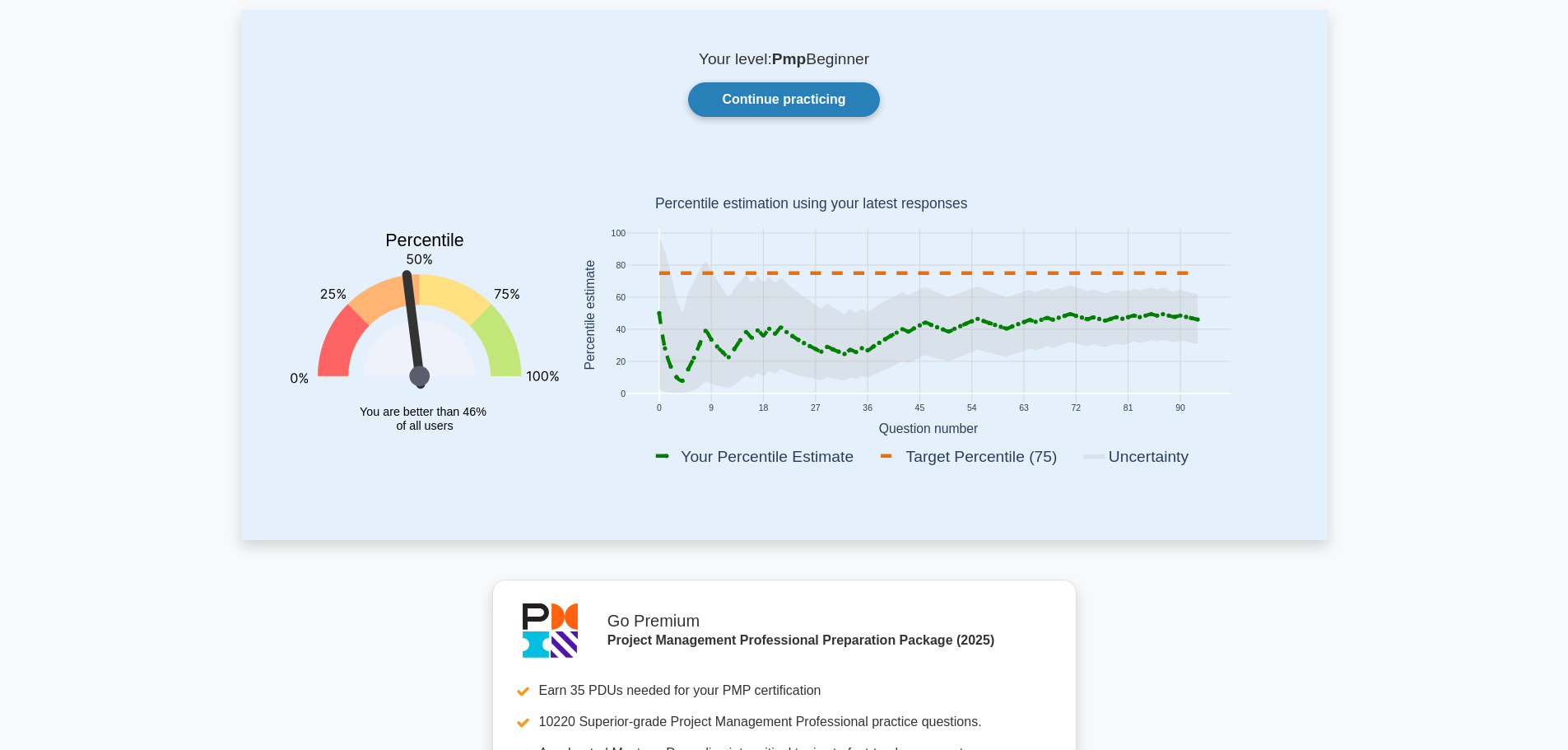
click at [742, 100] on link "Continue practicing" at bounding box center [783, 100] width 191 height 35
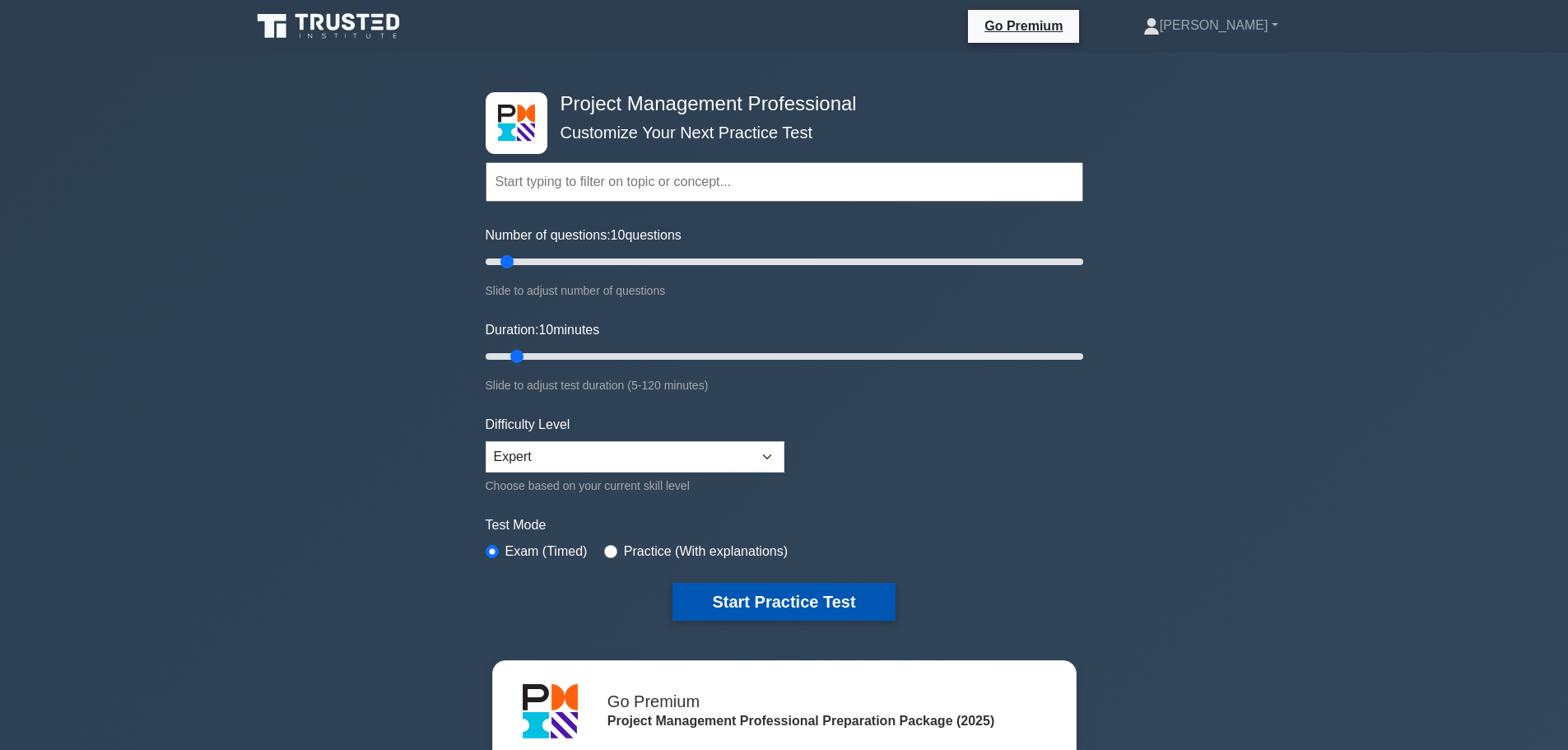
click at [815, 605] on button "Start Practice Test" at bounding box center [783, 602] width 222 height 38
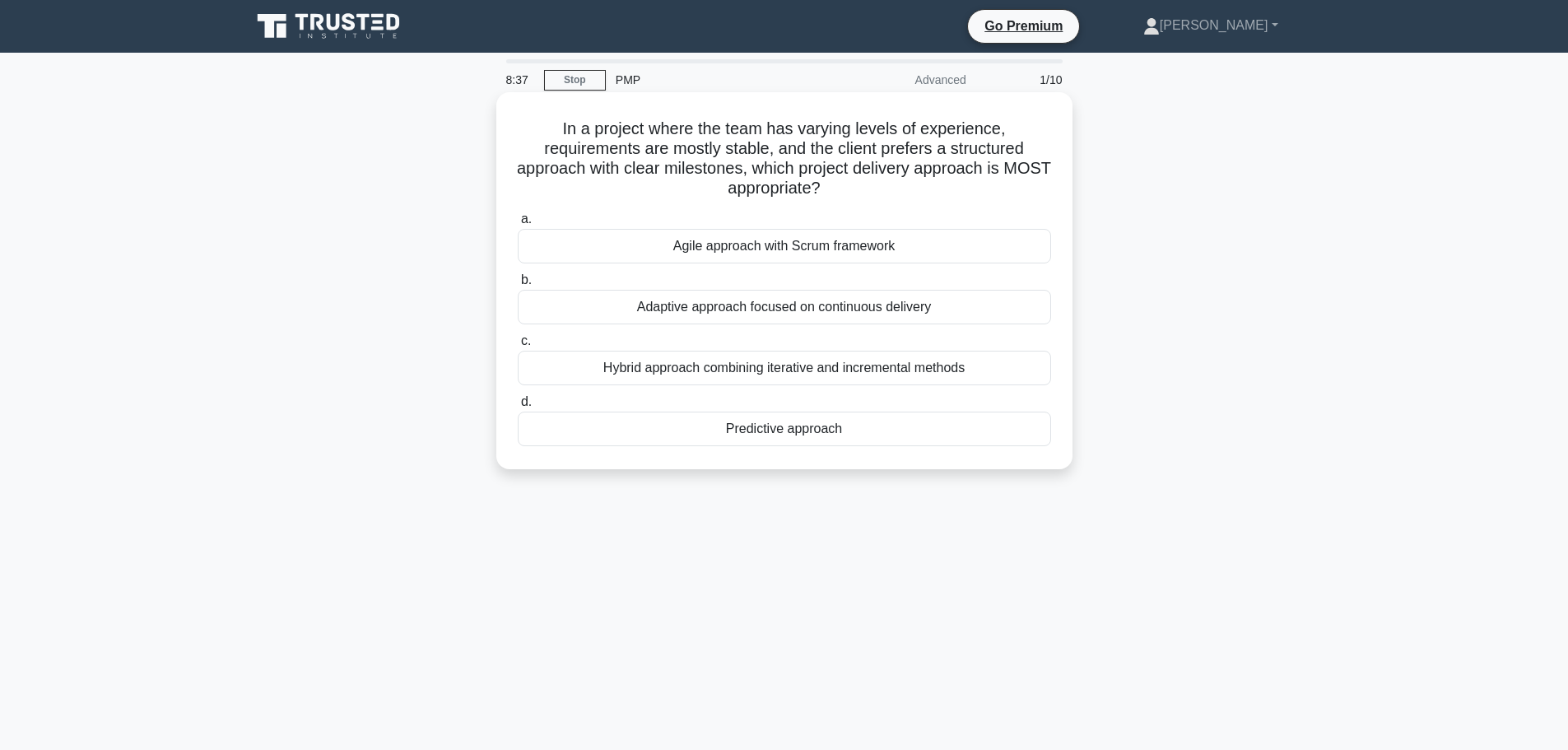
click at [912, 372] on div "Hybrid approach combining iterative and incremental methods" at bounding box center [784, 367] width 533 height 35
click at [518, 347] on input "c. Hybrid approach combining iterative and incremental methods" at bounding box center [518, 340] width 0 height 10
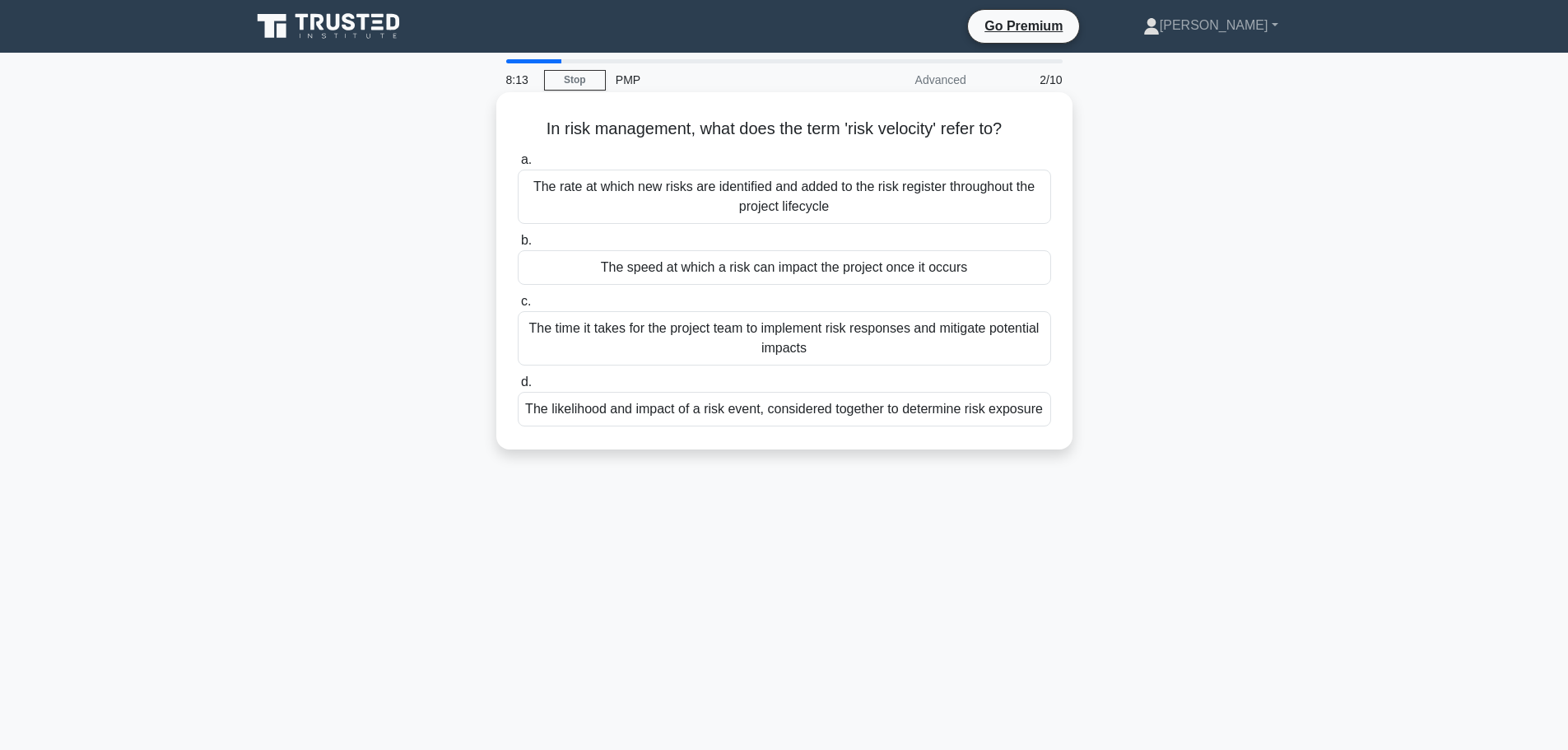
click at [869, 271] on div "The speed at which a risk can impact the project once it occurs" at bounding box center [784, 267] width 533 height 35
click at [518, 246] on input "b. The speed at which a risk can impact the project once it occurs" at bounding box center [518, 240] width 0 height 10
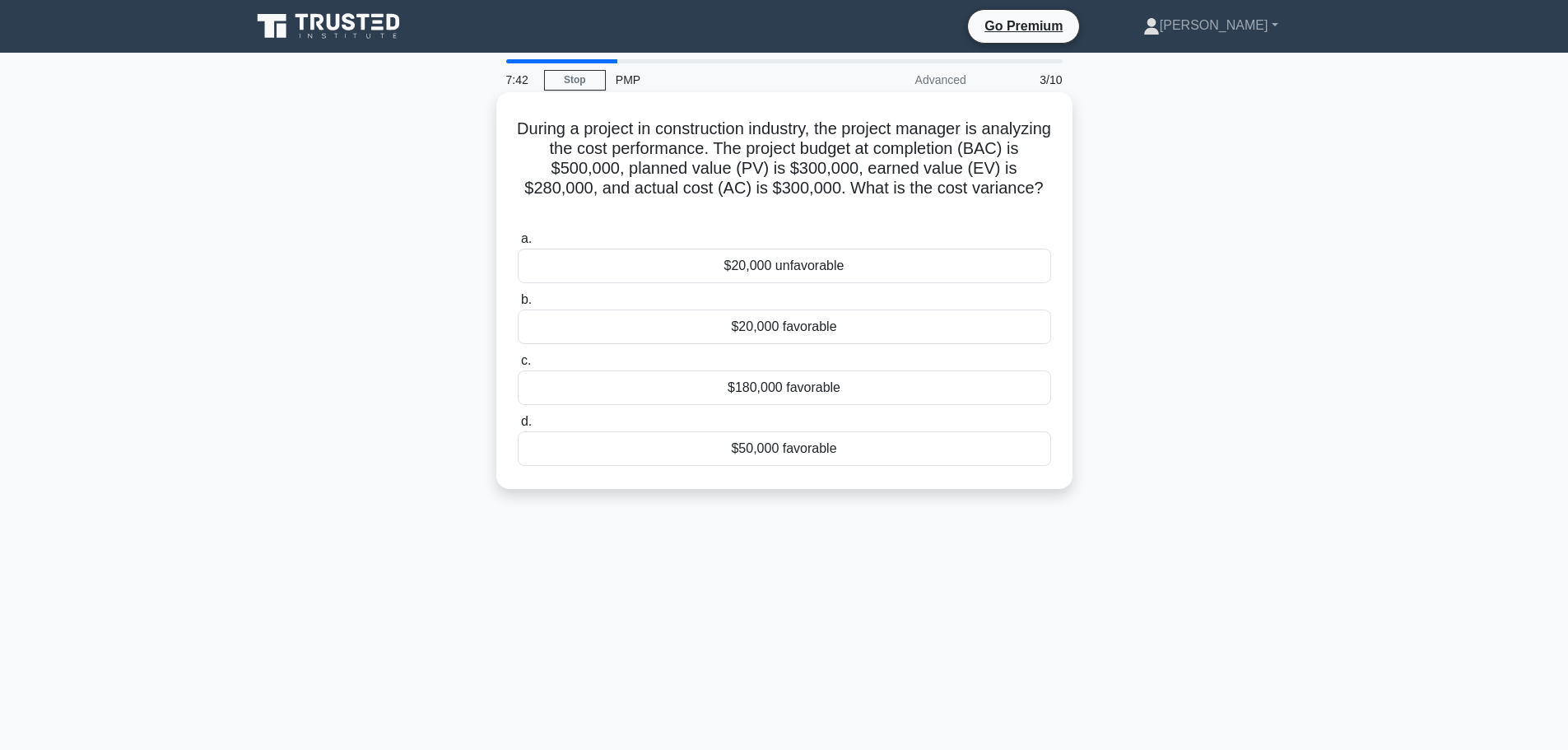
click at [796, 271] on div "$20,000 unfavorable" at bounding box center [784, 265] width 533 height 35
click at [518, 244] on input "a. $20,000 unfavorable" at bounding box center [518, 239] width 0 height 10
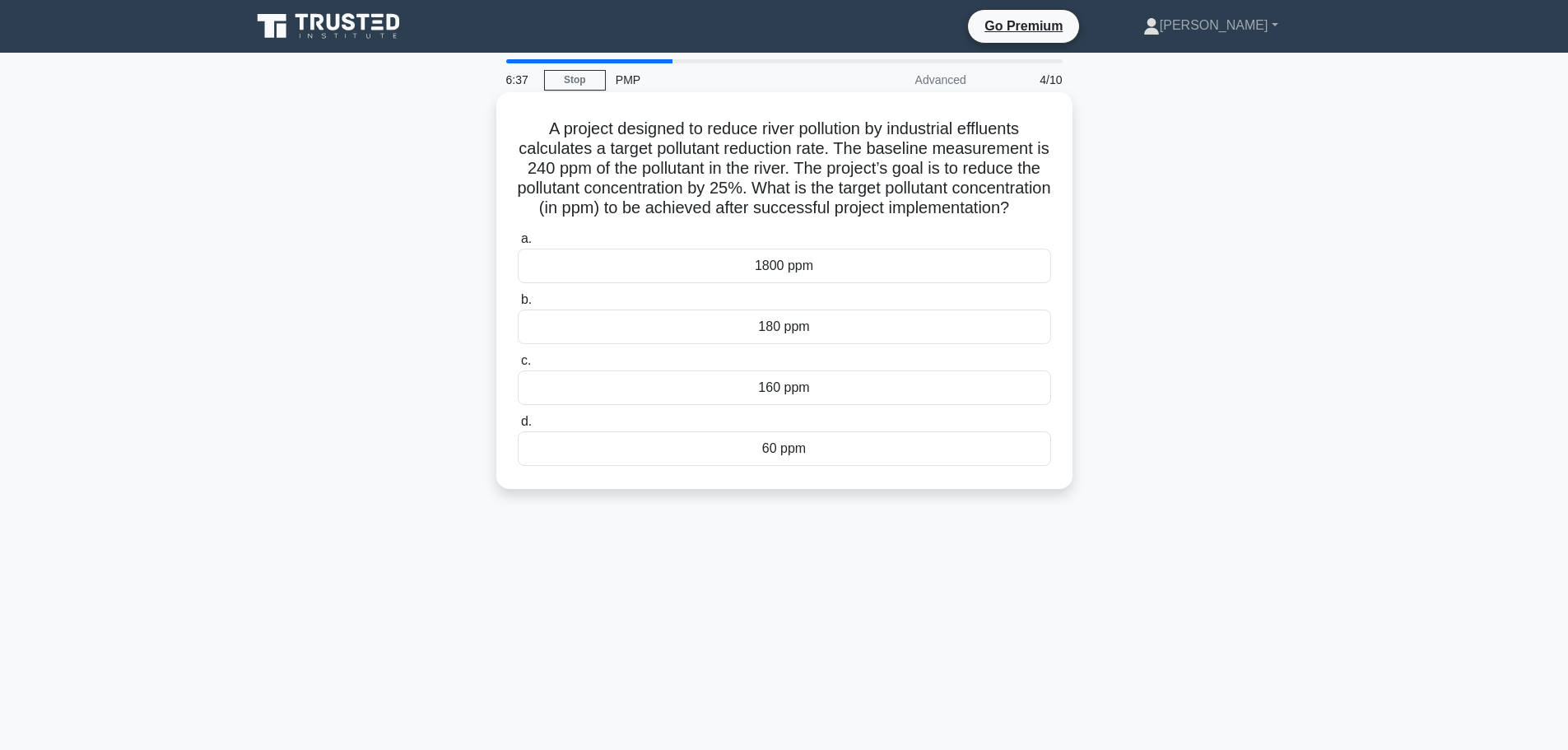
click at [825, 342] on div "180 ppm" at bounding box center [784, 326] width 533 height 35
click at [518, 305] on input "b. 180 ppm" at bounding box center [518, 299] width 0 height 10
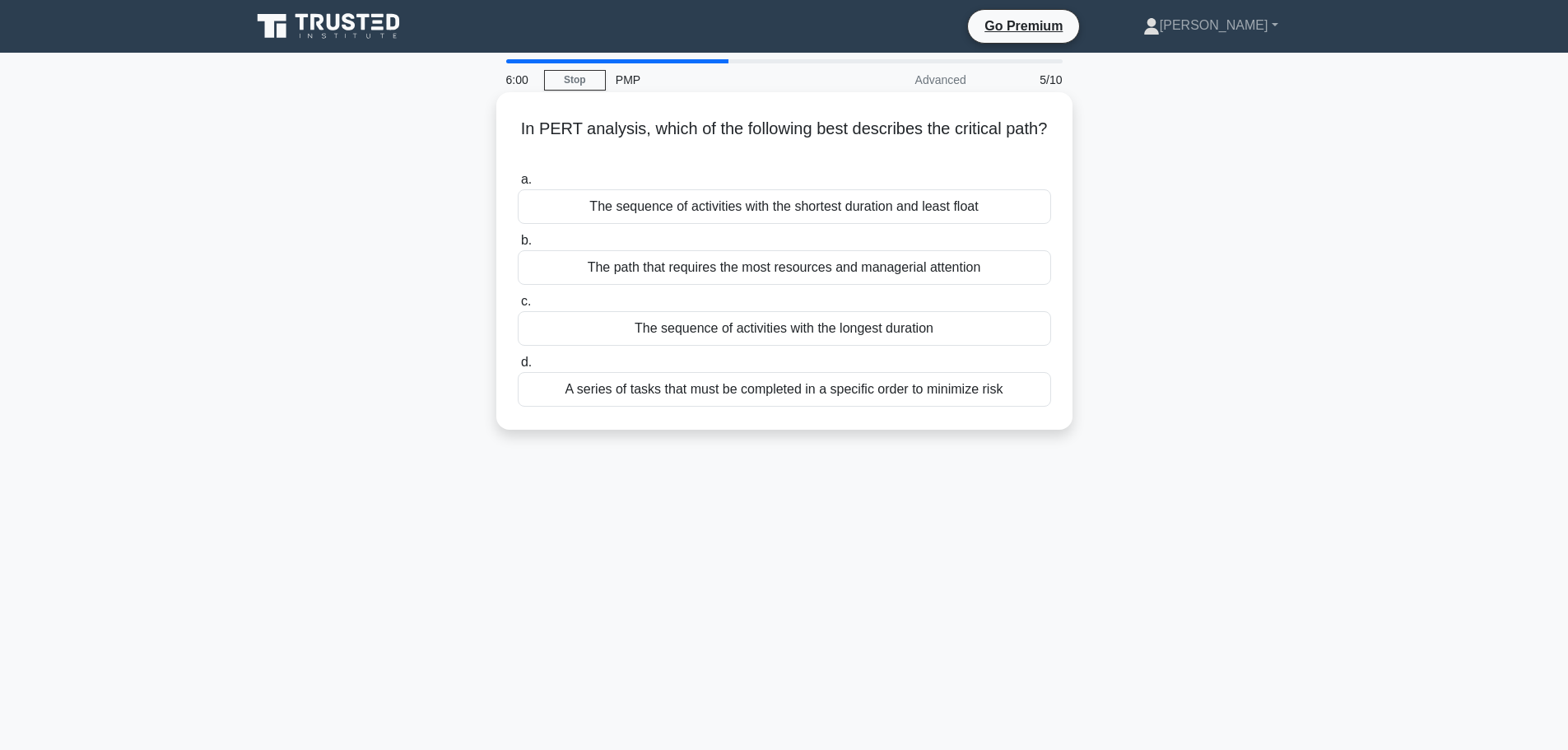
click at [857, 268] on div "The path that requires the most resources and managerial attention" at bounding box center [784, 267] width 533 height 35
click at [518, 246] on input "b. The path that requires the most resources and managerial attention" at bounding box center [518, 240] width 0 height 10
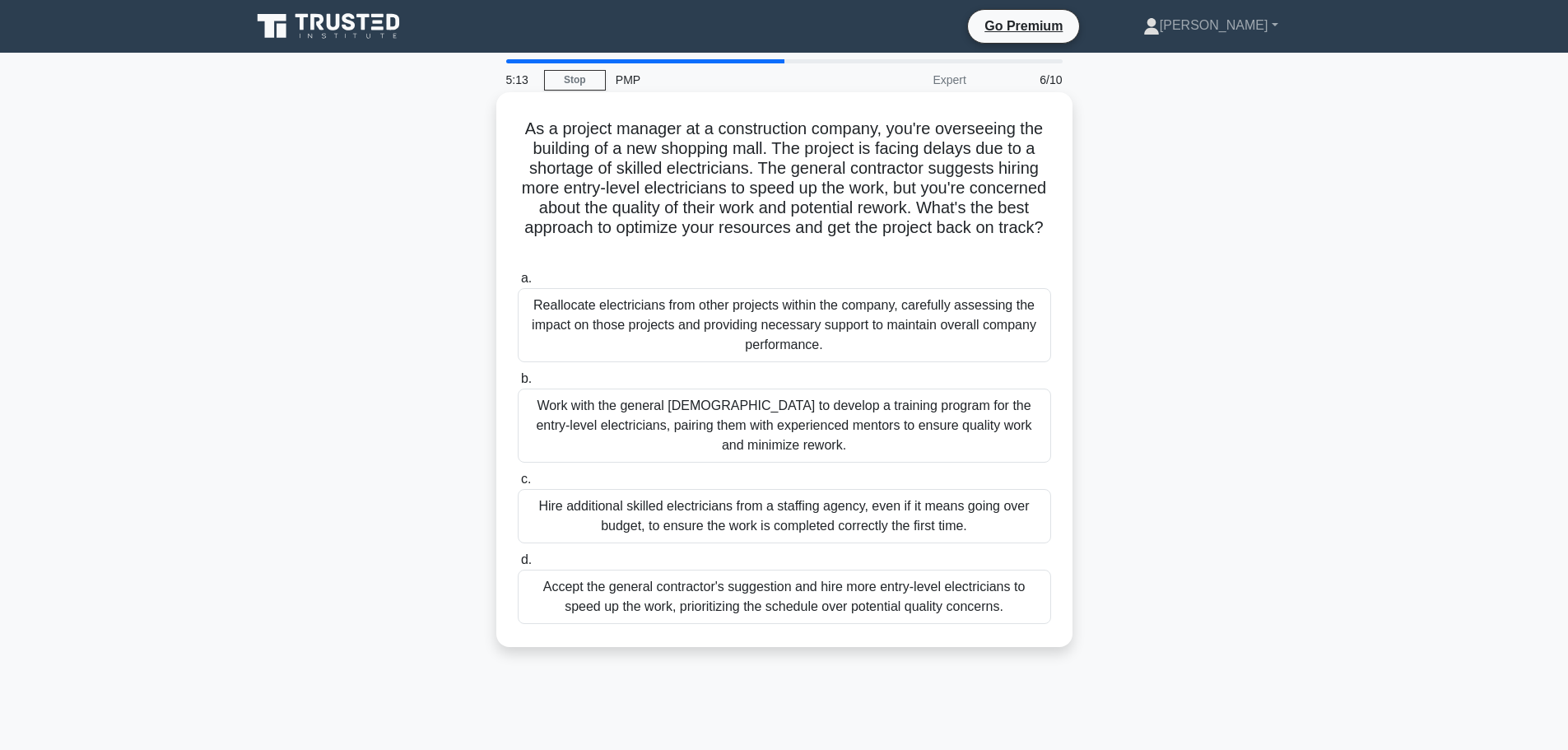
click at [926, 325] on div "Reallocate electricians from other projects within the company, carefully asses…" at bounding box center [784, 324] width 533 height 74
click at [518, 284] on input "a. Reallocate electricians from other projects within the company, carefully as…" at bounding box center [518, 278] width 0 height 10
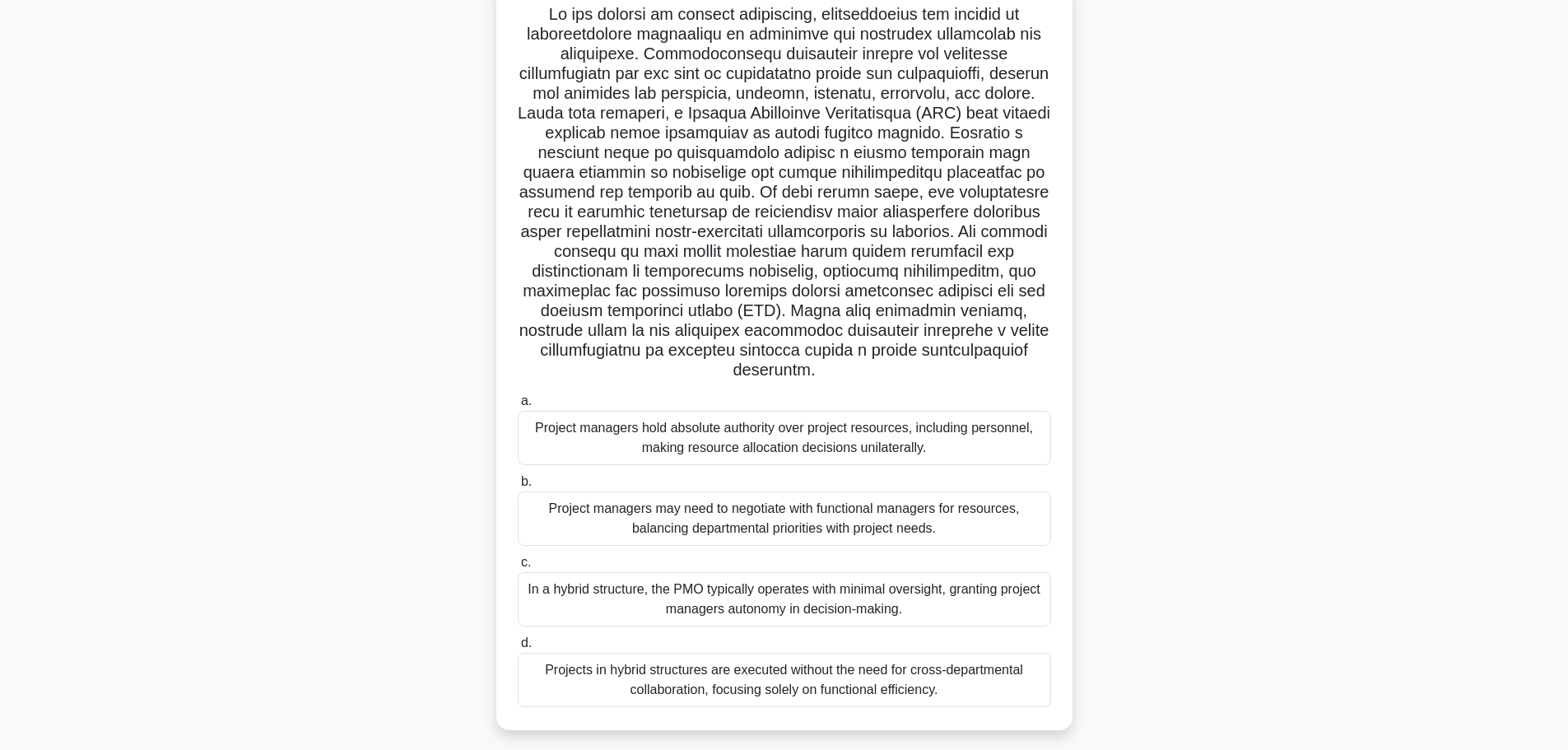
scroll to position [139, 0]
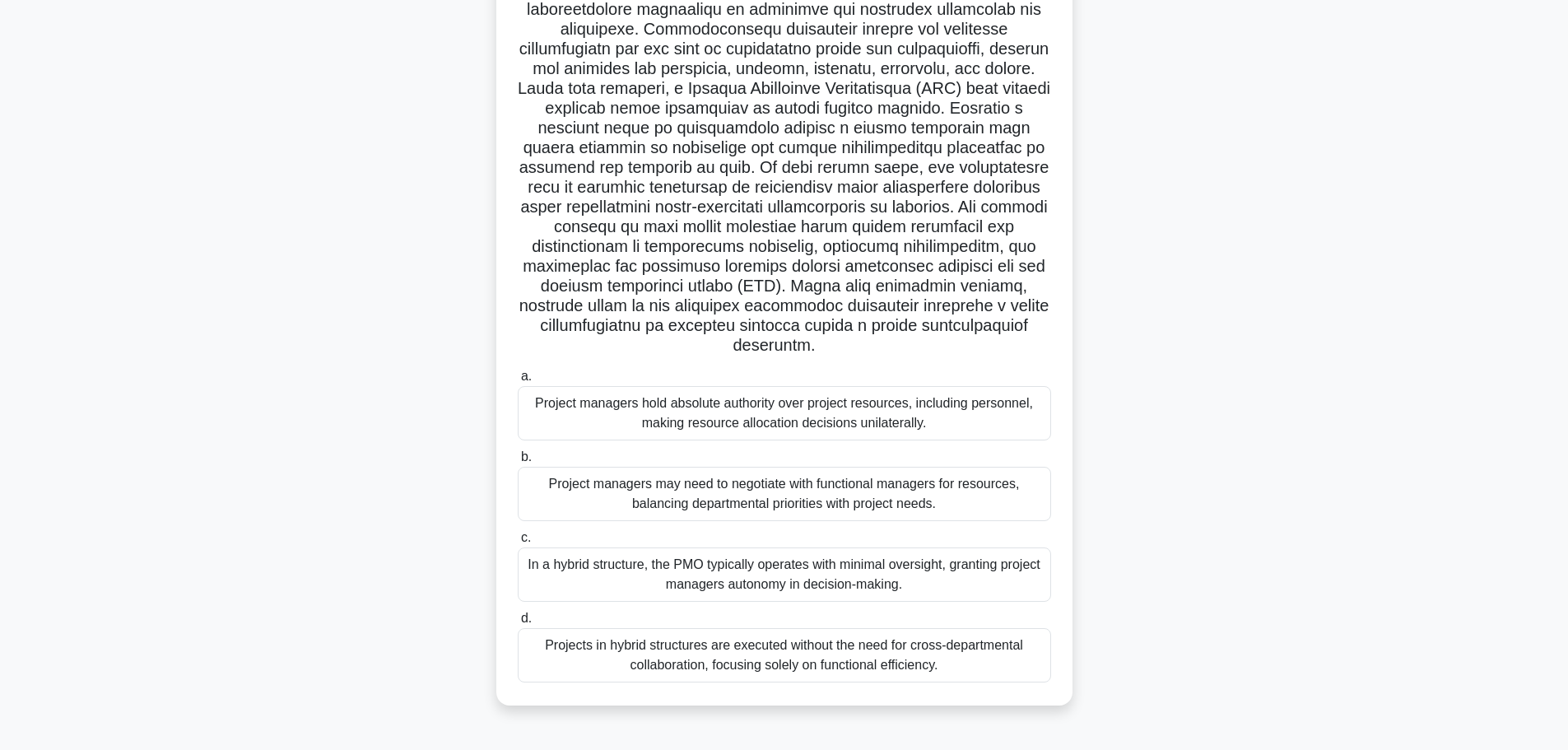
click at [943, 501] on div "Project managers may need to negotiate with functional managers for resources, …" at bounding box center [784, 493] width 533 height 55
click at [518, 462] on input "b. Project managers may need to negotiate with functional managers for resource…" at bounding box center [518, 457] width 0 height 10
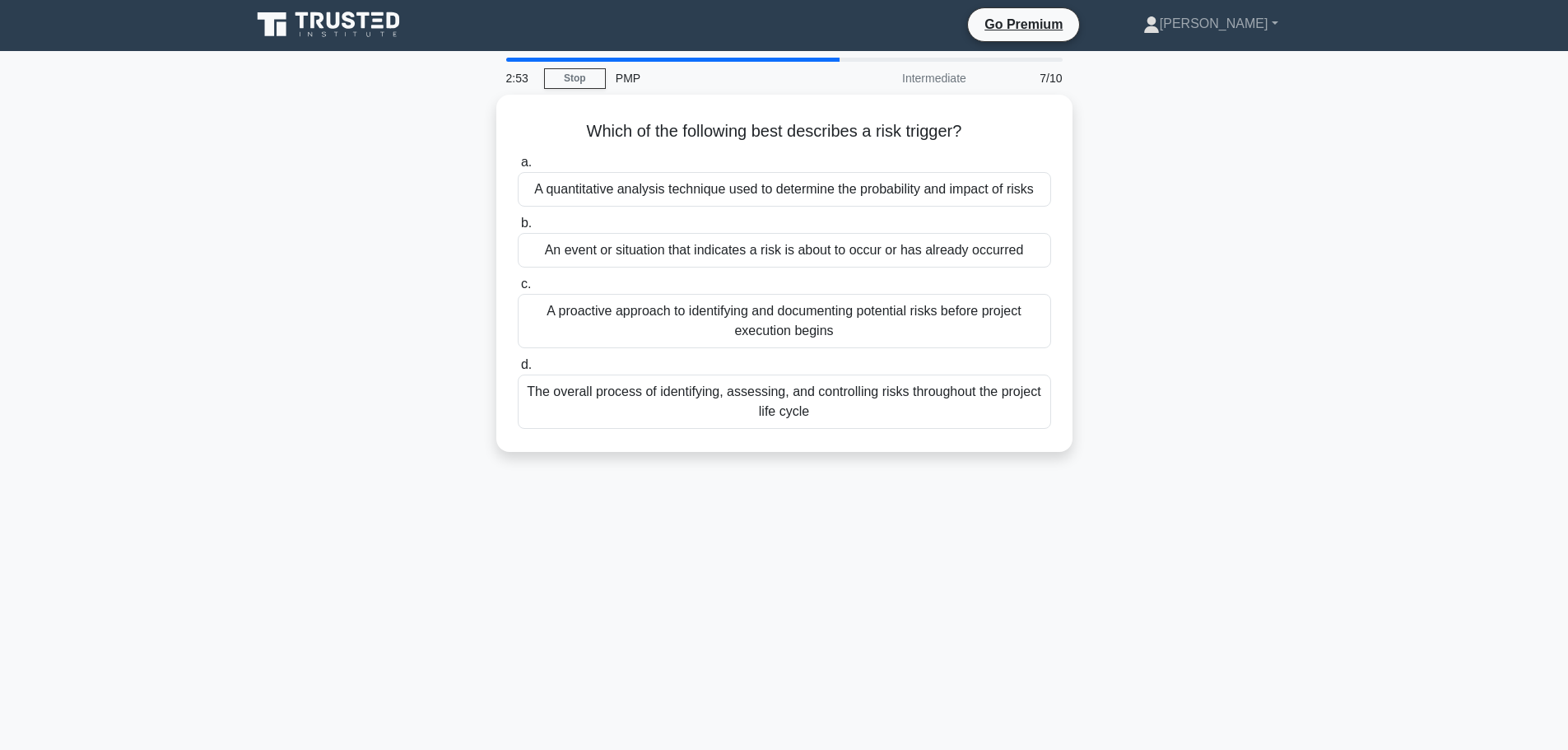
scroll to position [0, 0]
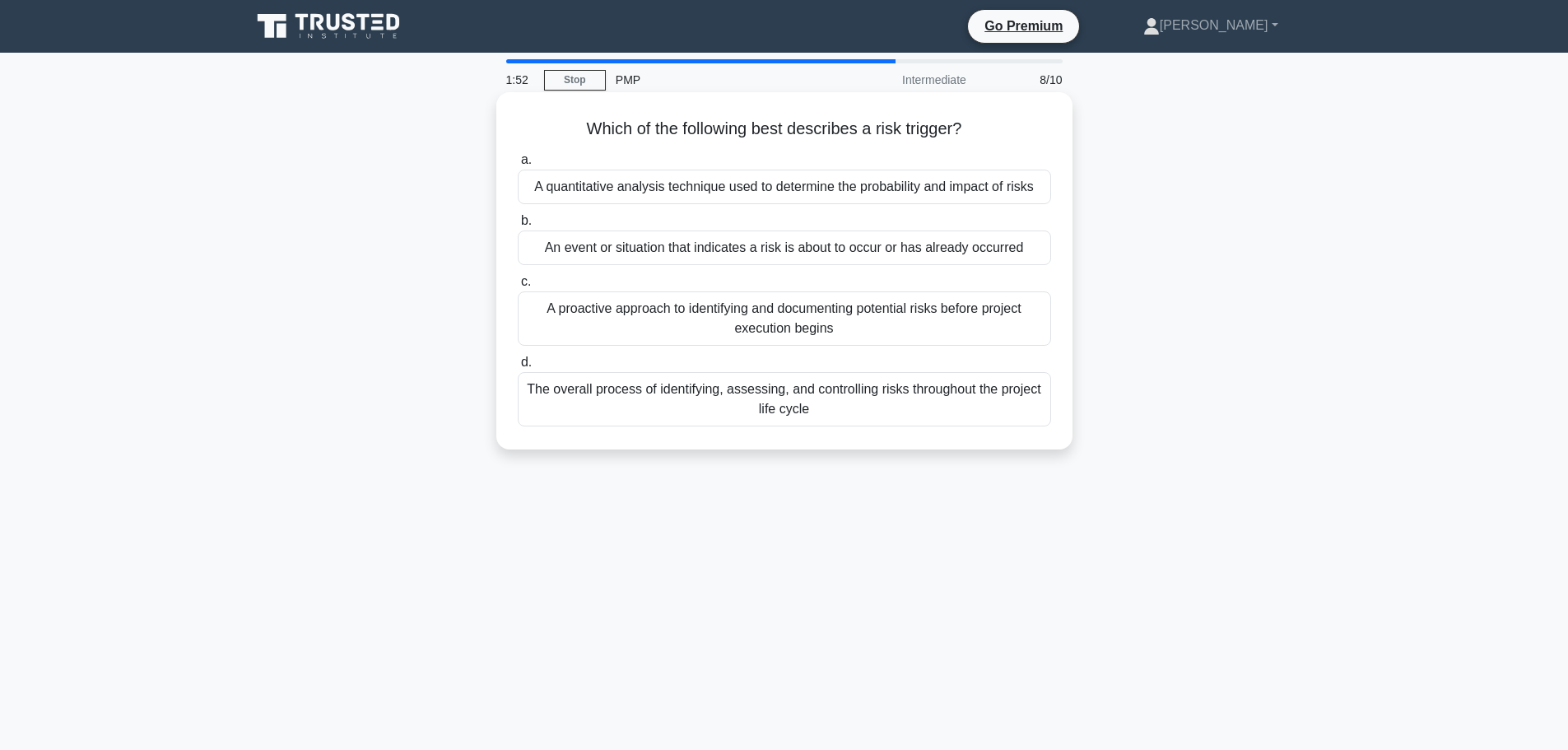
click at [890, 410] on div "The overall process of identifying, assessing, and controlling risks throughout…" at bounding box center [784, 399] width 533 height 55
click at [518, 367] on input "d. The overall process of identifying, assessing, and controlling risks through…" at bounding box center [518, 362] width 0 height 10
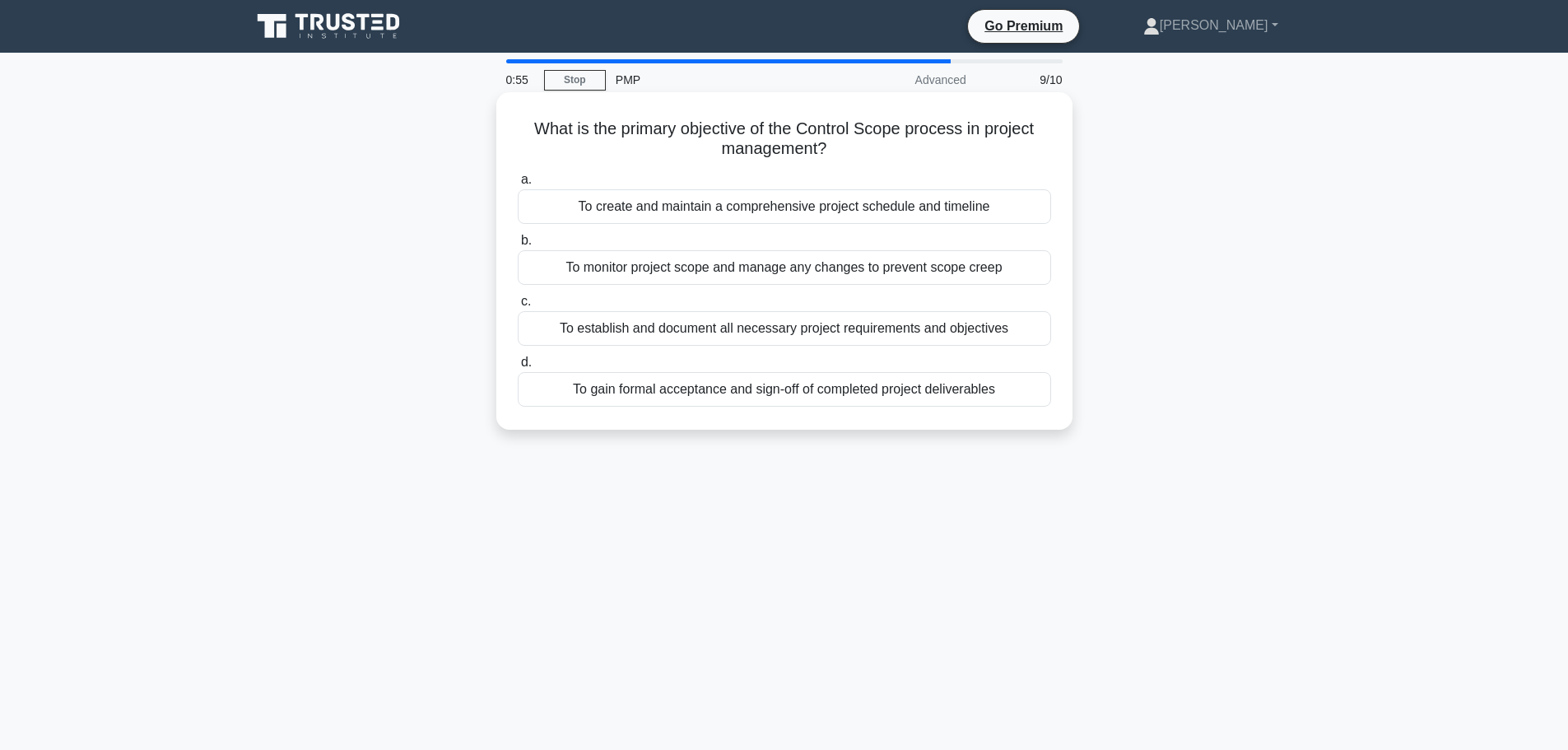
click at [823, 273] on div "To monitor project scope and manage any changes to prevent scope creep" at bounding box center [784, 267] width 533 height 35
click at [518, 246] on input "b. To monitor project scope and manage any changes to prevent scope creep" at bounding box center [518, 240] width 0 height 10
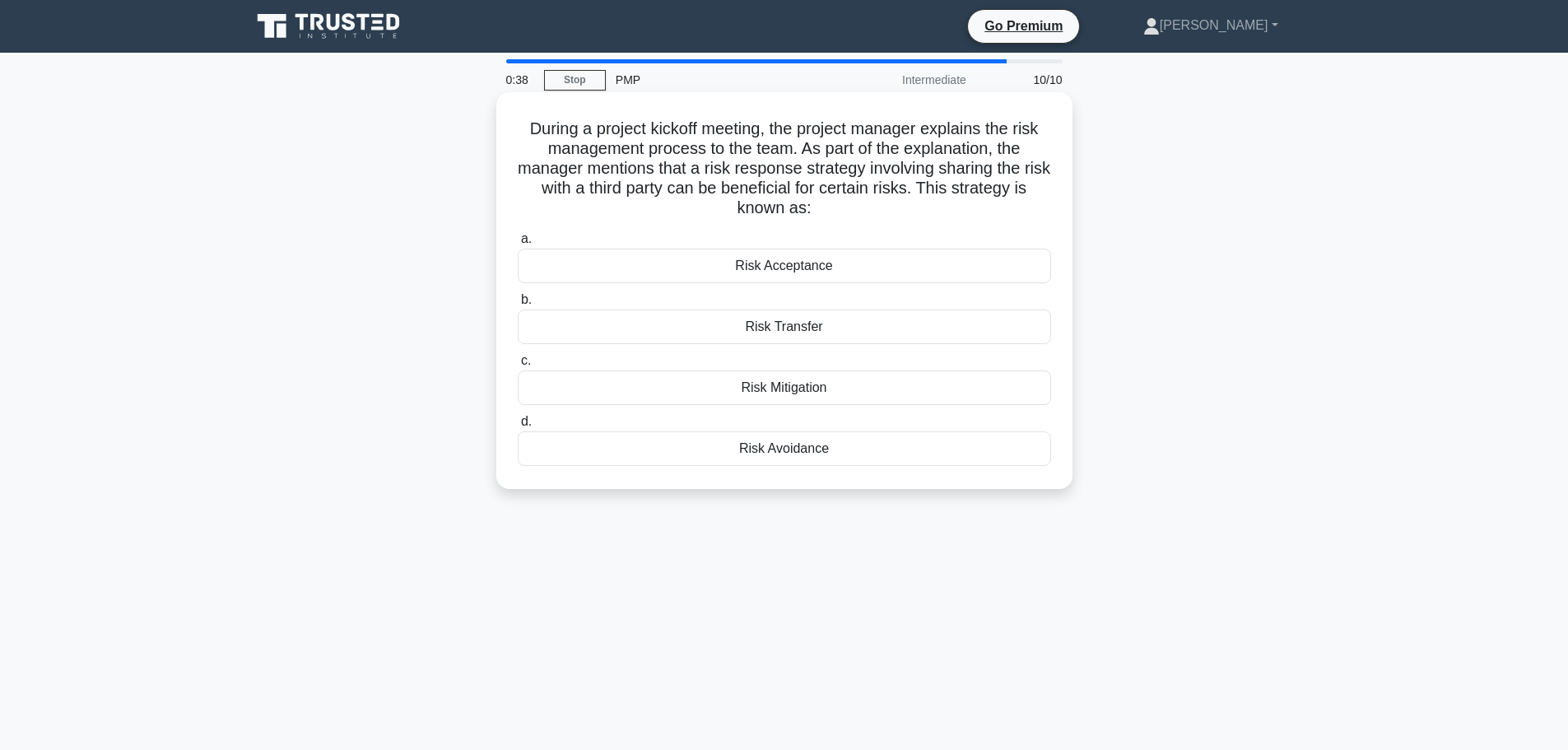
click at [816, 333] on div "Risk Transfer" at bounding box center [784, 326] width 533 height 35
click at [518, 305] on input "b. Risk Transfer" at bounding box center [518, 299] width 0 height 10
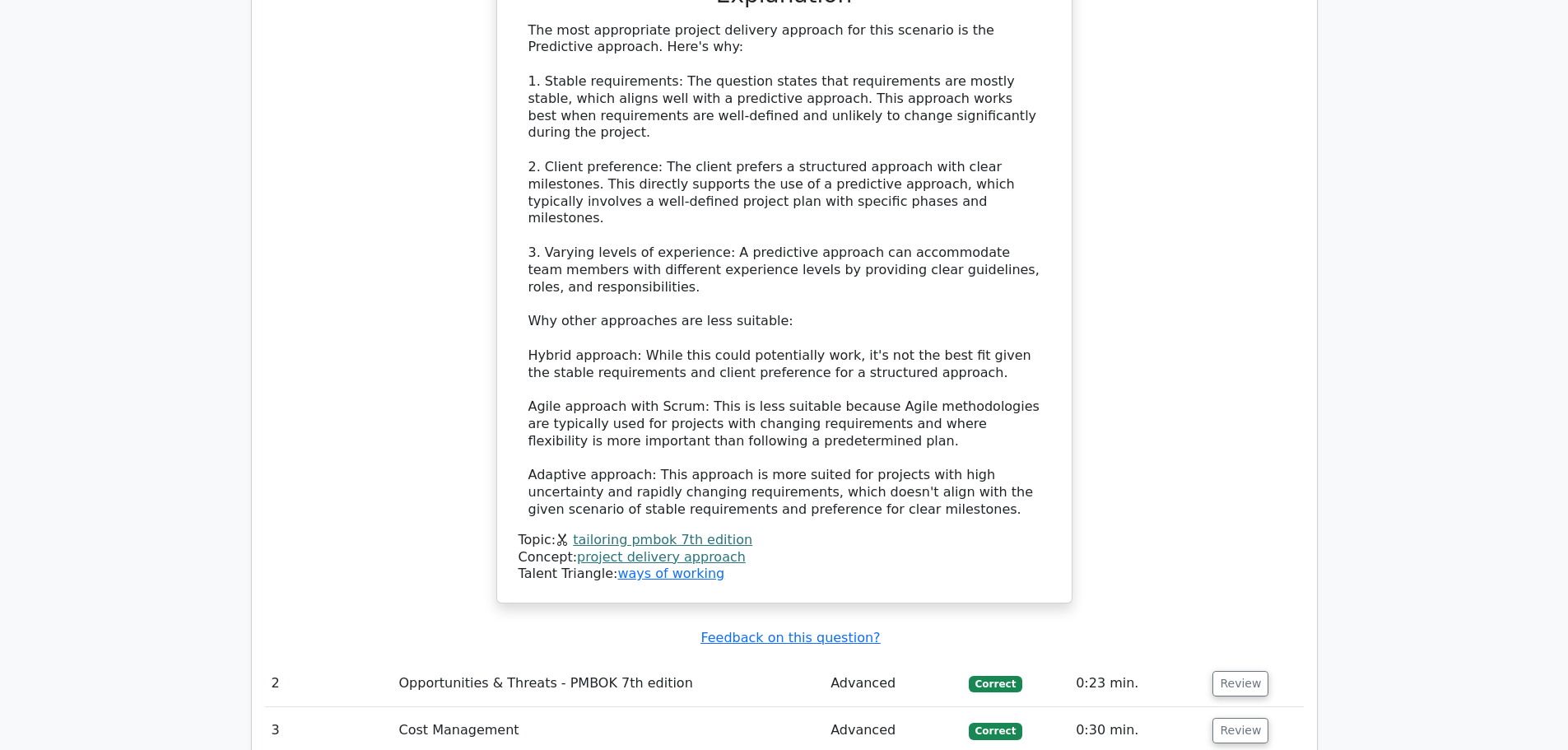
scroll to position [1976, 0]
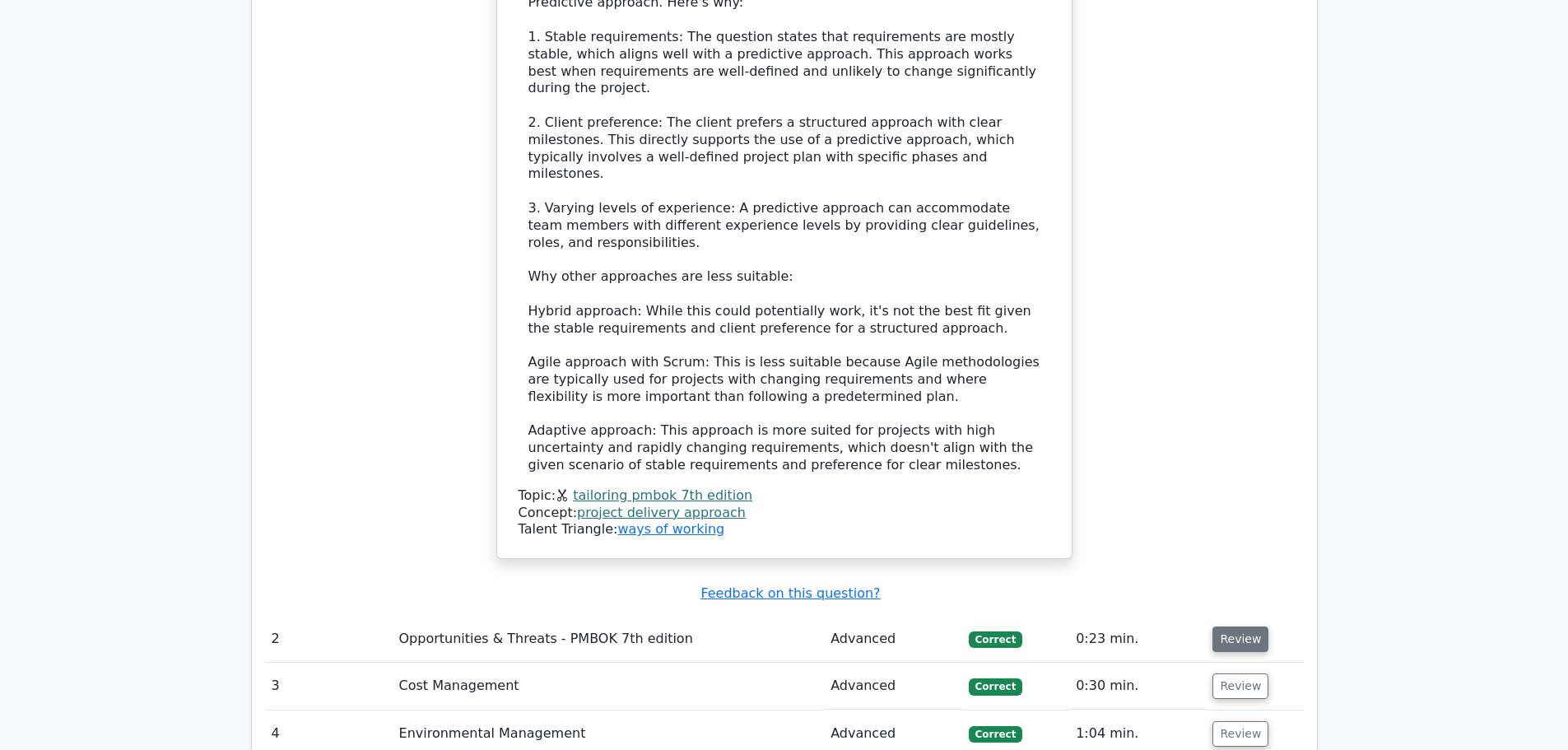
click at [1217, 626] on button "Review" at bounding box center [1241, 638] width 56 height 25
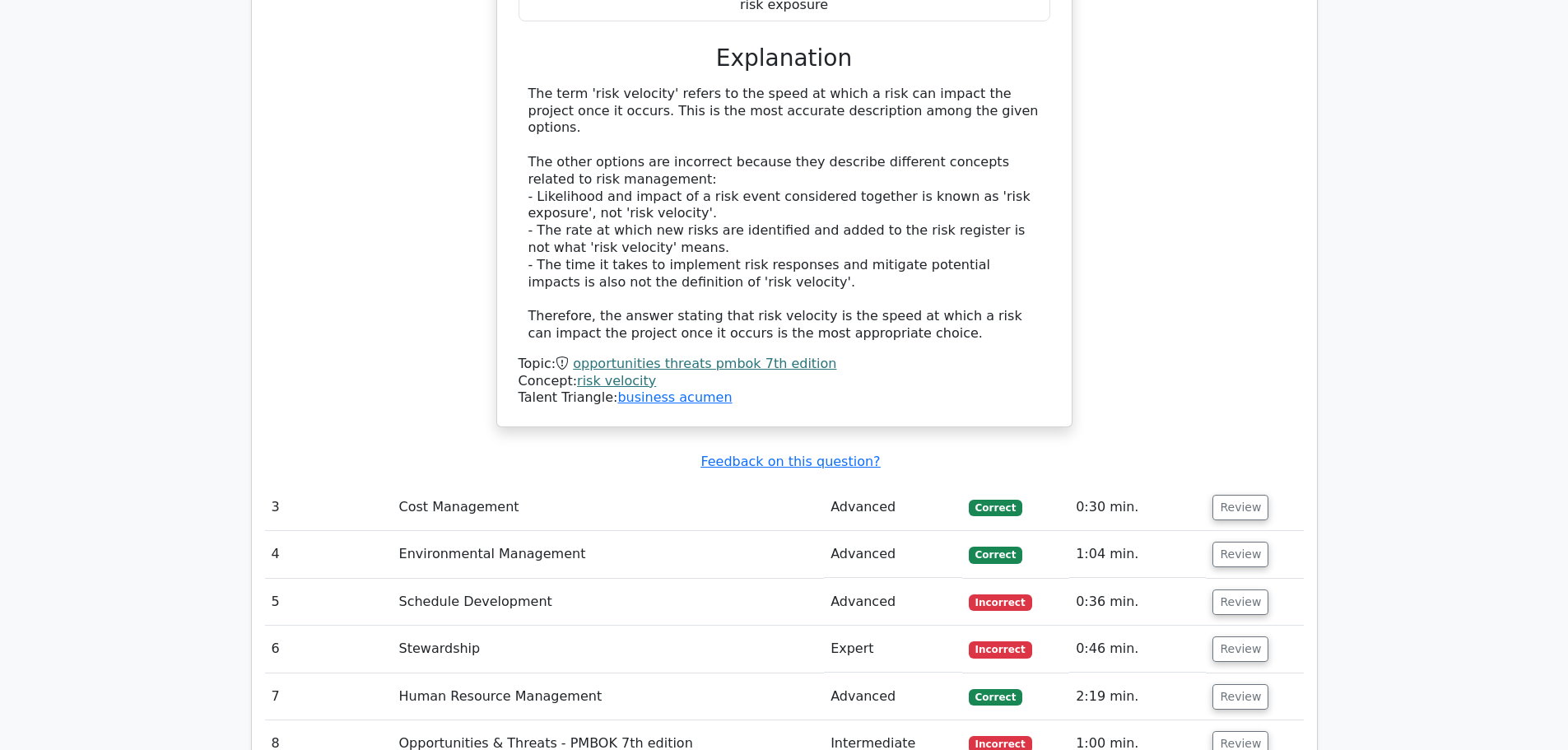
scroll to position [2962, 0]
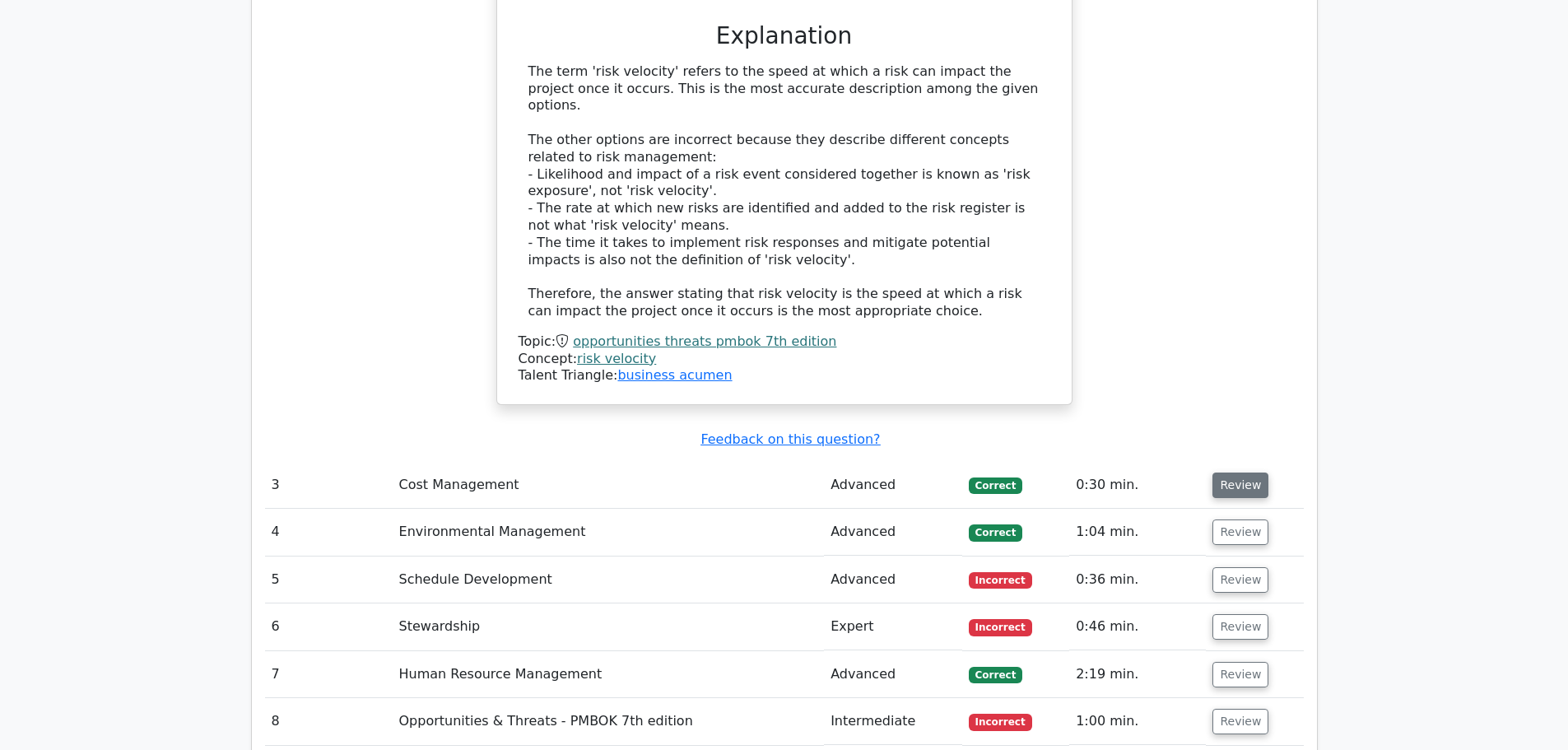
click at [1231, 473] on button "Review" at bounding box center [1241, 485] width 56 height 25
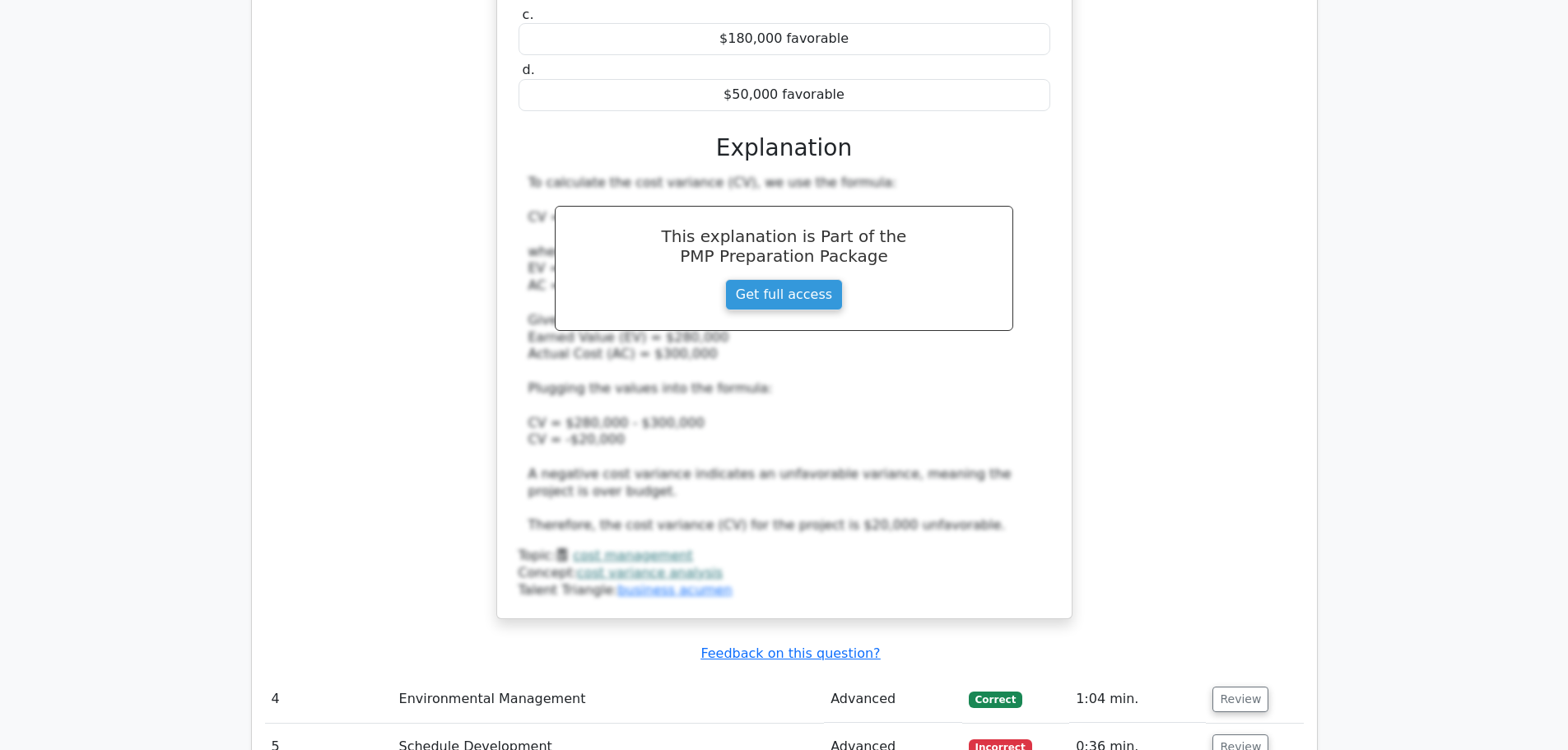
scroll to position [3786, 0]
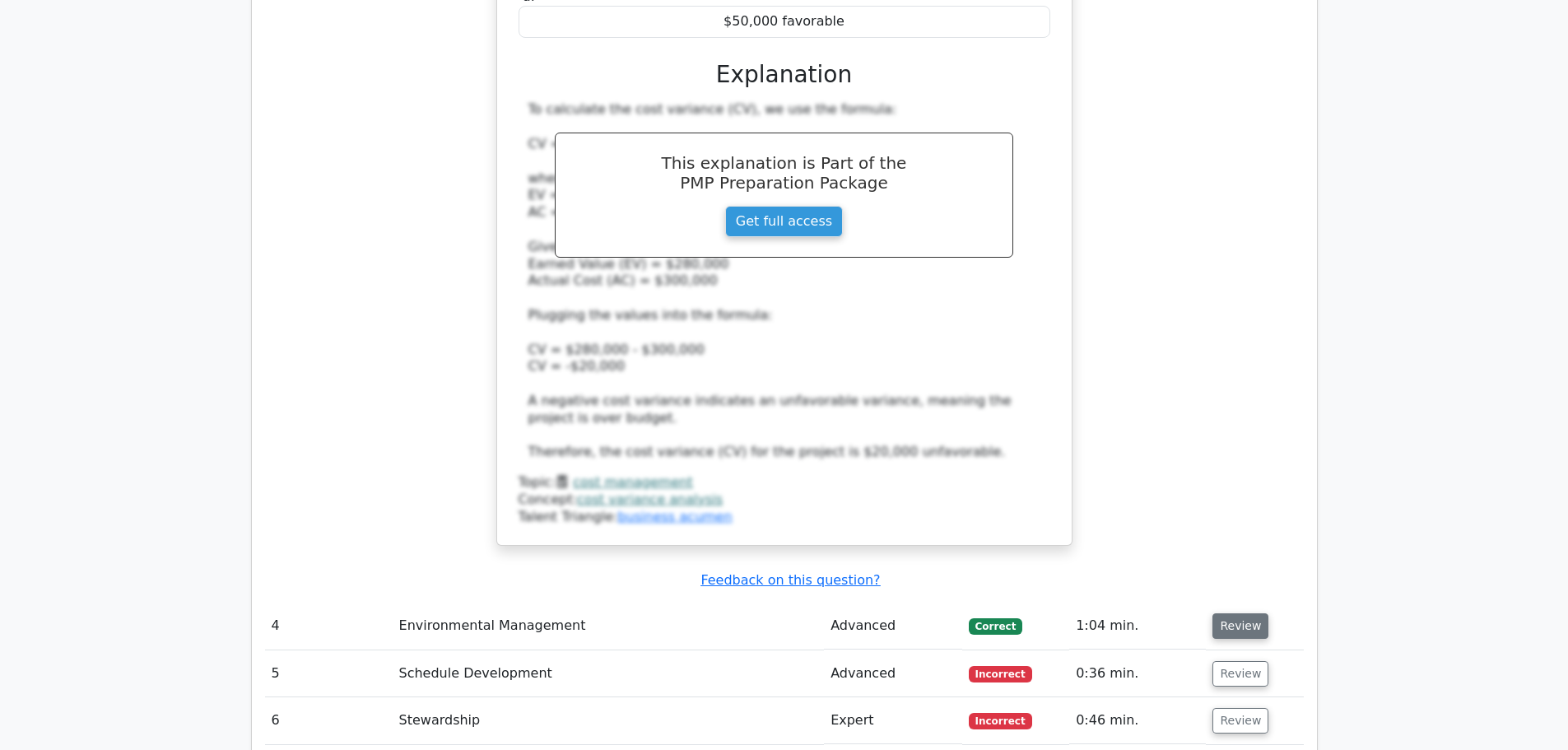
click at [1257, 613] on button "Review" at bounding box center [1241, 625] width 56 height 25
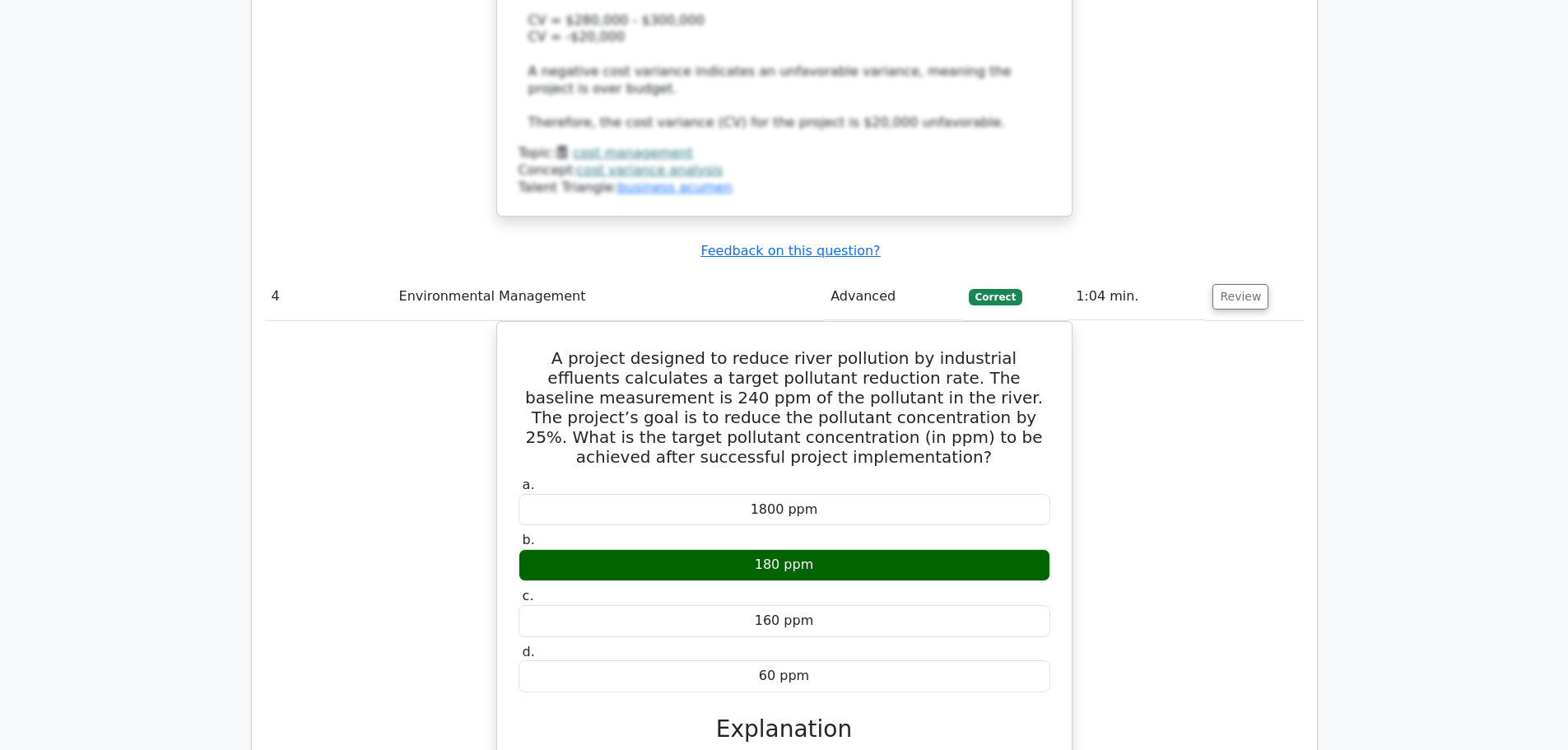
scroll to position [4526, 0]
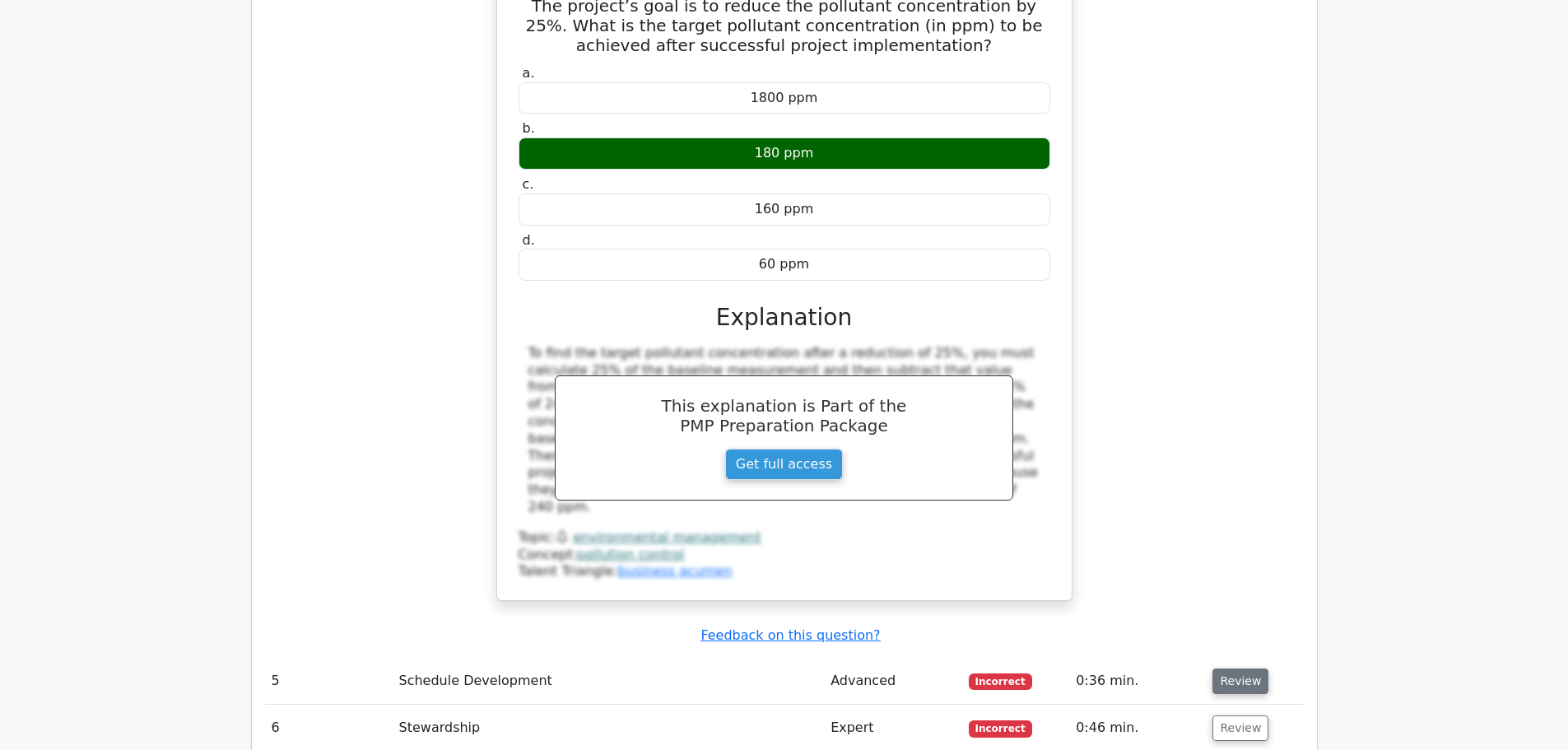
click at [1228, 668] on button "Review" at bounding box center [1241, 680] width 56 height 25
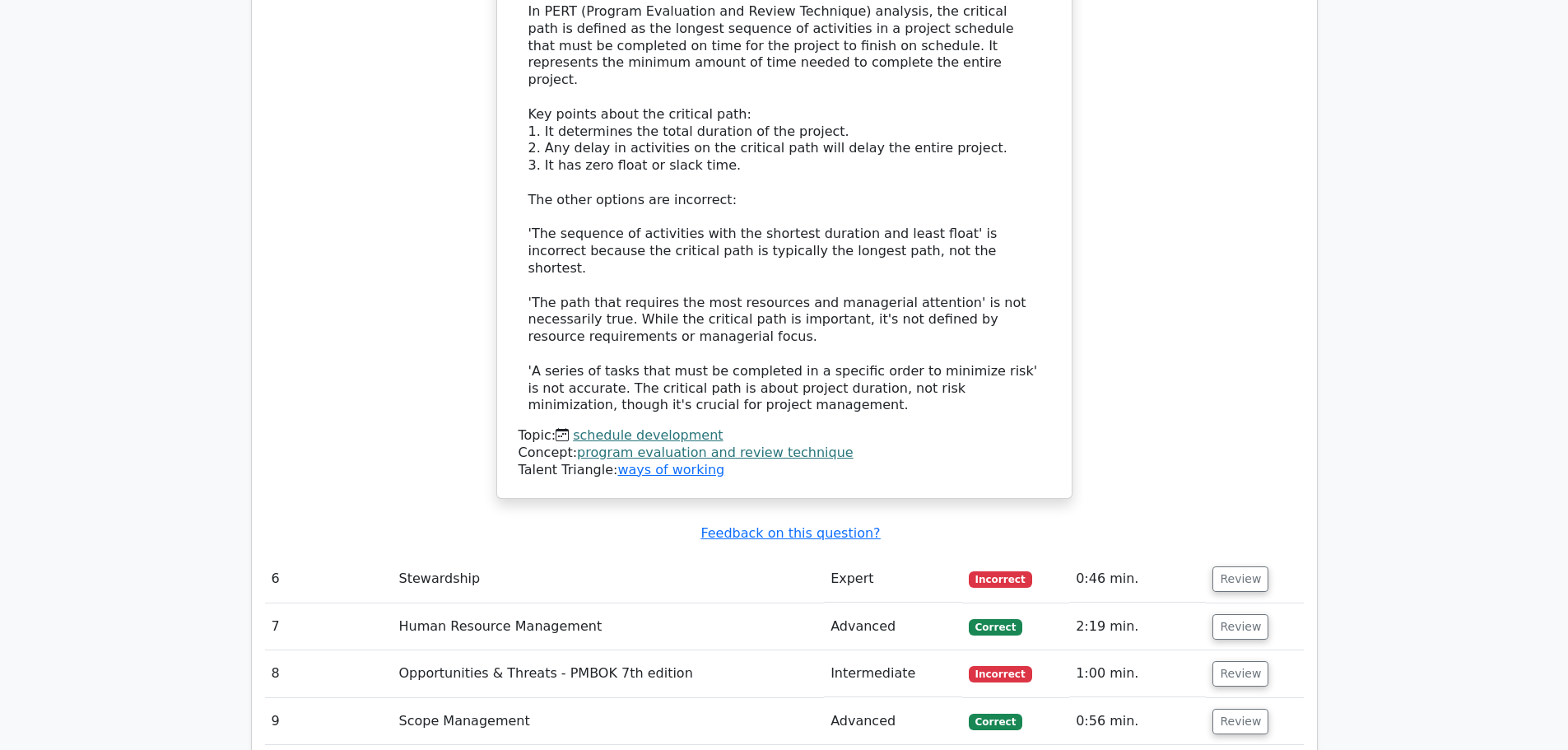
scroll to position [5679, 0]
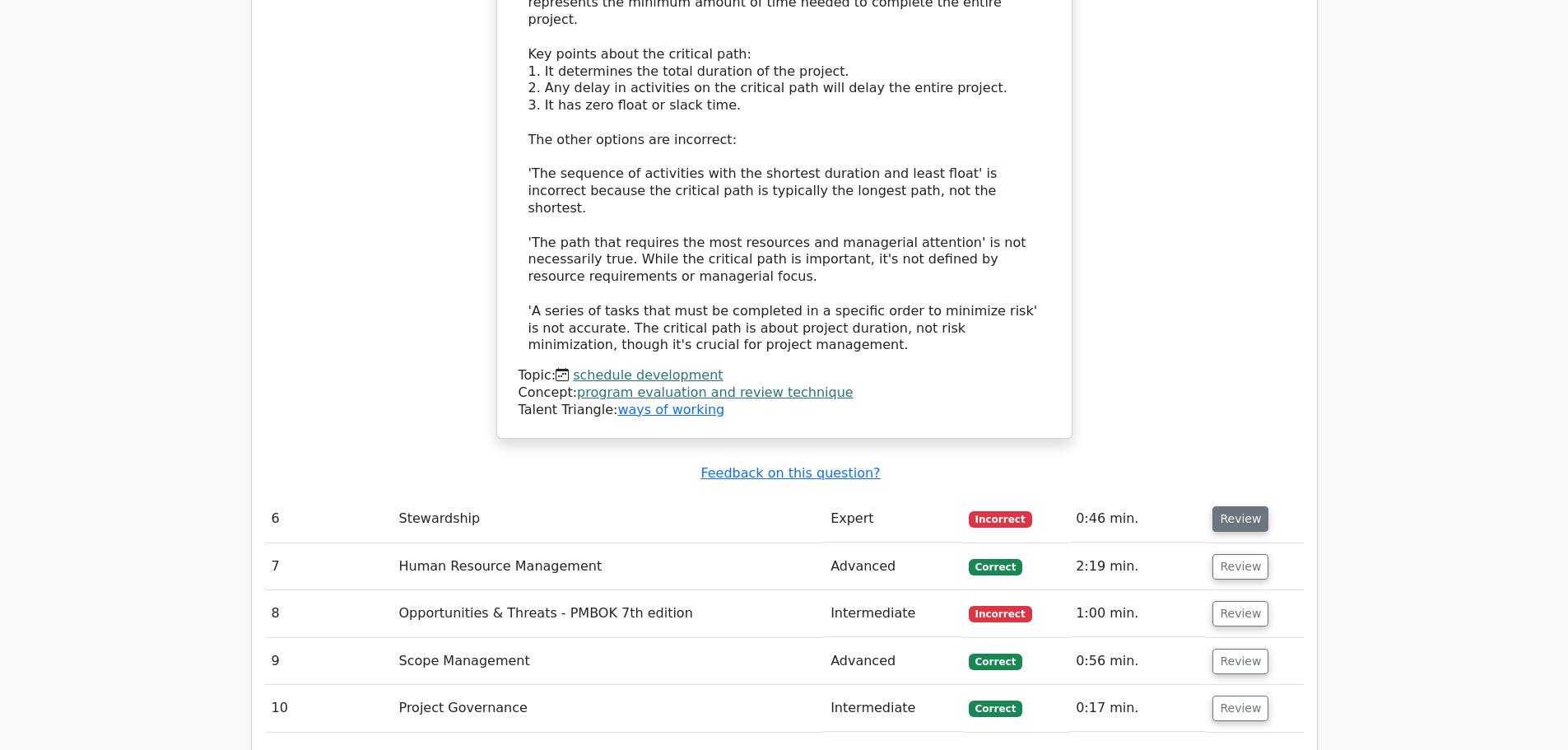
click at [1245, 507] on button "Review" at bounding box center [1241, 519] width 56 height 25
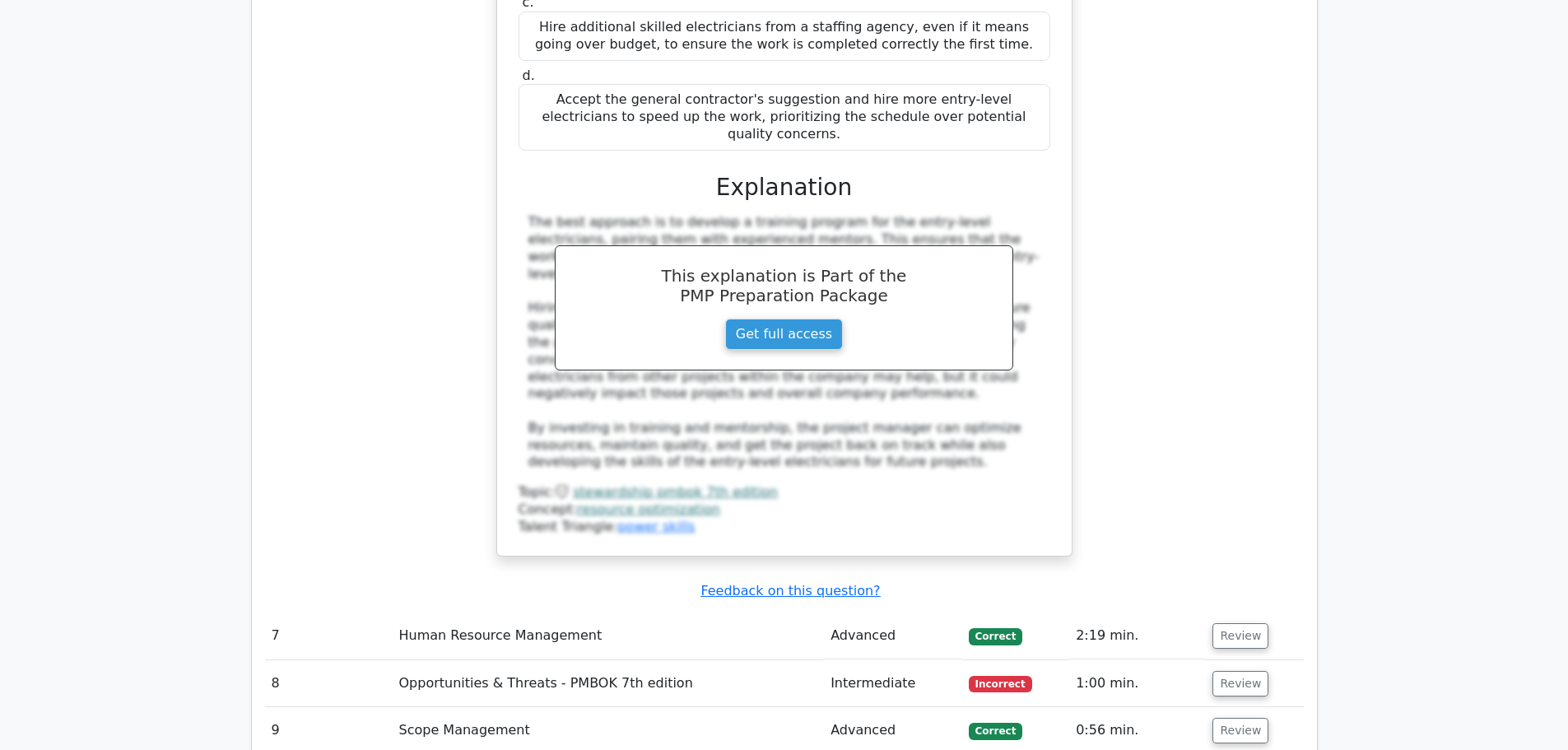
scroll to position [6584, 0]
click at [1251, 621] on button "Review" at bounding box center [1241, 633] width 56 height 25
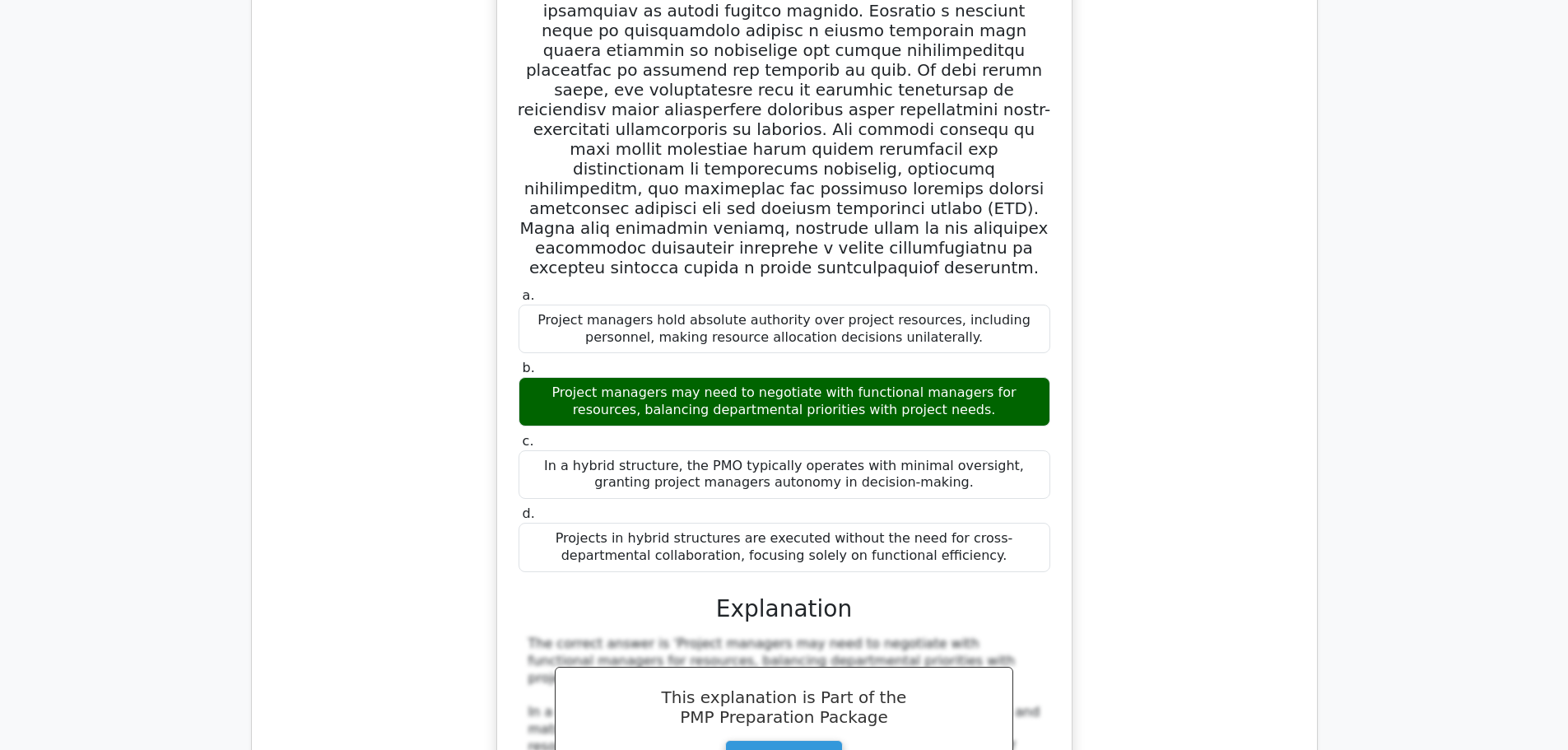
scroll to position [7736, 0]
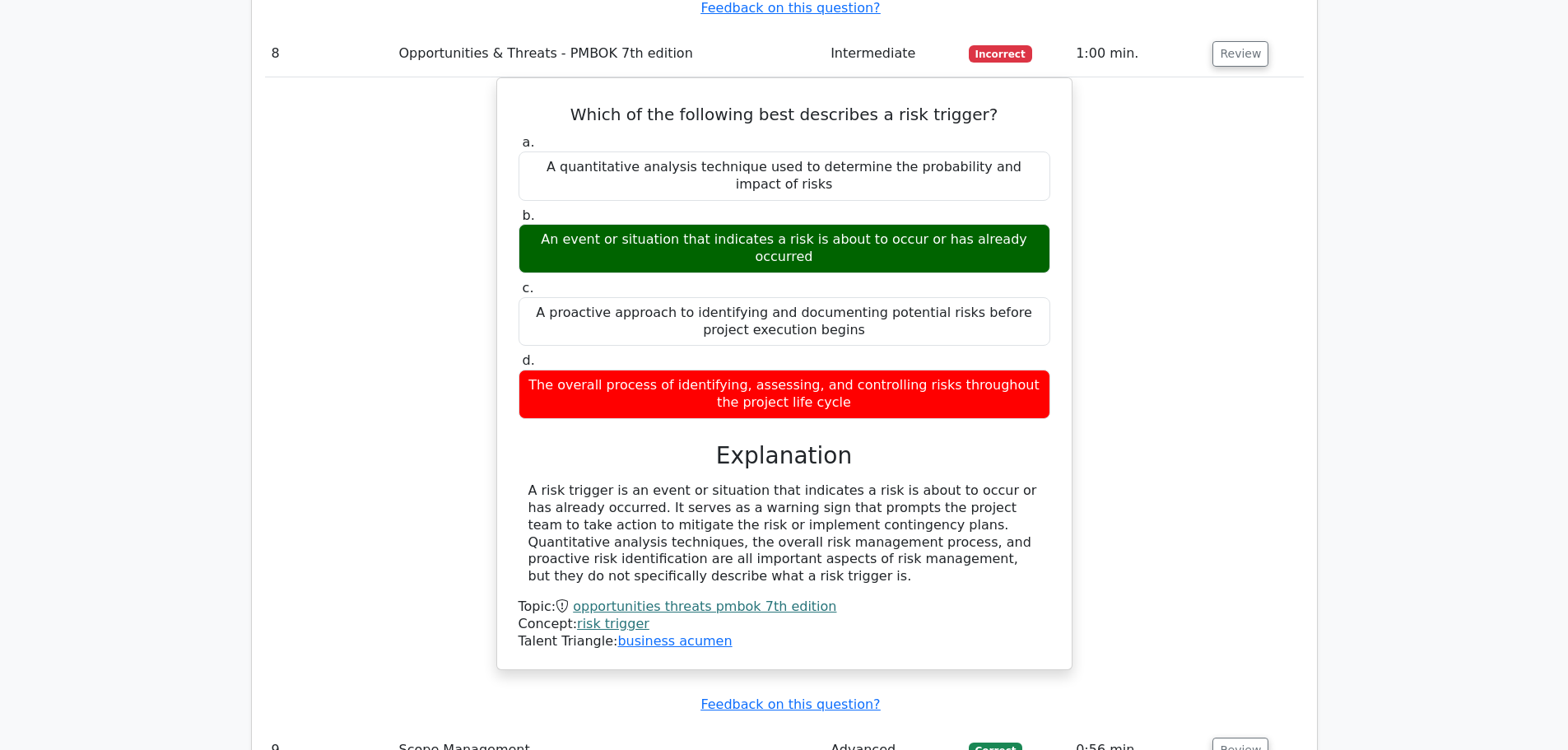
scroll to position [8559, 0]
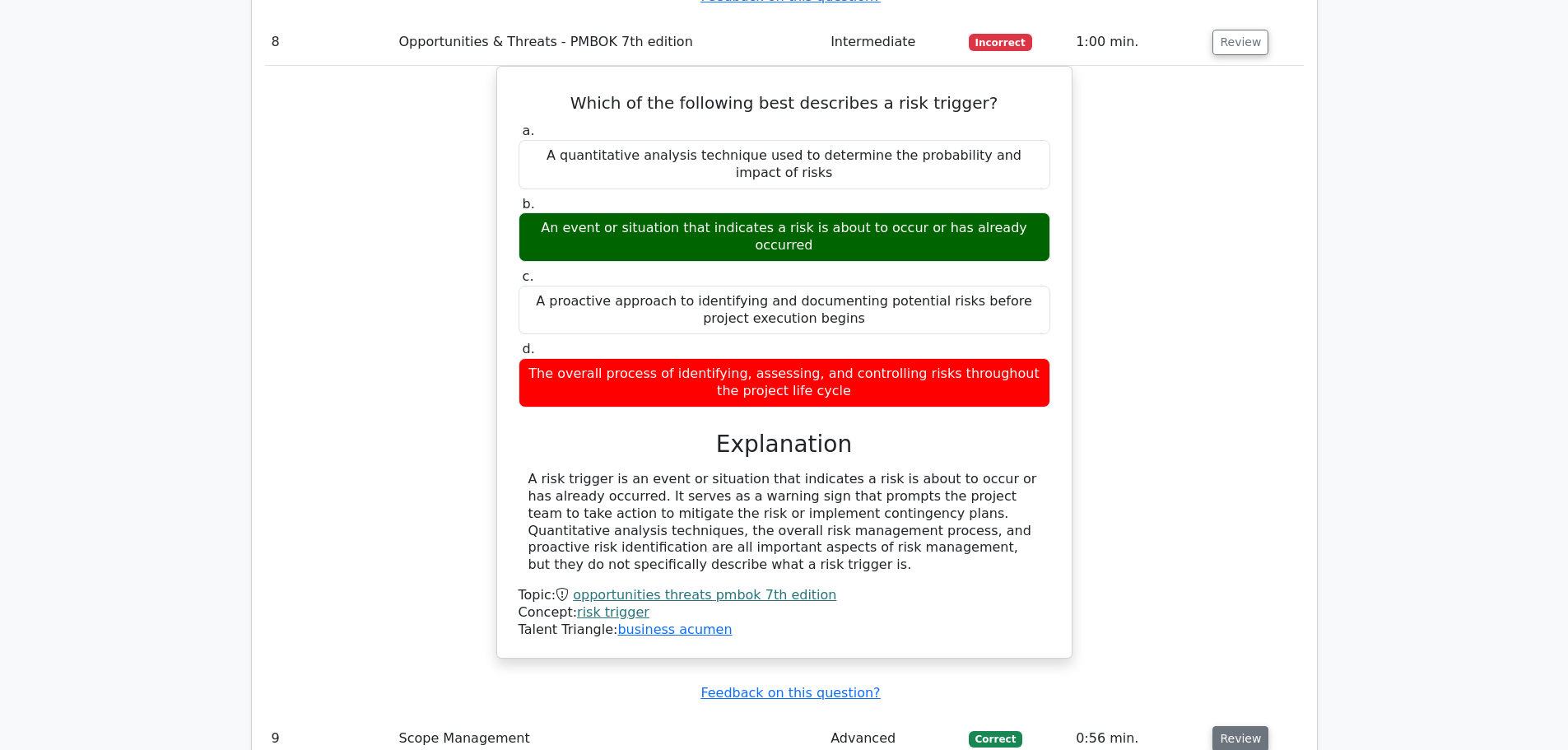
click at [1221, 726] on button "Review" at bounding box center [1241, 738] width 56 height 25
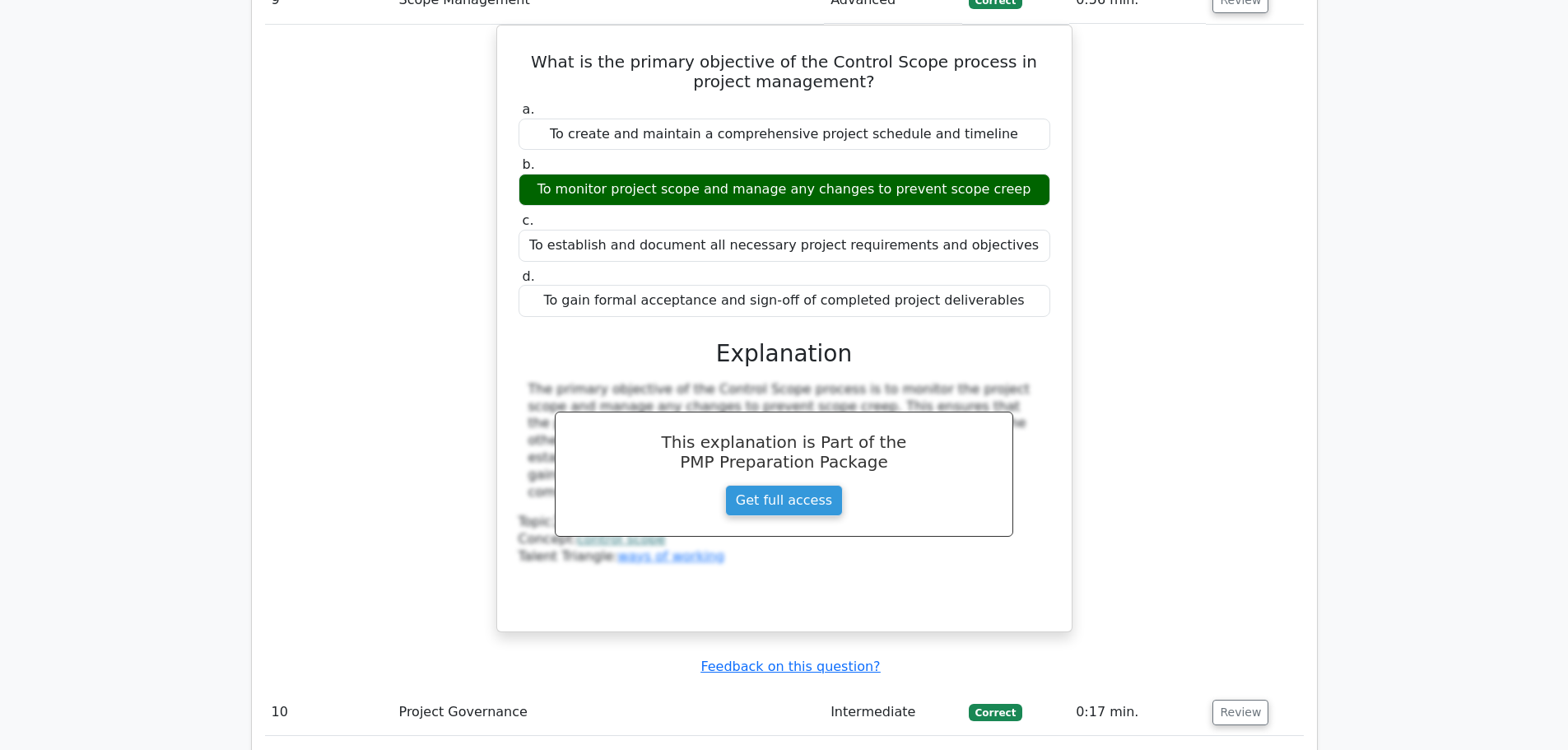
scroll to position [9300, 0]
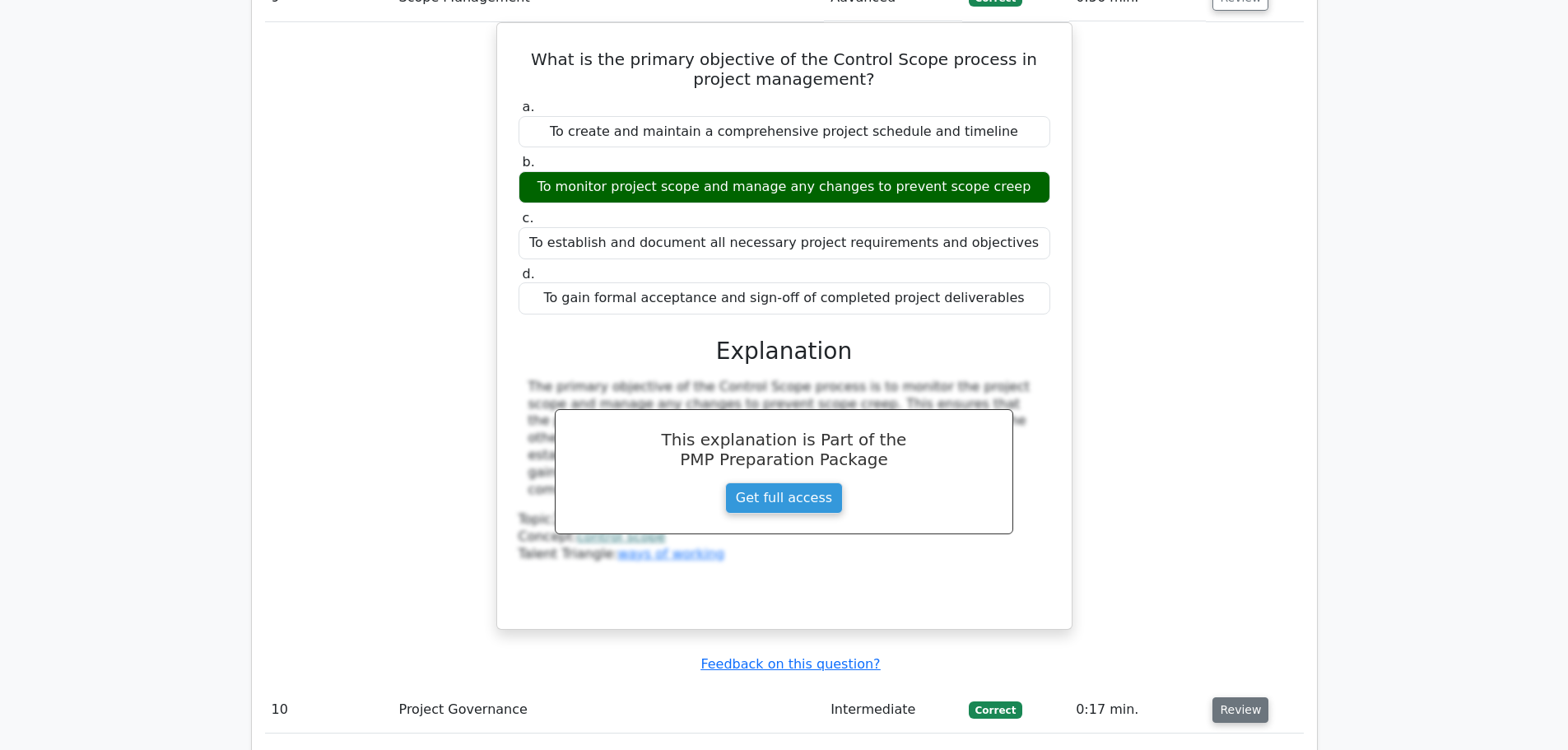
click at [1253, 697] on button "Review" at bounding box center [1241, 710] width 56 height 25
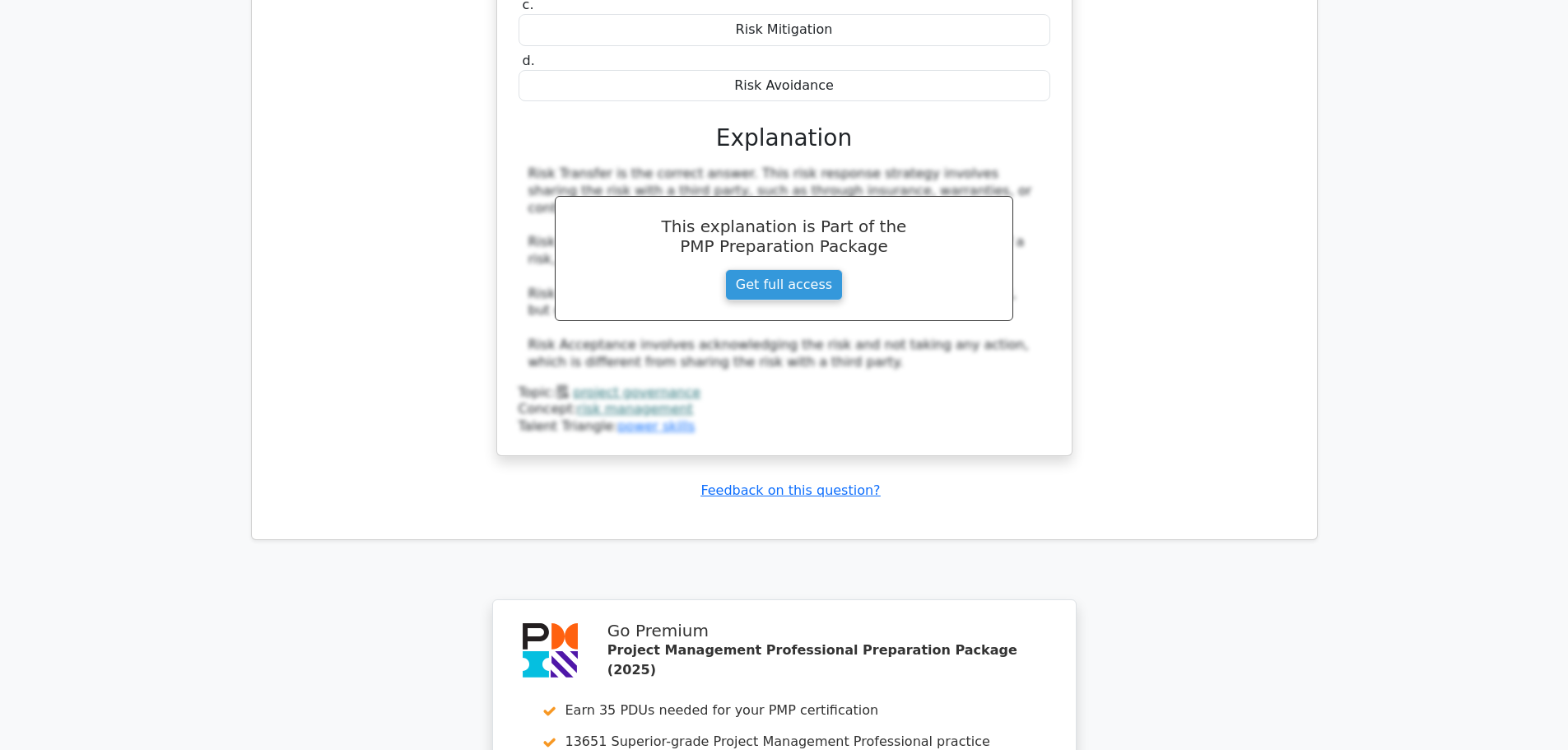
scroll to position [10481, 0]
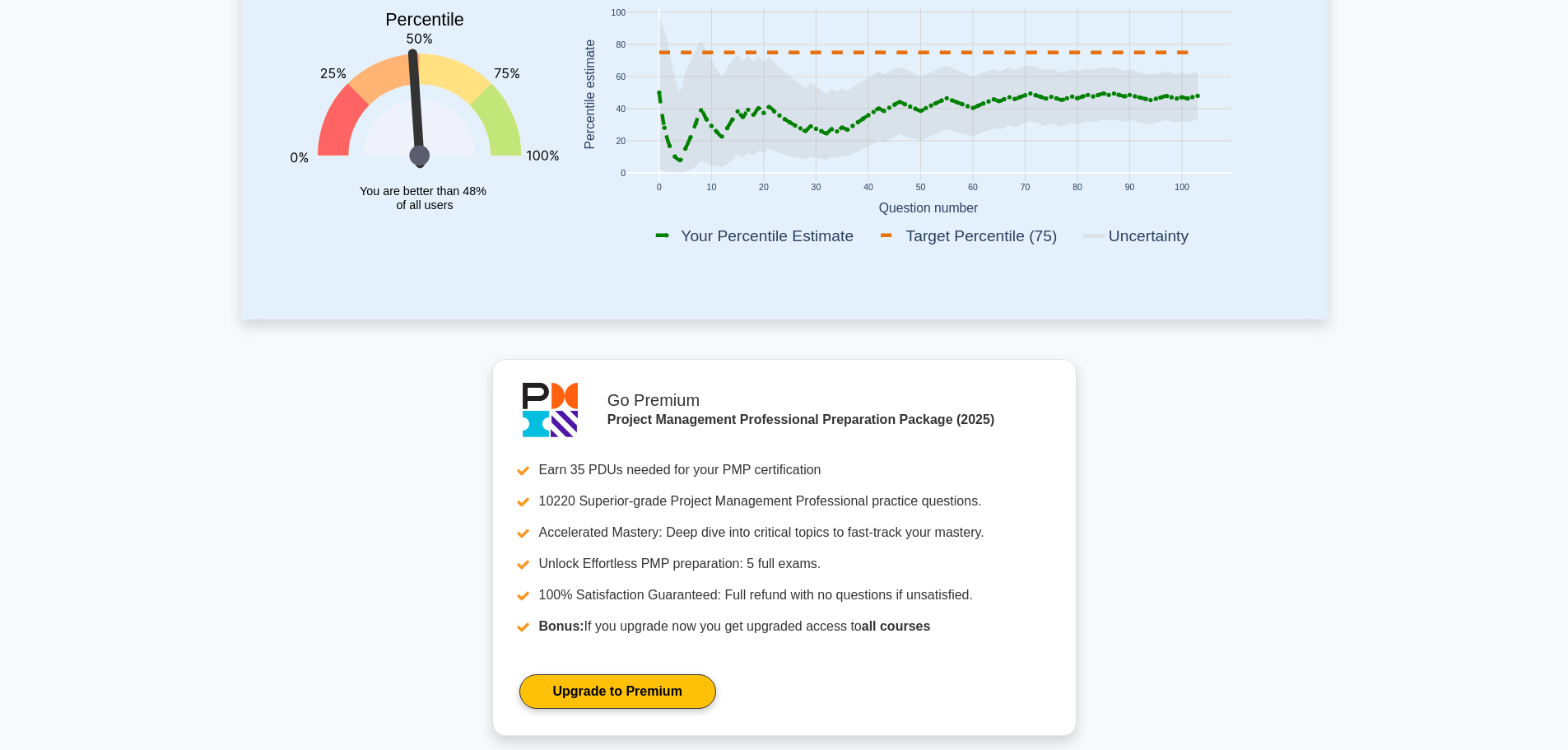
scroll to position [164, 0]
